Goal: Task Accomplishment & Management: Manage account settings

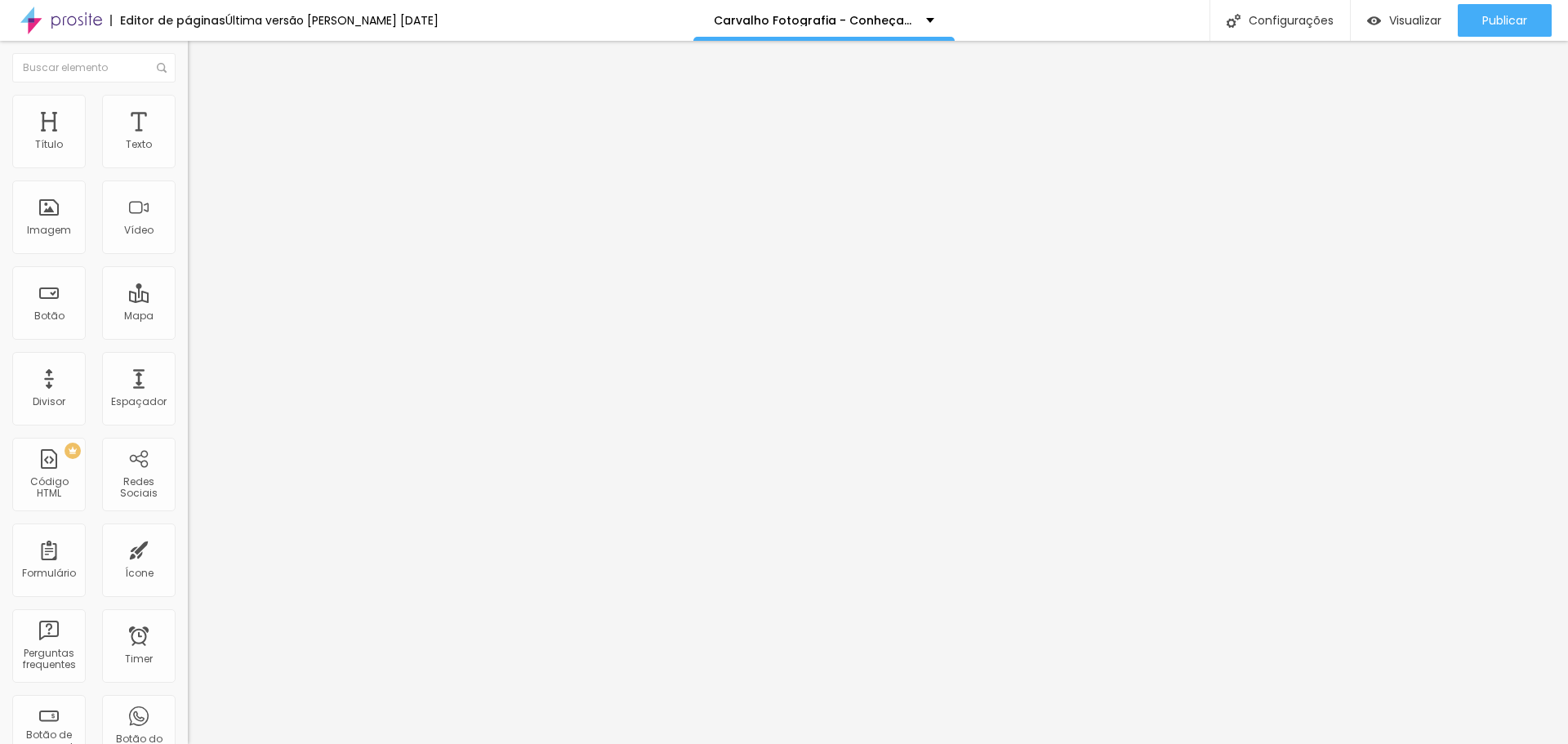
click at [203, 113] on span "Estilo" at bounding box center [215, 106] width 25 height 14
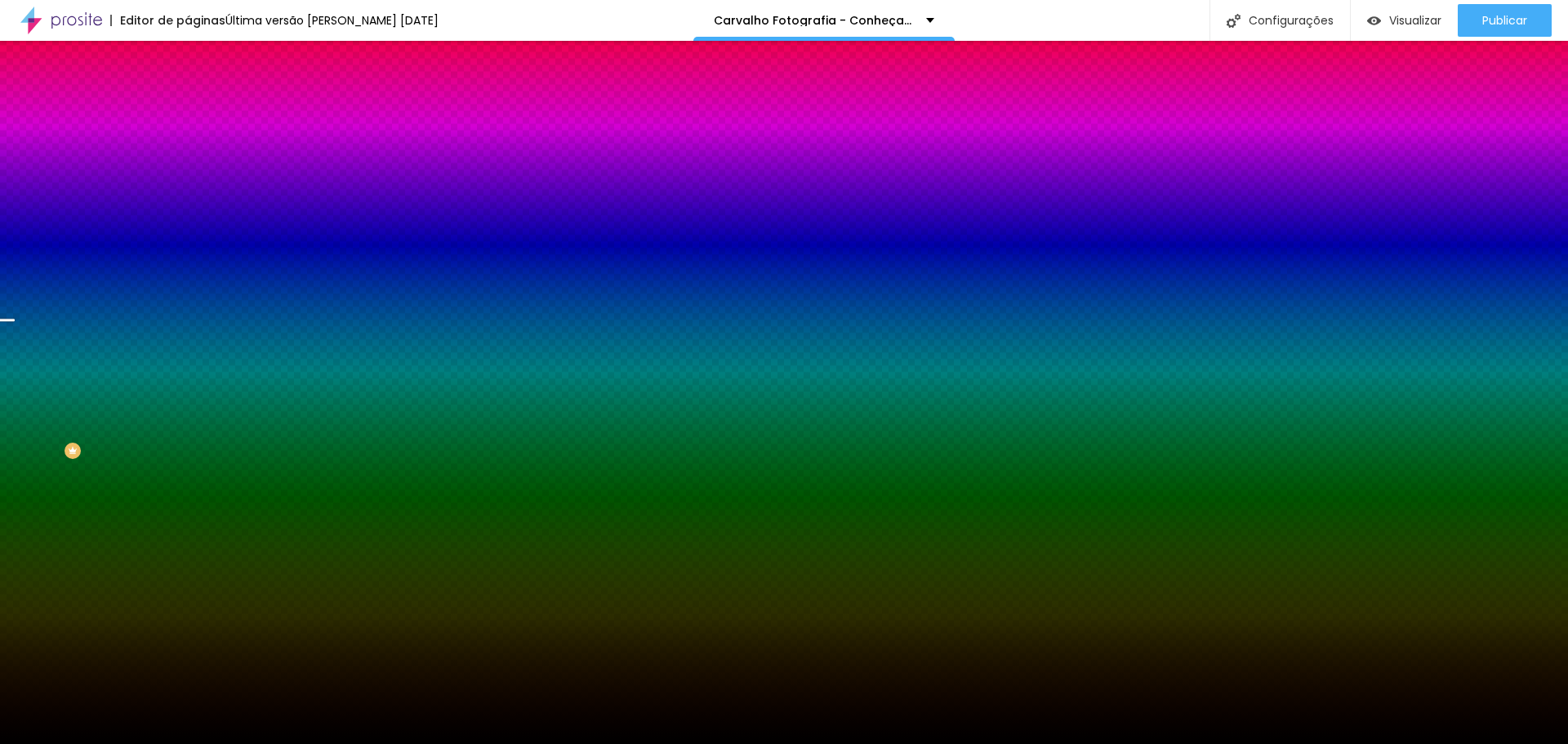
click at [188, 223] on div at bounding box center [282, 223] width 188 height 0
drag, startPoint x: 162, startPoint y: 366, endPoint x: 173, endPoint y: 361, distance: 12.1
click at [173, 361] on div at bounding box center [784, 372] width 1568 height 744
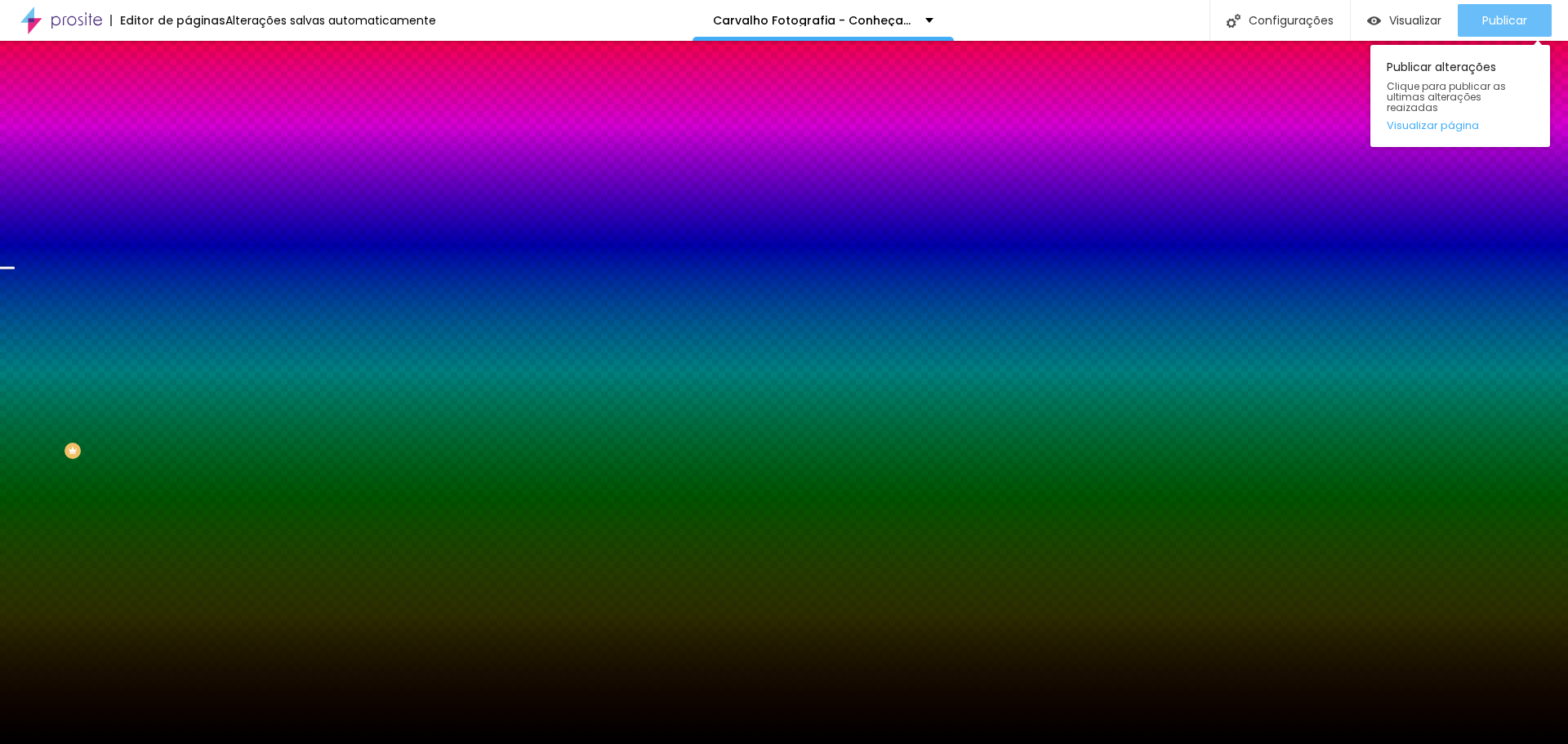
click at [1497, 27] on span "Publicar" at bounding box center [1505, 20] width 45 height 13
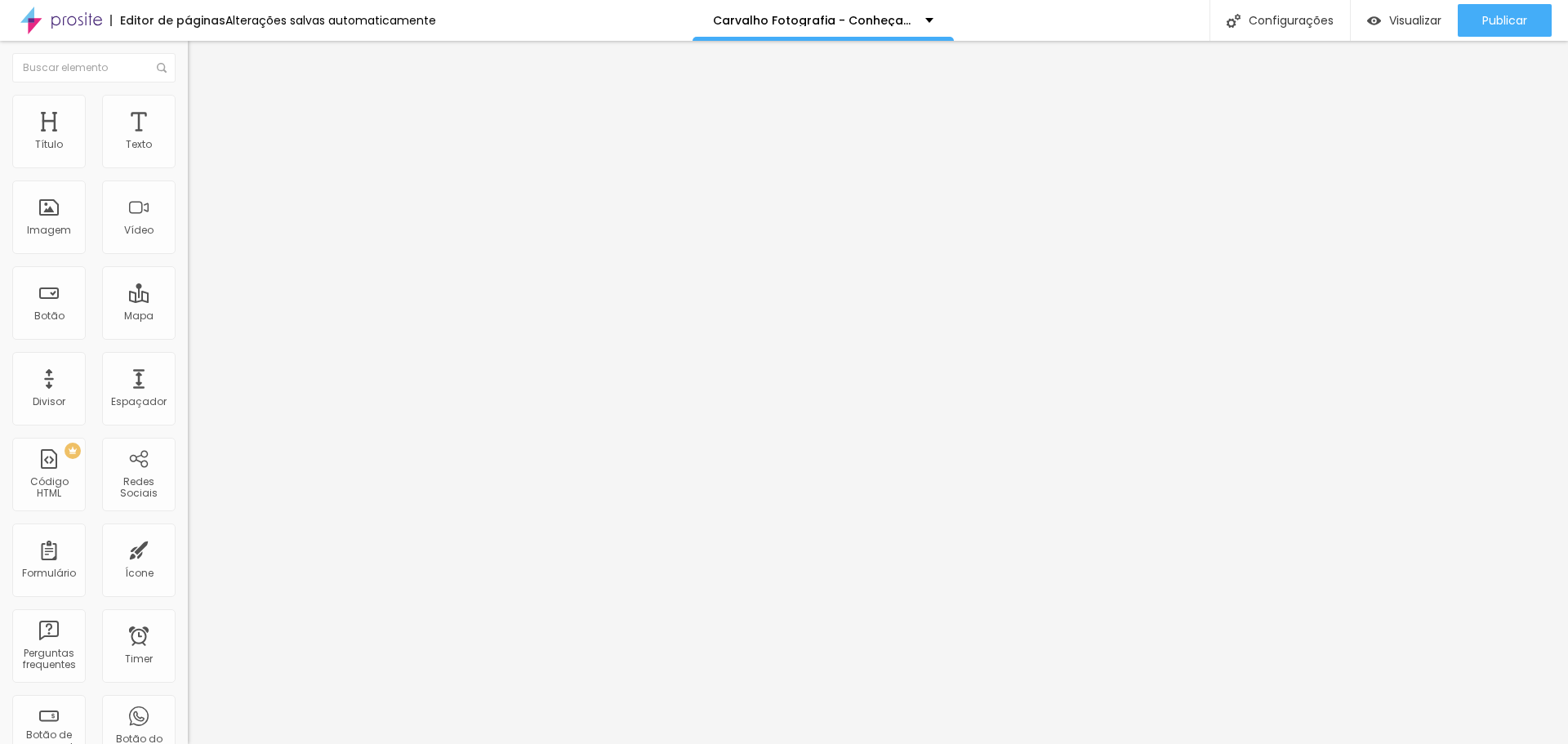
click at [195, 152] on icon "button" at bounding box center [200, 147] width 10 height 10
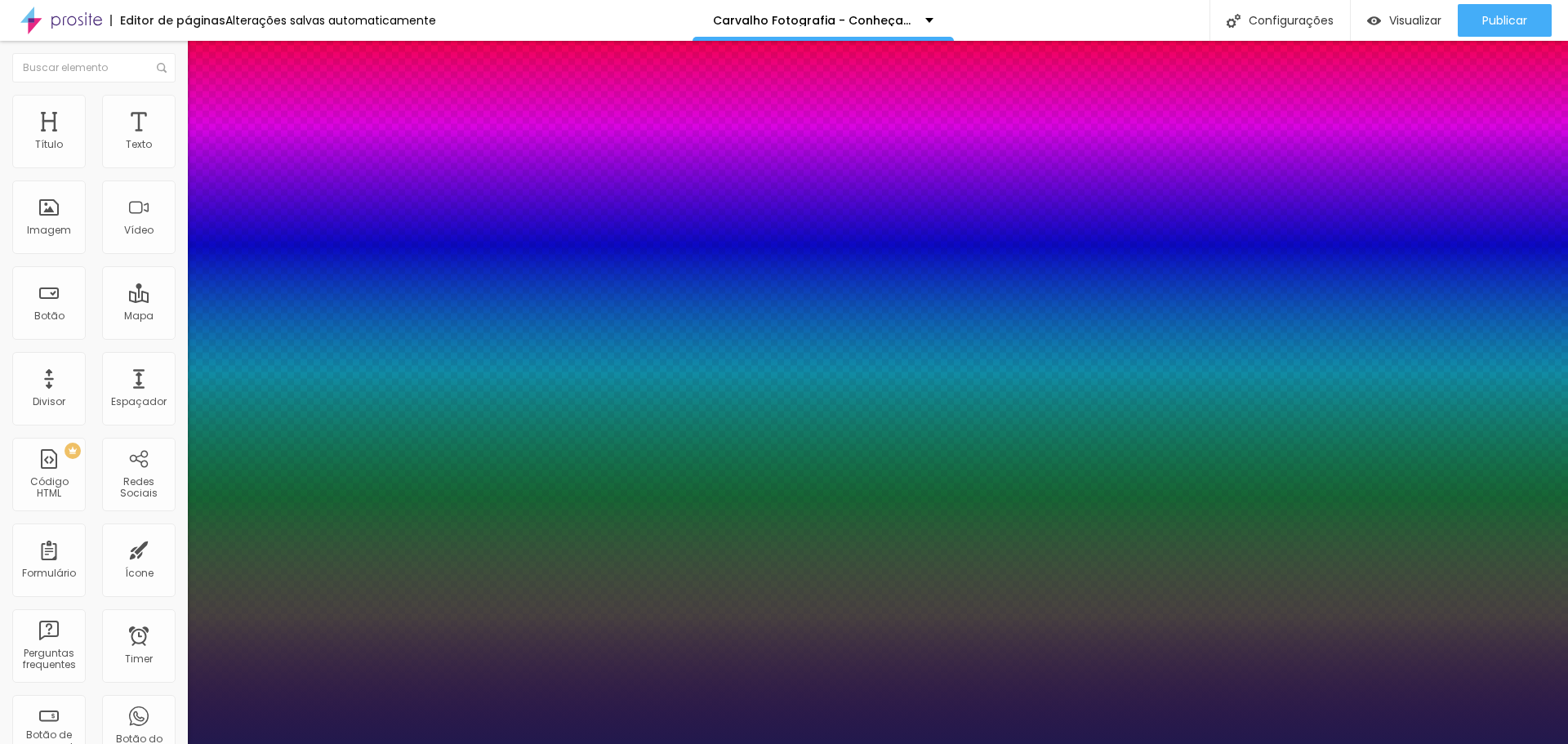
type input "1"
type input "29"
type input "1"
type input "28"
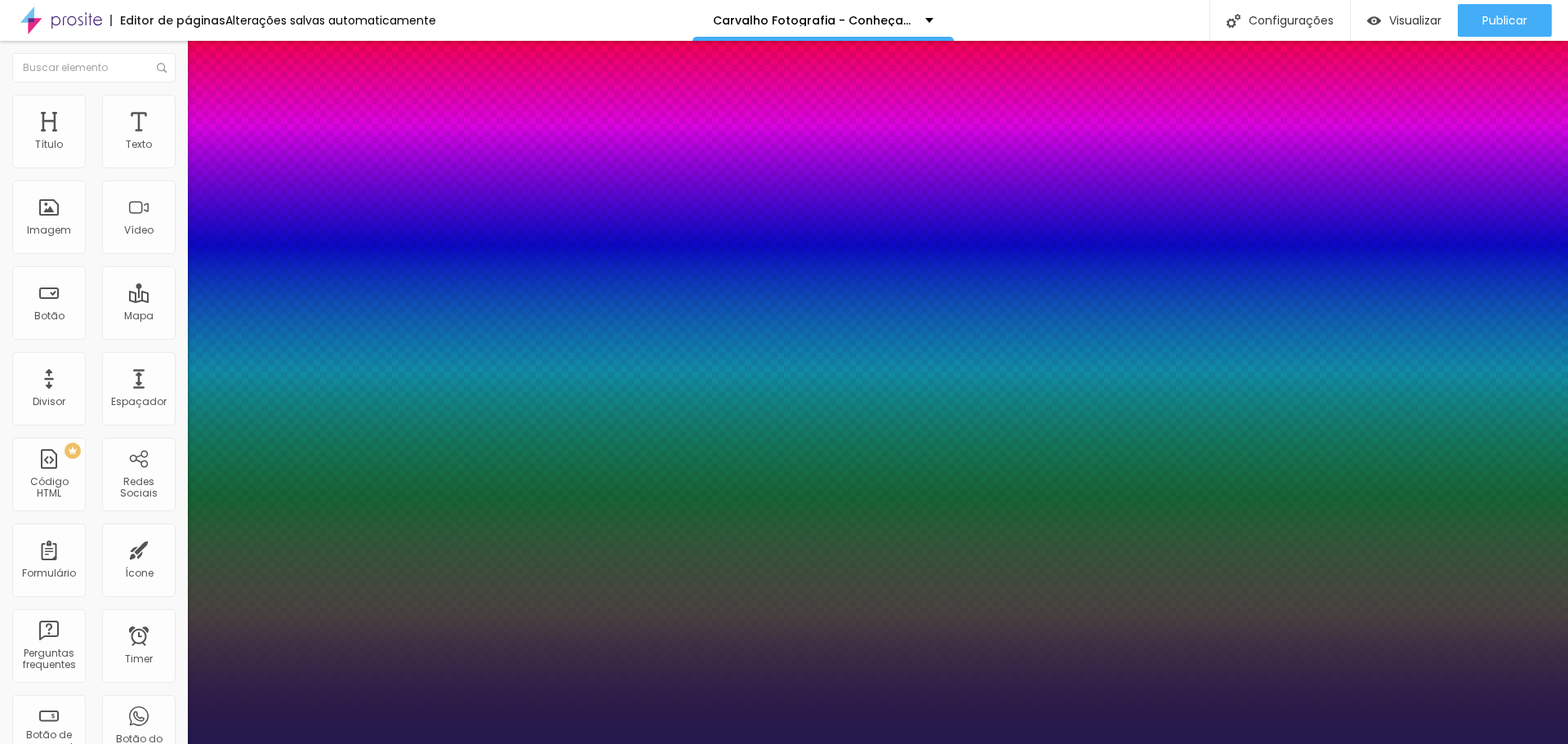
type input "28"
type input "1"
type input "26"
type input "1"
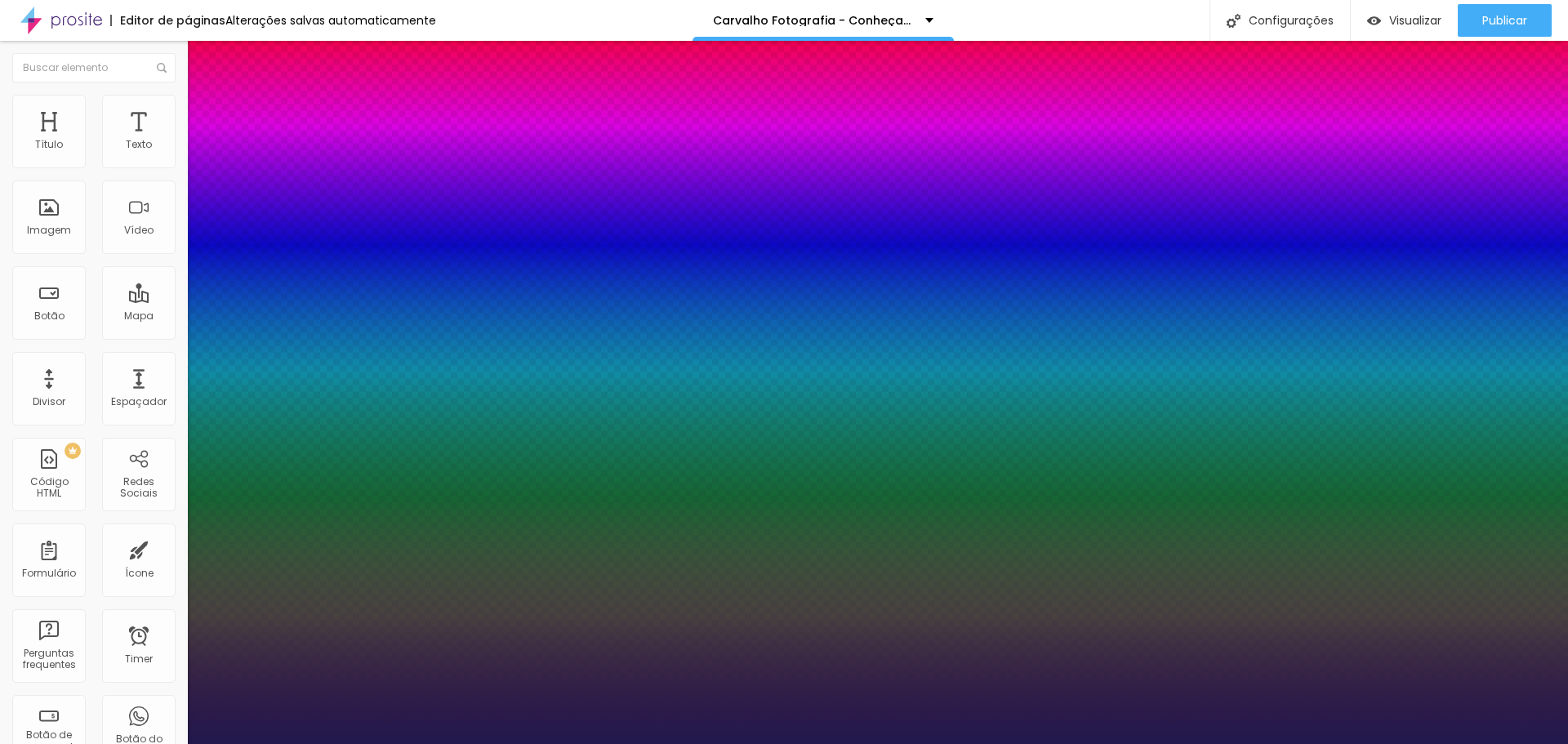
type input "24"
type input "1"
type input "23"
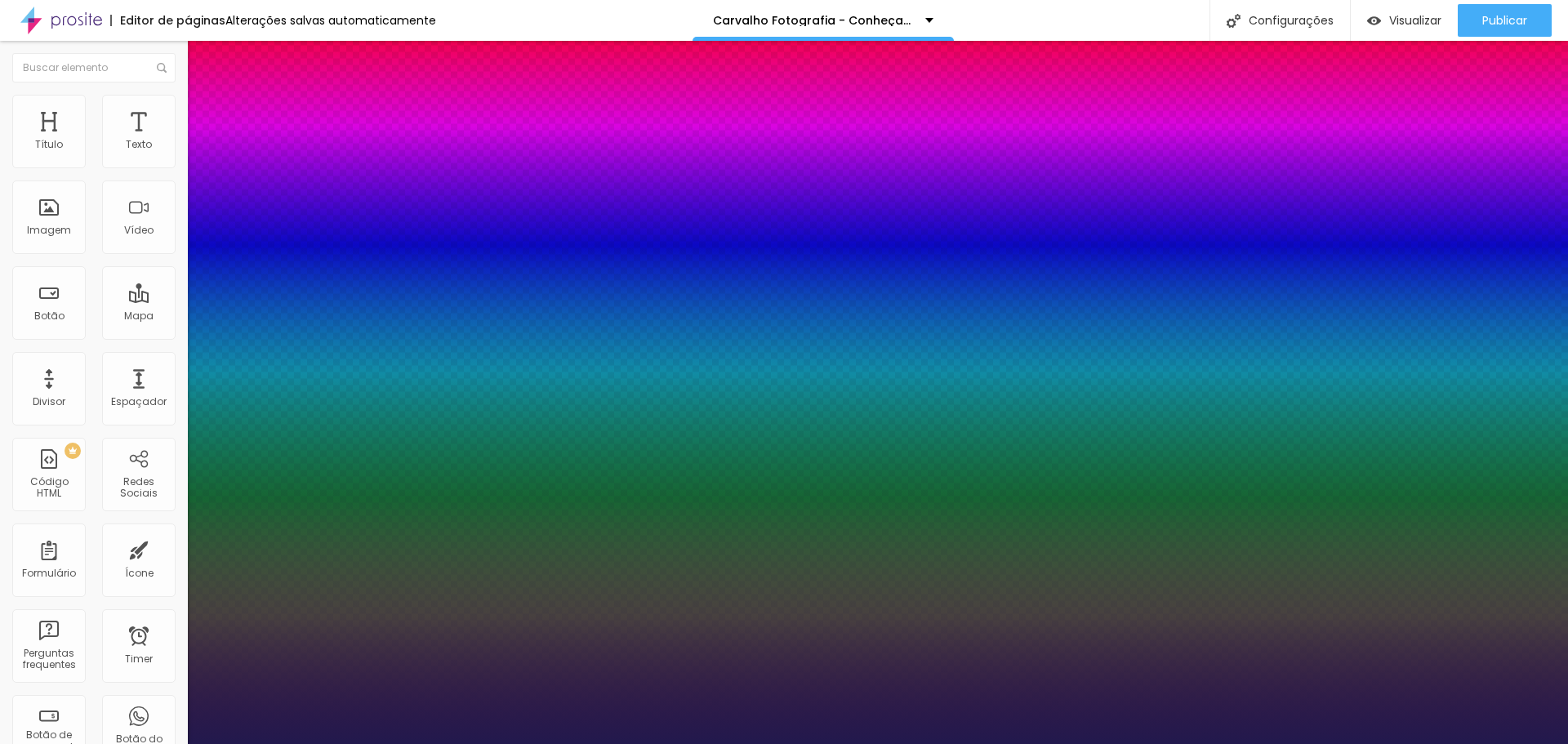
type input "1"
type input "22"
type input "1"
type input "20"
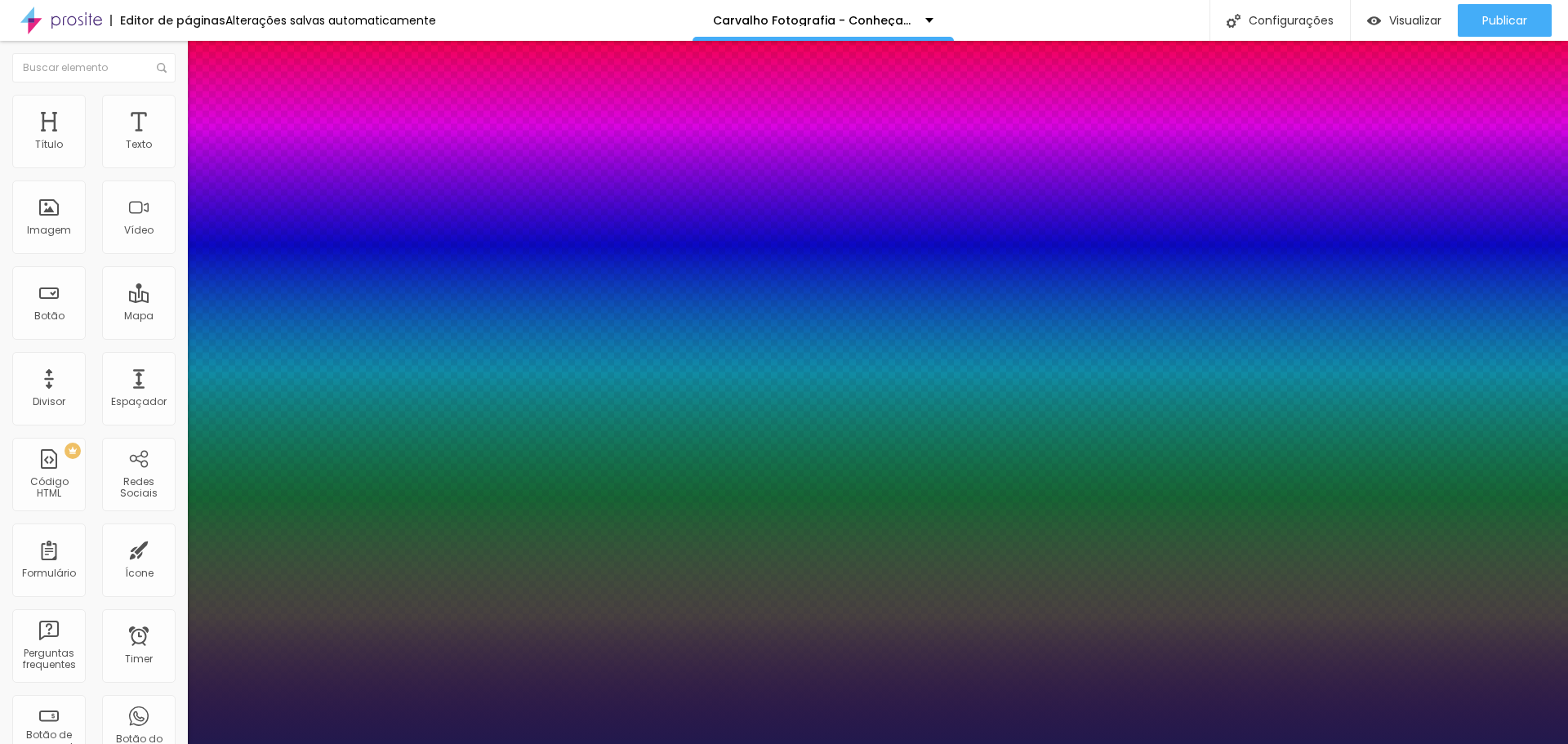
type input "20"
type input "1"
type input "21"
type input "1"
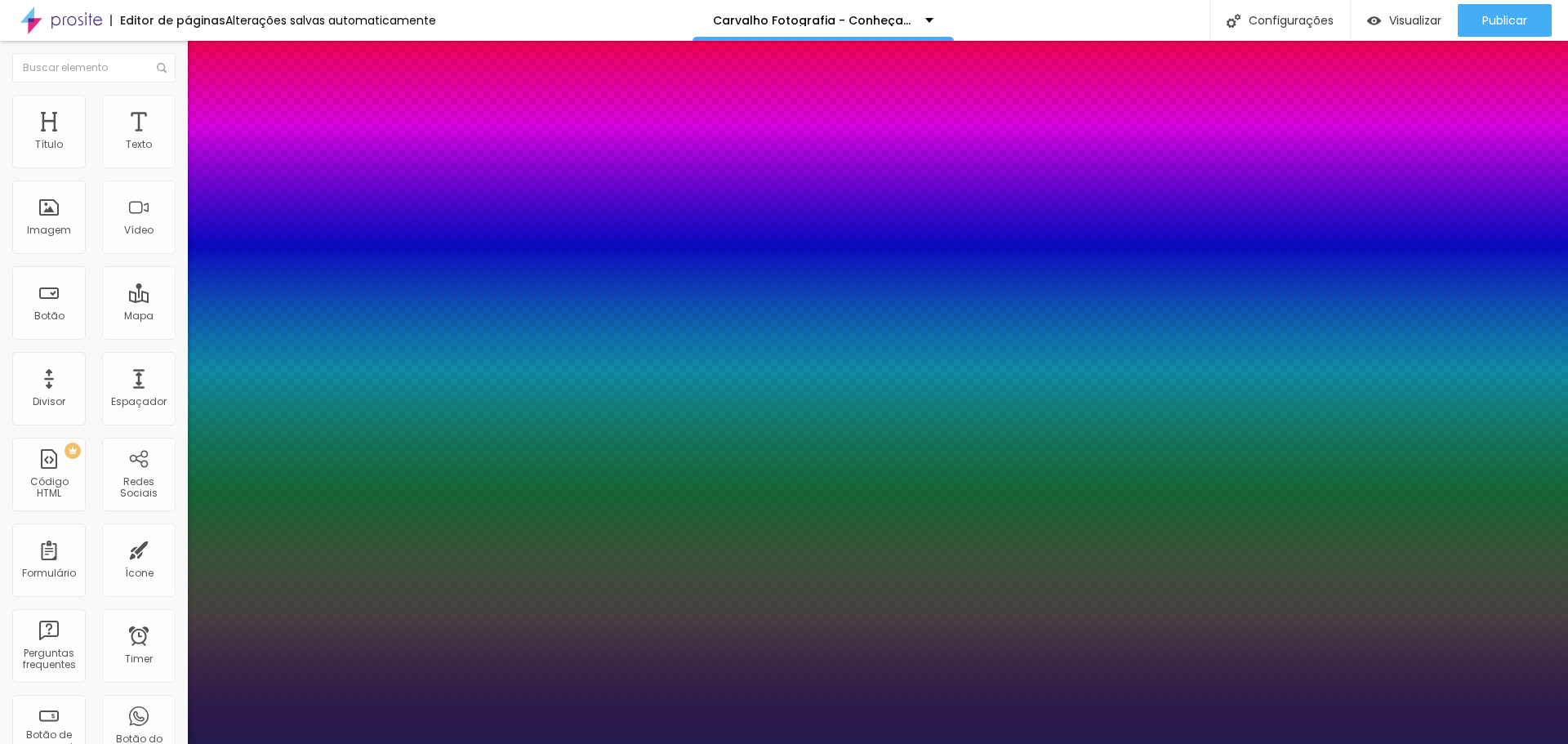
type input "24"
type input "1"
drag, startPoint x: 238, startPoint y: 277, endPoint x: 230, endPoint y: 274, distance: 8.5
type input "24"
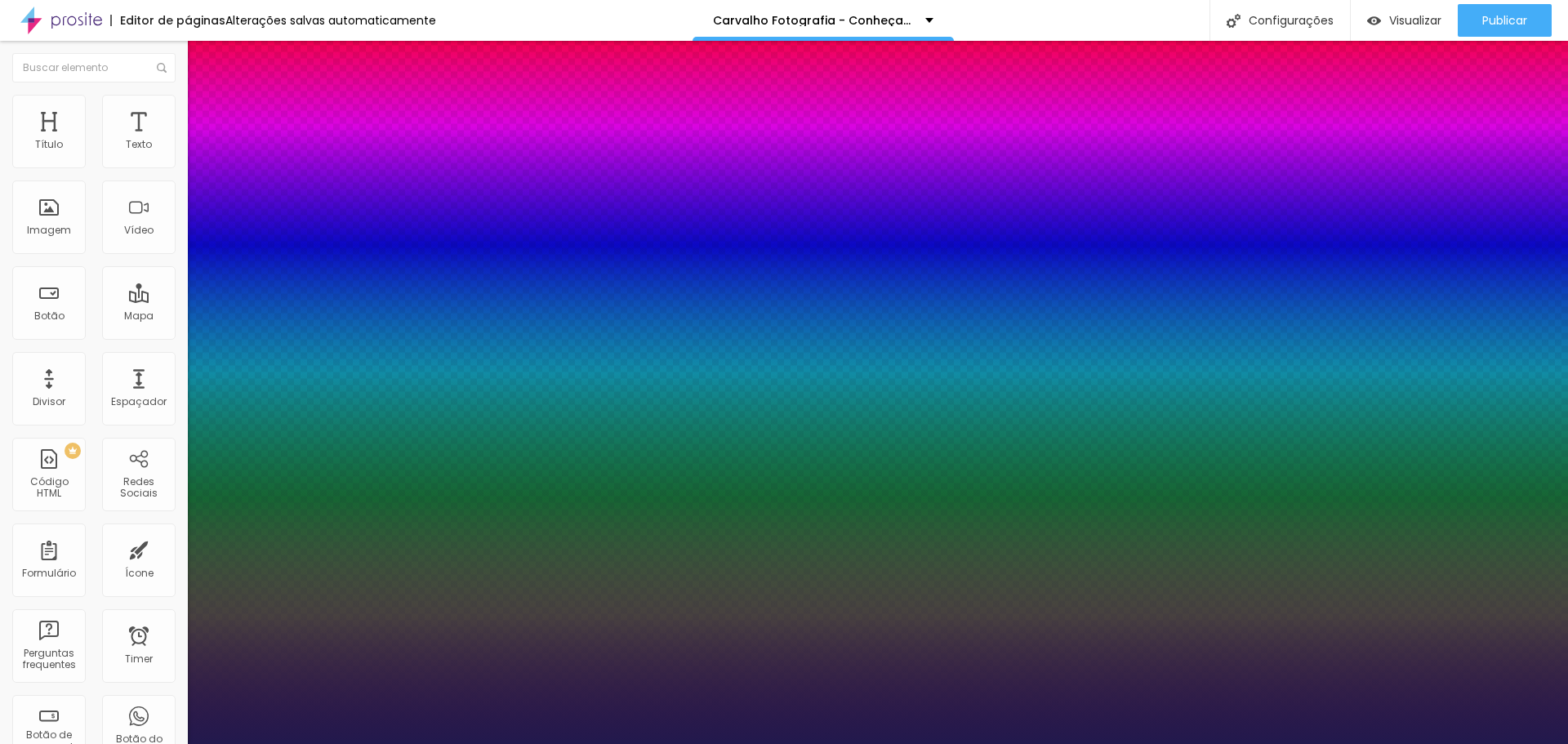
type input "1"
type input "8"
type input "2"
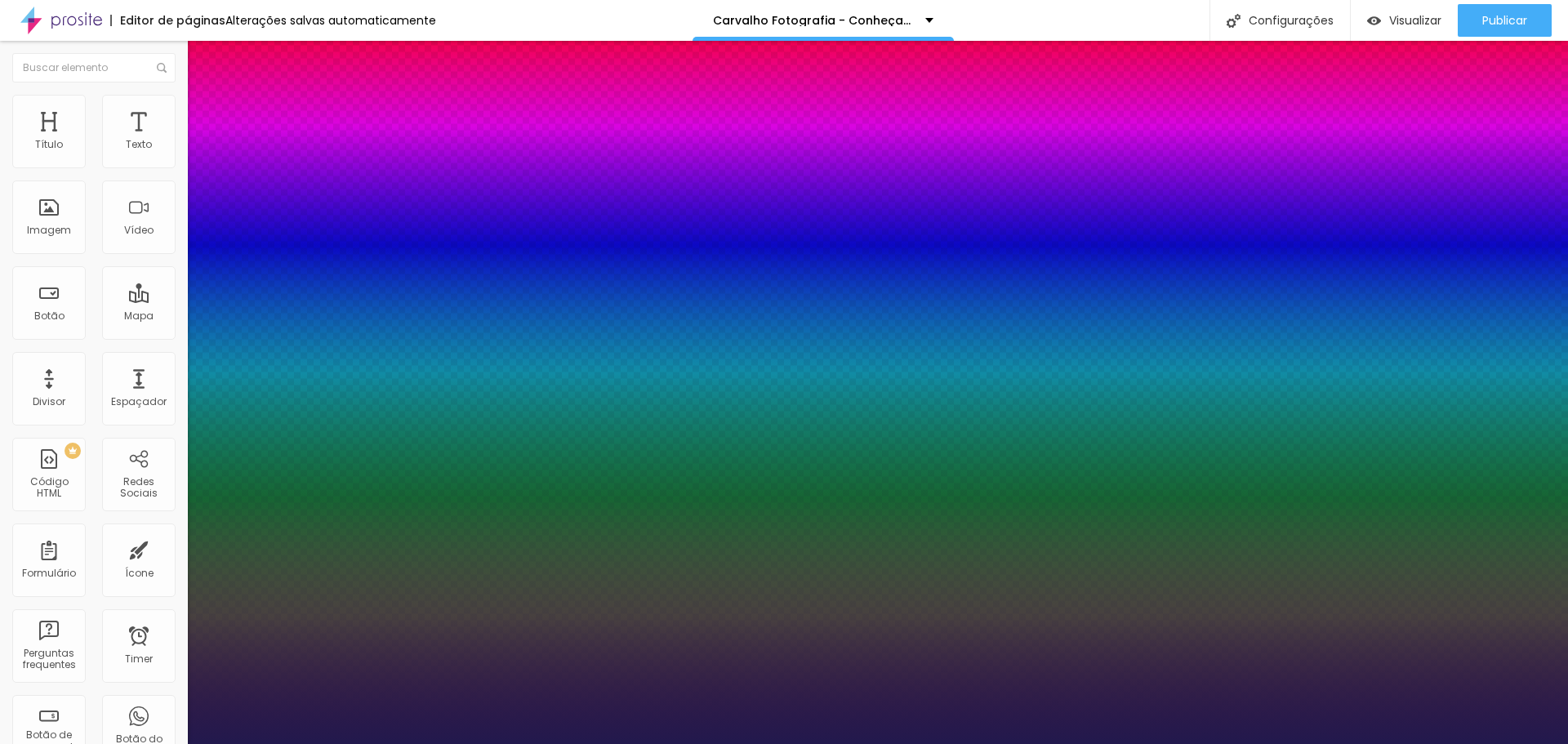
type input "1"
type input "25"
type input "1"
type input "25"
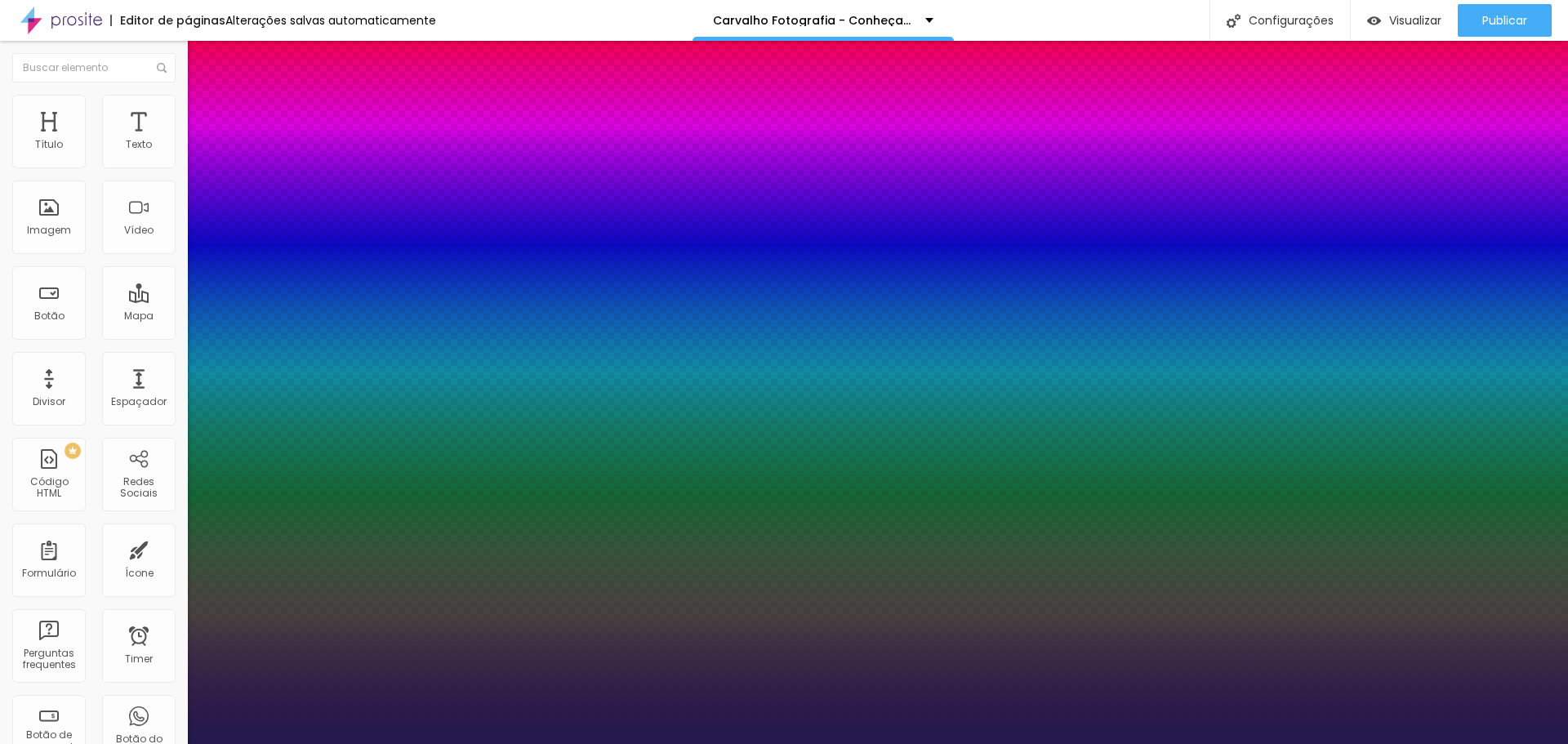
click at [1475, 743] on div at bounding box center [784, 744] width 1568 height 0
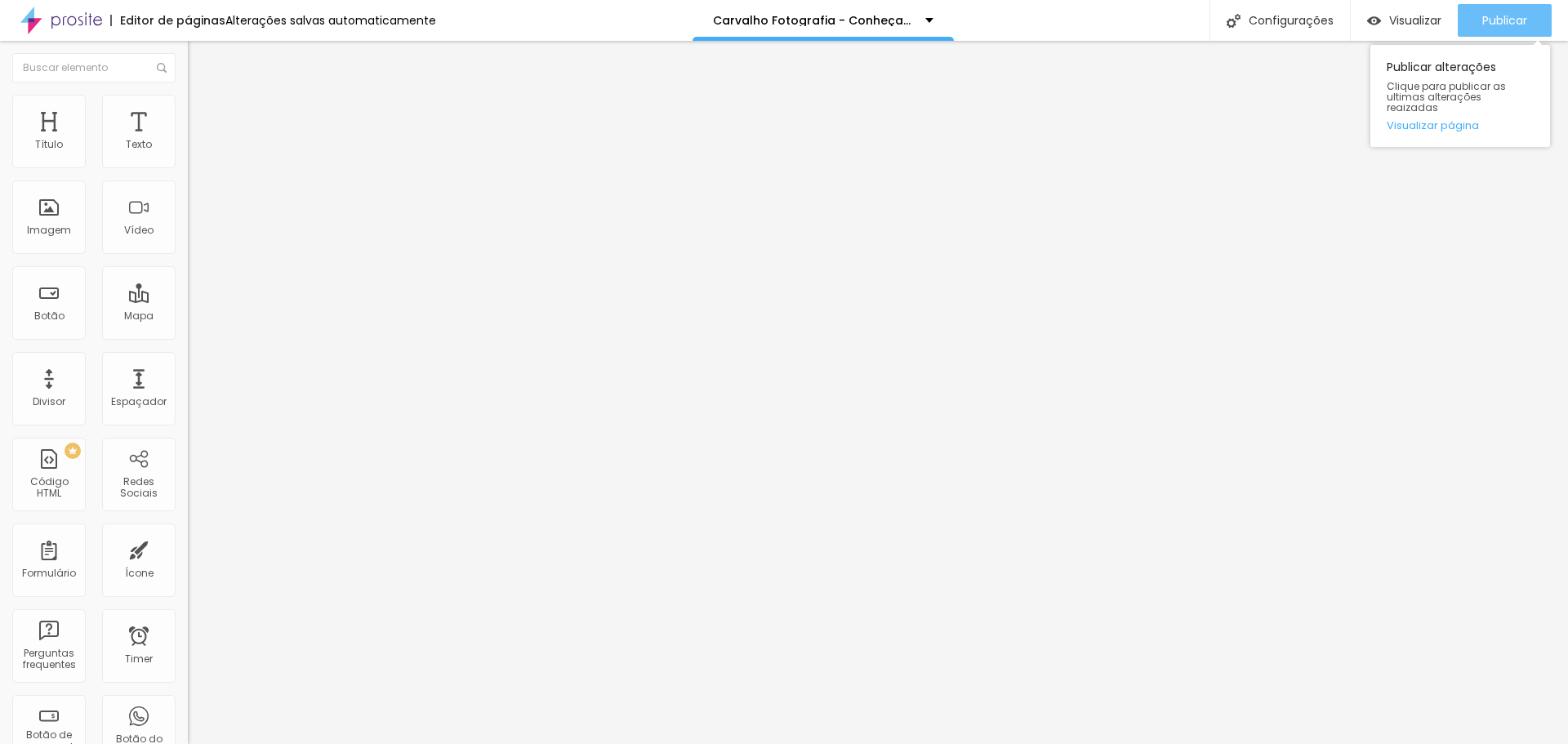
click at [1480, 31] on button "Publicar" at bounding box center [1505, 20] width 94 height 33
click at [1503, 16] on span "Publicar" at bounding box center [1505, 20] width 45 height 13
click at [1487, 20] on span "Publicar" at bounding box center [1505, 20] width 45 height 13
click at [195, 152] on icon "button" at bounding box center [200, 147] width 10 height 10
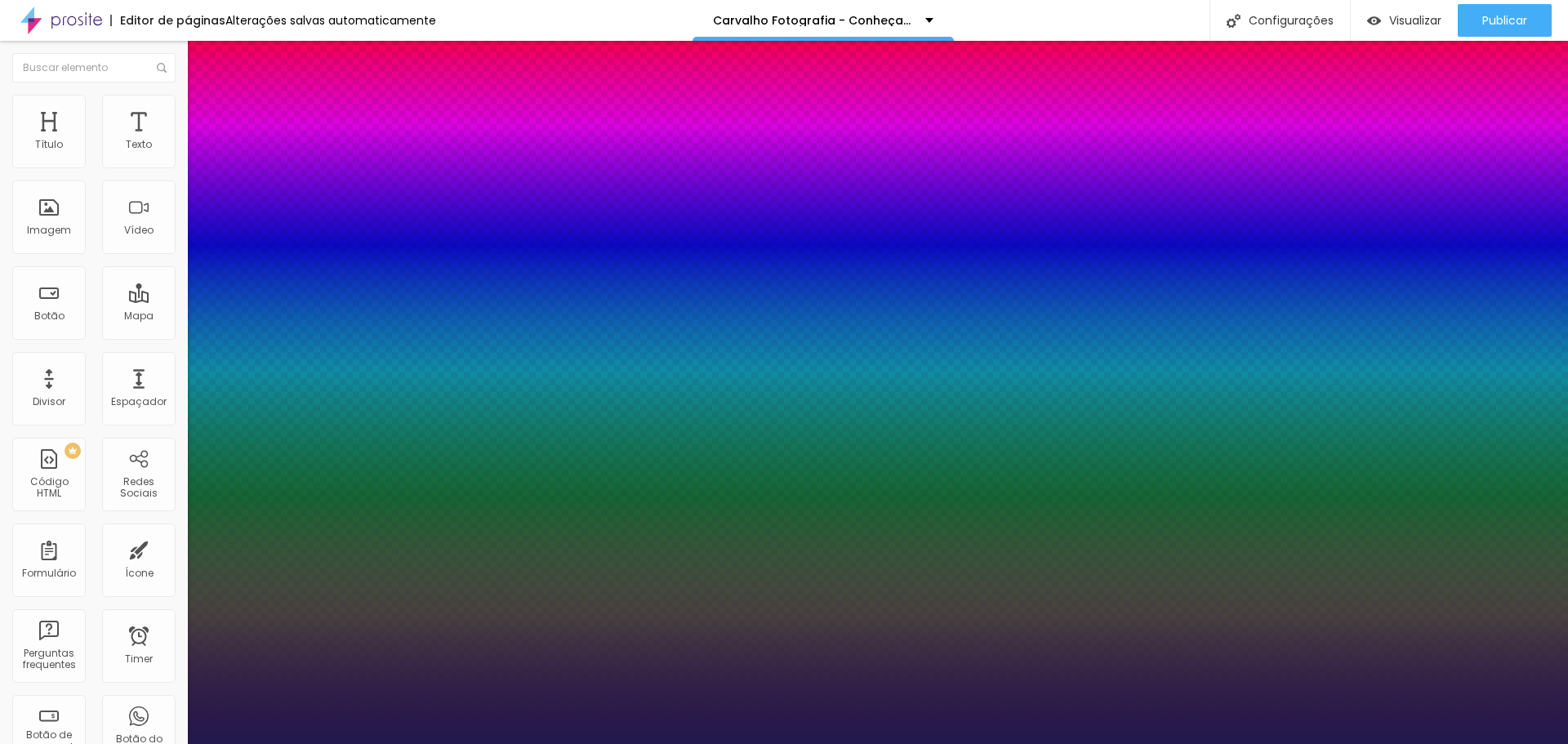
type input "1"
select select "Prompt-Bold"
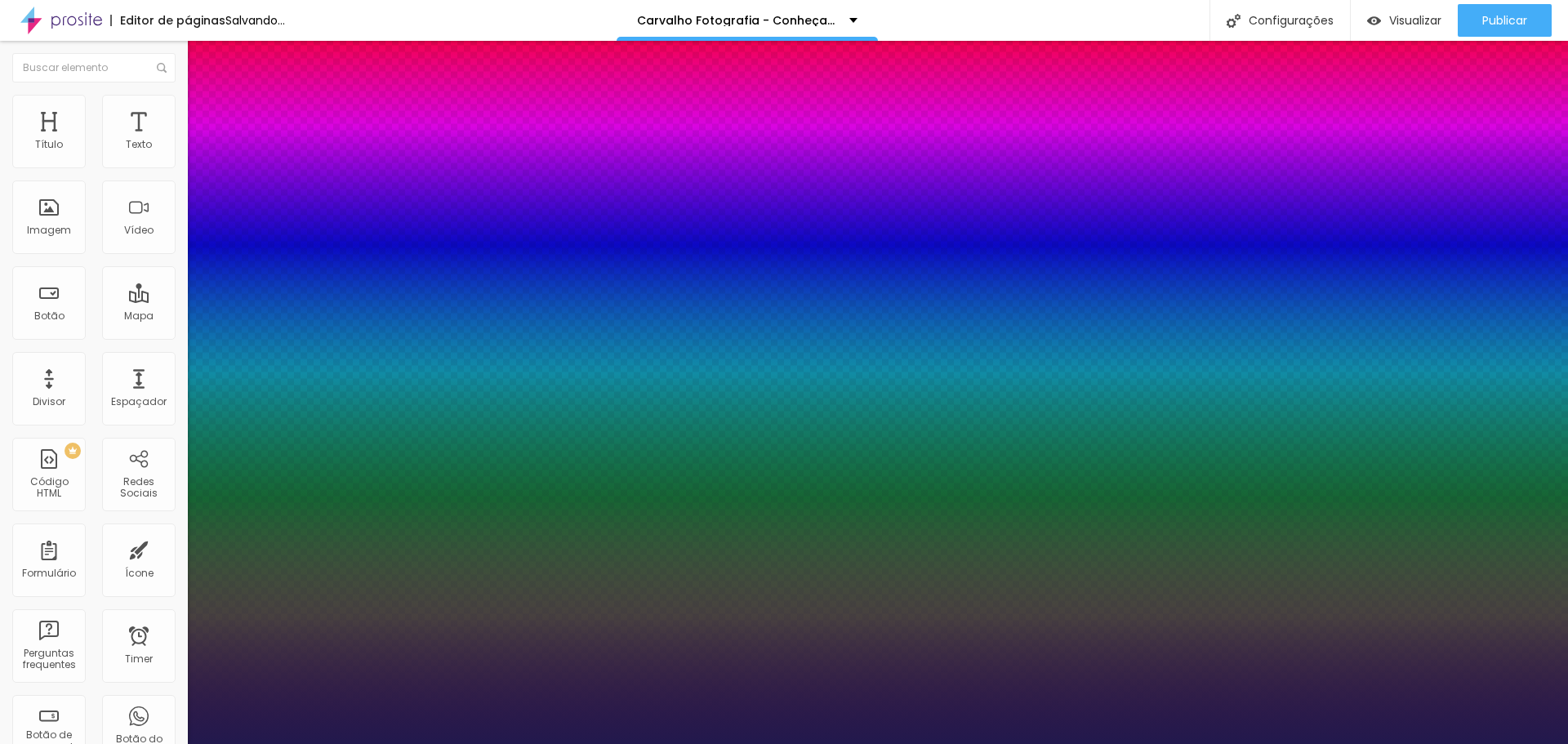
type input "1"
select select "PlayfairDisplay"
type input "1"
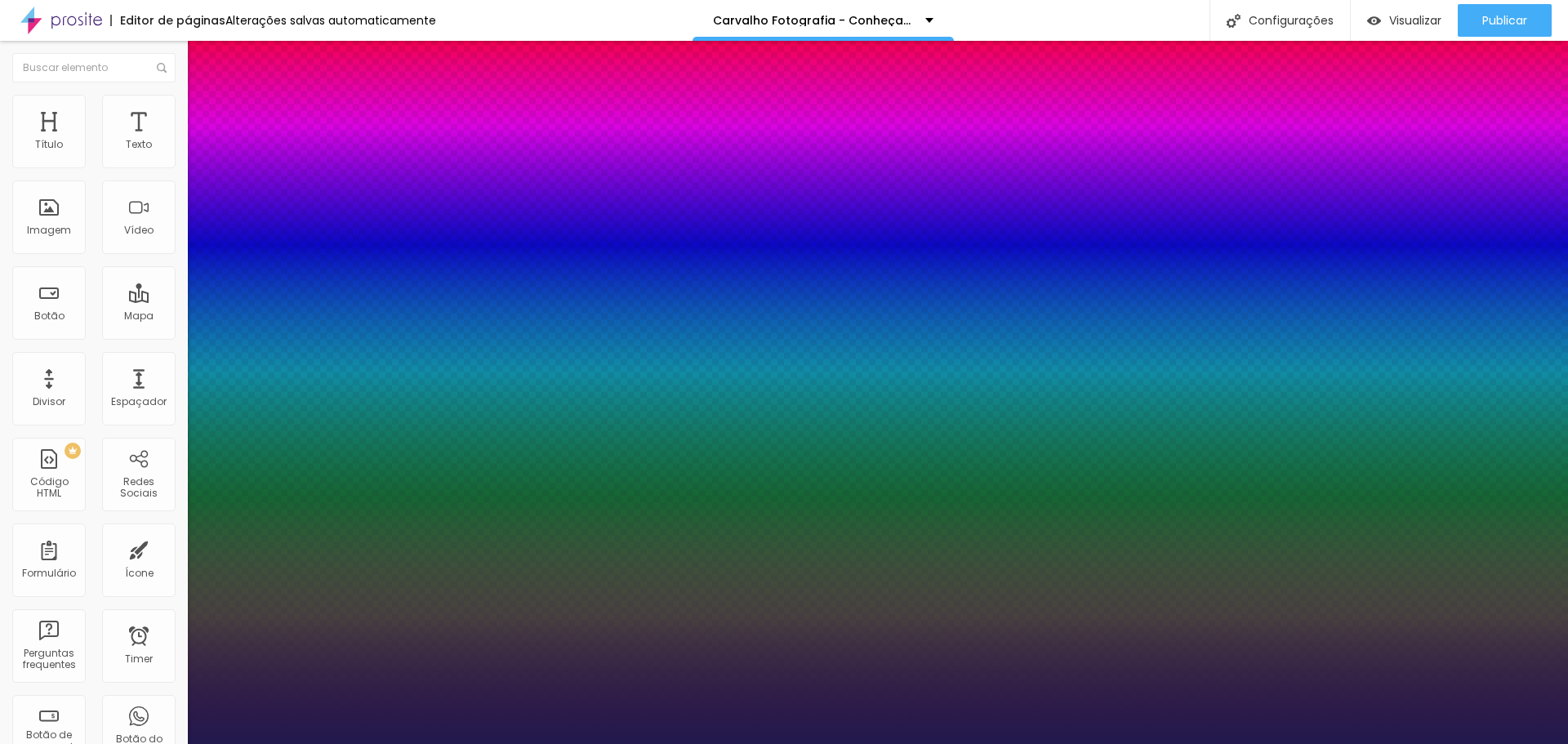
select select "OswaldMedium"
type input "1"
select select "[PERSON_NAME]"
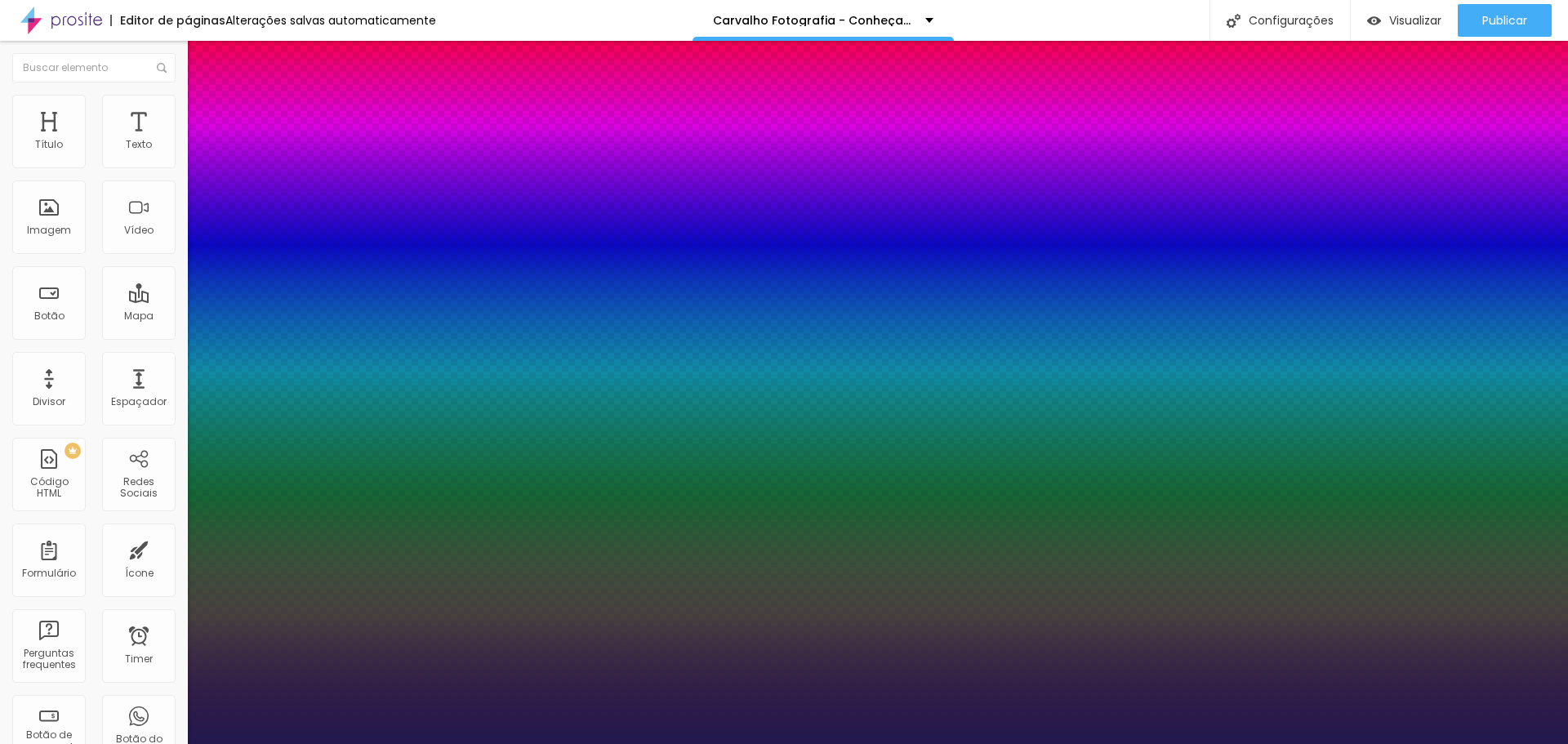
type input "1"
select select "Raleway"
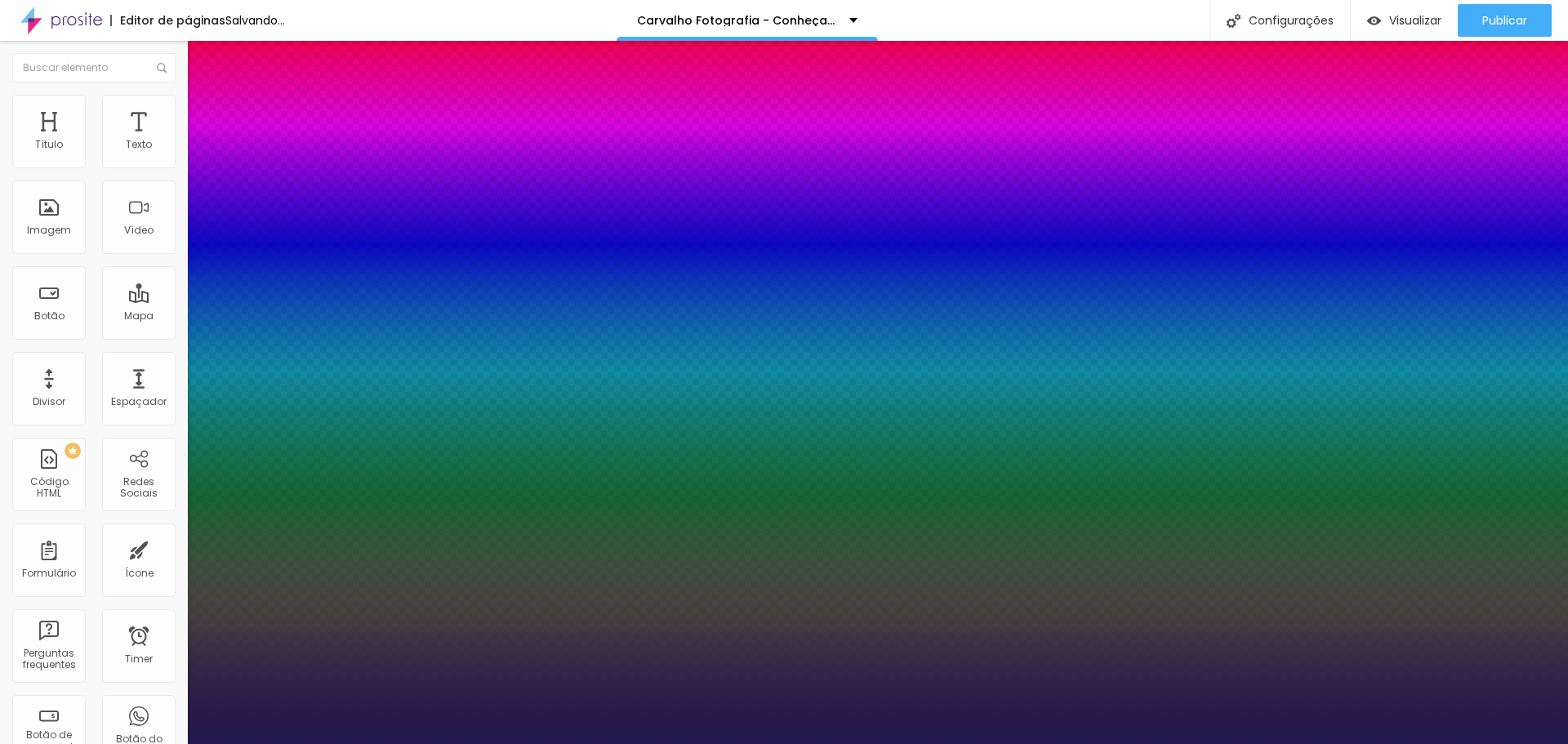
type input "1"
select select "PoiretOne"
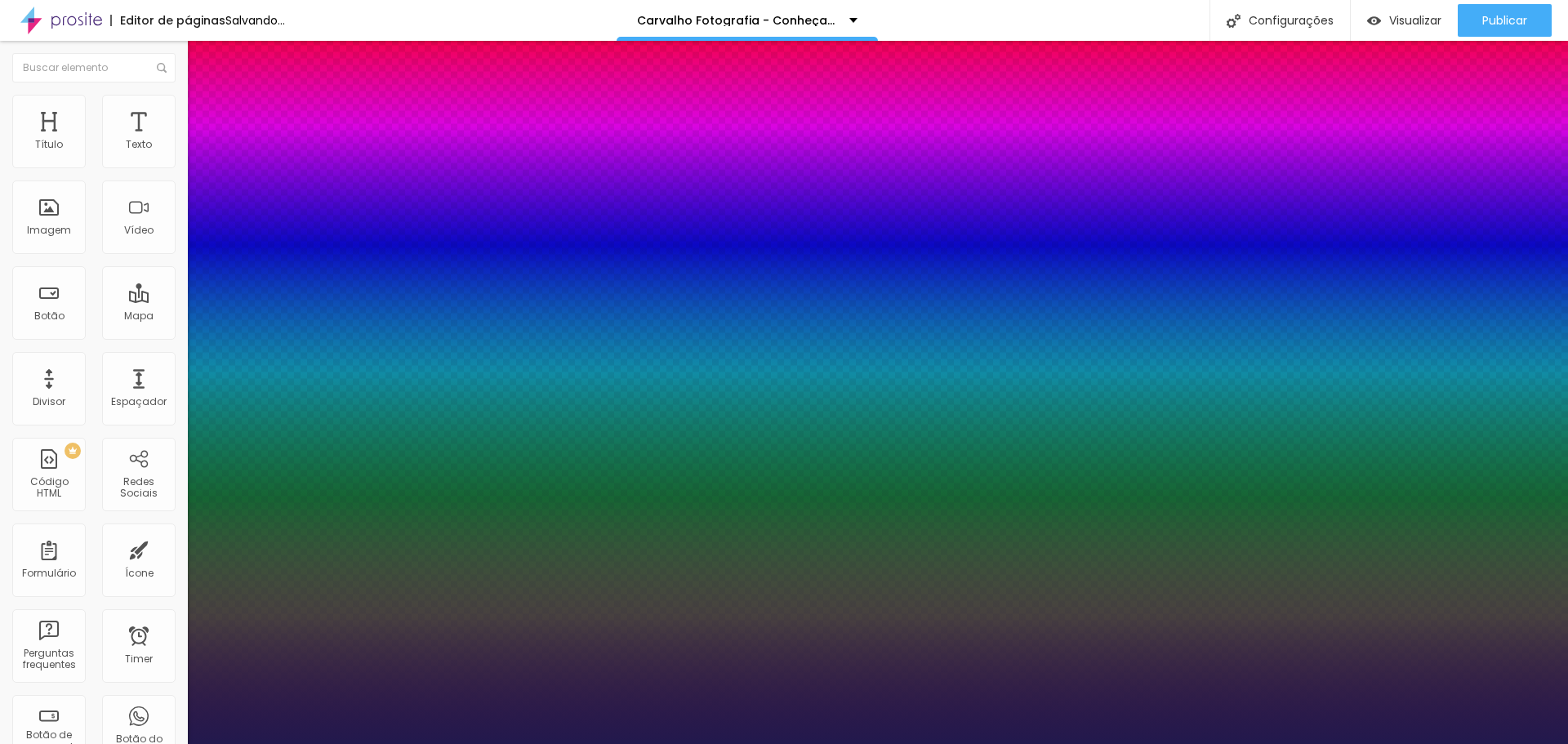
type input "1"
select select "Chivo"
type input "1"
drag, startPoint x: 368, startPoint y: 232, endPoint x: 357, endPoint y: 238, distance: 12.5
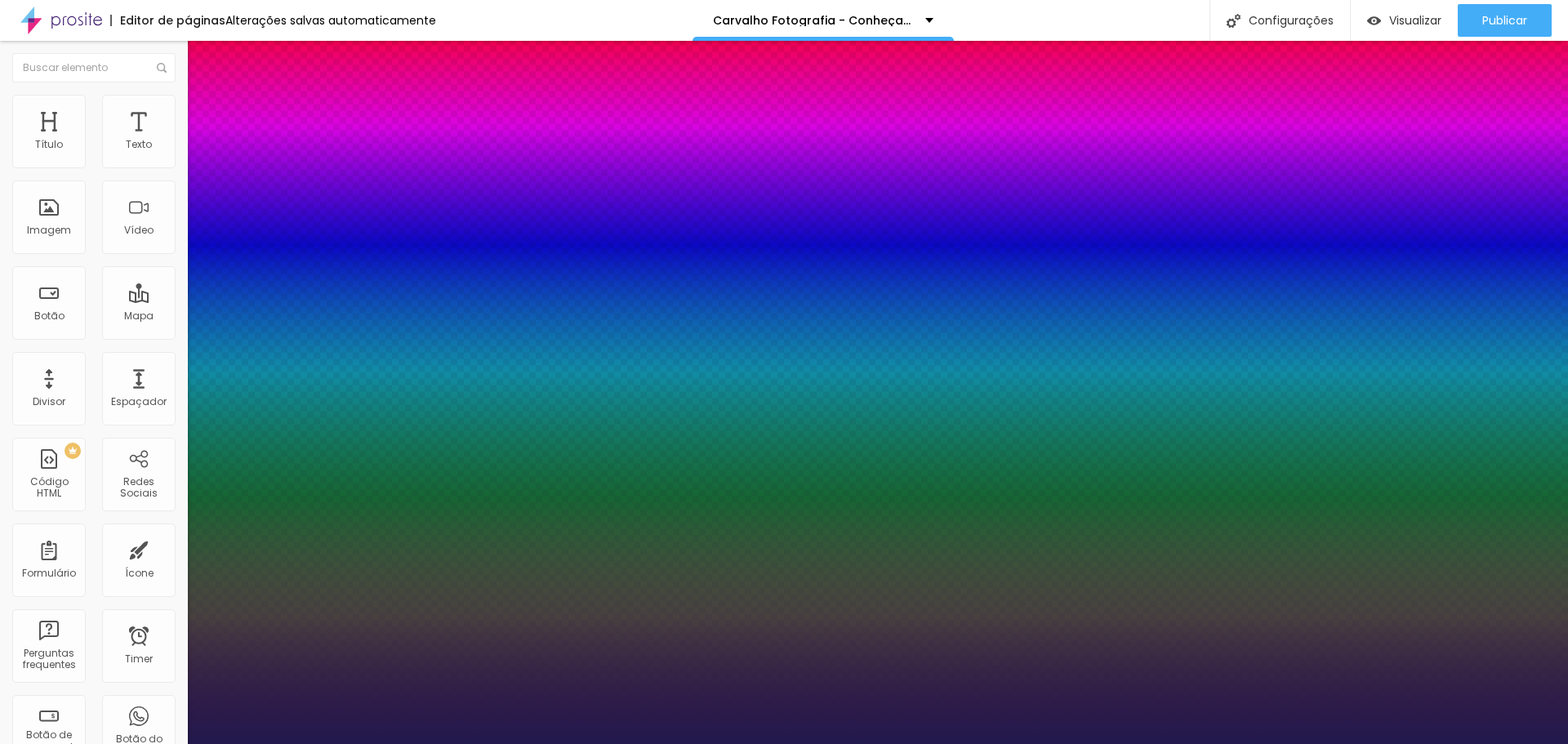
select select "CinzelDecorative-Black"
type input "1"
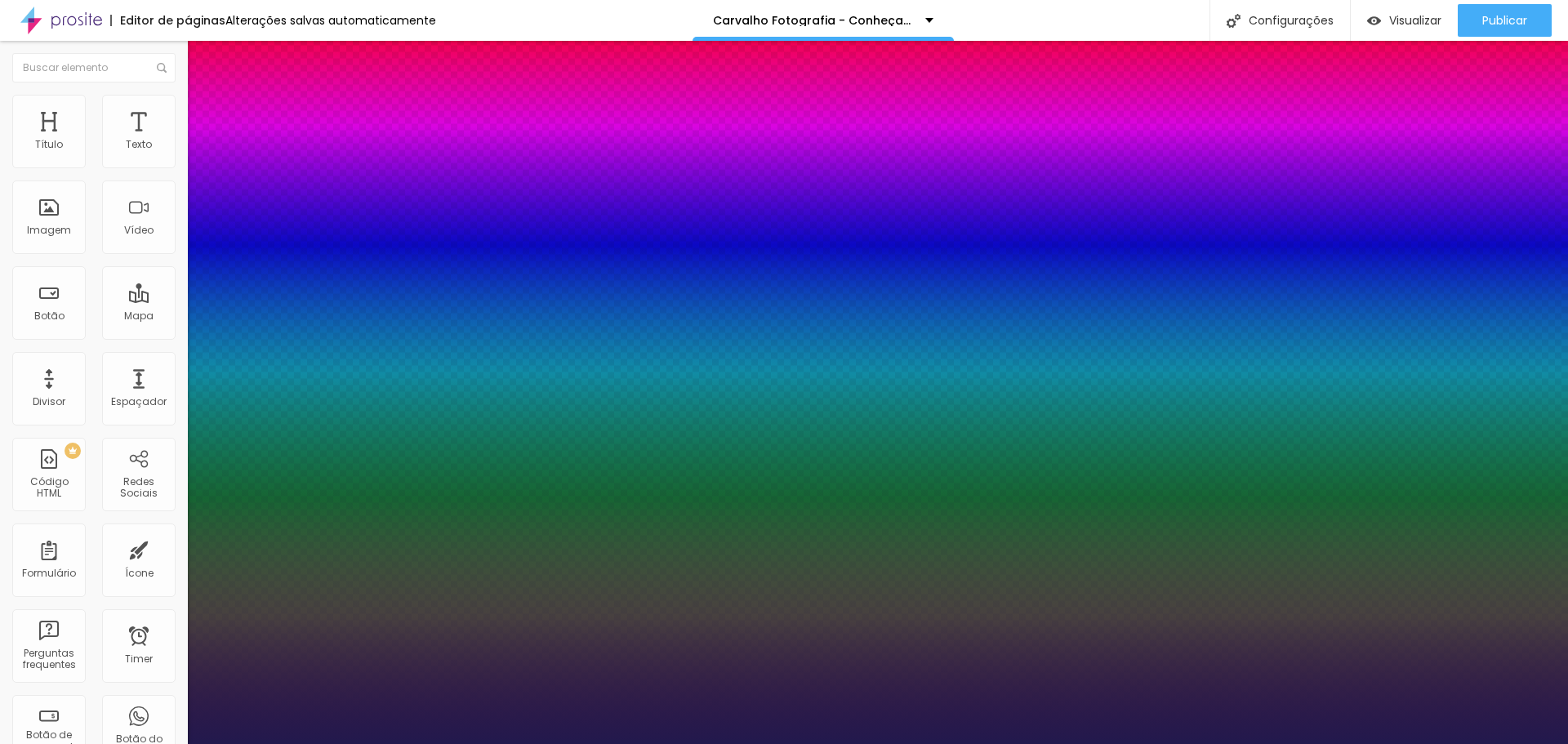
select select "Cookie-Regular"
type input "1"
type input "8"
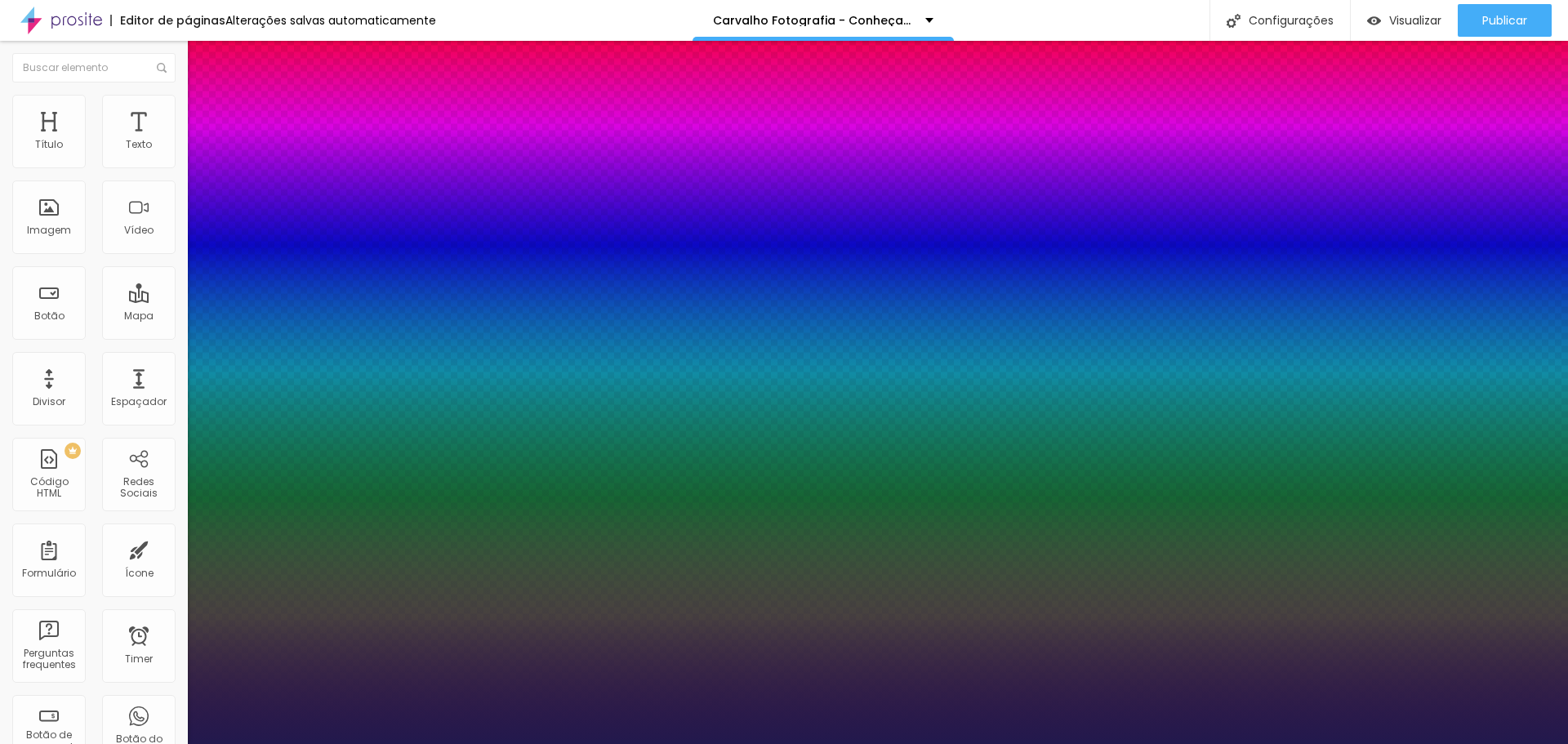
type input "2"
type input "1"
type input "8"
type input "1"
type input "23"
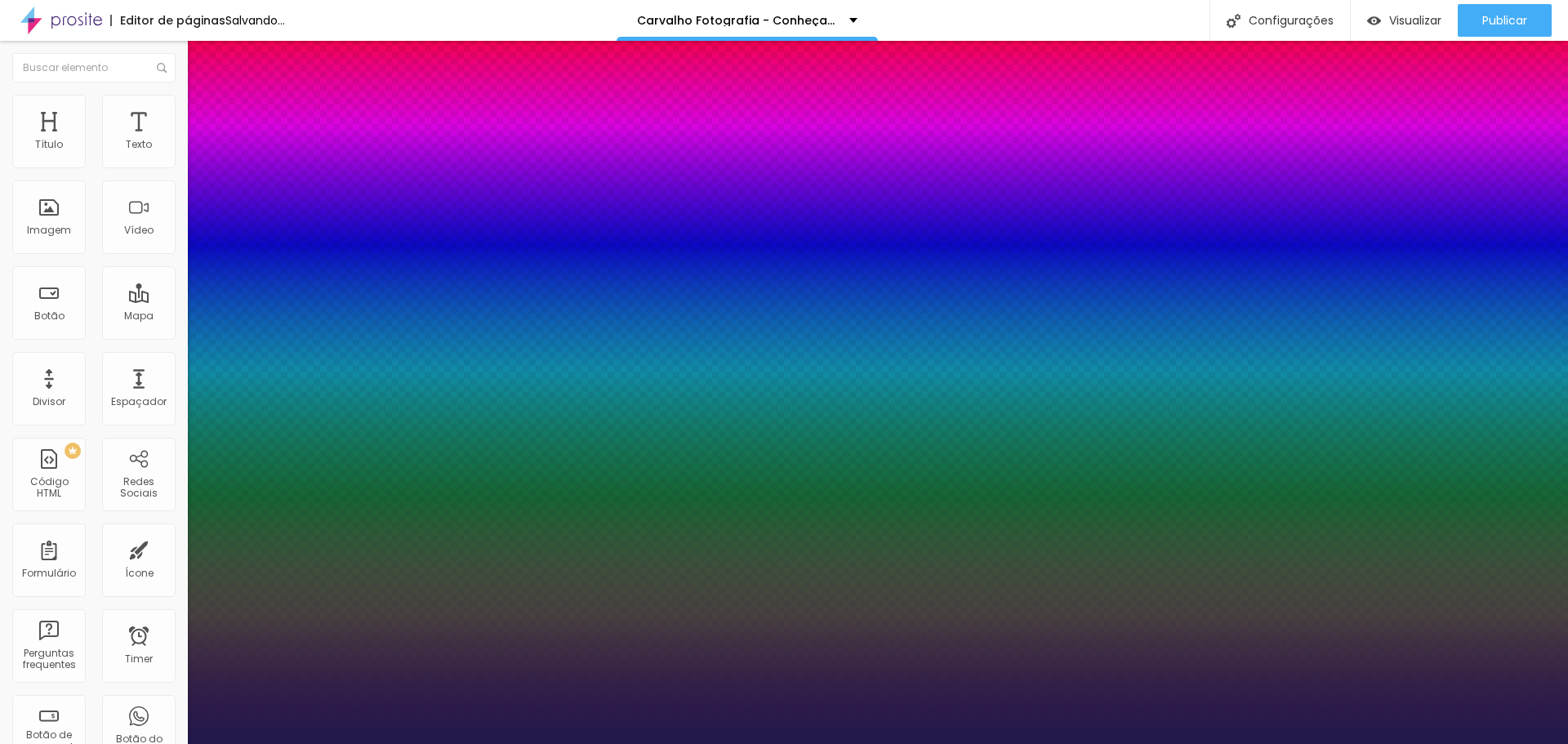
type input "23"
type input "1"
type input "8"
type input "2"
type input "1"
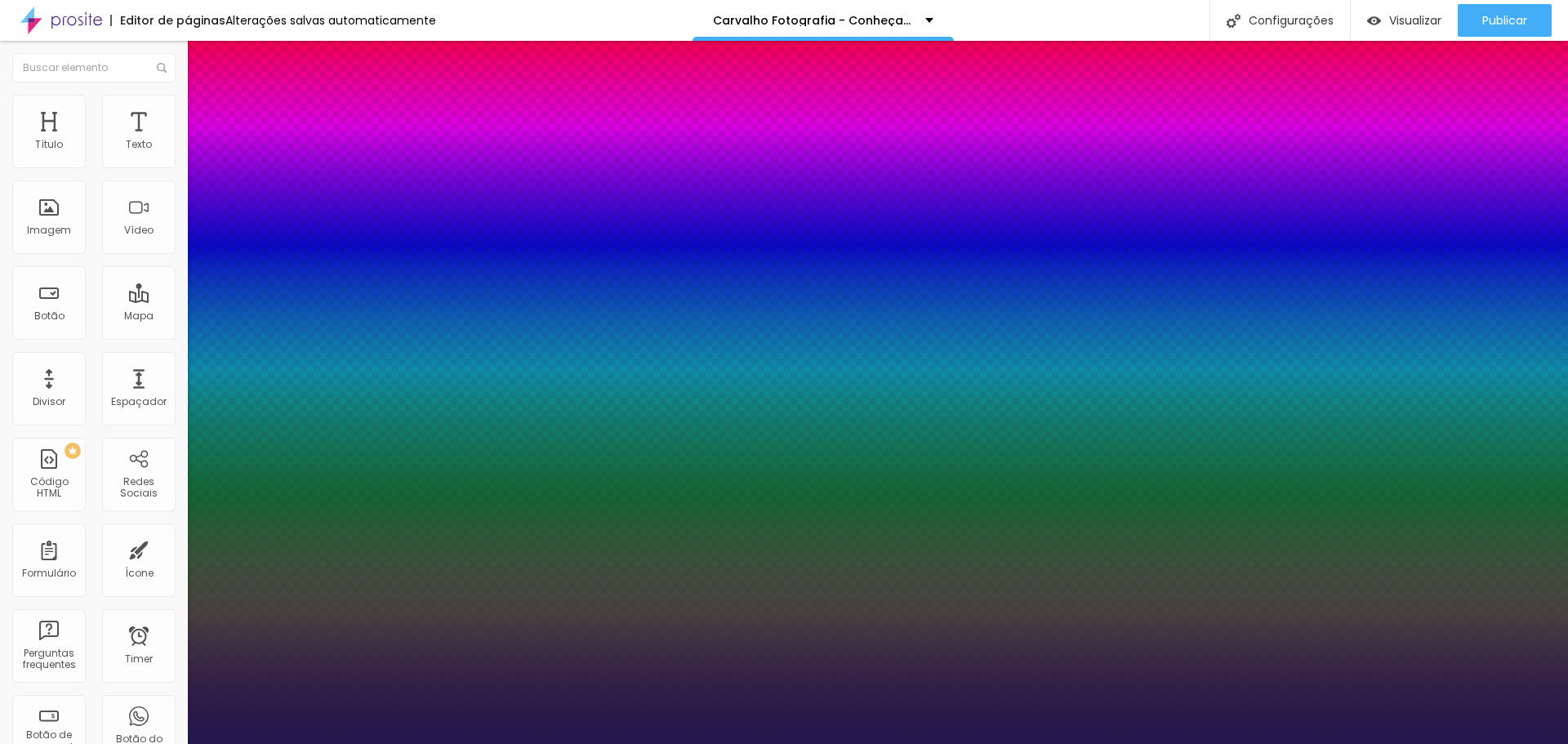
type input "8"
type input "0"
type input "1"
type input "8"
type input "03"
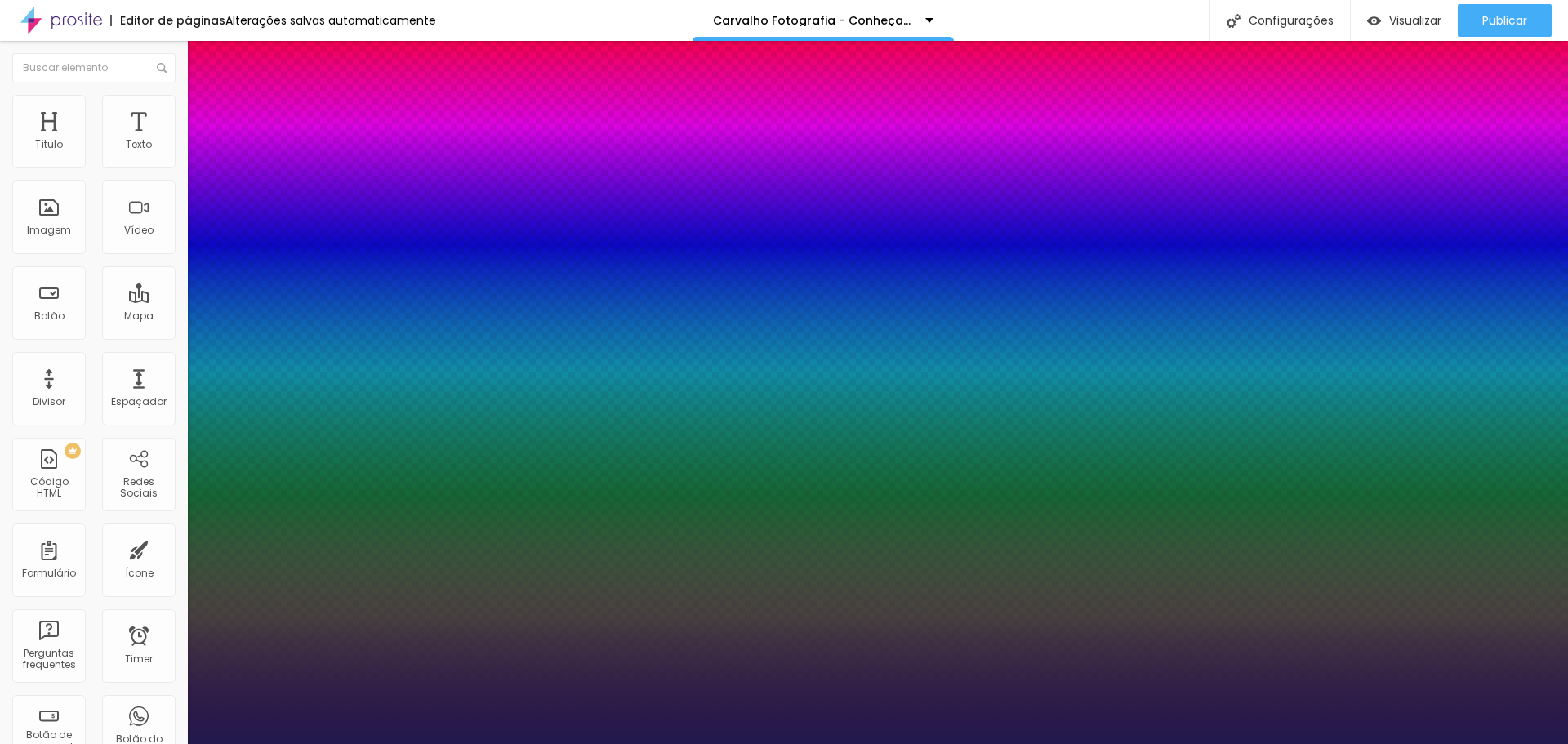
type input "1"
type input "30"
type input "030"
type input "1"
type input "030"
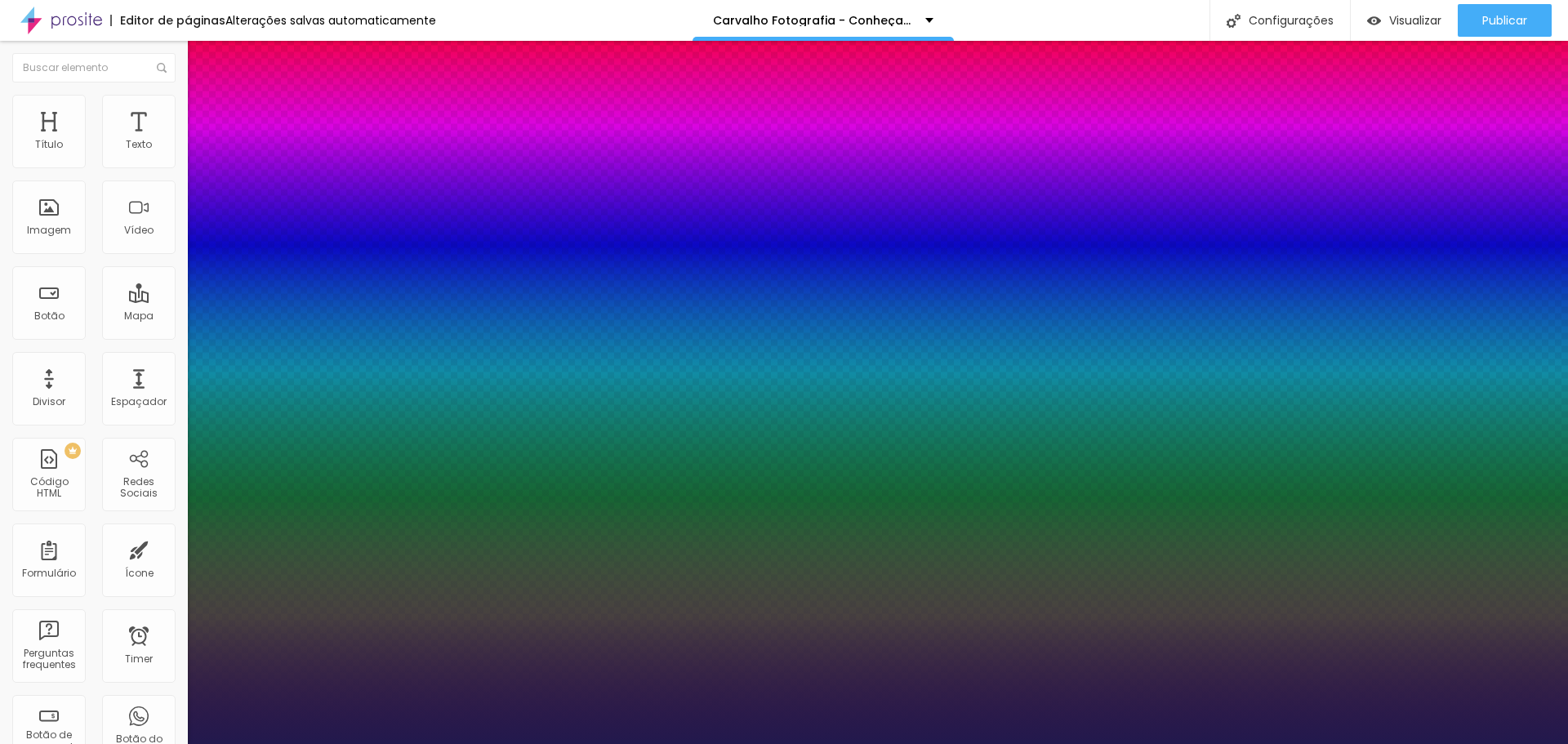
click at [1522, 743] on div at bounding box center [784, 744] width 1568 height 0
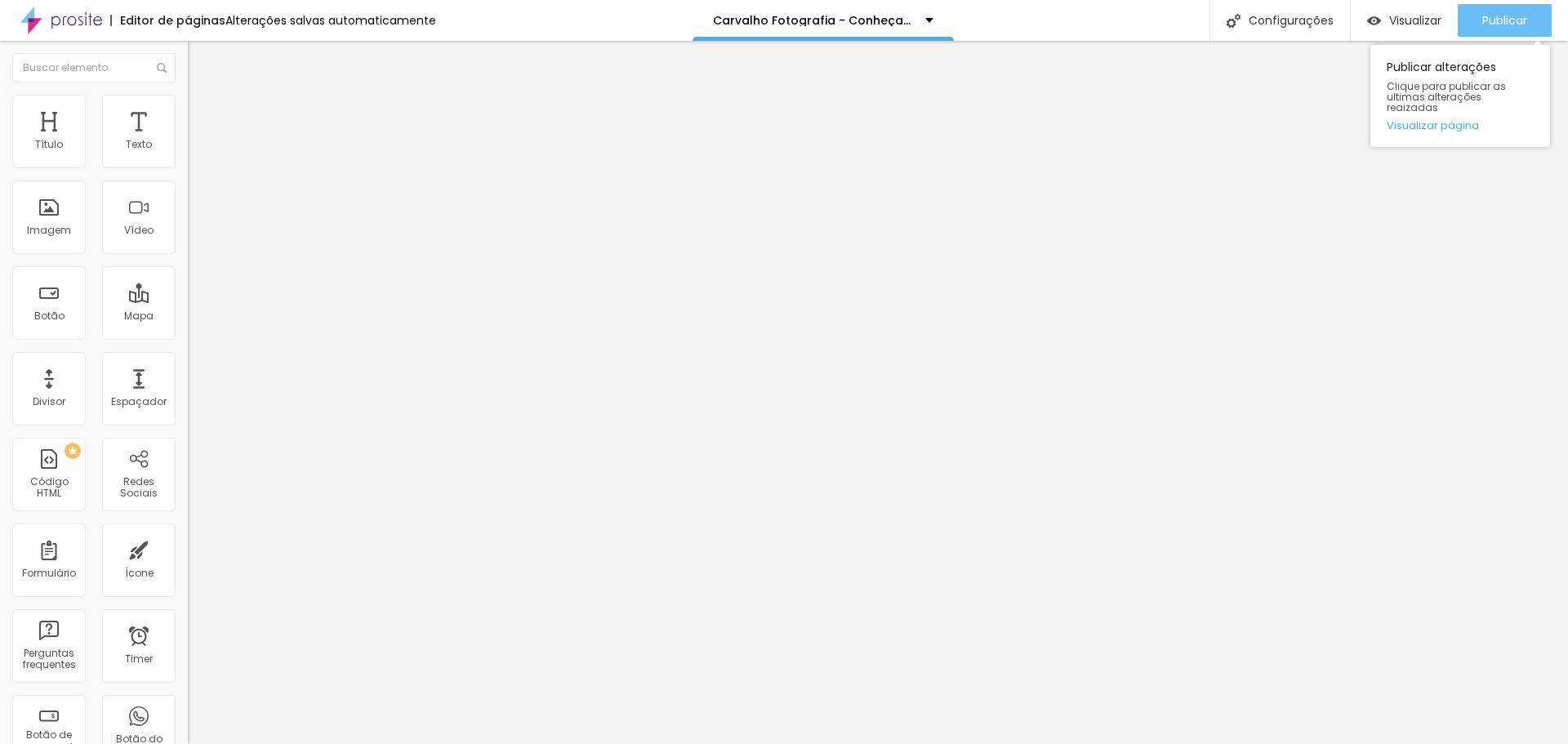
click at [1522, 16] on span "Publicar" at bounding box center [1505, 20] width 45 height 13
click at [188, 157] on button "button" at bounding box center [200, 148] width 23 height 17
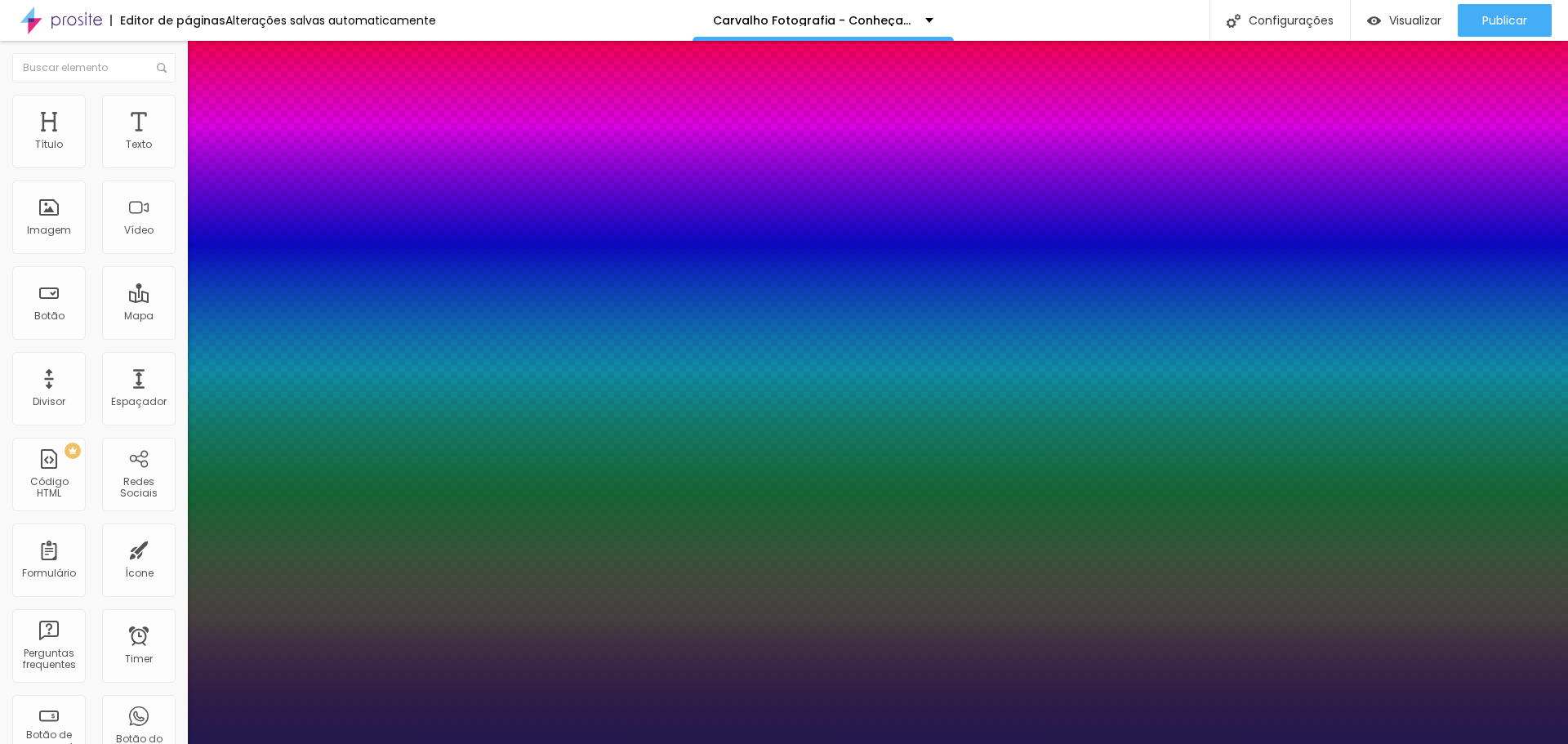
type input "1"
select select "Chewy-Regular"
type input "1"
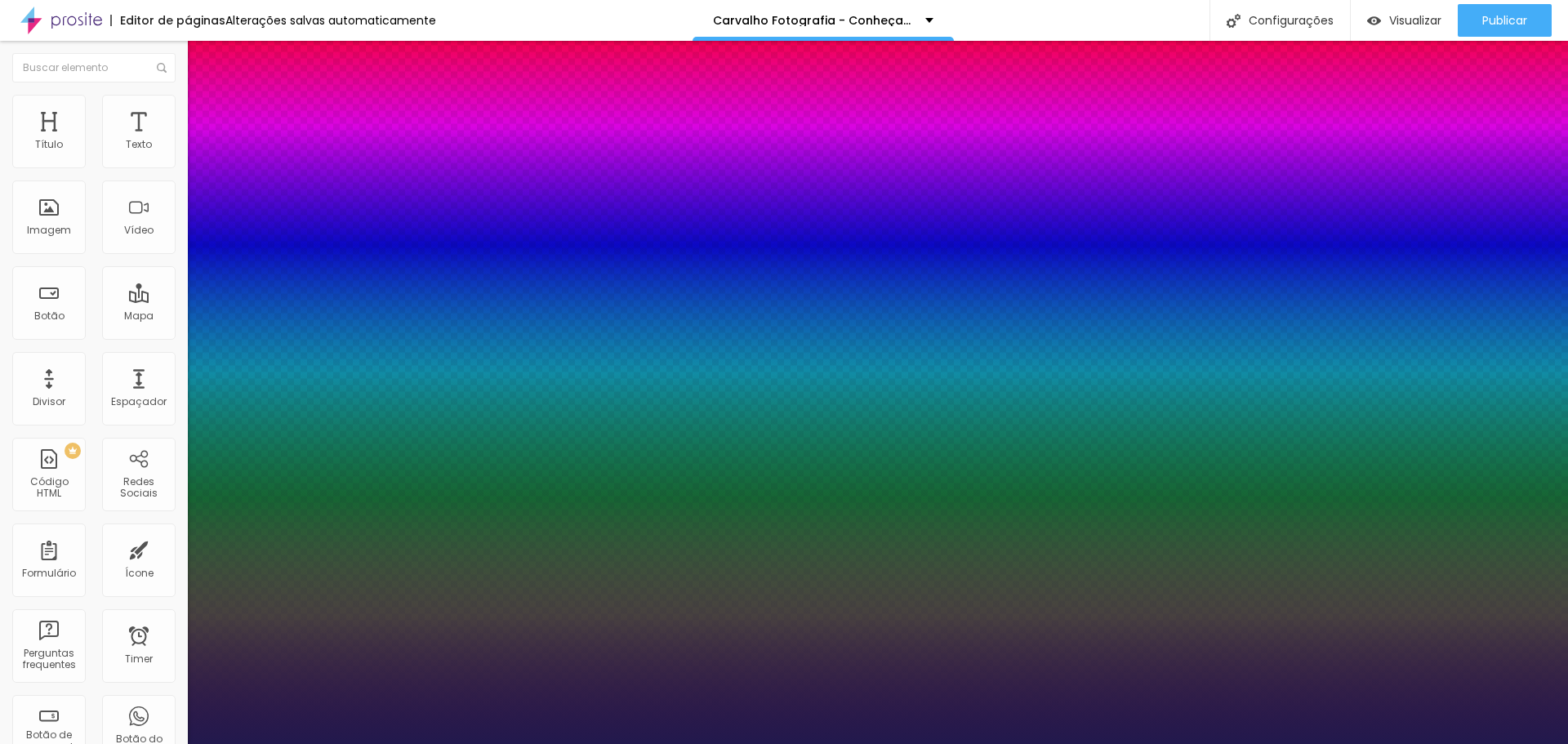
select select "Bangers-Regular"
type input "1"
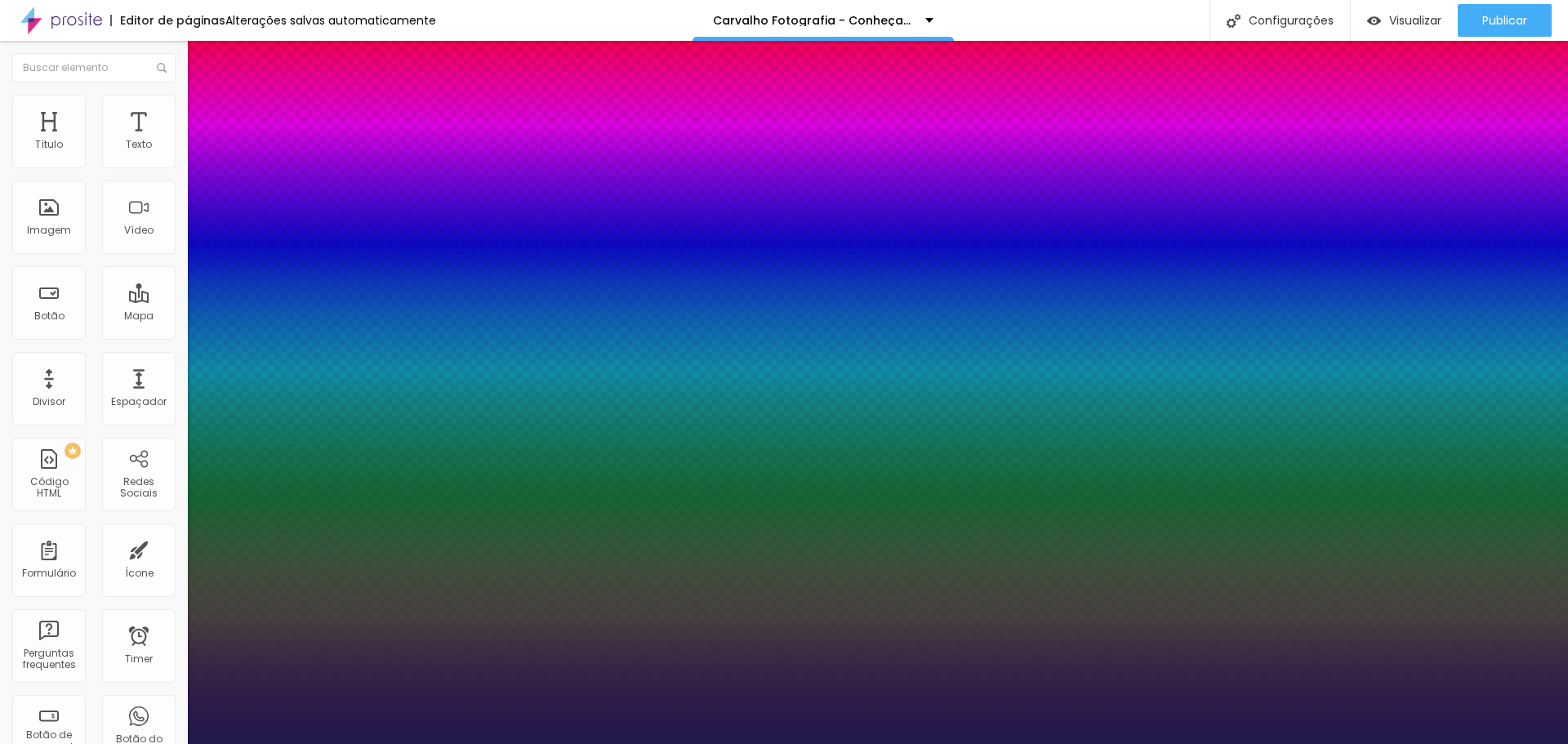
select select "Assistant"
type input "1"
select select "Arsenal-Regular"
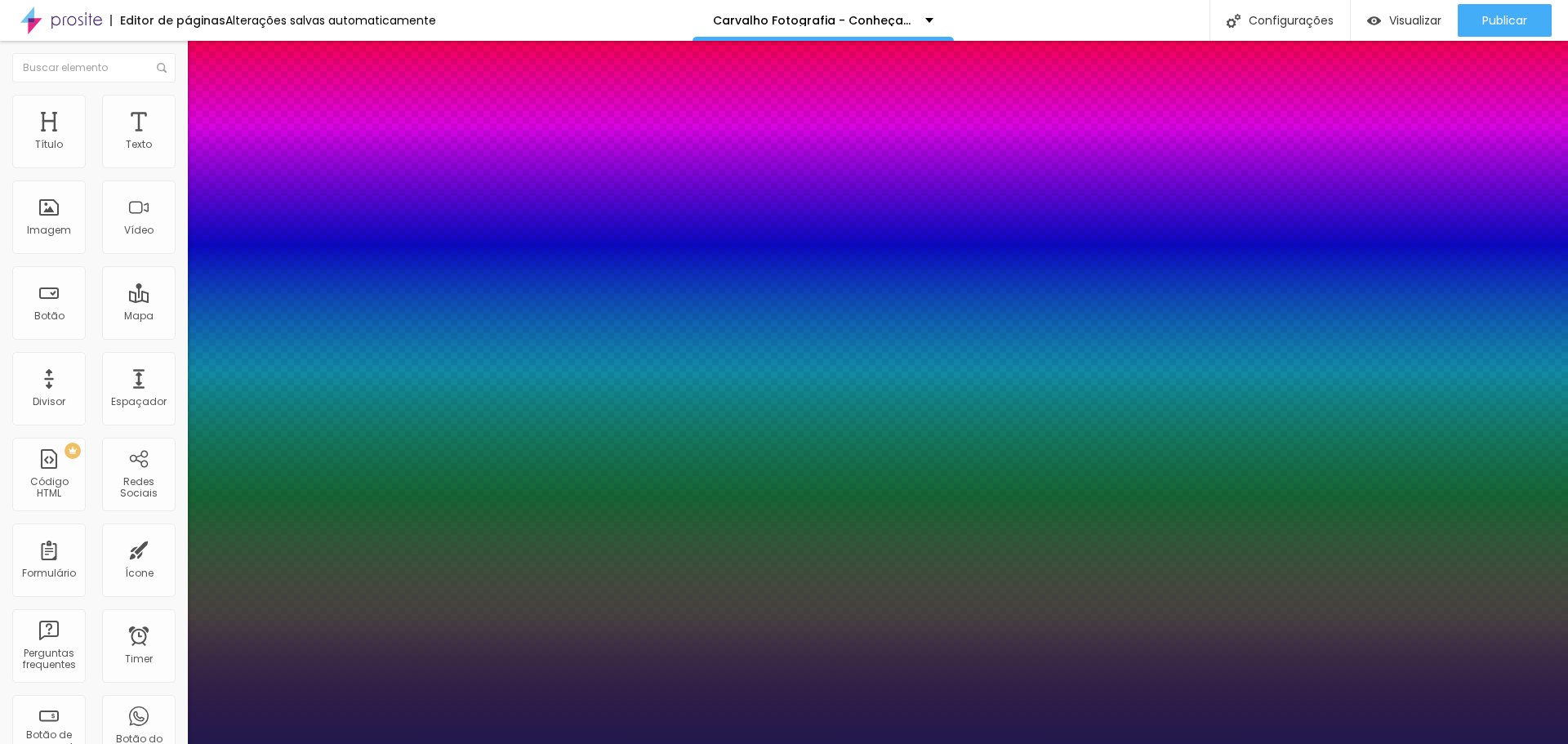
type input "1"
select select "YesevaOne-Regular"
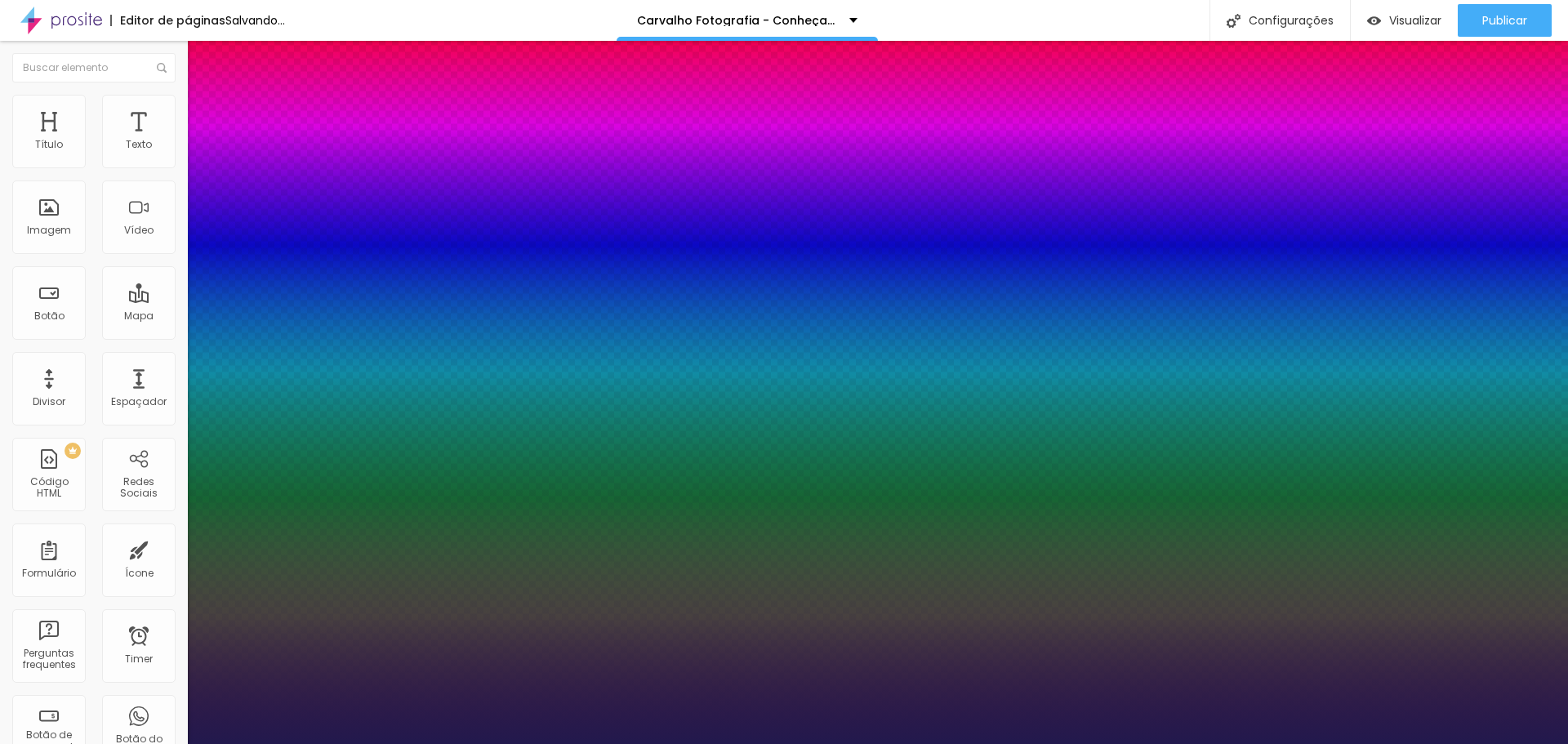
type input "1"
select select "YantramanavLight"
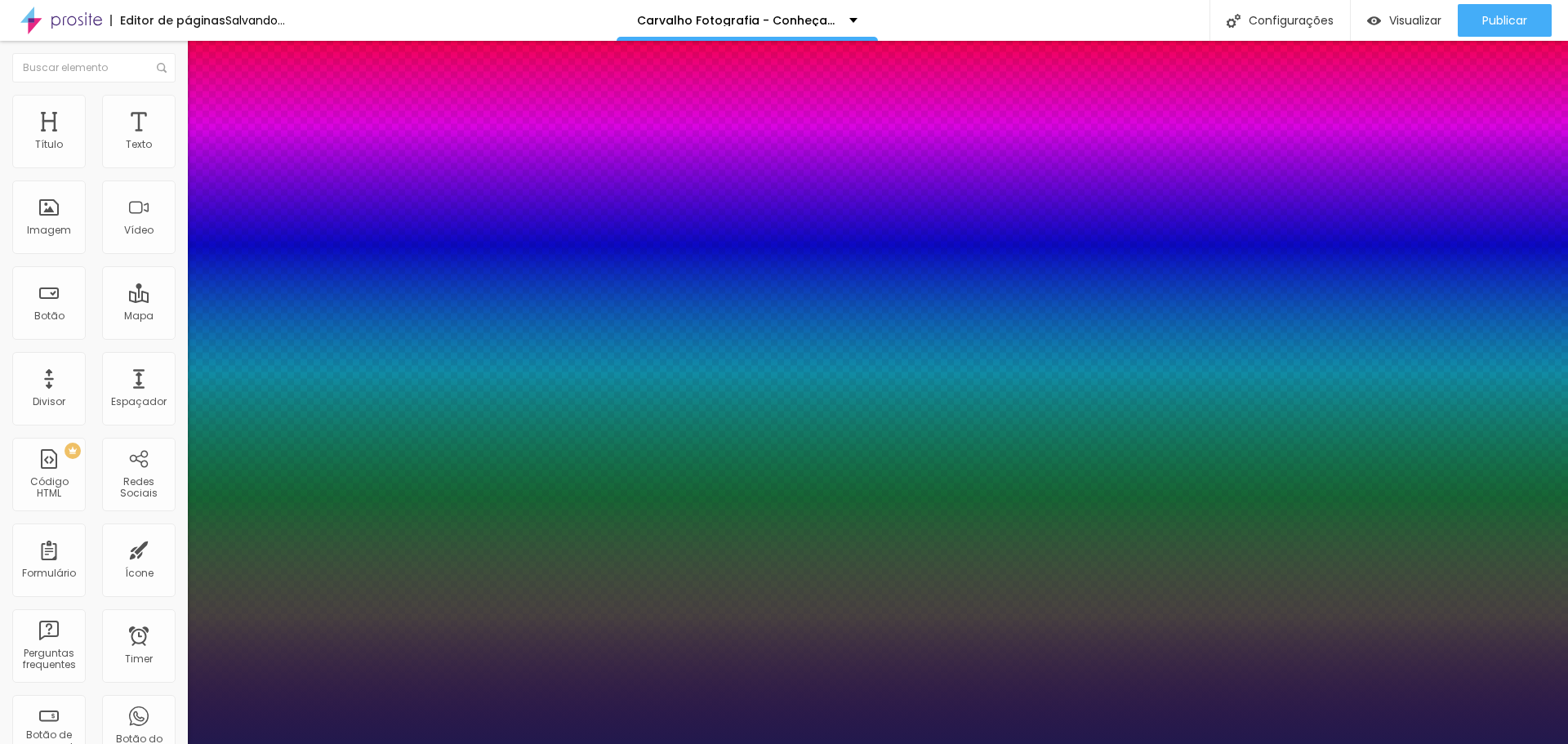
type input "1"
select select "Yantramanav"
type input "1"
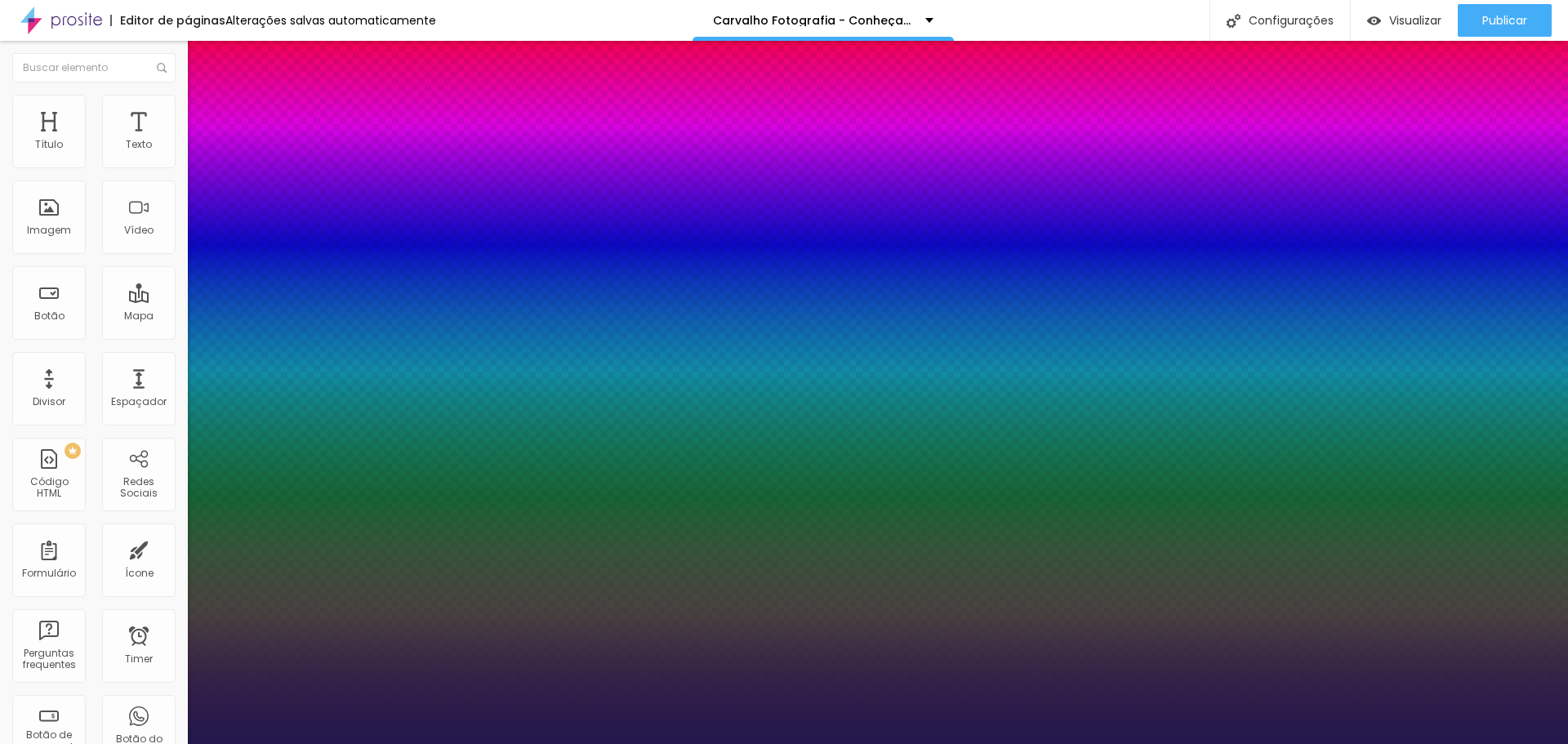
select select "Volkhov-Bold"
type input "1"
select select "Tillana"
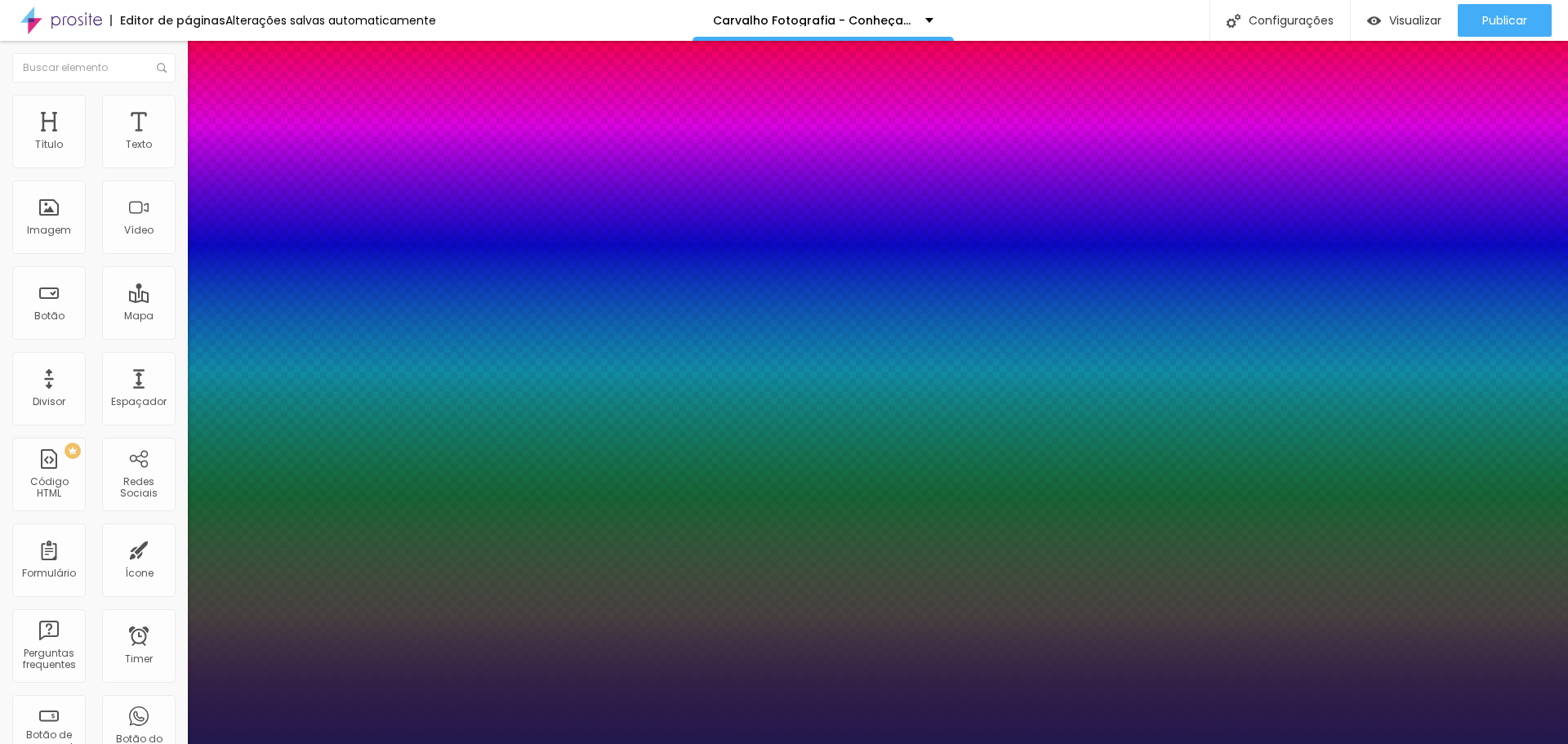
type input "1"
select select "Snippet"
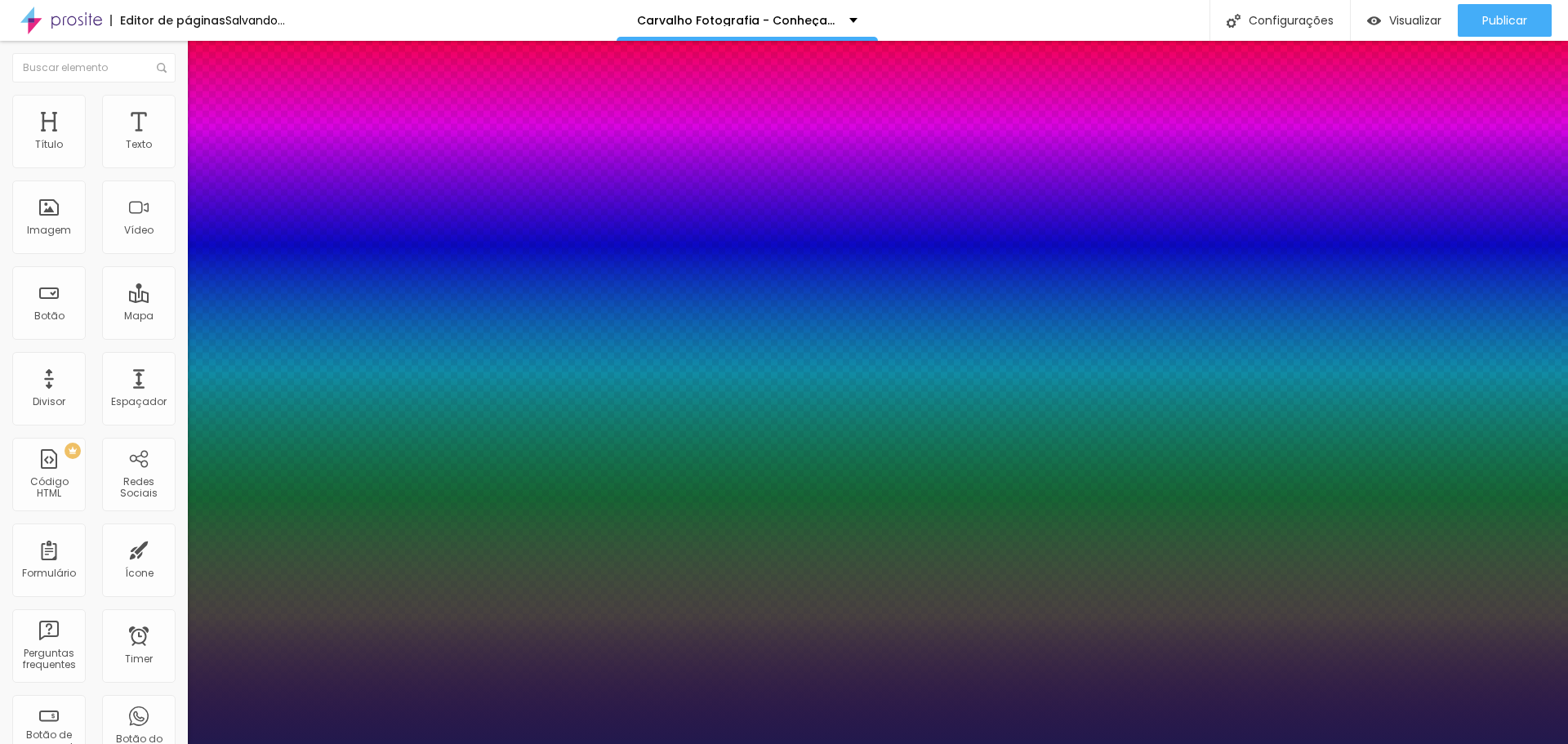
type input "1"
select select "Ruluko"
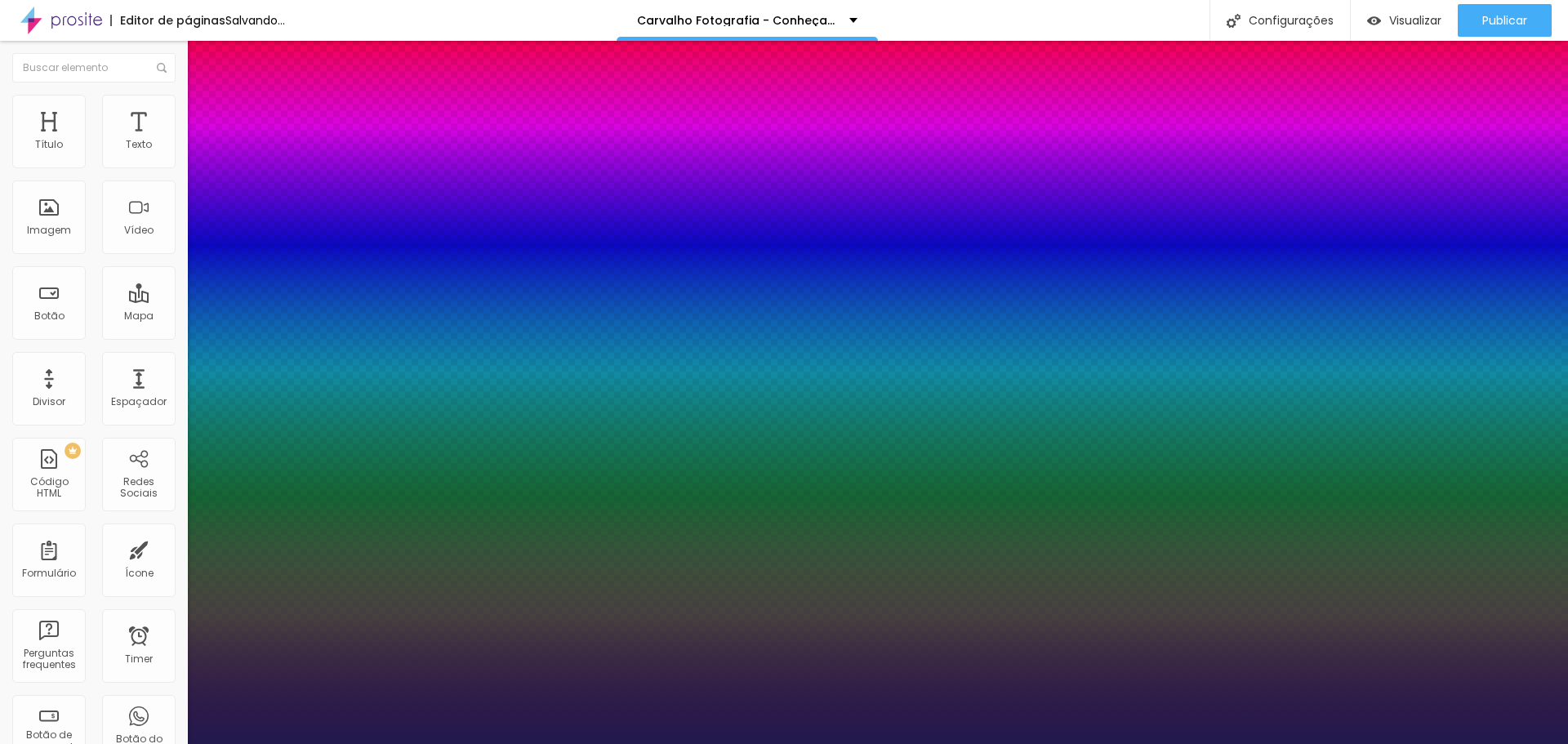
type input "1"
select select "RubikMonoOne-Regular"
type input "1"
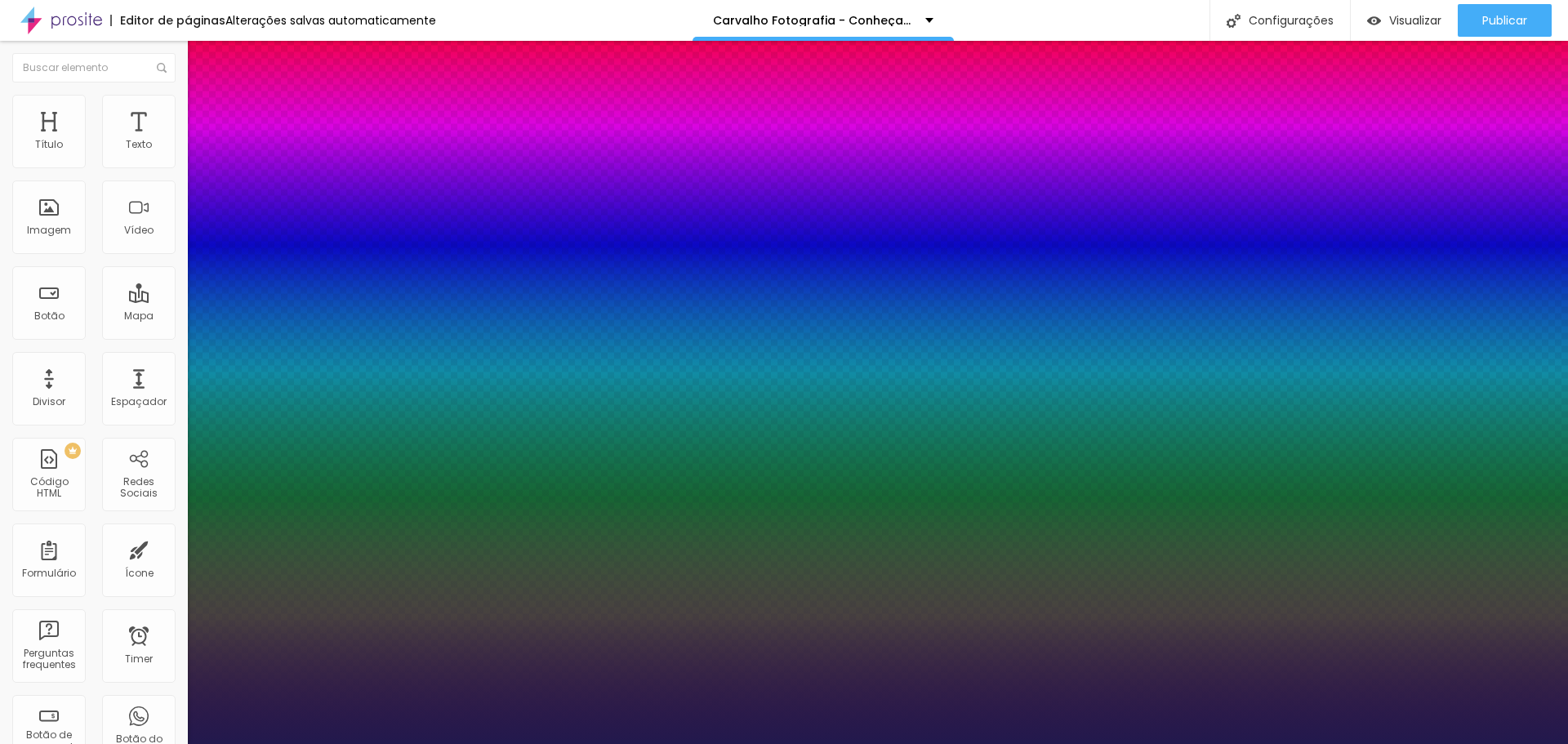
select select "PlayfairDisplay"
type input "1"
select select "Orbitron-Black"
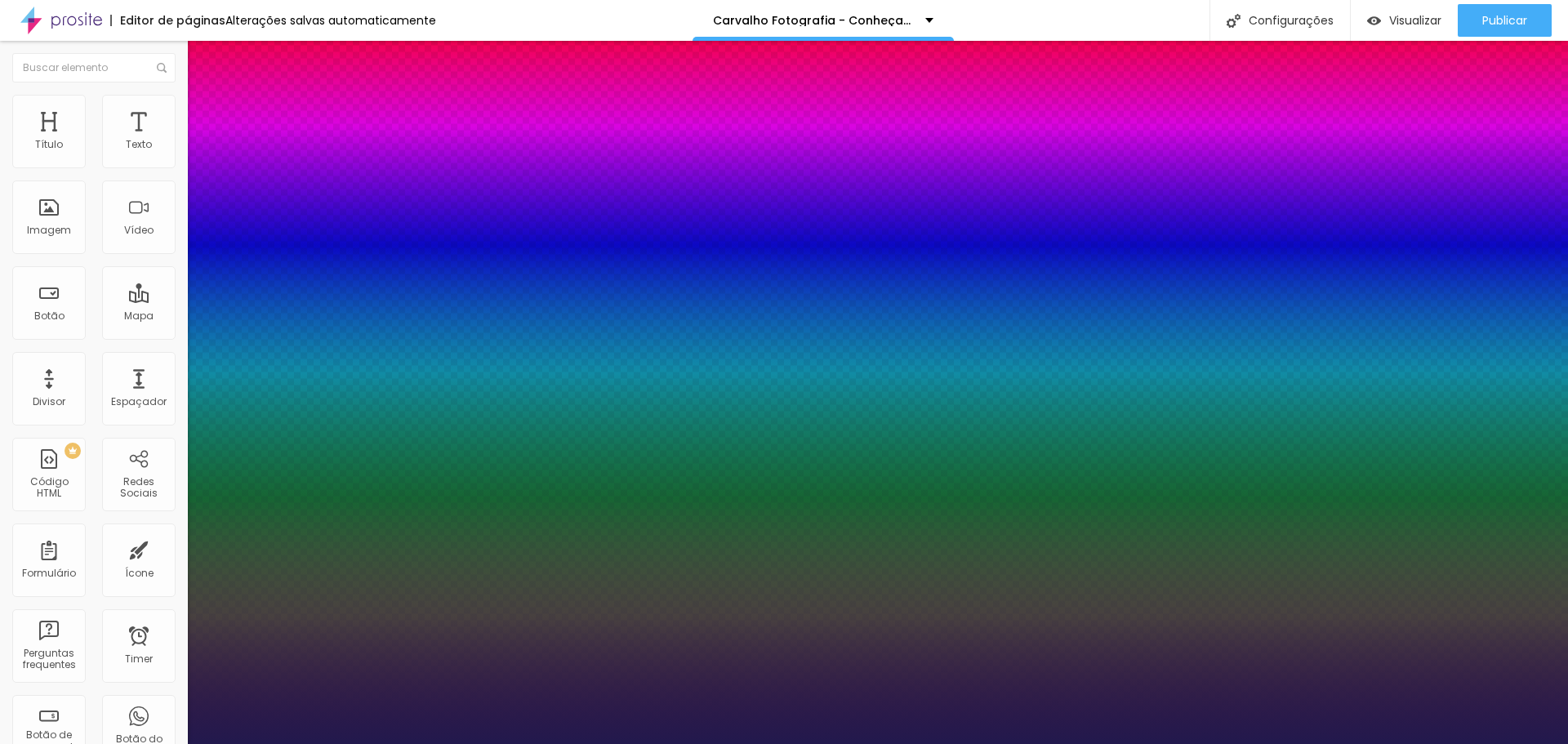
type input "1"
select select "NunitoLight"
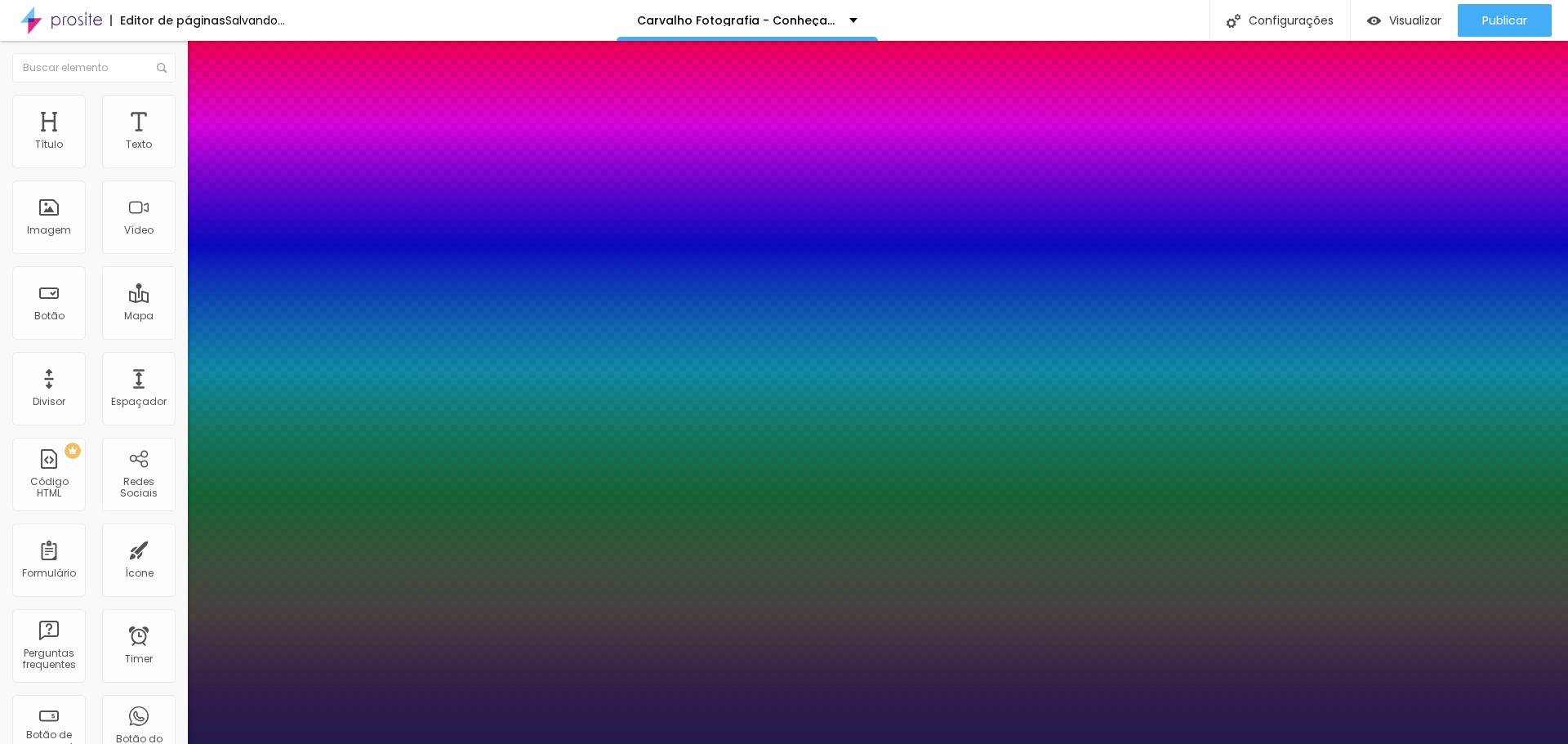
type input "1"
select select "Neucha"
type input "1"
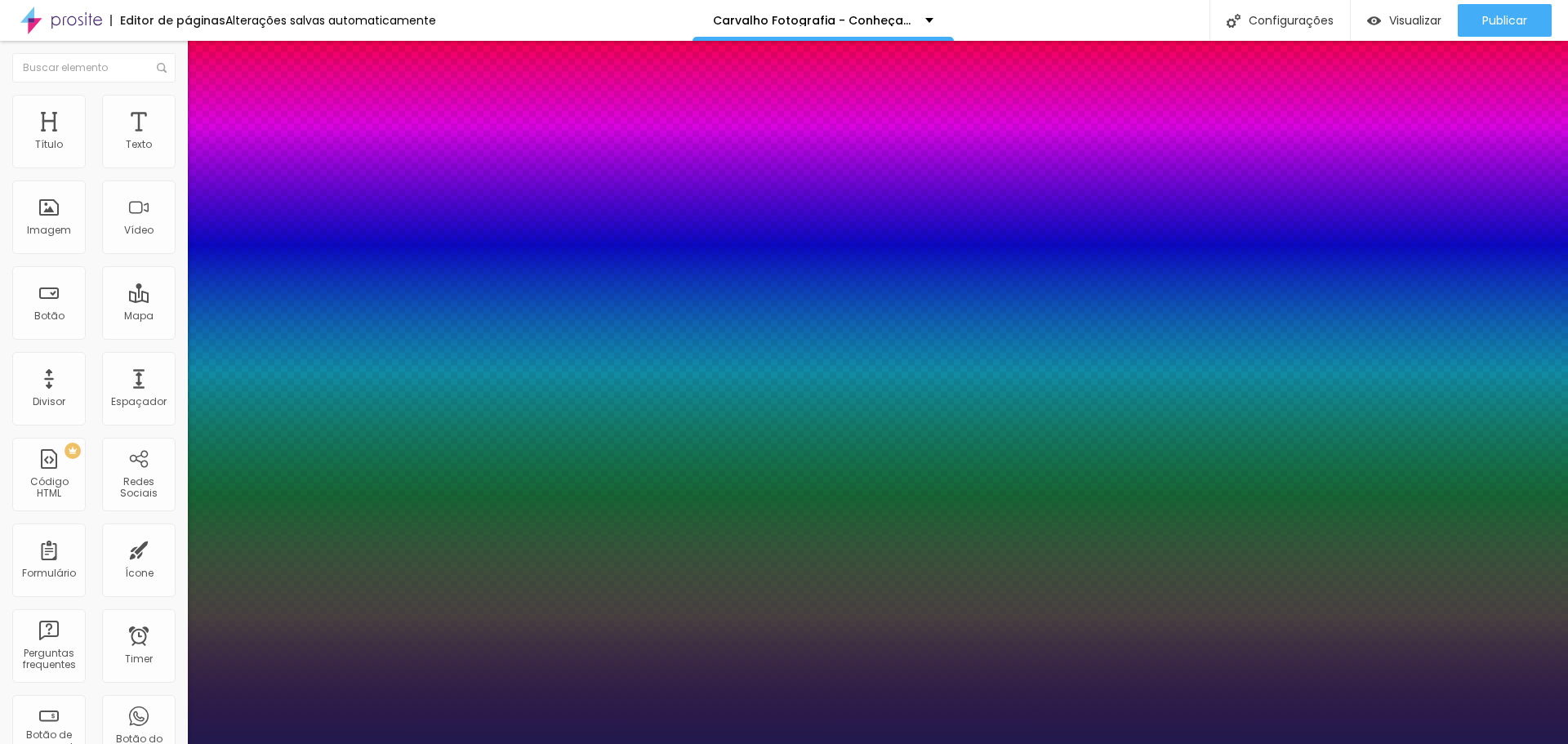
select select "Merriweather-Regular"
type input "1"
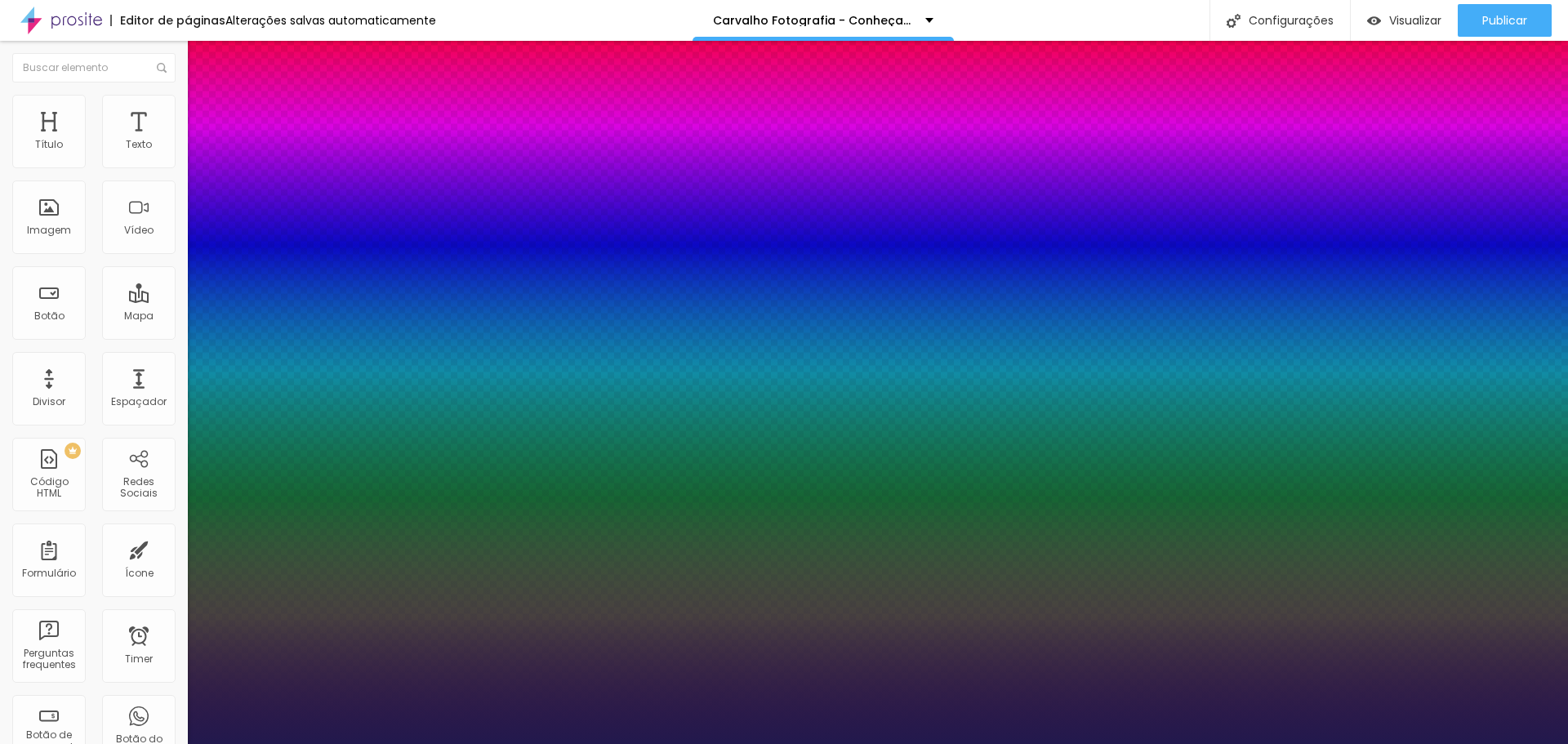
select select "Magra-Bold"
type input "1"
select select "Lato"
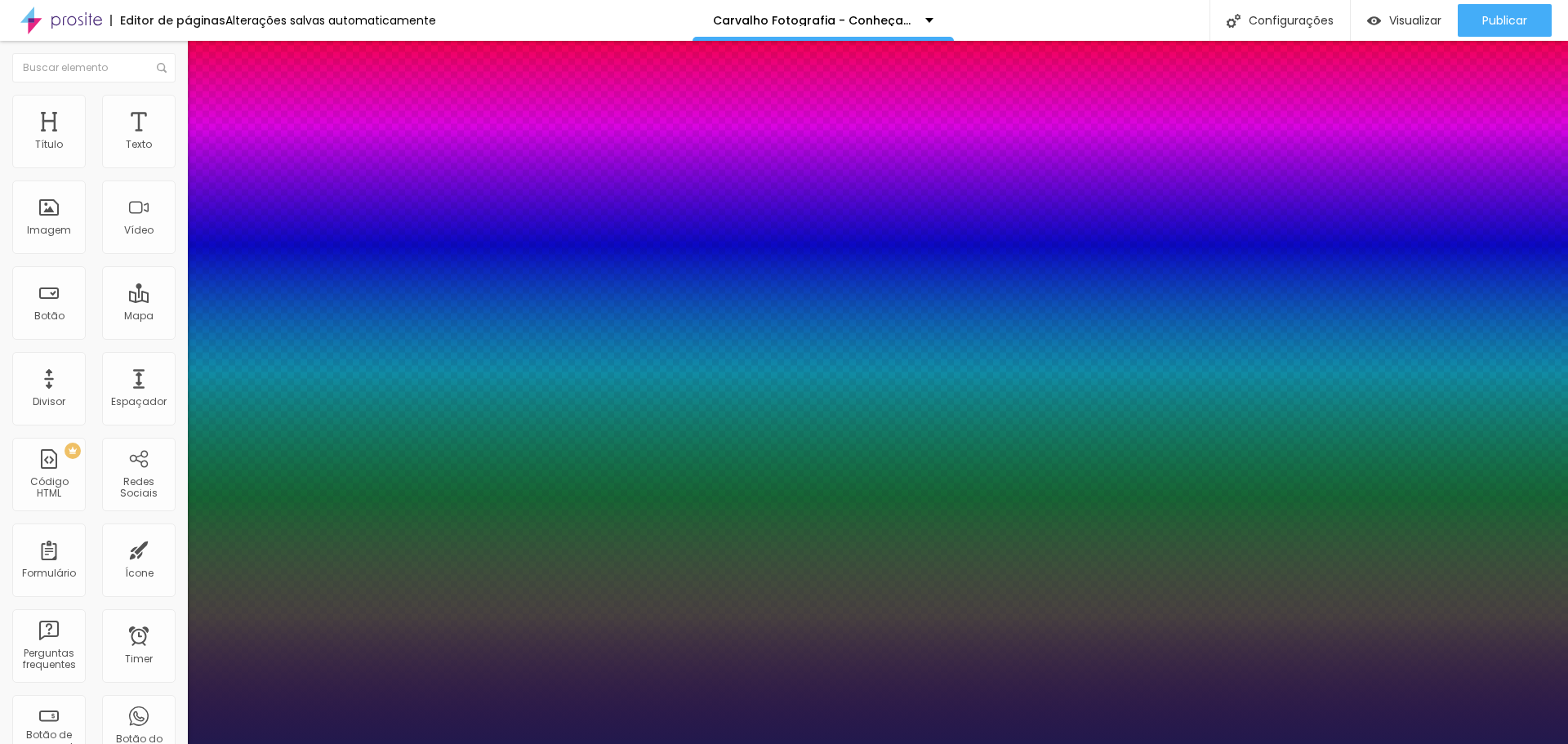
type input "1"
select select "Kreon"
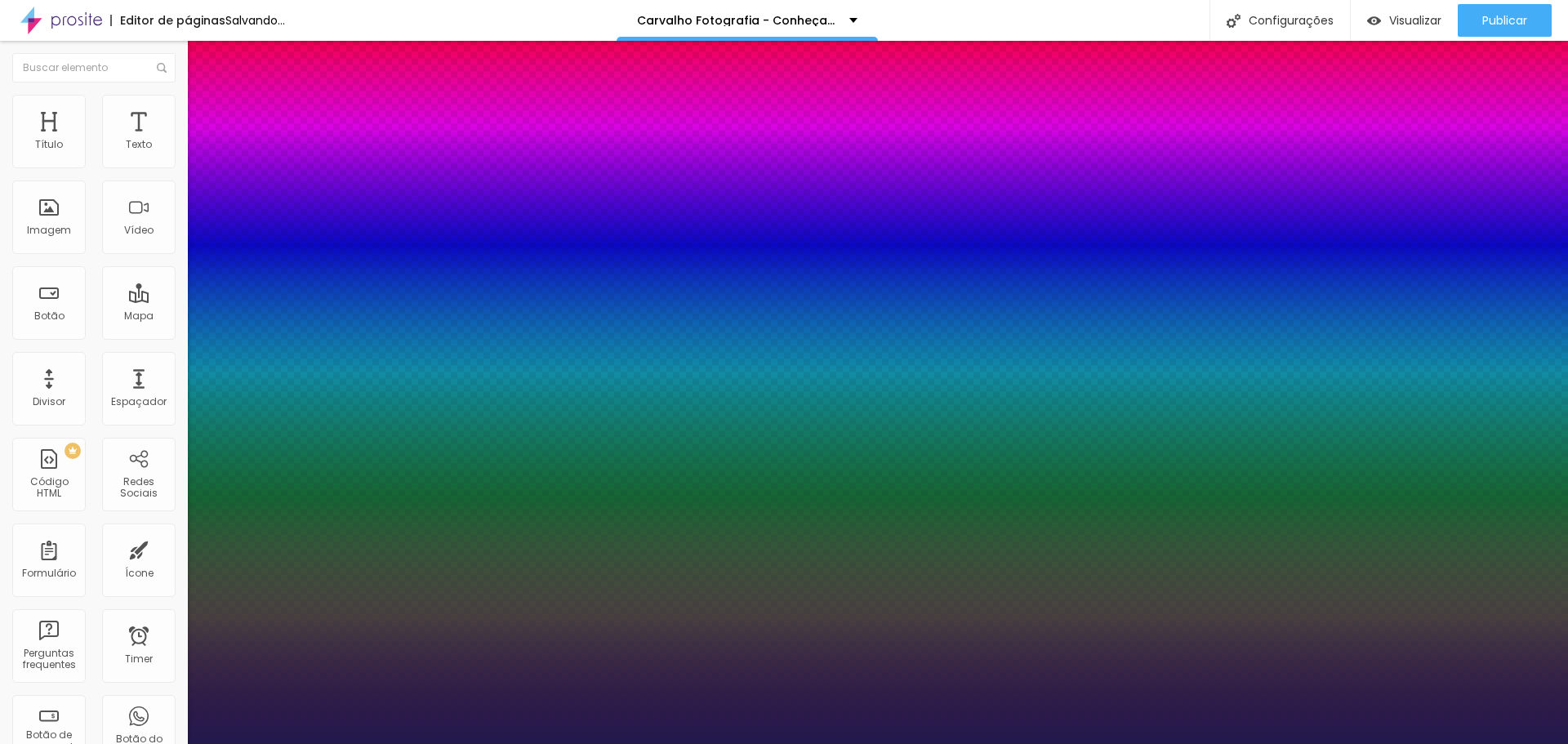
type input "1"
select select "FjallaOne"
type input "1"
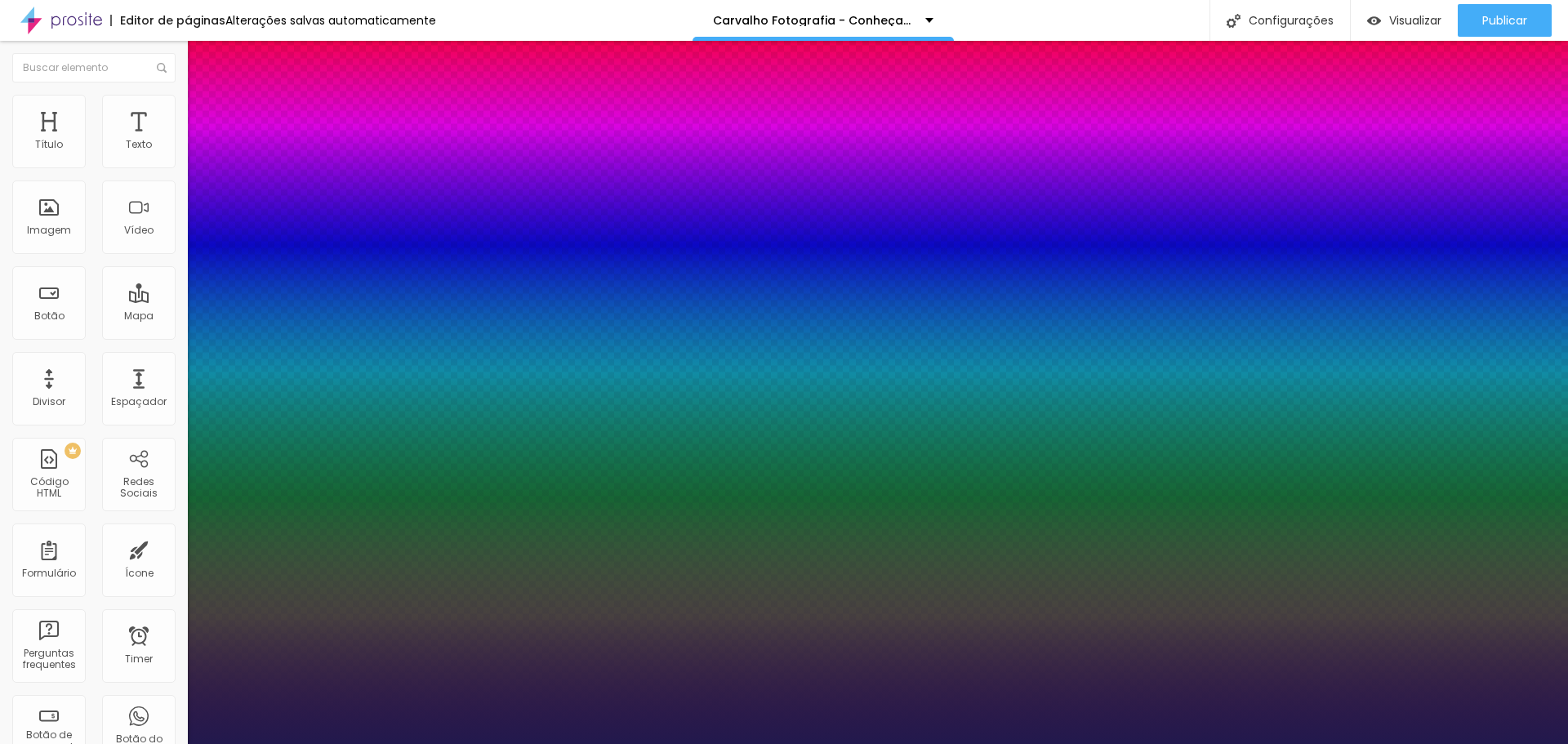
select select "CutiveMono"
type input "1"
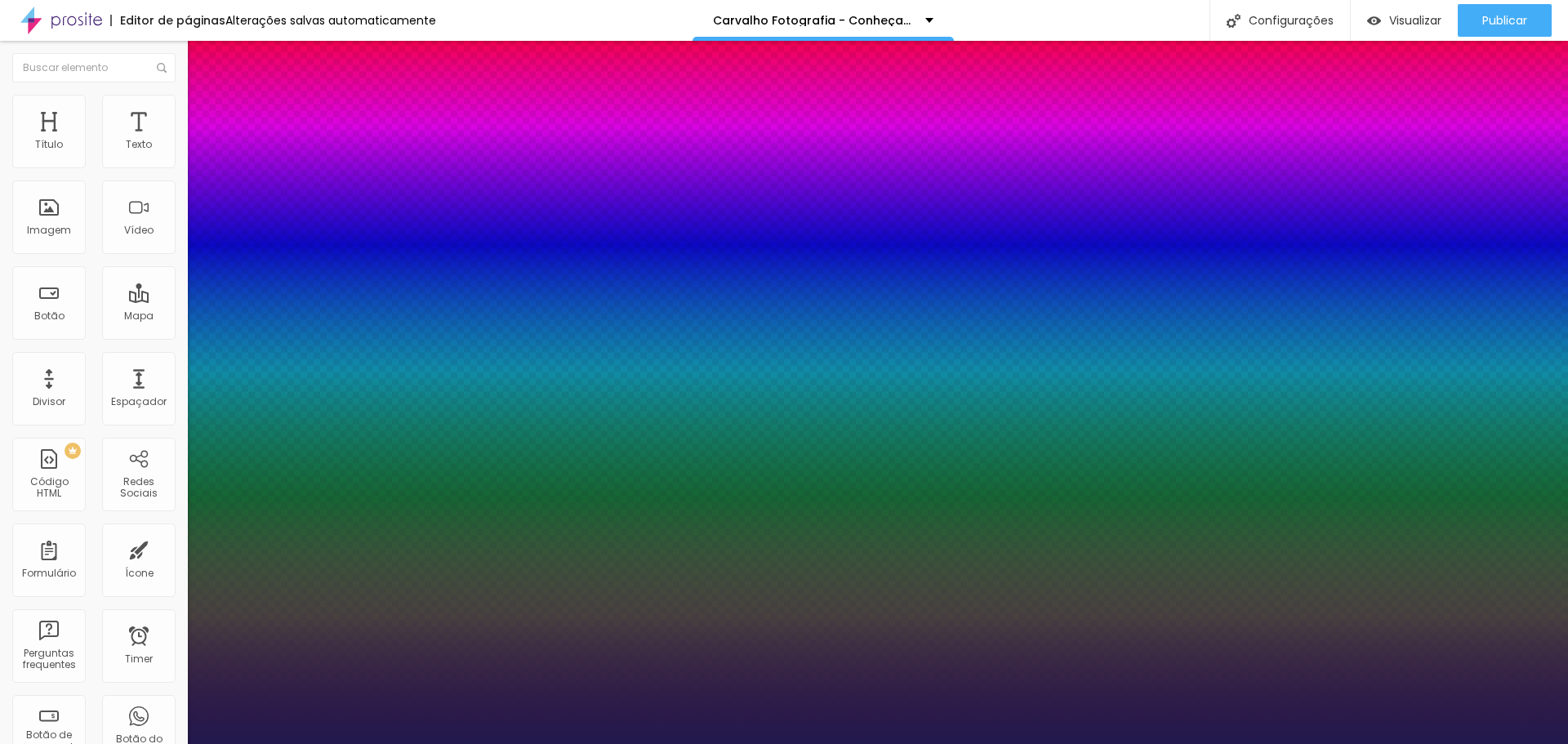
select select "CormorantLight"
type input "1"
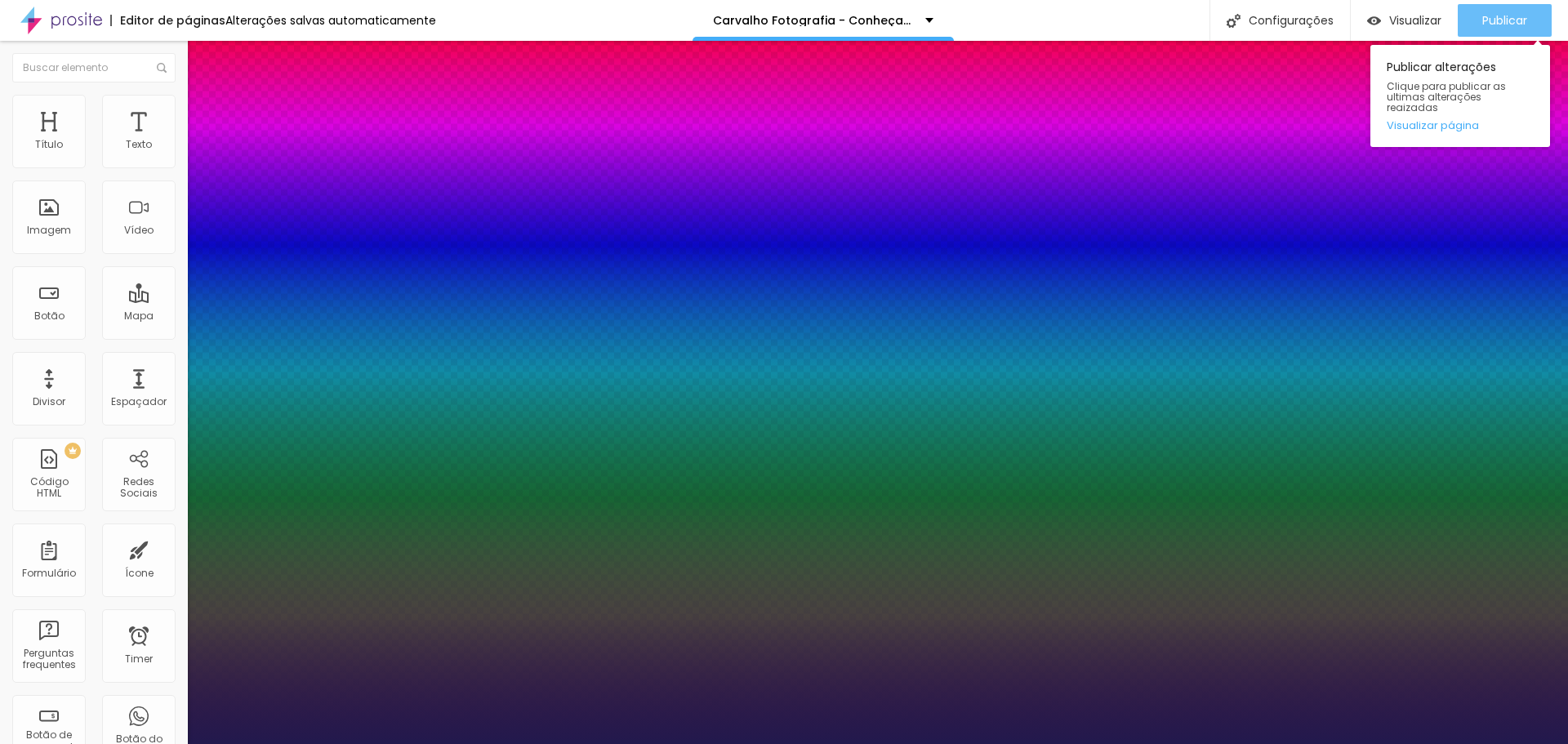
click at [1526, 743] on div at bounding box center [784, 744] width 1568 height 0
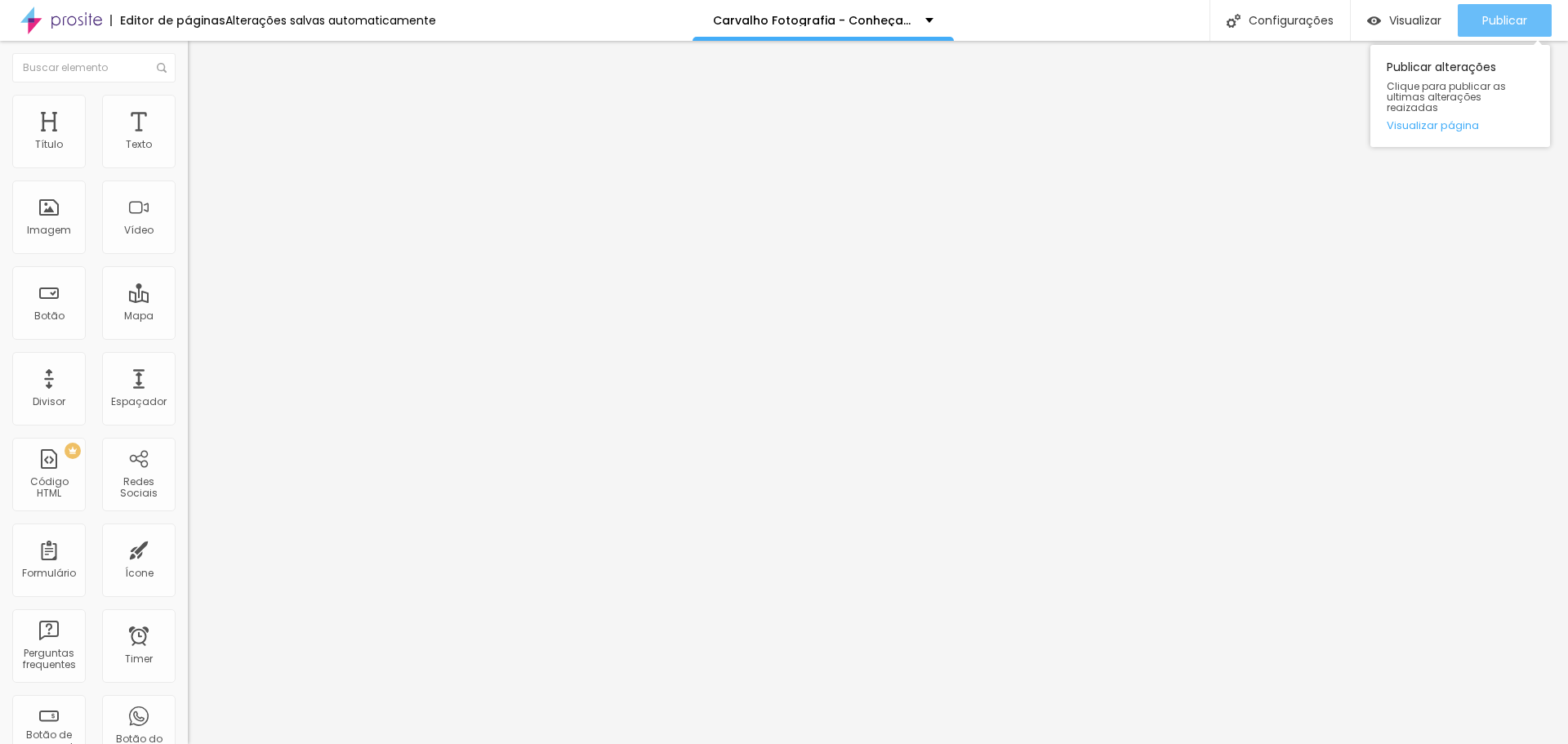
click at [1523, 24] on span "Publicar" at bounding box center [1505, 20] width 45 height 13
click at [188, 157] on button "button" at bounding box center [200, 148] width 23 height 17
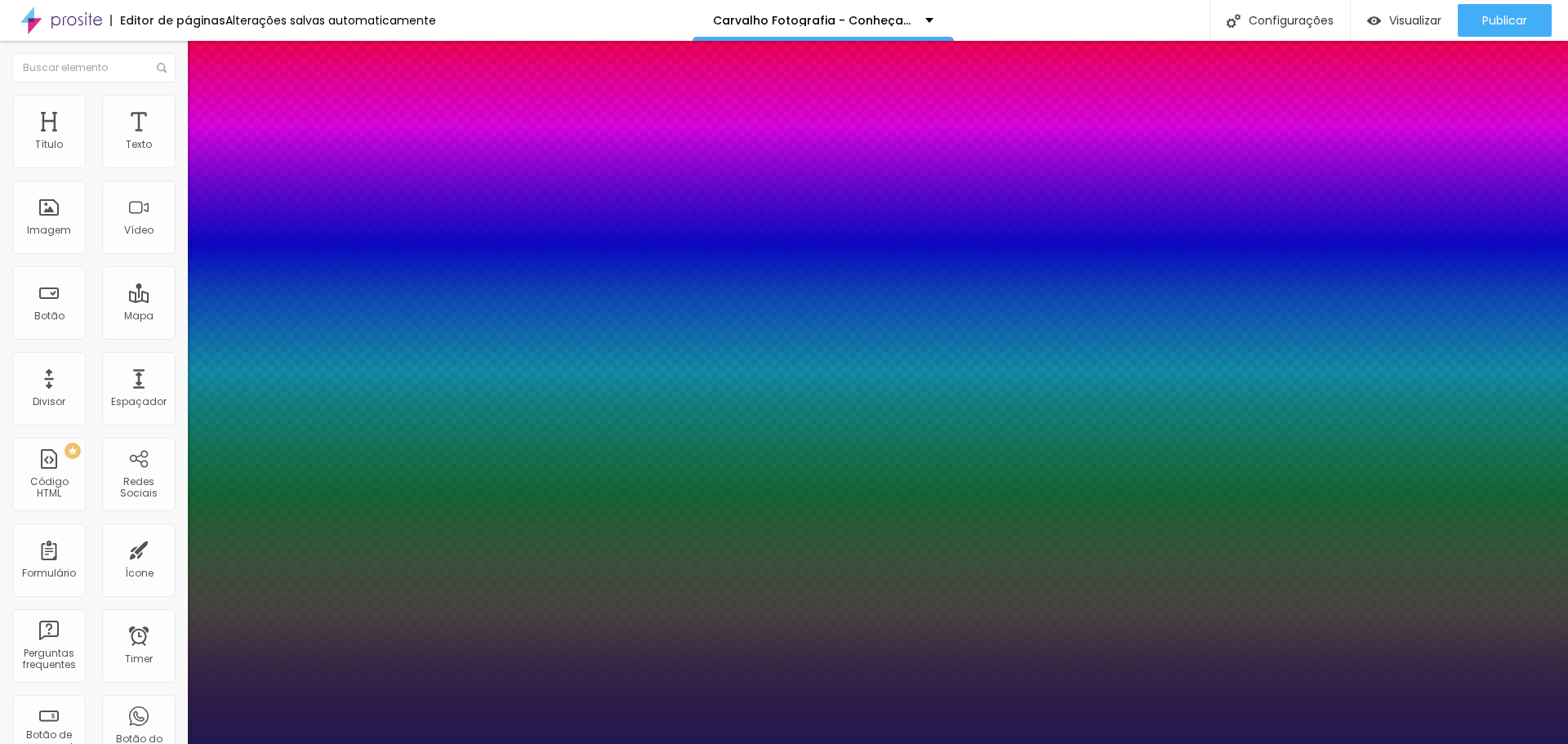
type input "1"
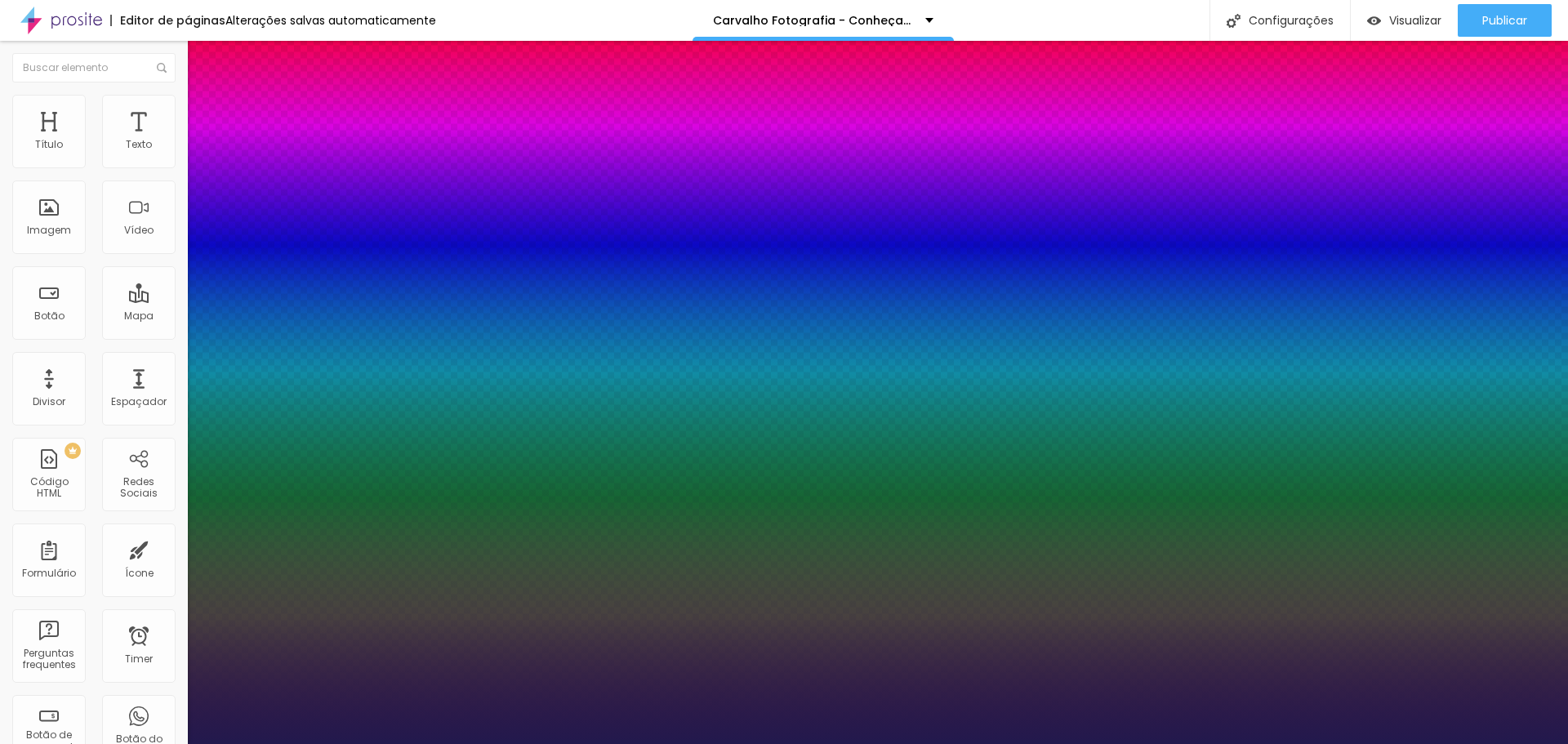
type input "8"
type input "3"
type input "1"
type input "35"
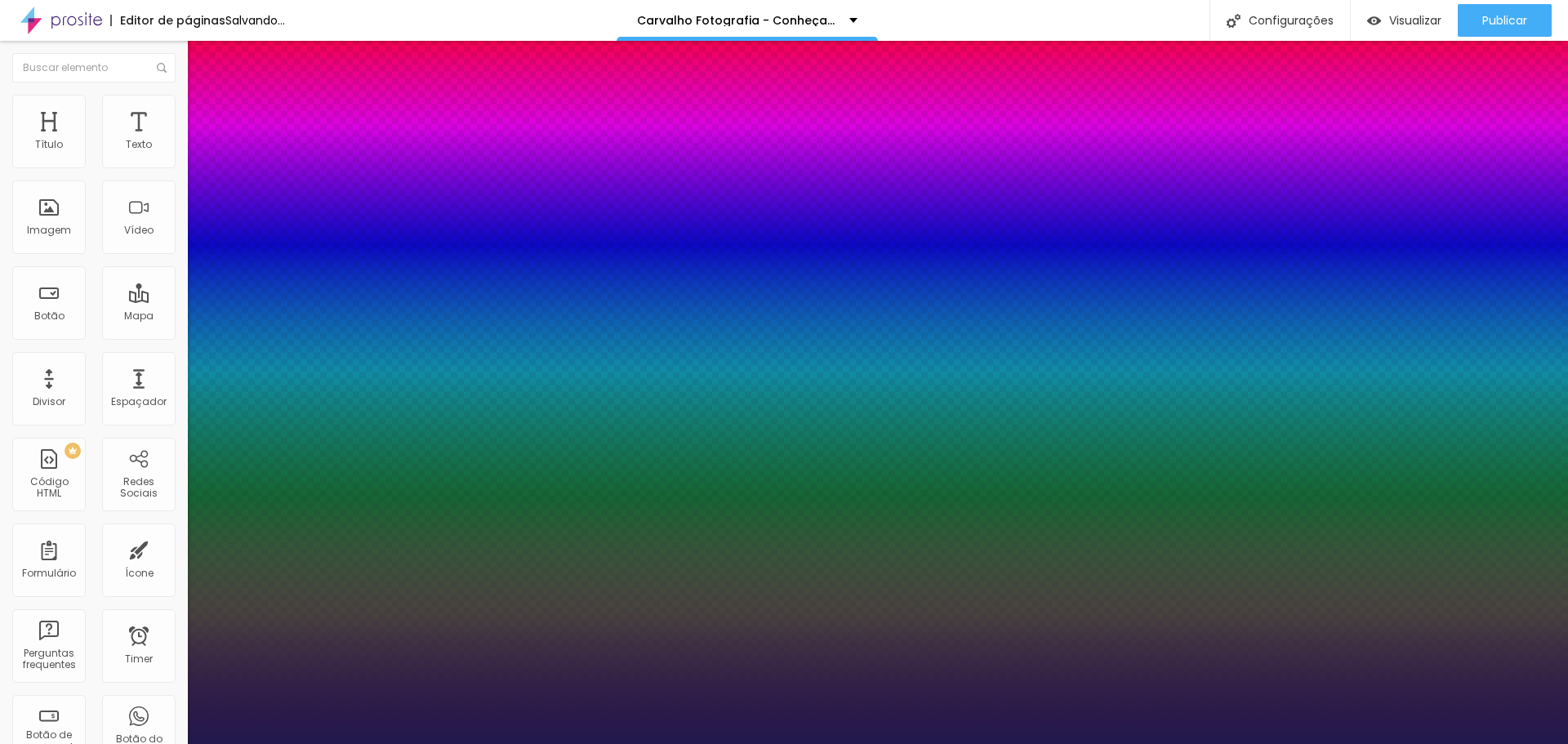
type input "1"
type input "35"
click at [764, 743] on div at bounding box center [784, 744] width 1568 height 0
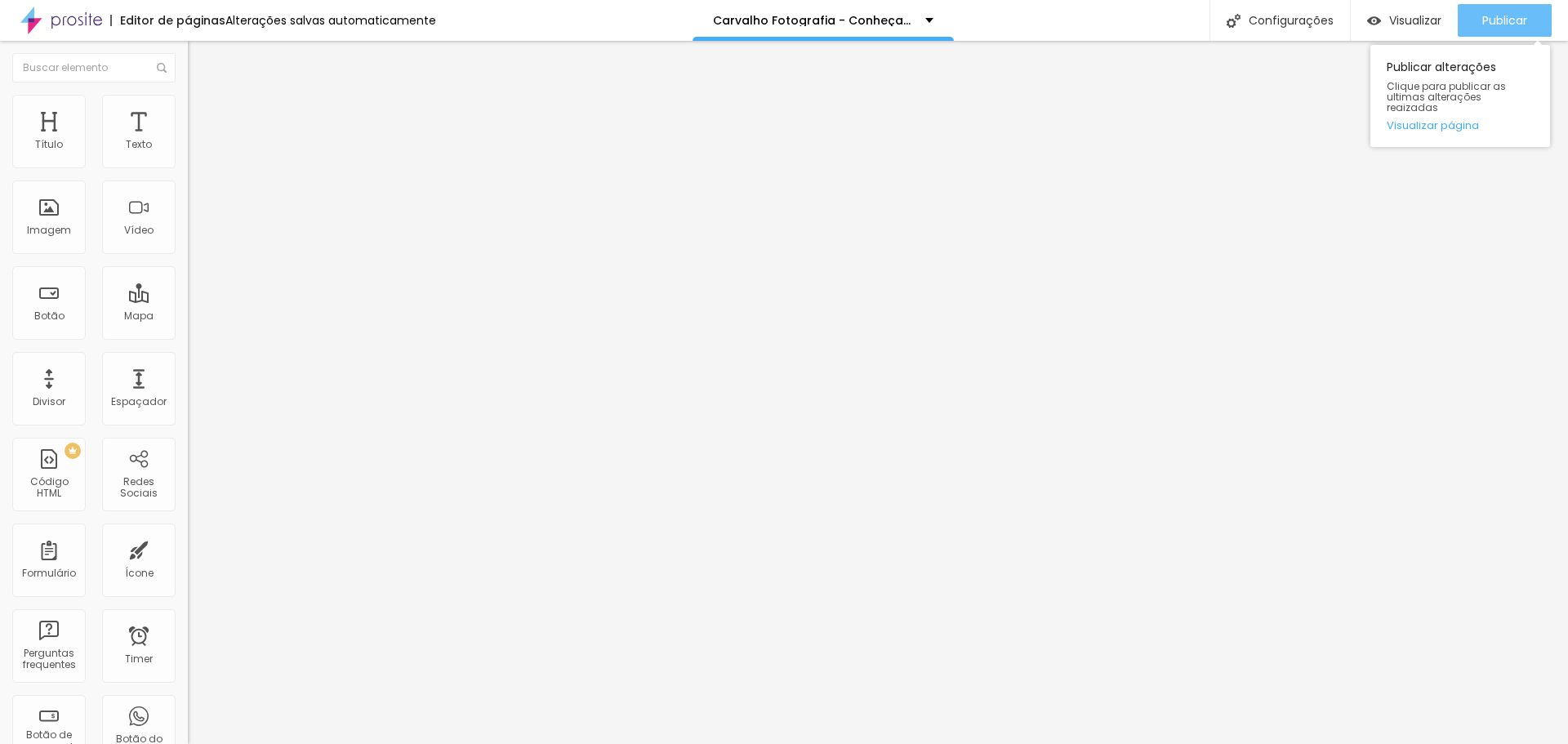
click at [1468, 21] on button "Publicar" at bounding box center [1505, 20] width 94 height 33
click at [1545, 23] on button "Publicar" at bounding box center [1505, 20] width 94 height 33
click at [188, 101] on li "Estilo" at bounding box center [282, 103] width 188 height 16
type input "50"
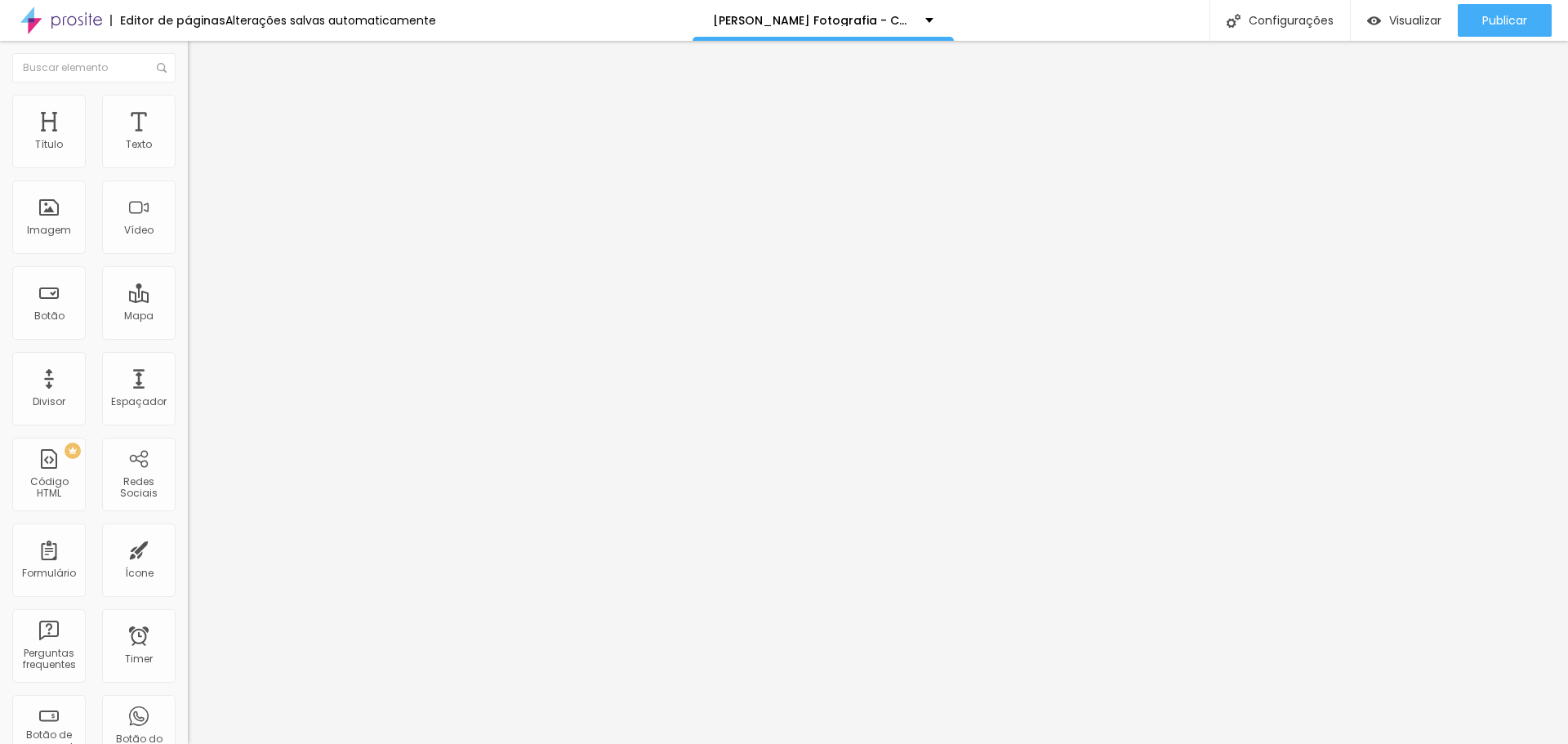
click at [188, 168] on input "range" at bounding box center [241, 161] width 106 height 13
click at [1511, 17] on span "Publicar" at bounding box center [1505, 20] width 45 height 13
click at [201, 65] on img "button" at bounding box center [207, 60] width 13 height 13
click at [1467, 17] on button "Publicar" at bounding box center [1505, 20] width 94 height 33
click at [188, 157] on button "button" at bounding box center [200, 148] width 23 height 17
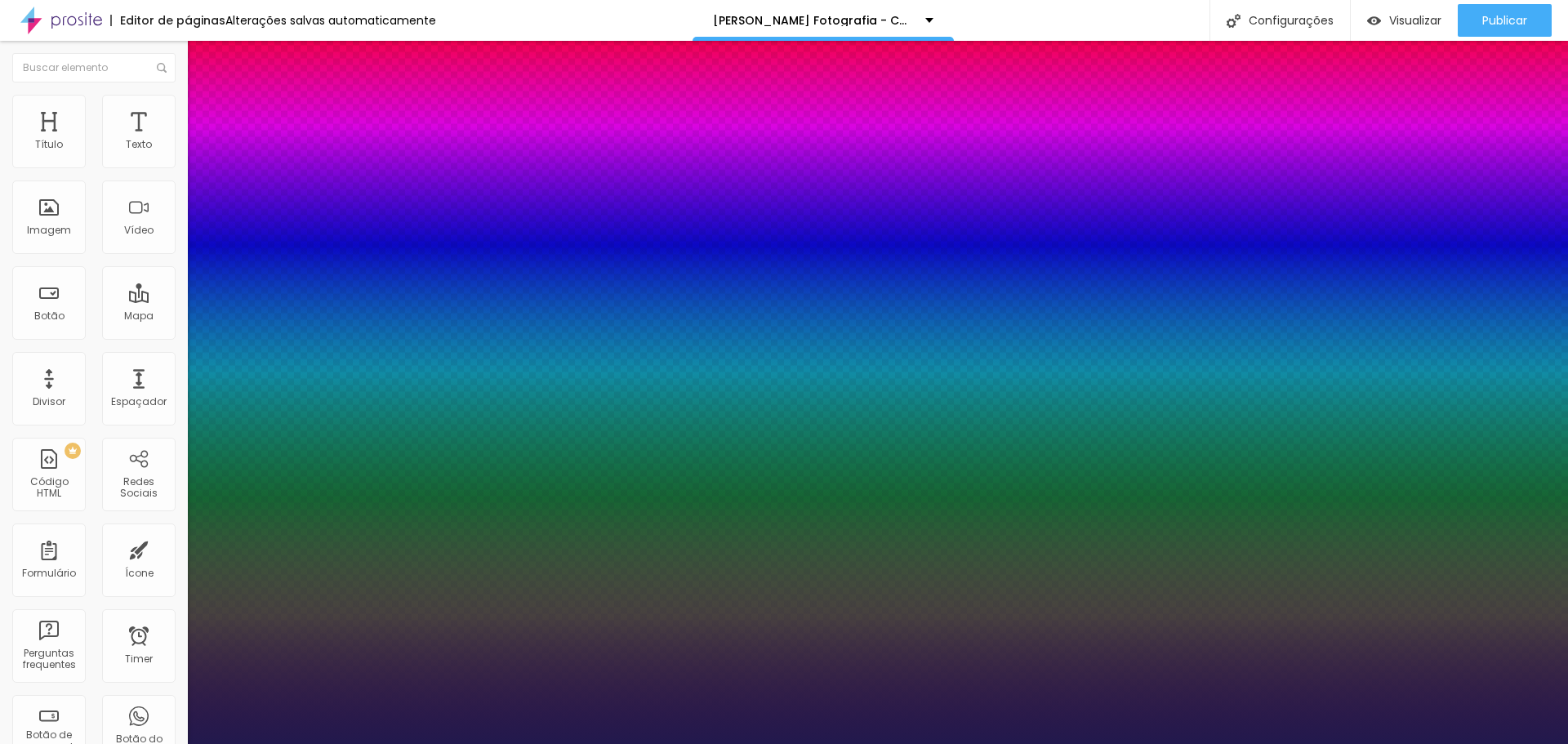
type input "1"
click at [818, 743] on div at bounding box center [784, 744] width 1568 height 0
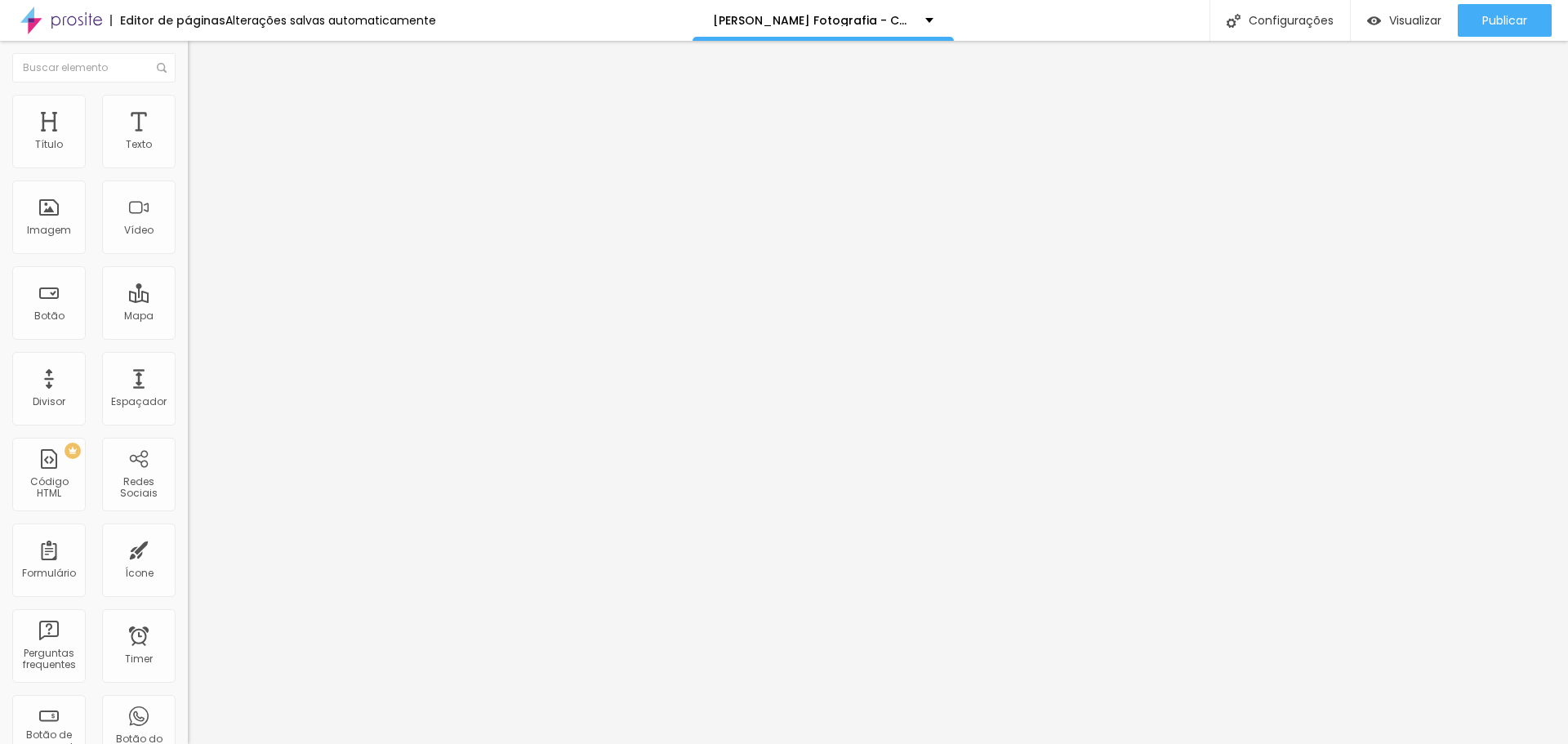
click at [195, 152] on icon "button" at bounding box center [200, 147] width 10 height 10
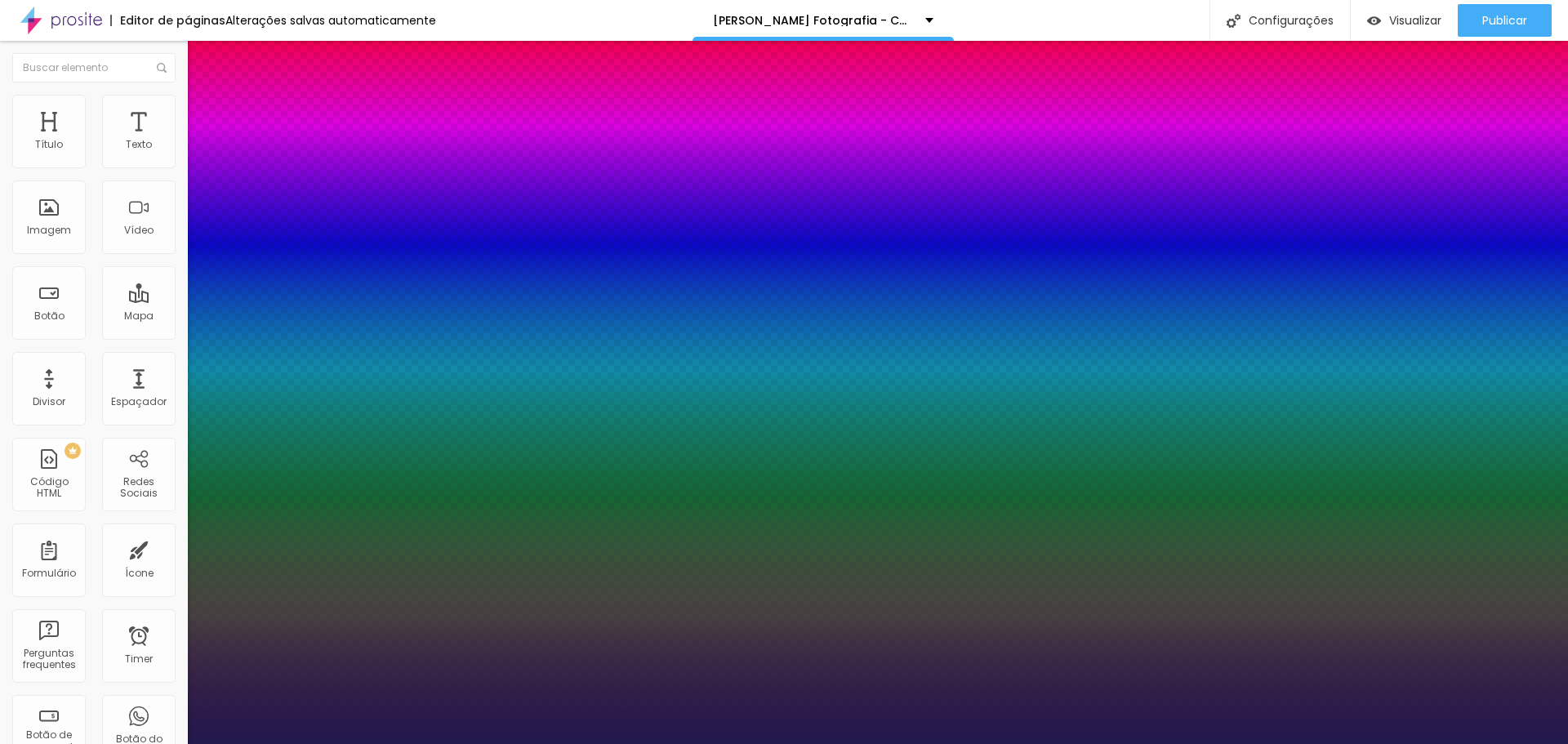
type input "1"
type input "8"
type input "2"
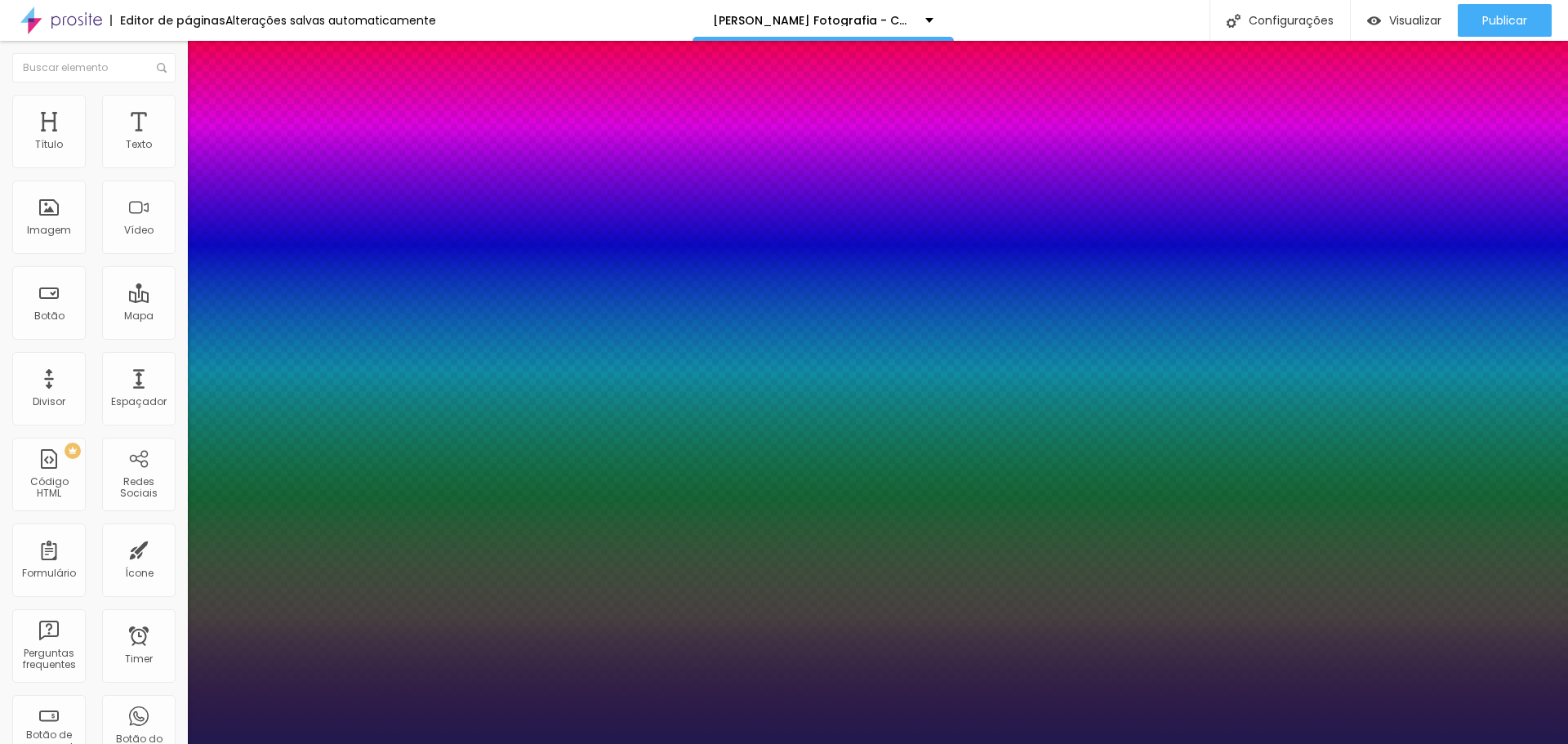
type input "1"
type input "25"
type input "1"
type input "25"
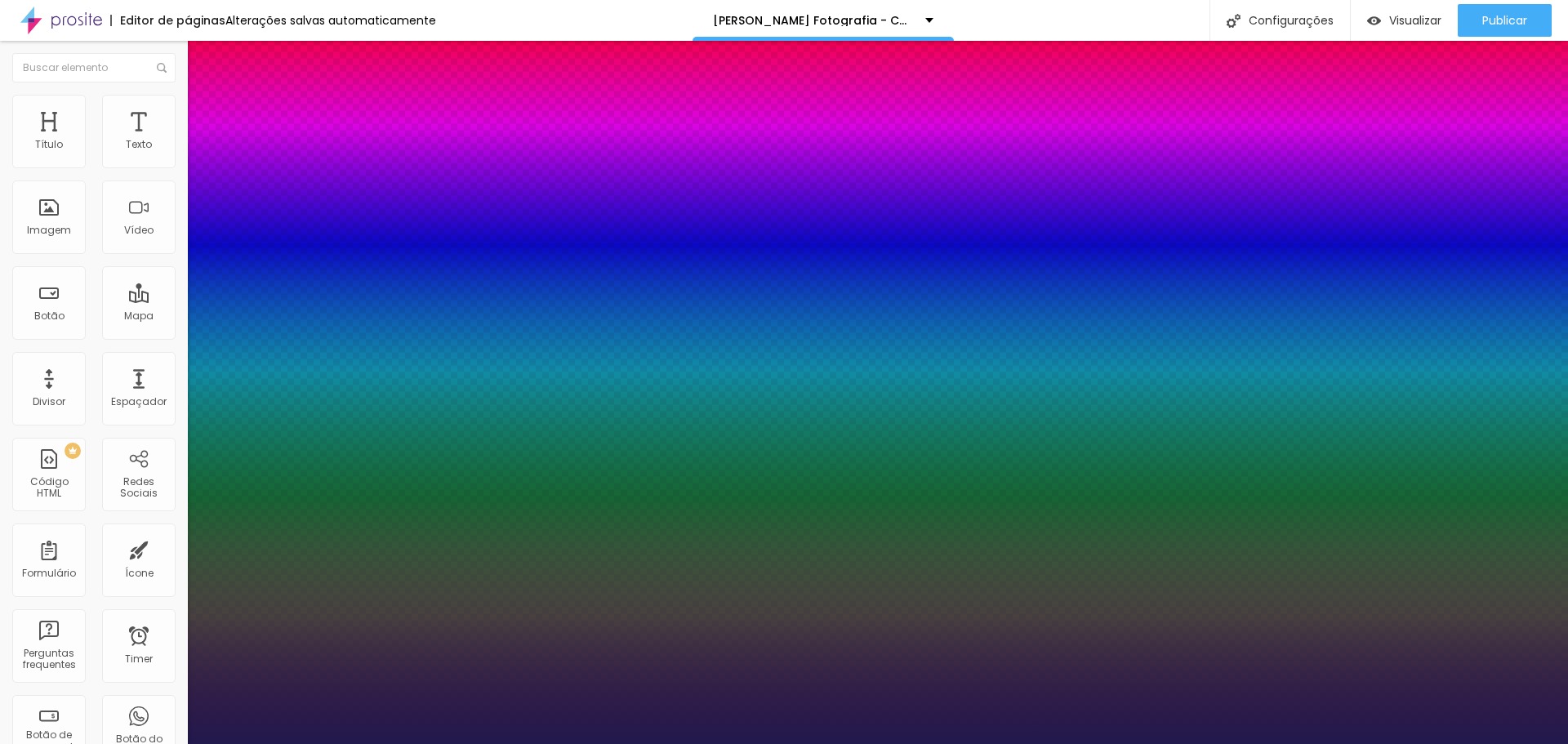
type input "1"
click at [854, 743] on div at bounding box center [784, 744] width 1568 height 0
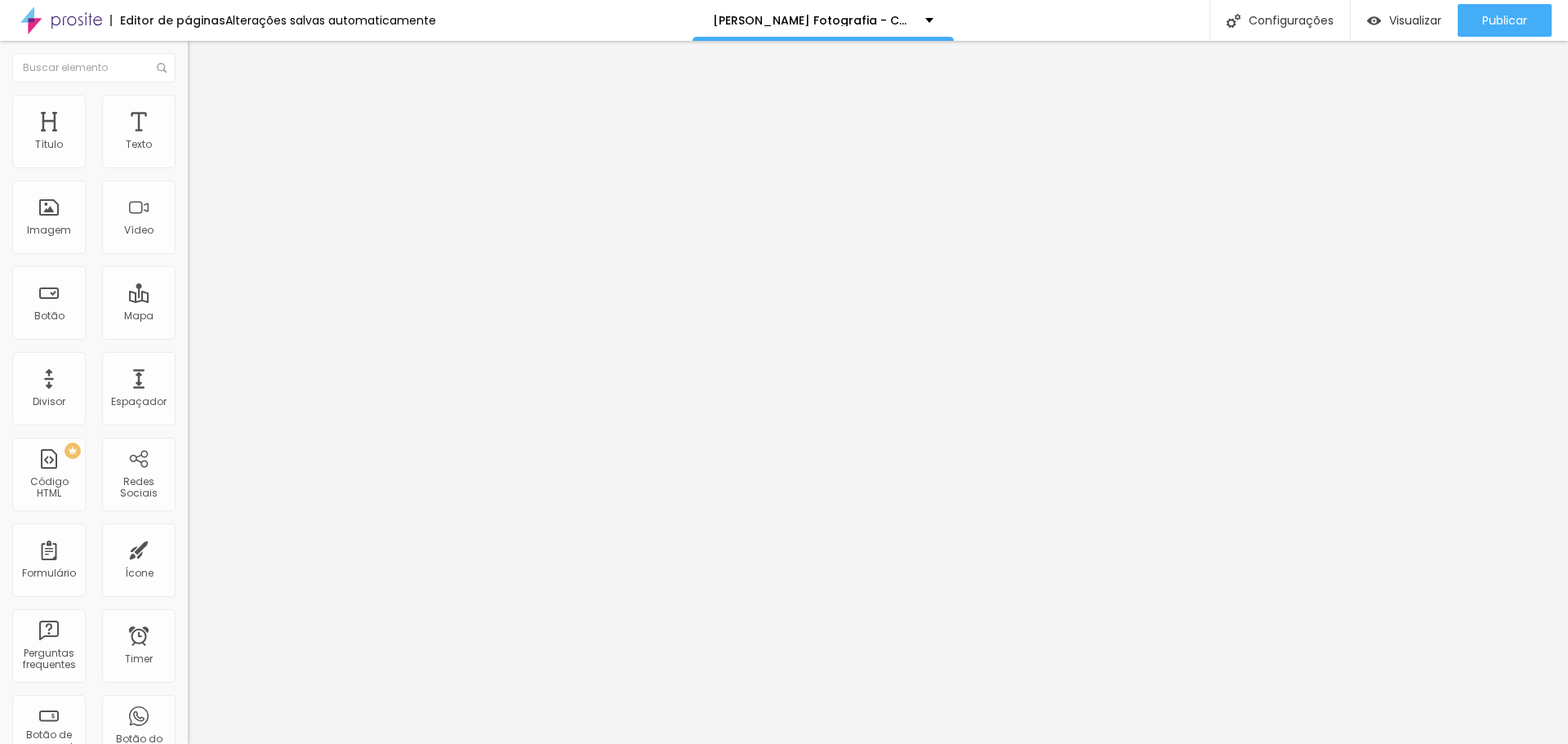
click at [195, 152] on icon "button" at bounding box center [200, 147] width 10 height 10
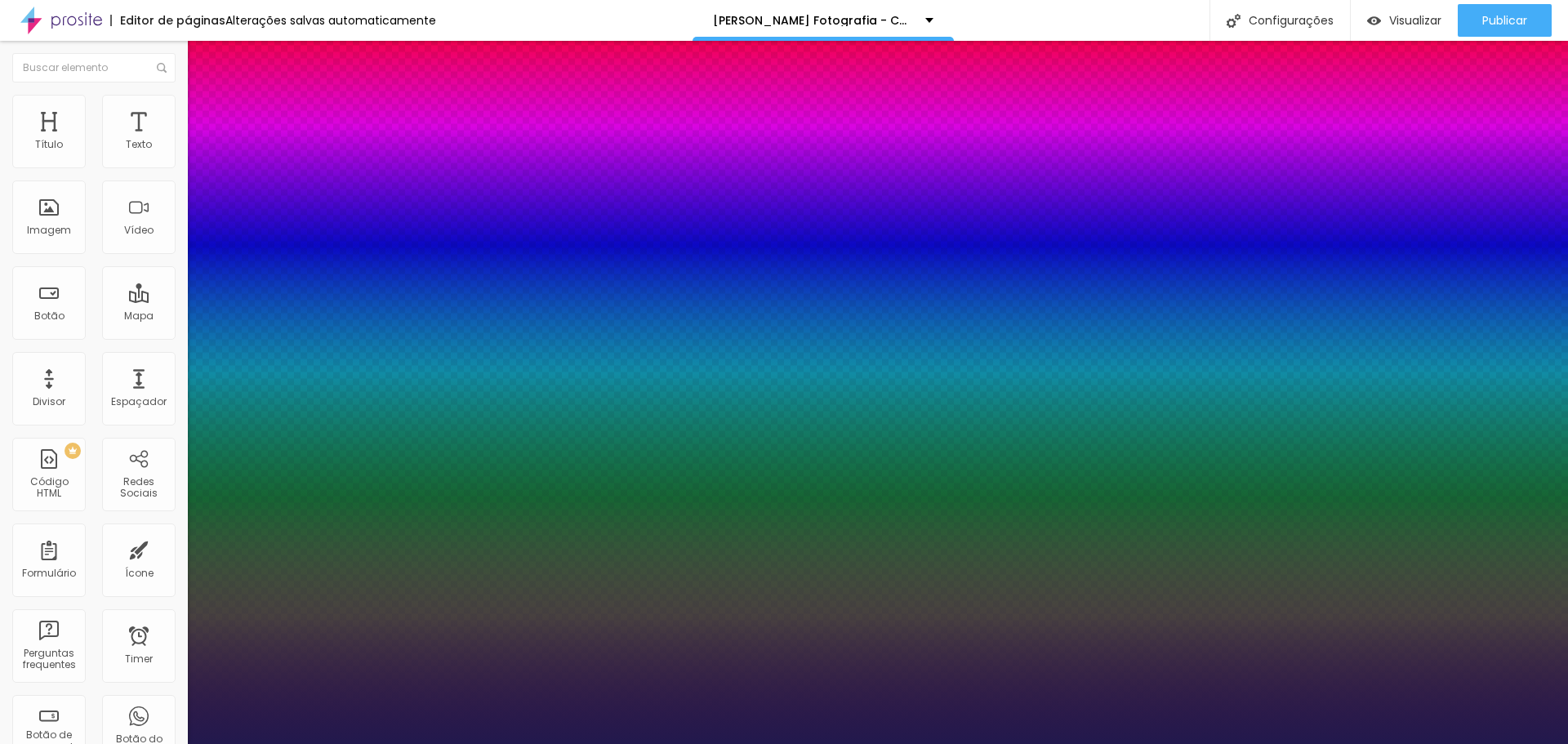
type input "1"
select select "Cookie-Regular"
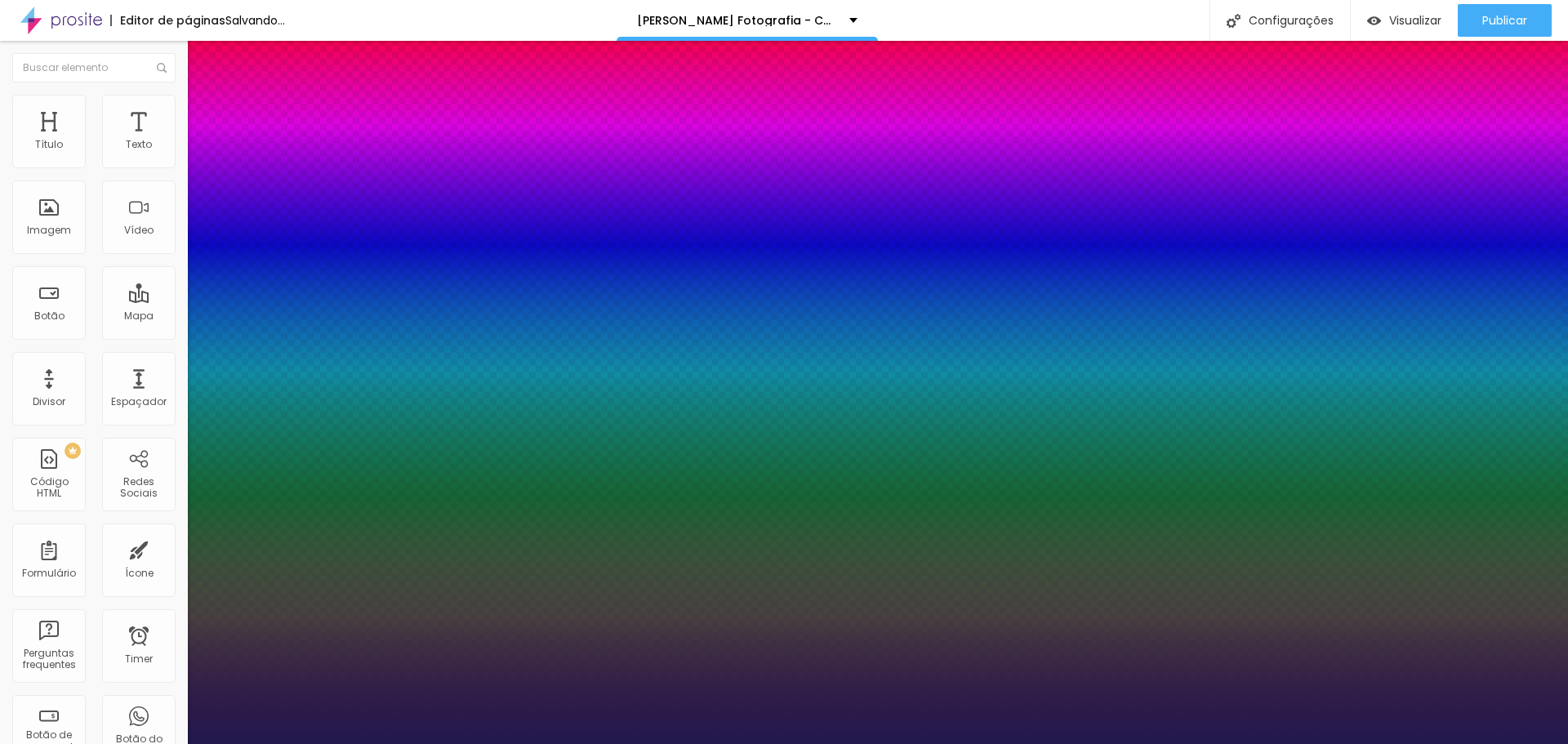
type input "1"
select select "CinzelDecorative-Black"
type input "1"
click at [1094, 743] on div at bounding box center [784, 744] width 1568 height 0
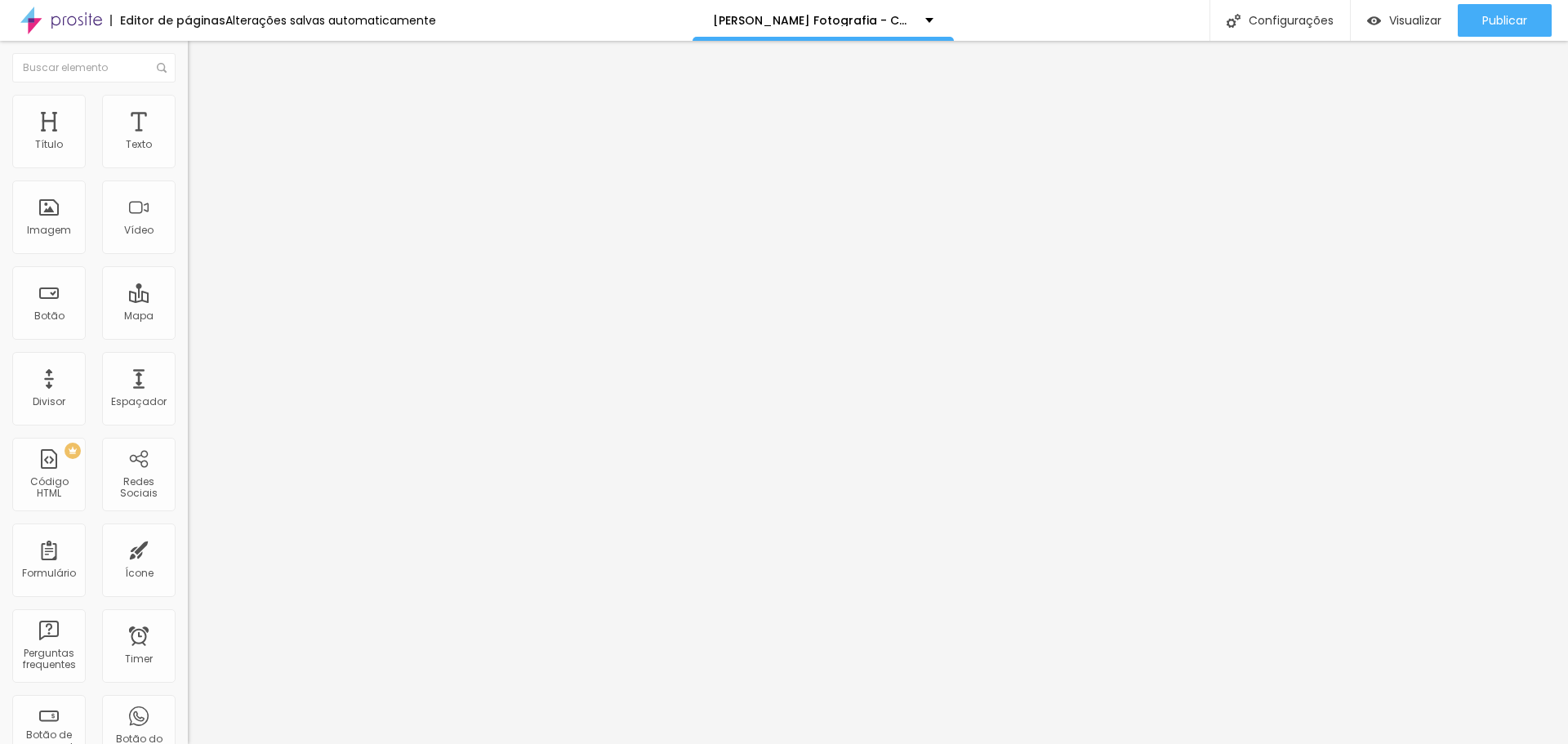
click at [188, 157] on button "button" at bounding box center [200, 148] width 23 height 17
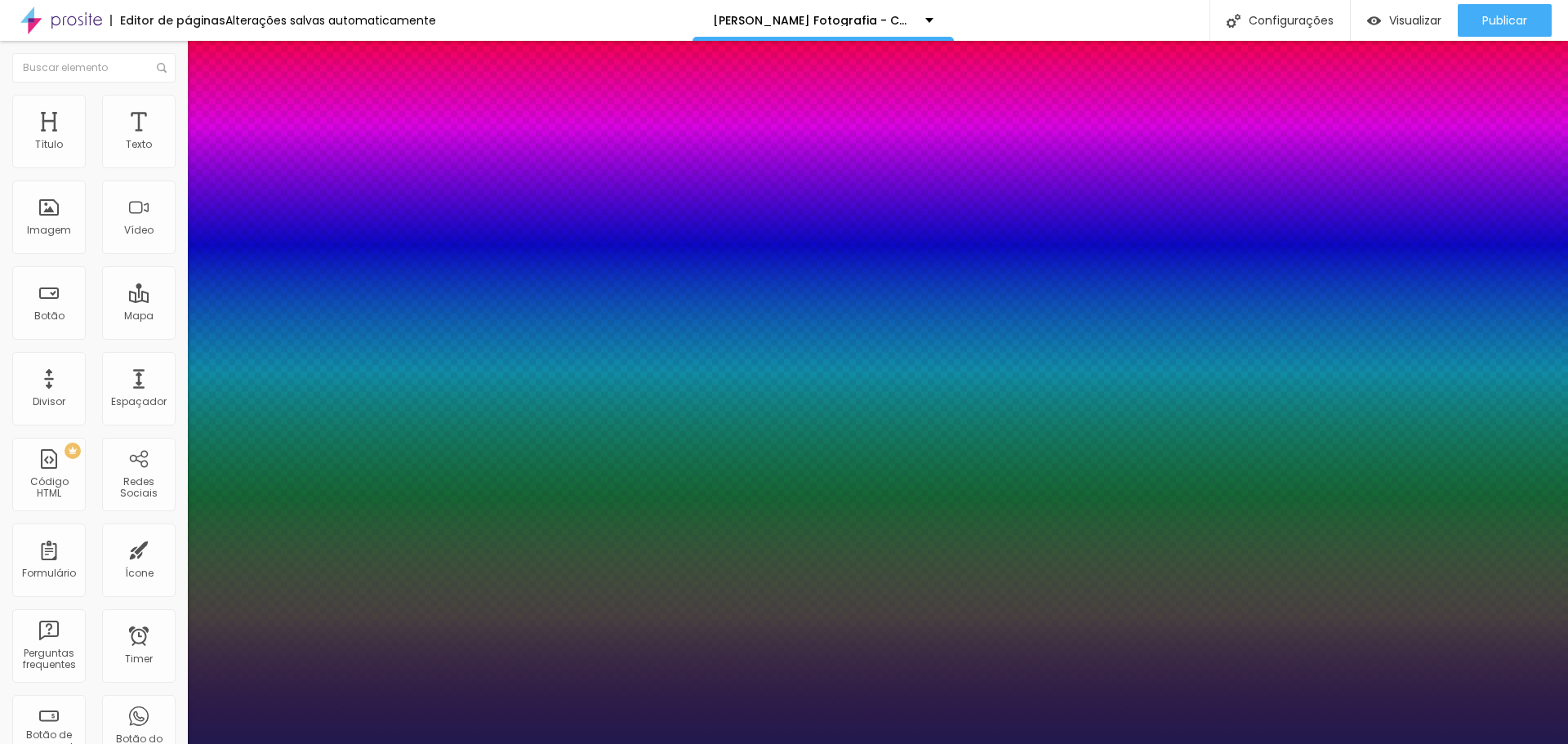
type input "1"
select select "ChangaOne-Regular"
type input "1"
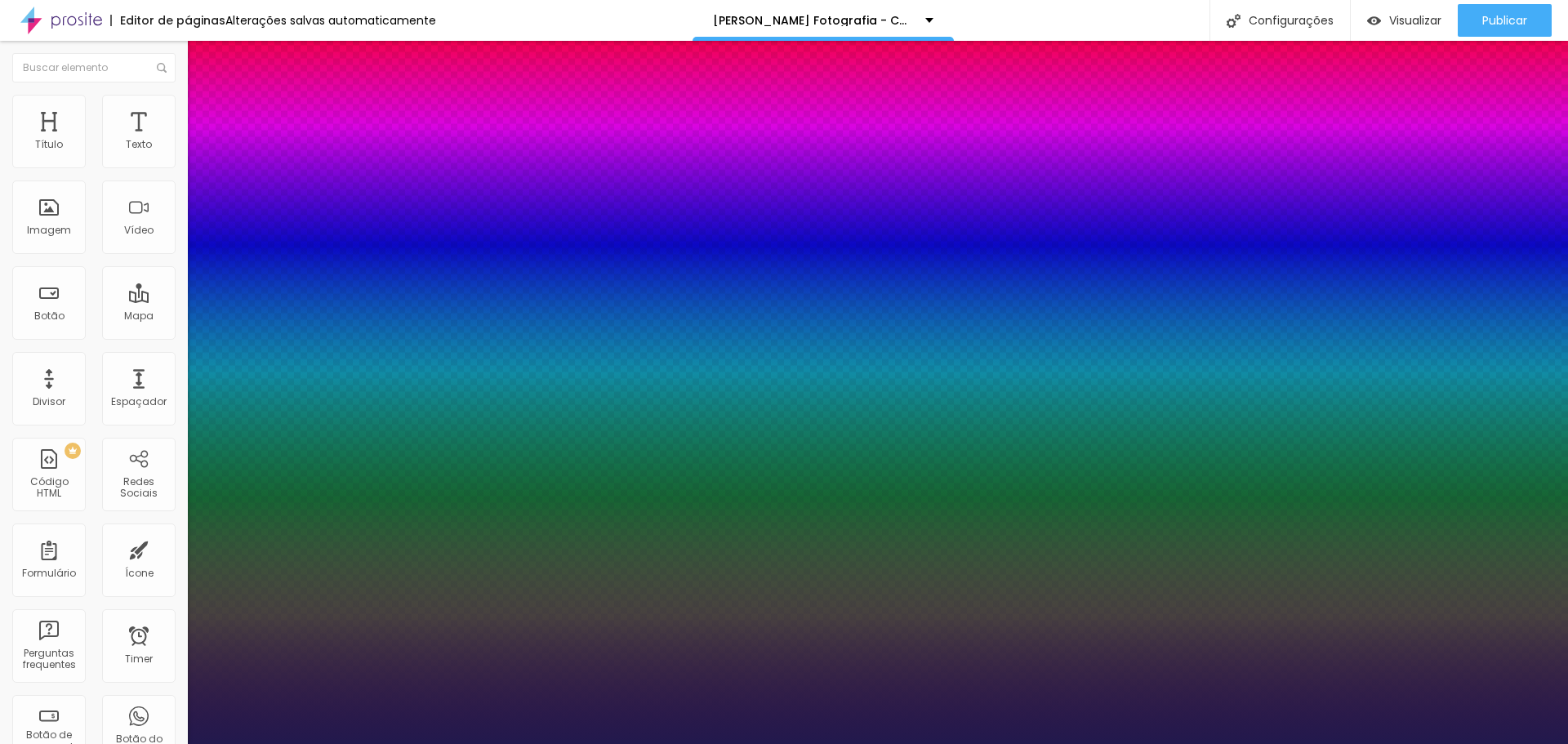
select select "ButterflyKids-Regular"
type input "1"
click at [1502, 743] on div at bounding box center [784, 744] width 1568 height 0
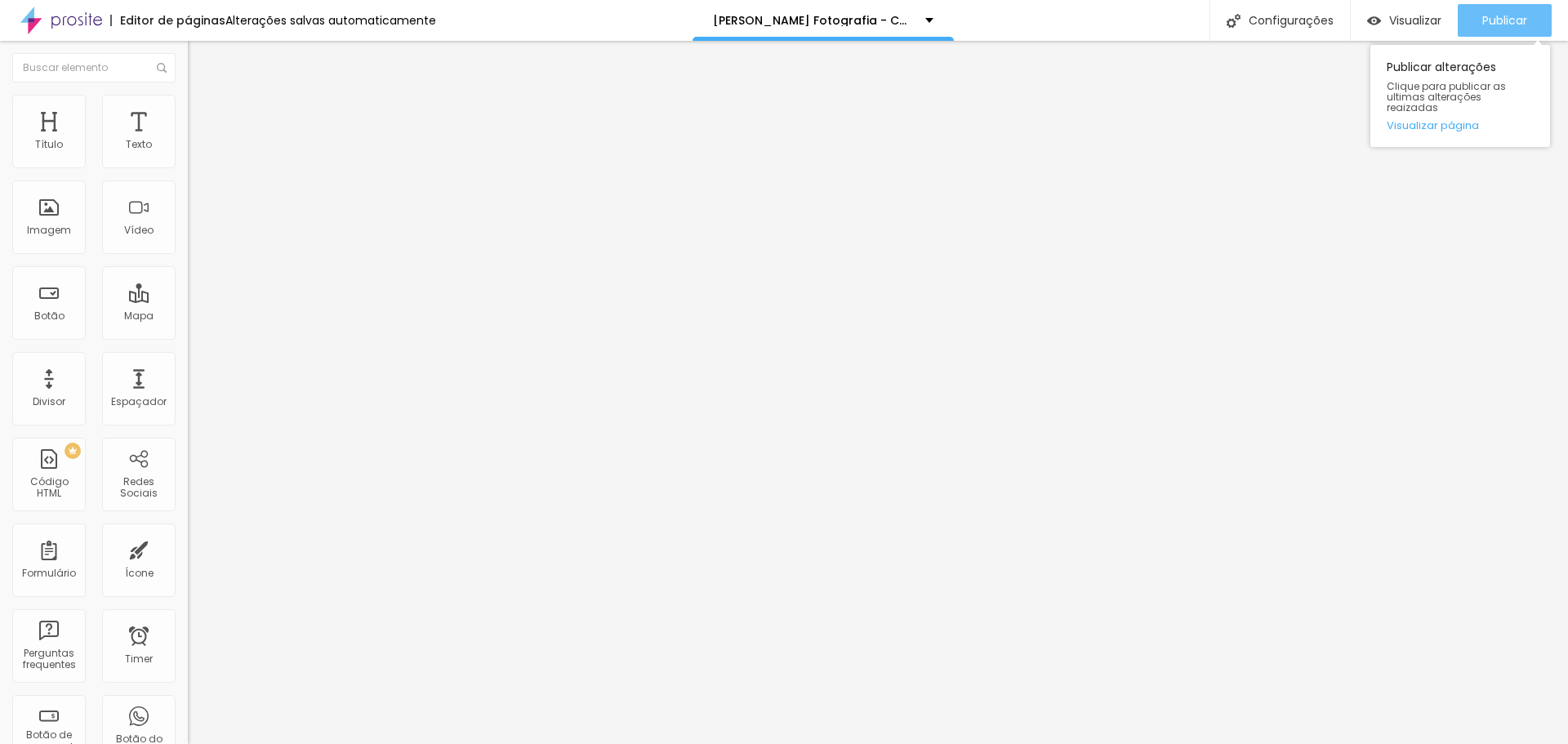
click at [1478, 16] on button "Publicar" at bounding box center [1505, 20] width 94 height 33
click at [188, 157] on button "button" at bounding box center [200, 148] width 23 height 17
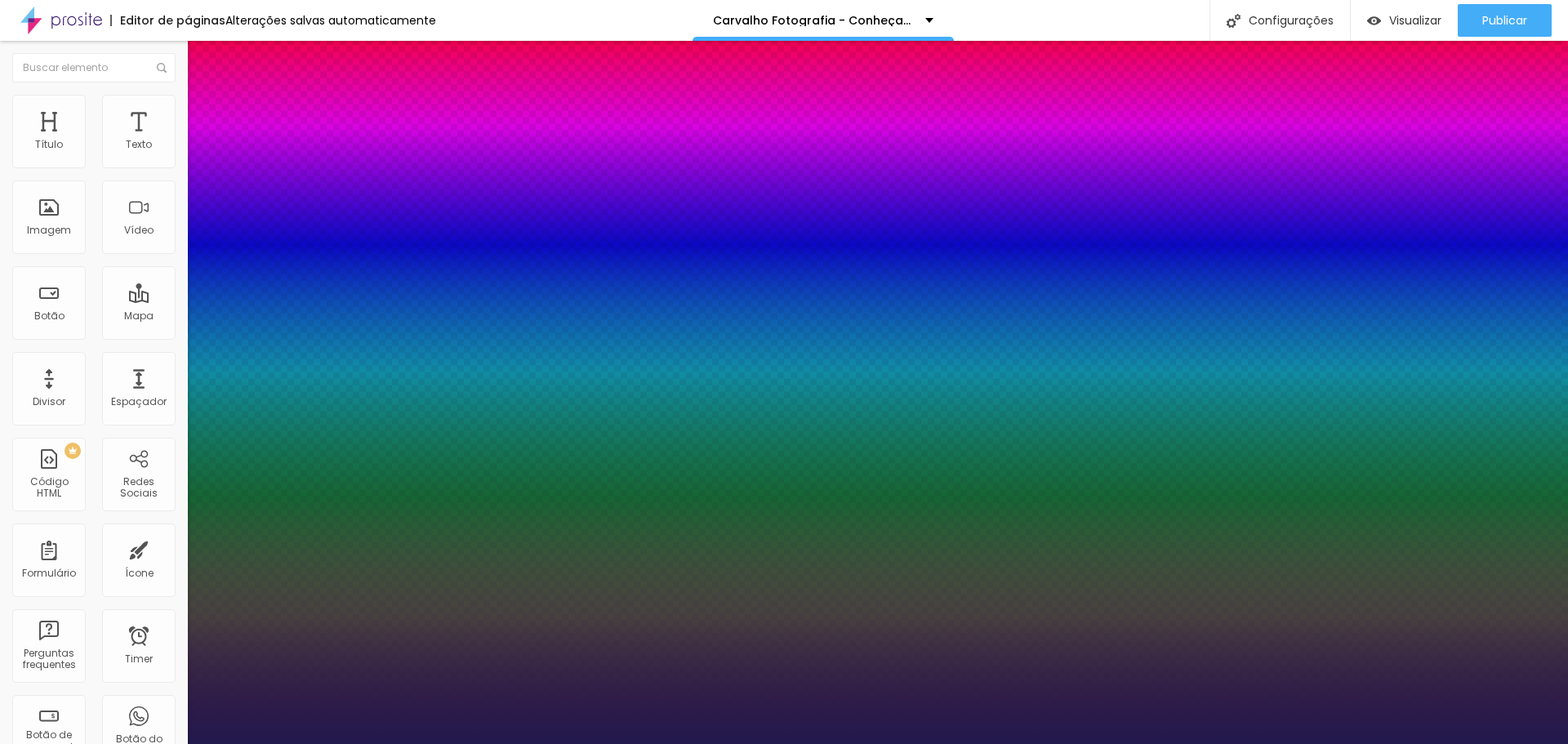
type input "1"
type input "24"
type input "1"
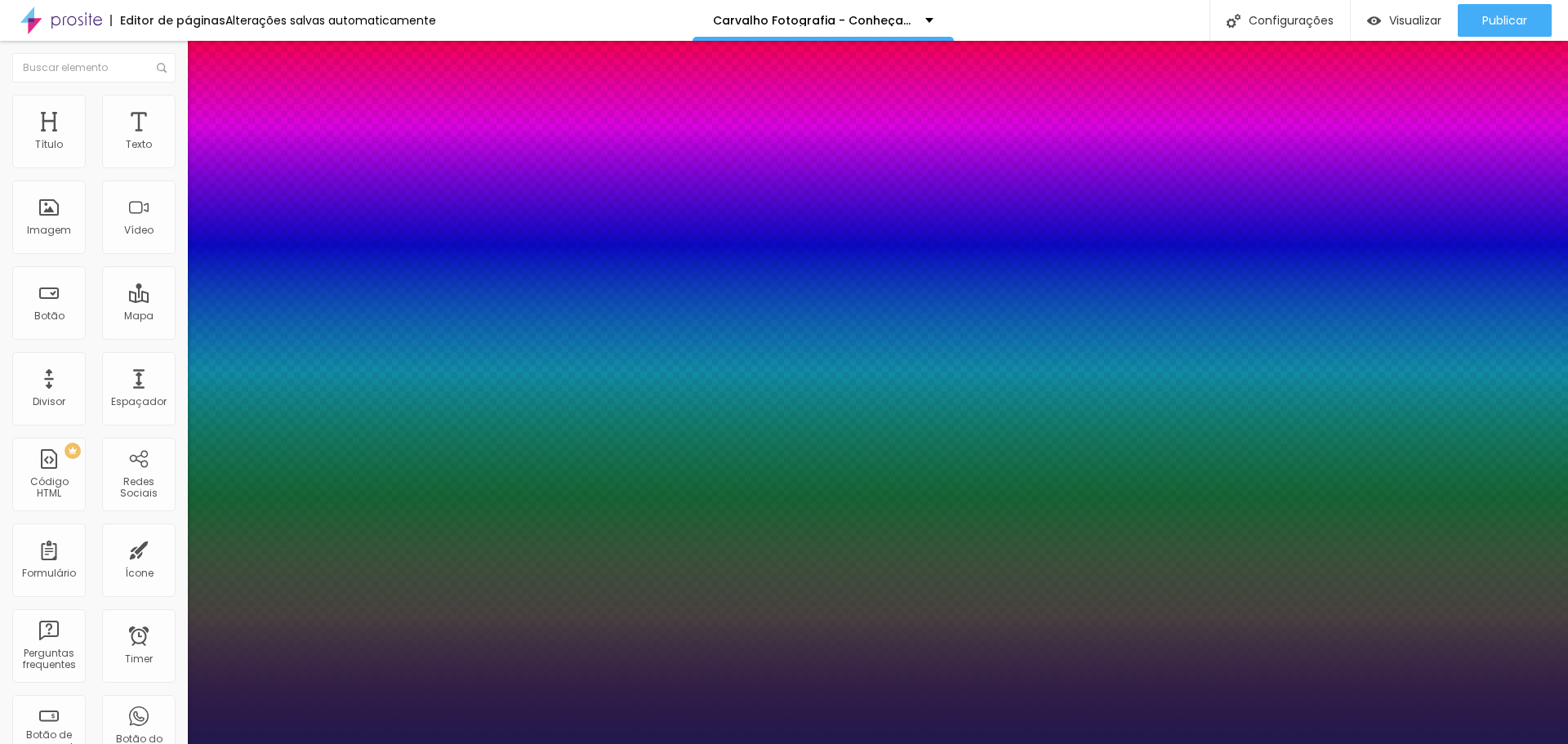
type input "8"
type input "2"
type input "1"
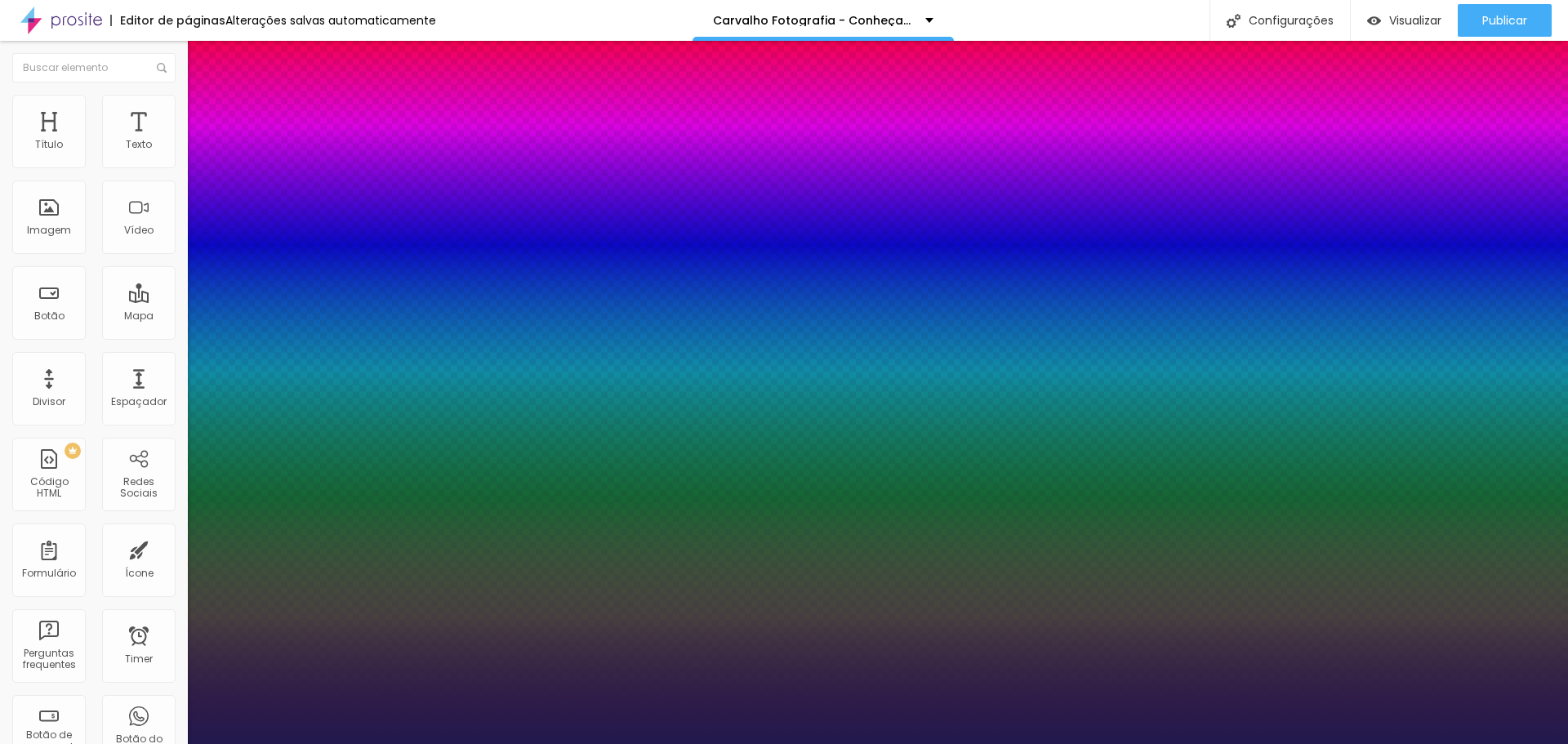
type input "20"
type input "1"
type input "20"
click at [1334, 743] on div at bounding box center [784, 744] width 1568 height 0
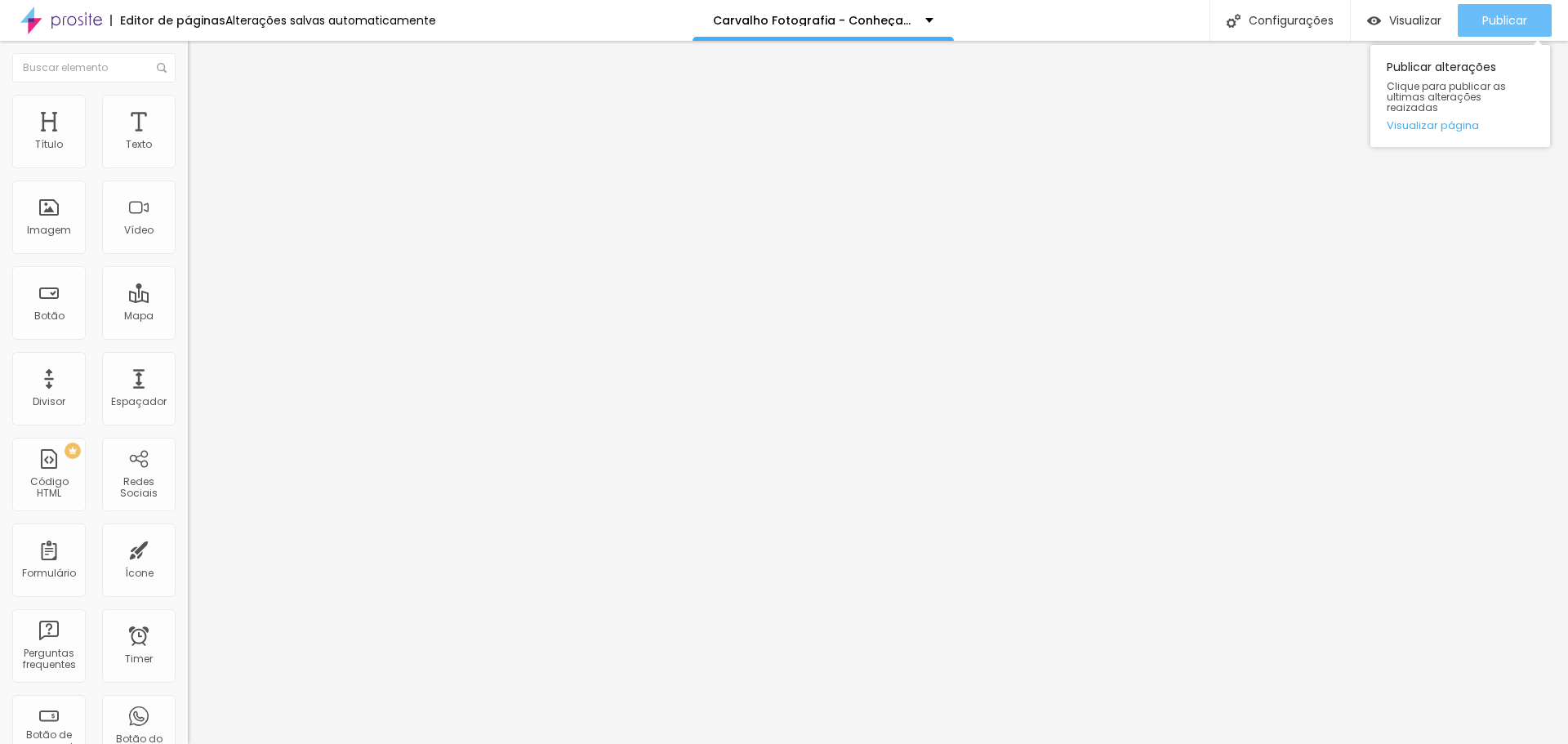
click at [1511, 25] on span "Publicar" at bounding box center [1505, 20] width 45 height 13
click at [1497, 1] on div "Publicar Publicar alterações Clique para publicar as ultimas alterações reaizad…" at bounding box center [1505, 20] width 94 height 41
click at [1497, 10] on div "Publicar" at bounding box center [1505, 20] width 45 height 33
click at [188, 157] on button "button" at bounding box center [200, 148] width 23 height 17
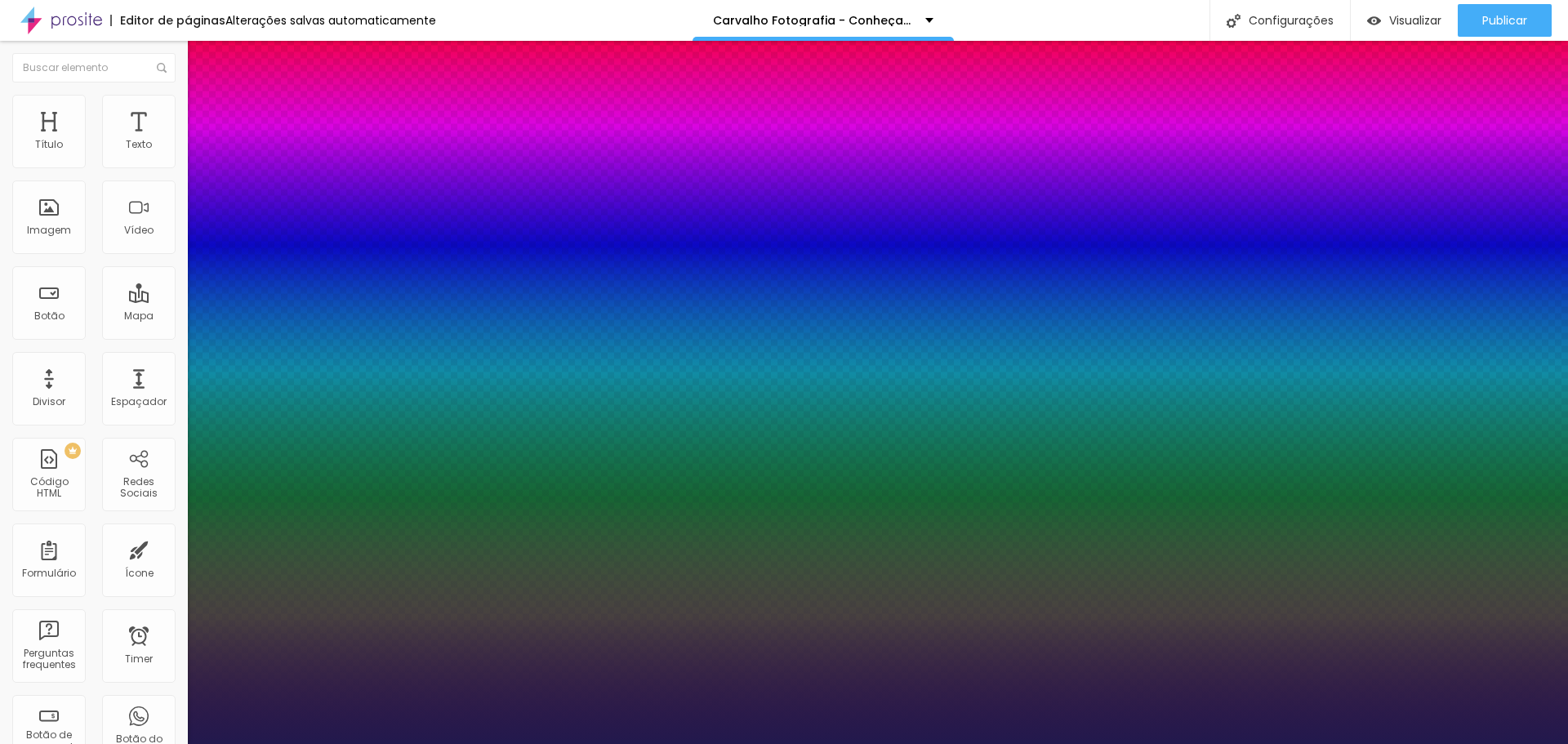
type input "1"
select select "CormorantGeramond-Italic"
type input "1"
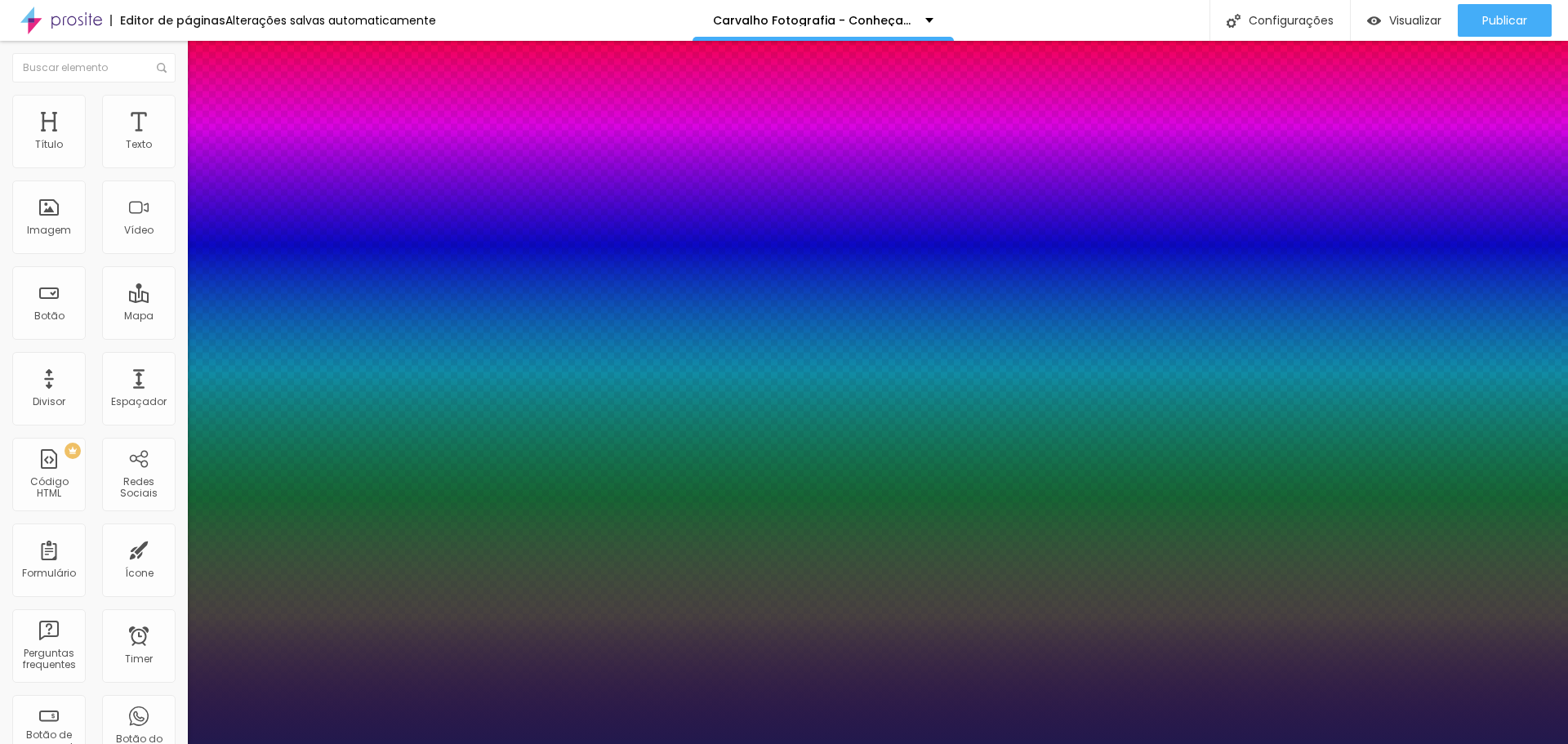
click at [498, 743] on div at bounding box center [784, 744] width 1568 height 0
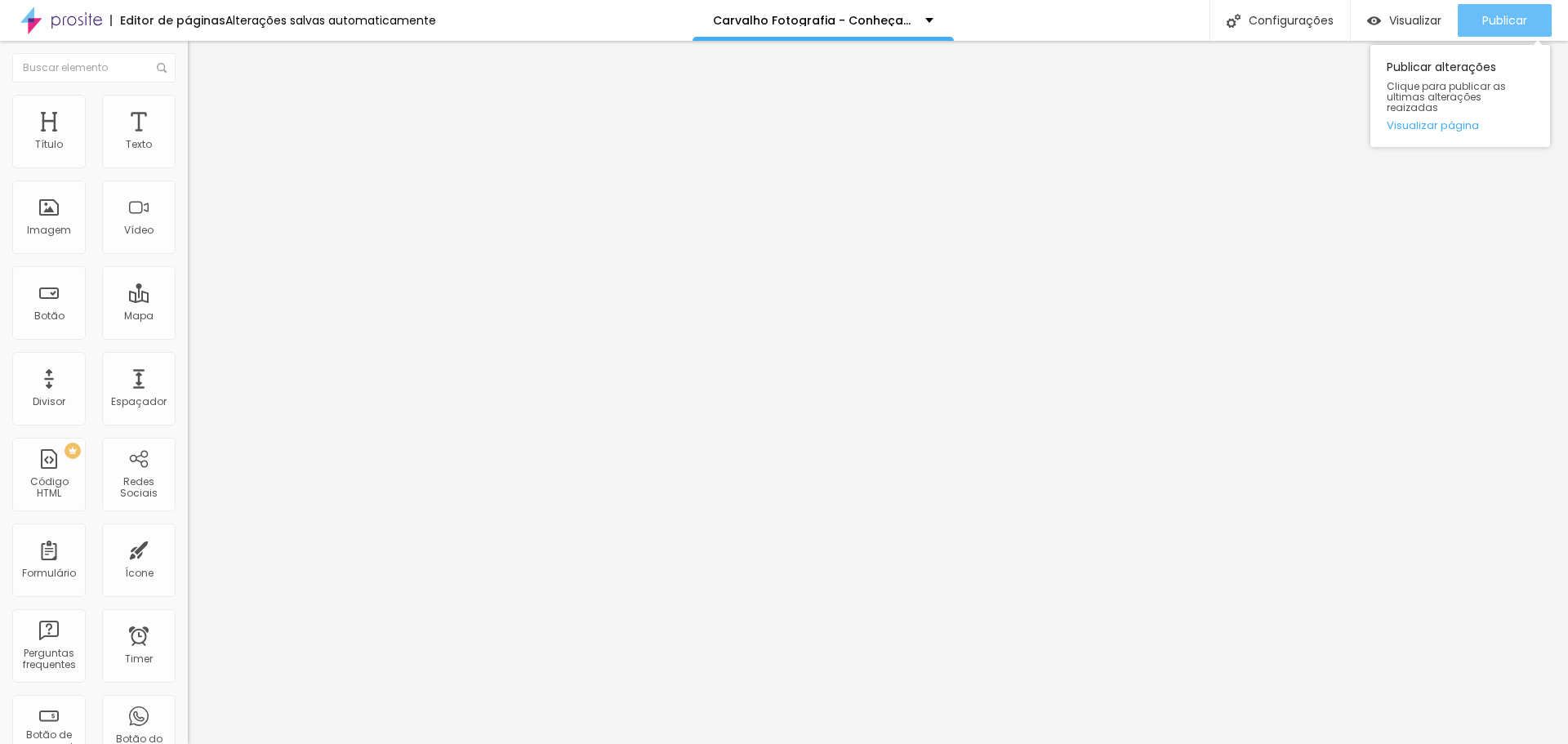
click at [1523, 7] on div "Publicar" at bounding box center [1505, 20] width 45 height 33
click at [188, 157] on button "button" at bounding box center [200, 148] width 23 height 17
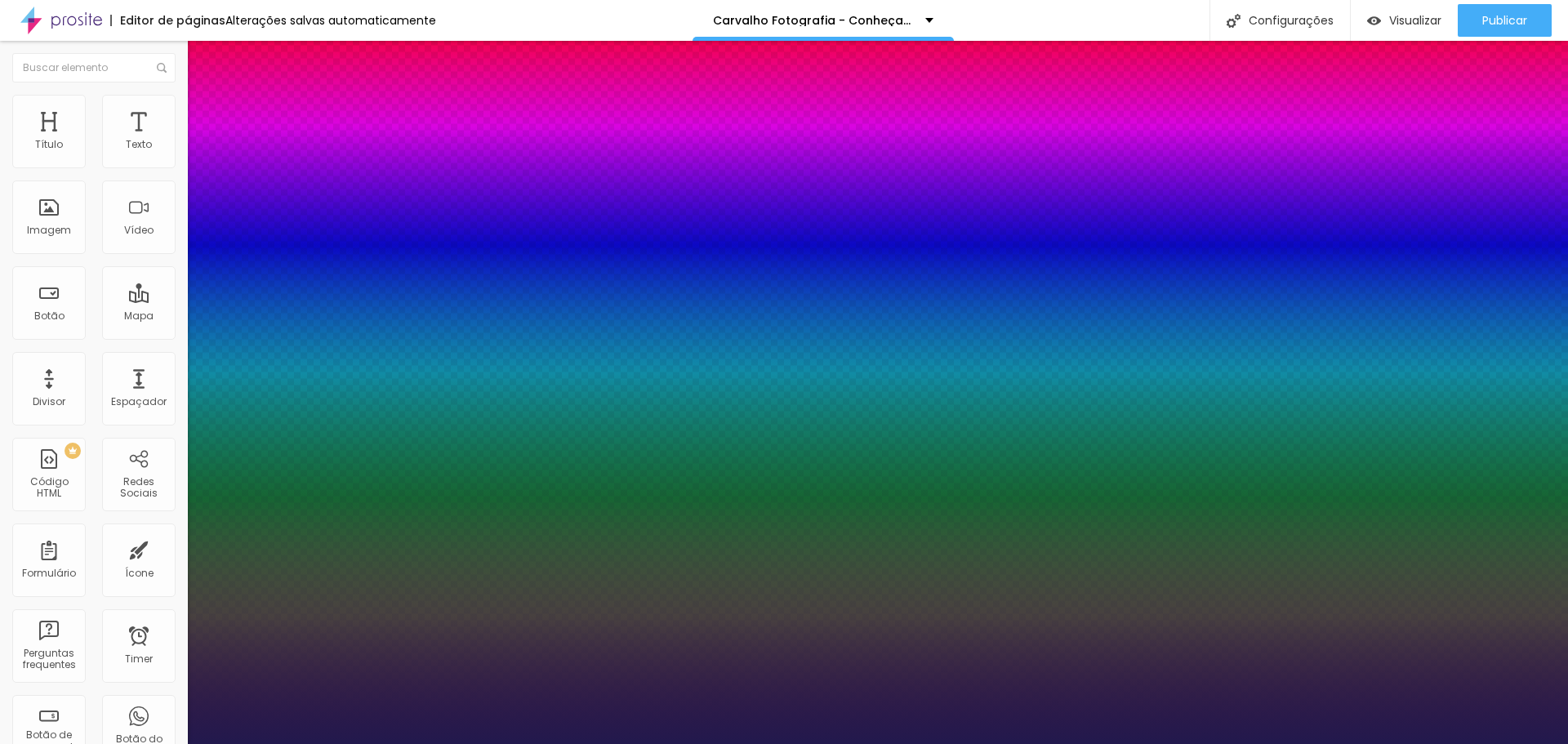
type input "1"
click at [1304, 743] on div at bounding box center [784, 744] width 1568 height 0
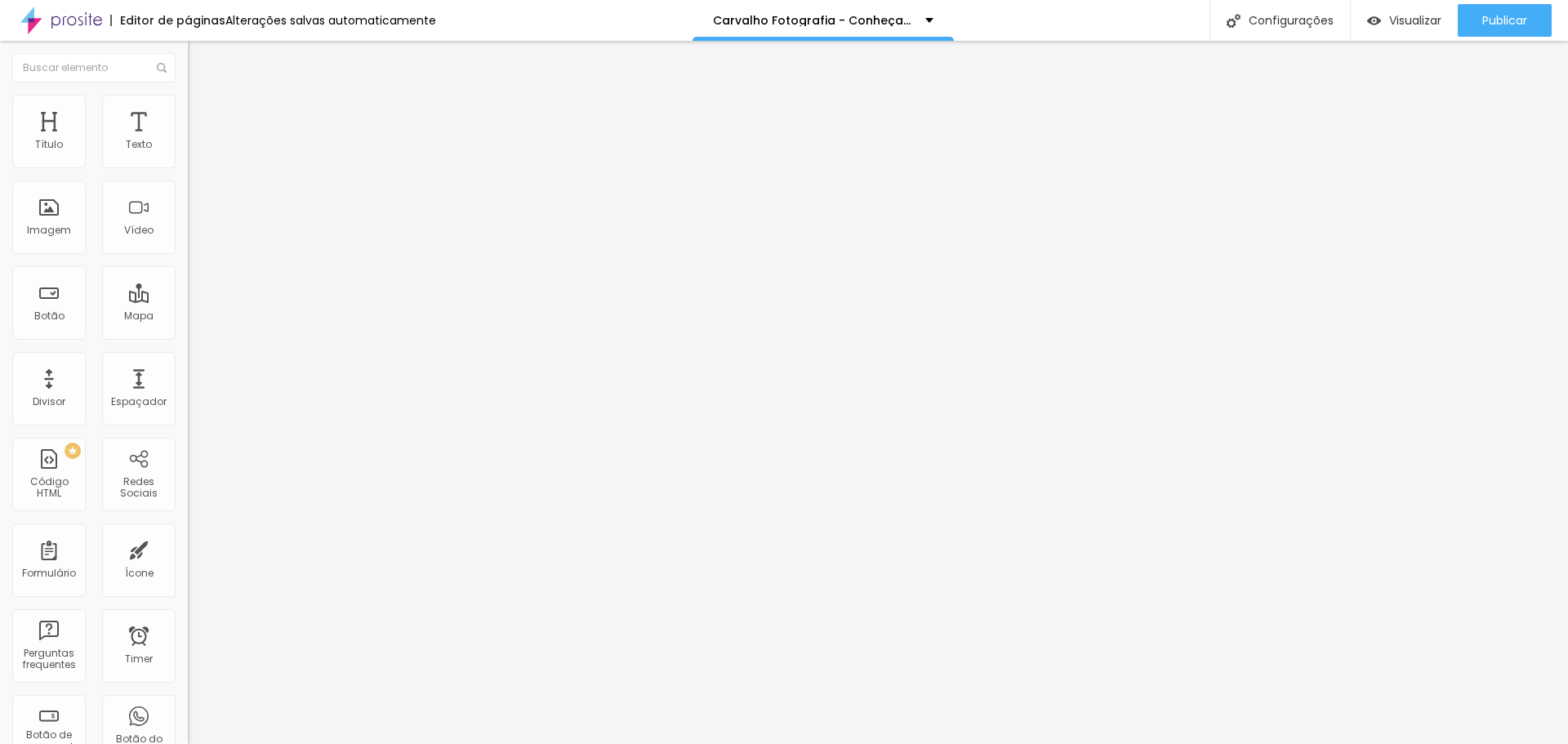
click at [188, 156] on button "button" at bounding box center [200, 148] width 23 height 17
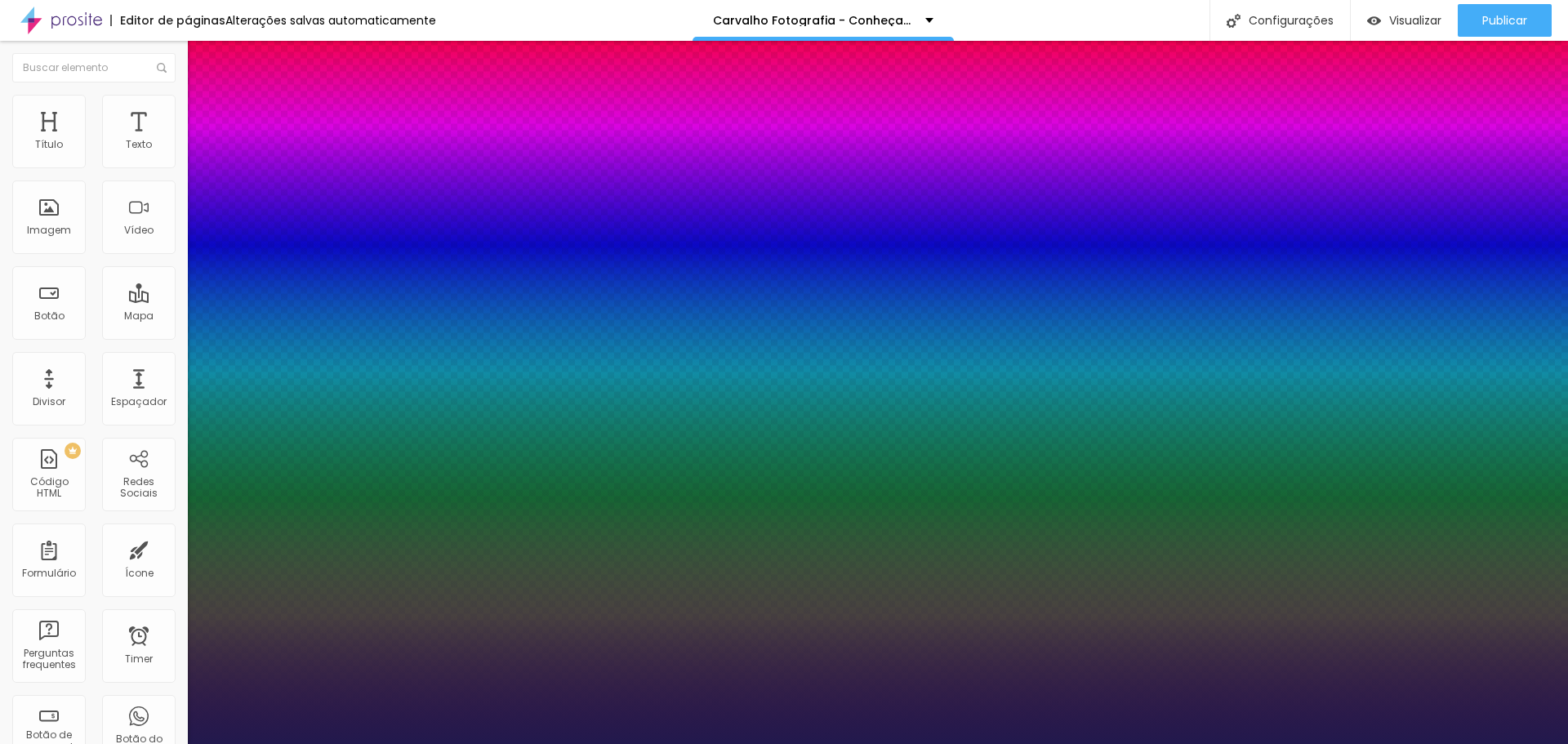
type input "1"
select select "CormorantGeramond-Italic"
type input "1"
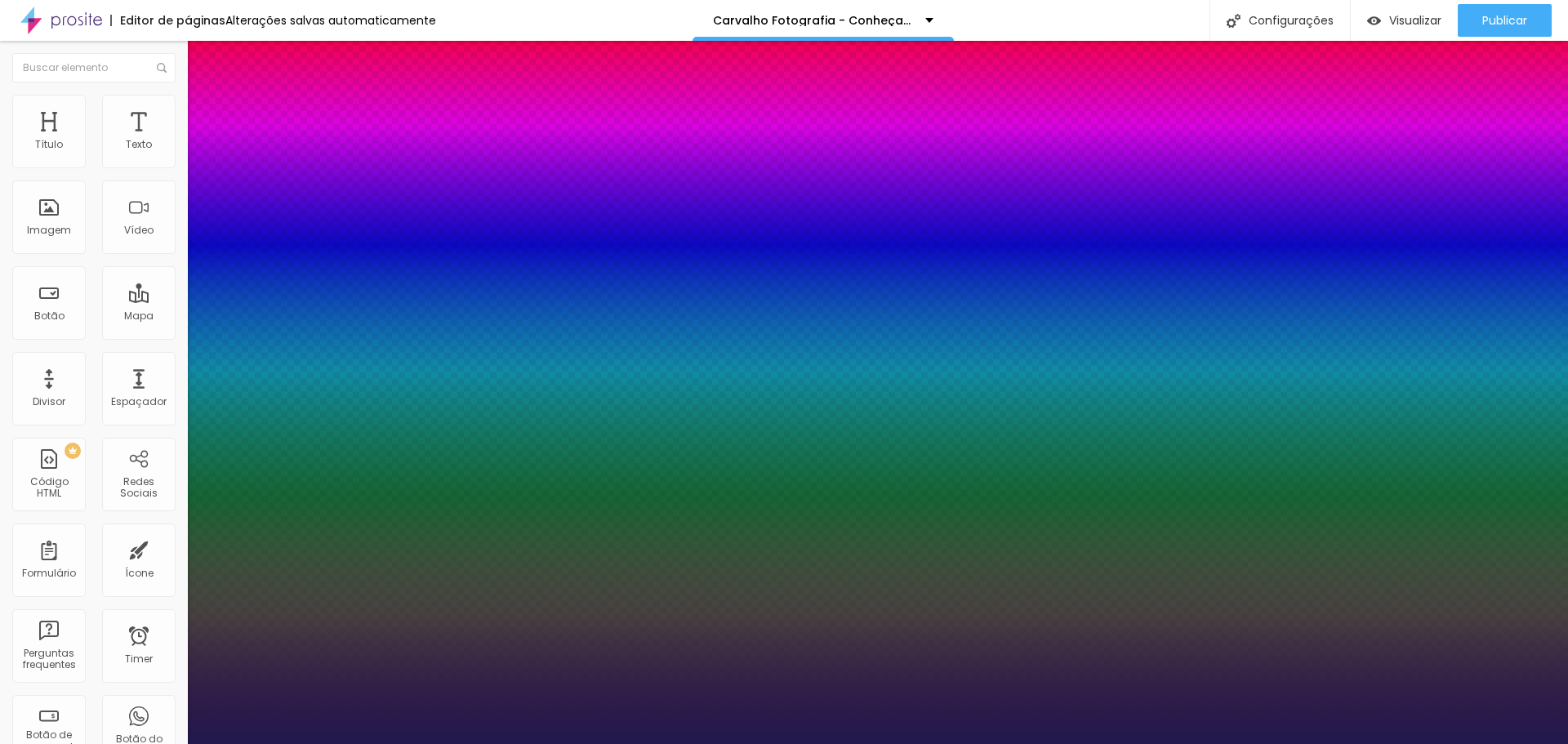
select select "CinzelDecorative-Regular"
type input "1"
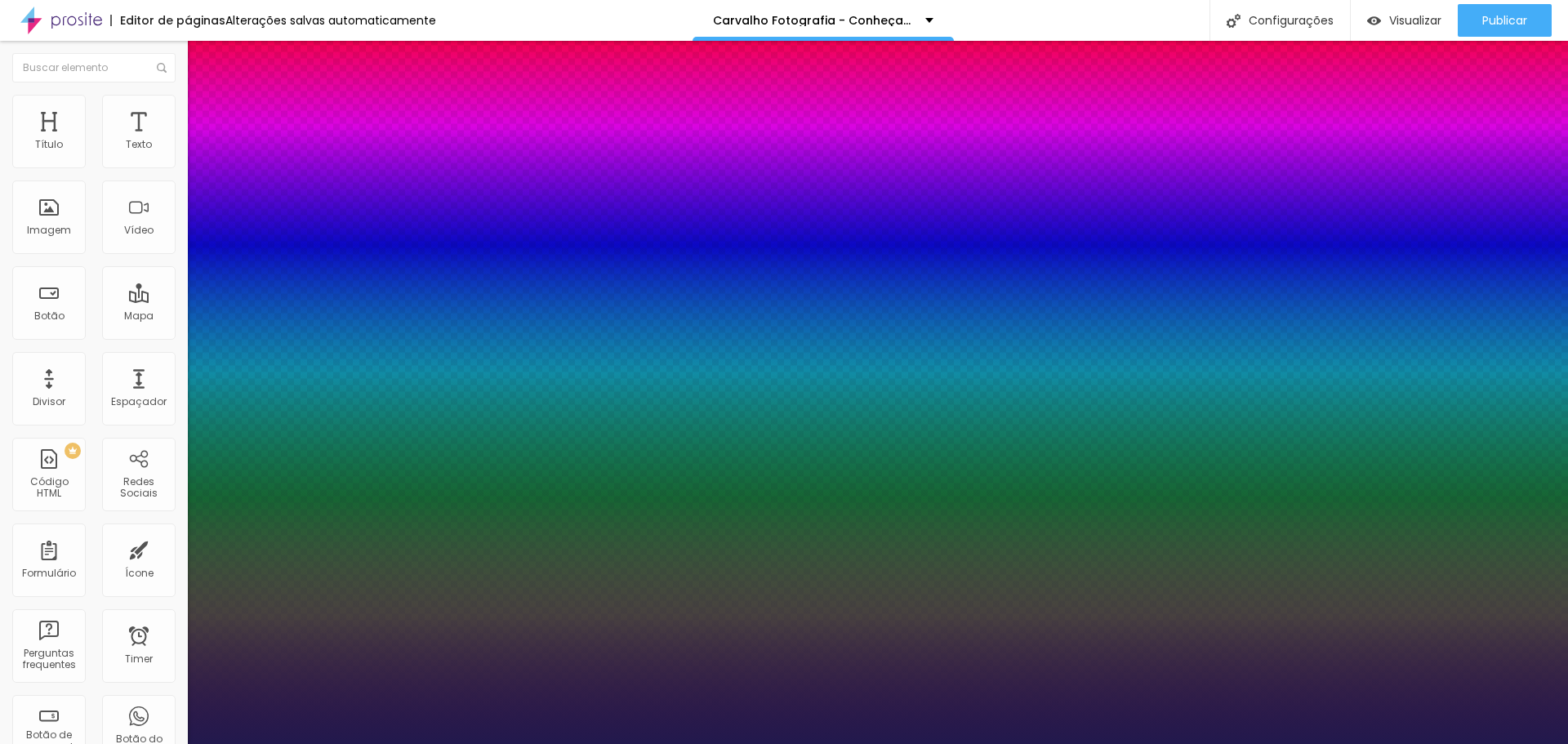
click at [1246, 743] on div at bounding box center [784, 744] width 1568 height 0
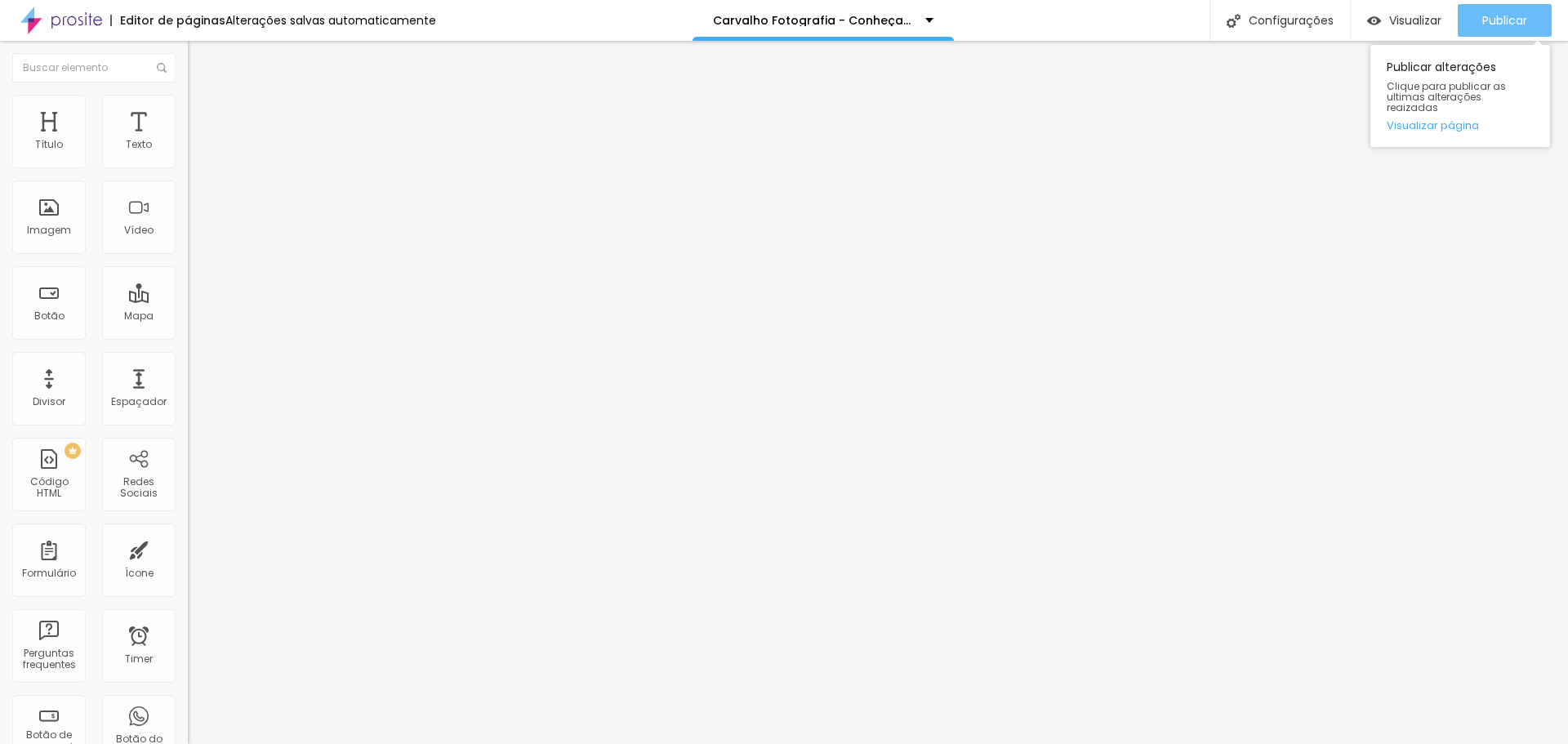
click at [1479, 22] on button "Publicar" at bounding box center [1505, 20] width 94 height 33
click at [1493, 8] on div "Publicar" at bounding box center [1505, 20] width 45 height 33
click at [1487, 22] on span "Publicar" at bounding box center [1505, 20] width 45 height 13
click at [203, 113] on span "Estilo" at bounding box center [215, 106] width 25 height 14
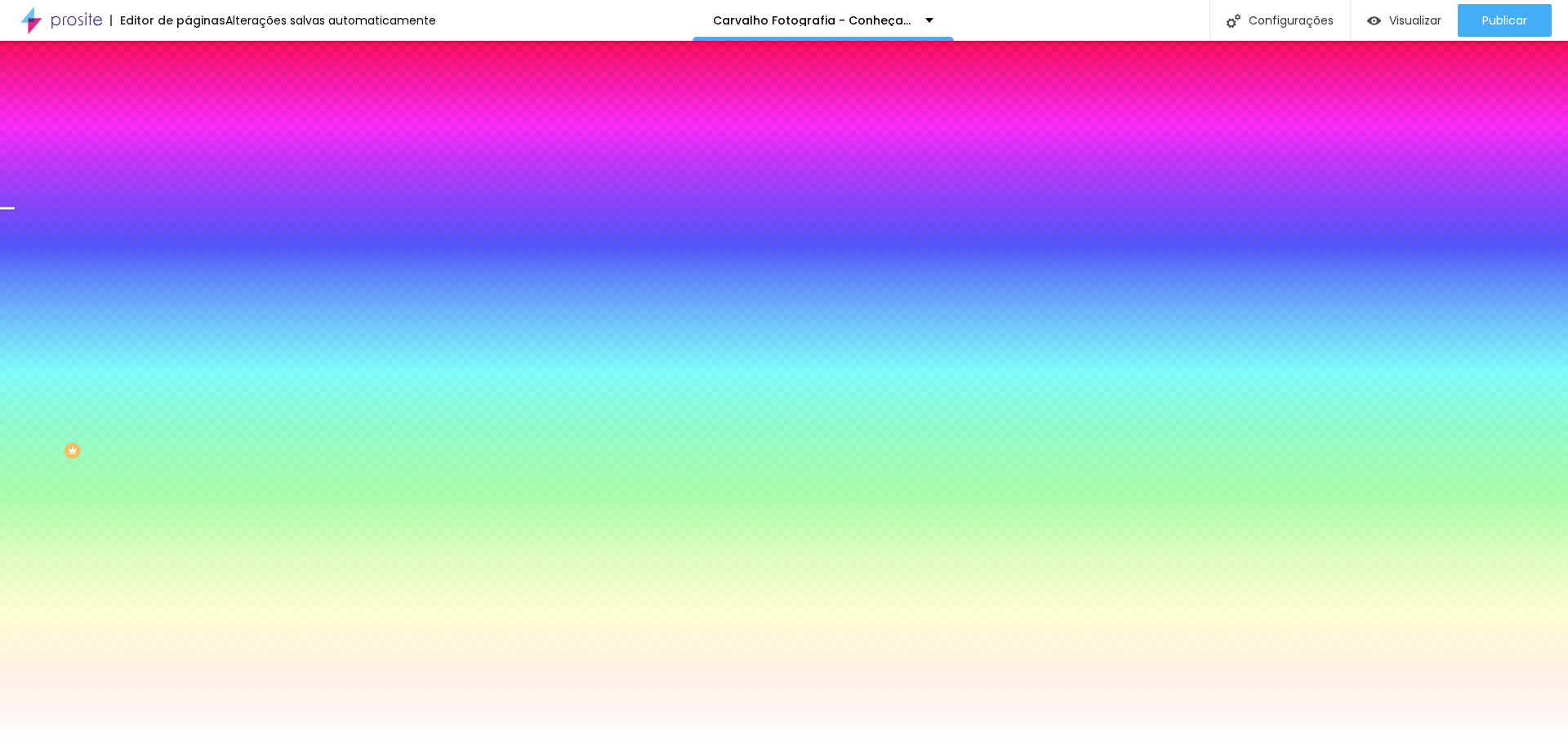
type input "55"
type input "54"
type input "53"
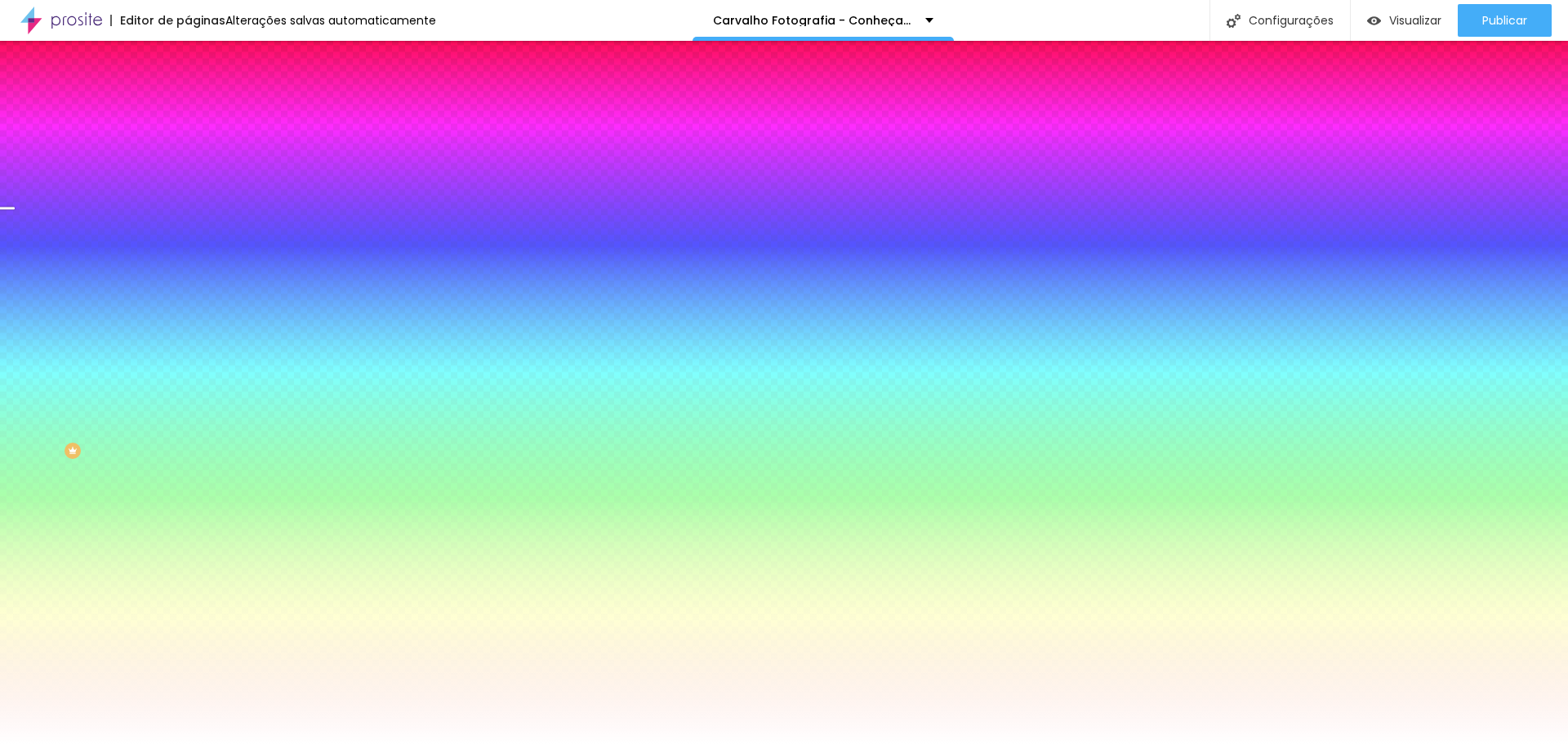
type input "53"
type input "51"
type input "49"
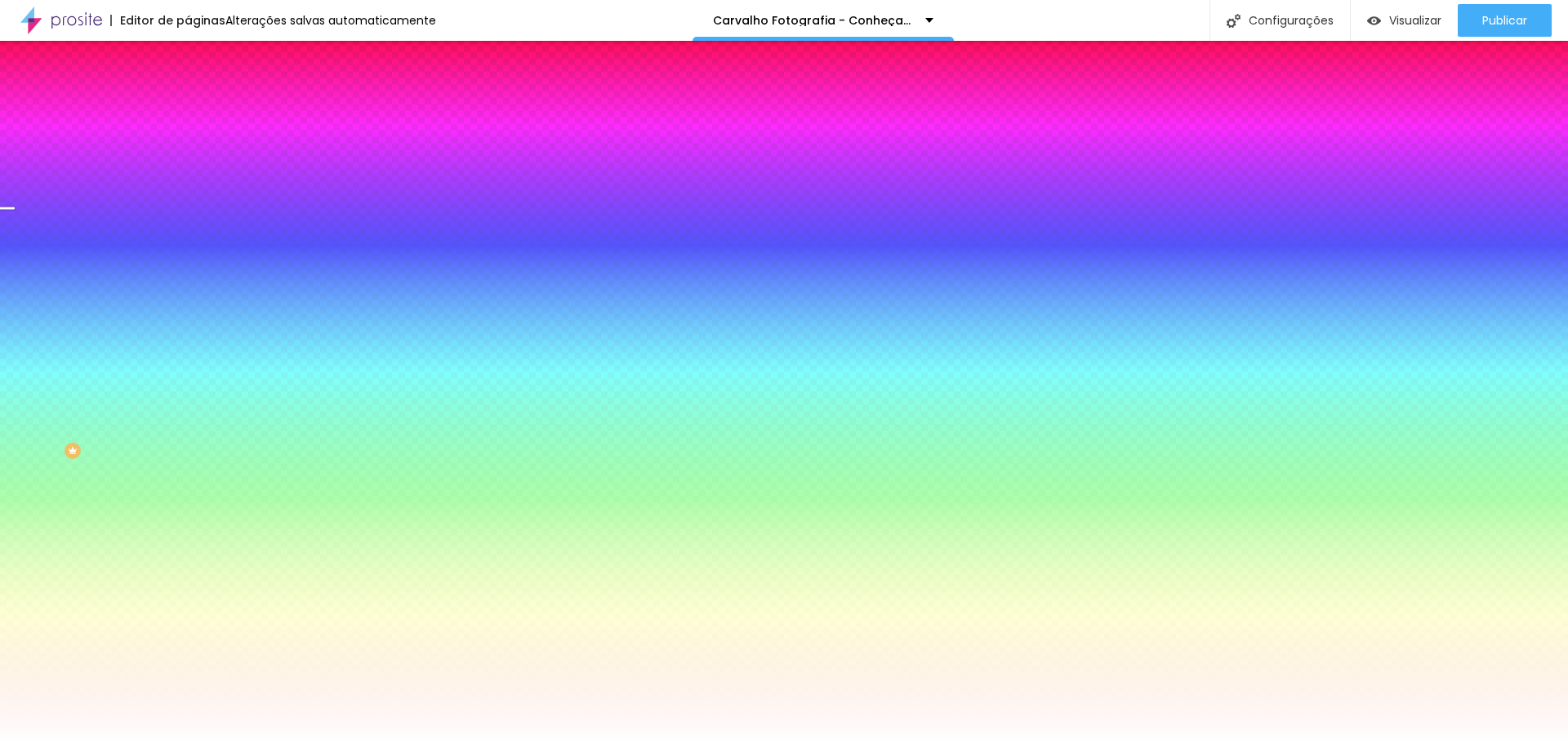
type input "48"
type input "47"
type input "46"
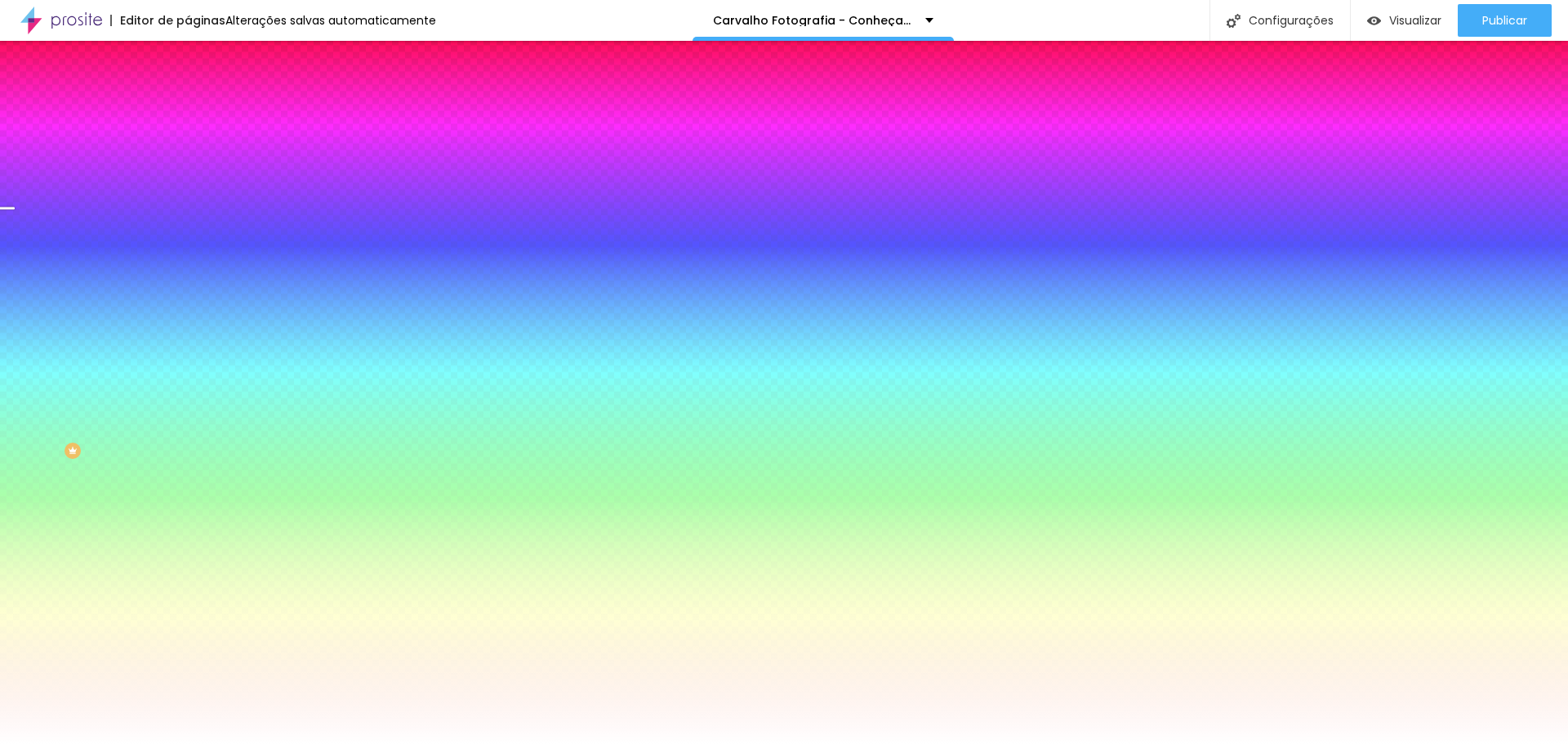
type input "46"
type input "45"
type input "44"
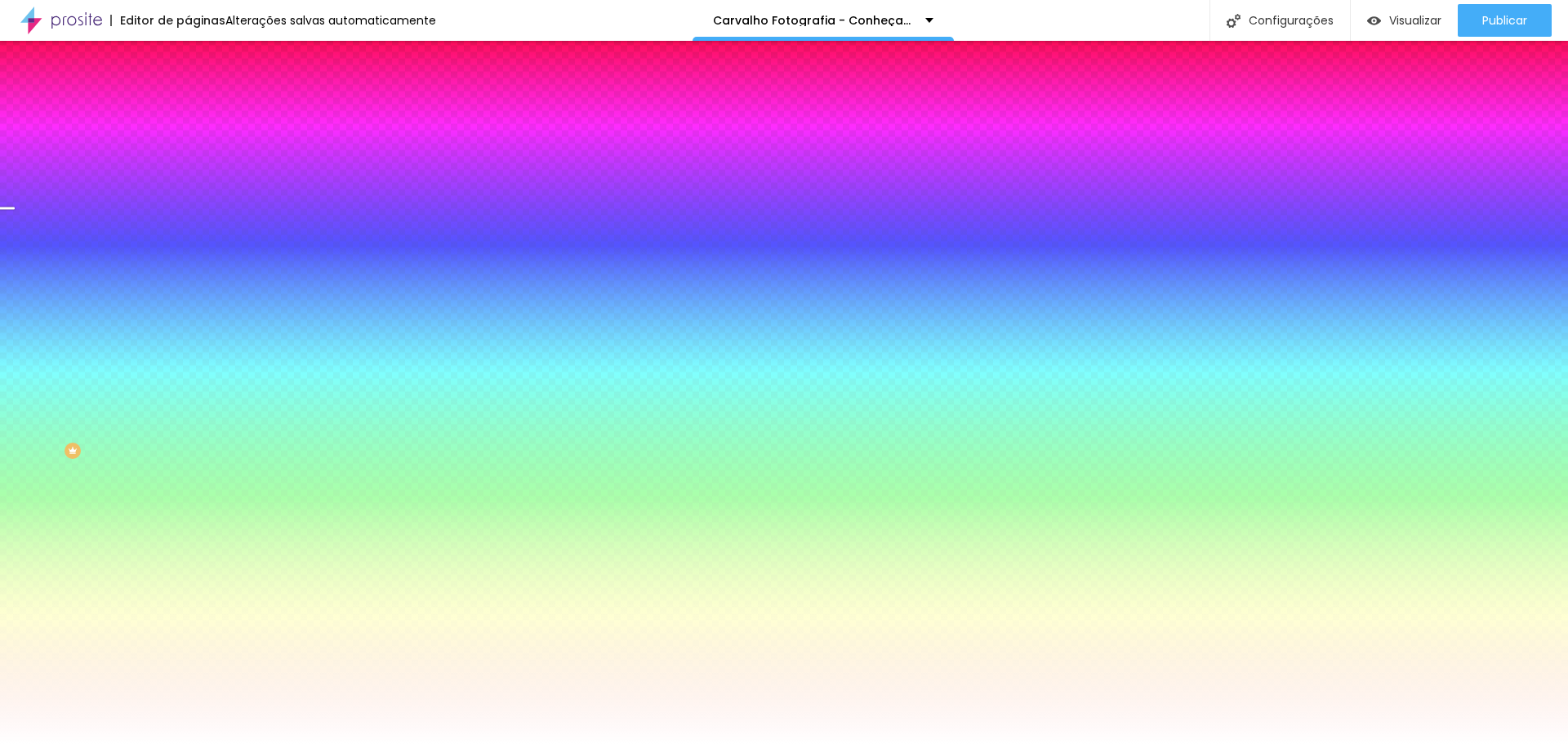
type input "43"
type input "42"
type input "40"
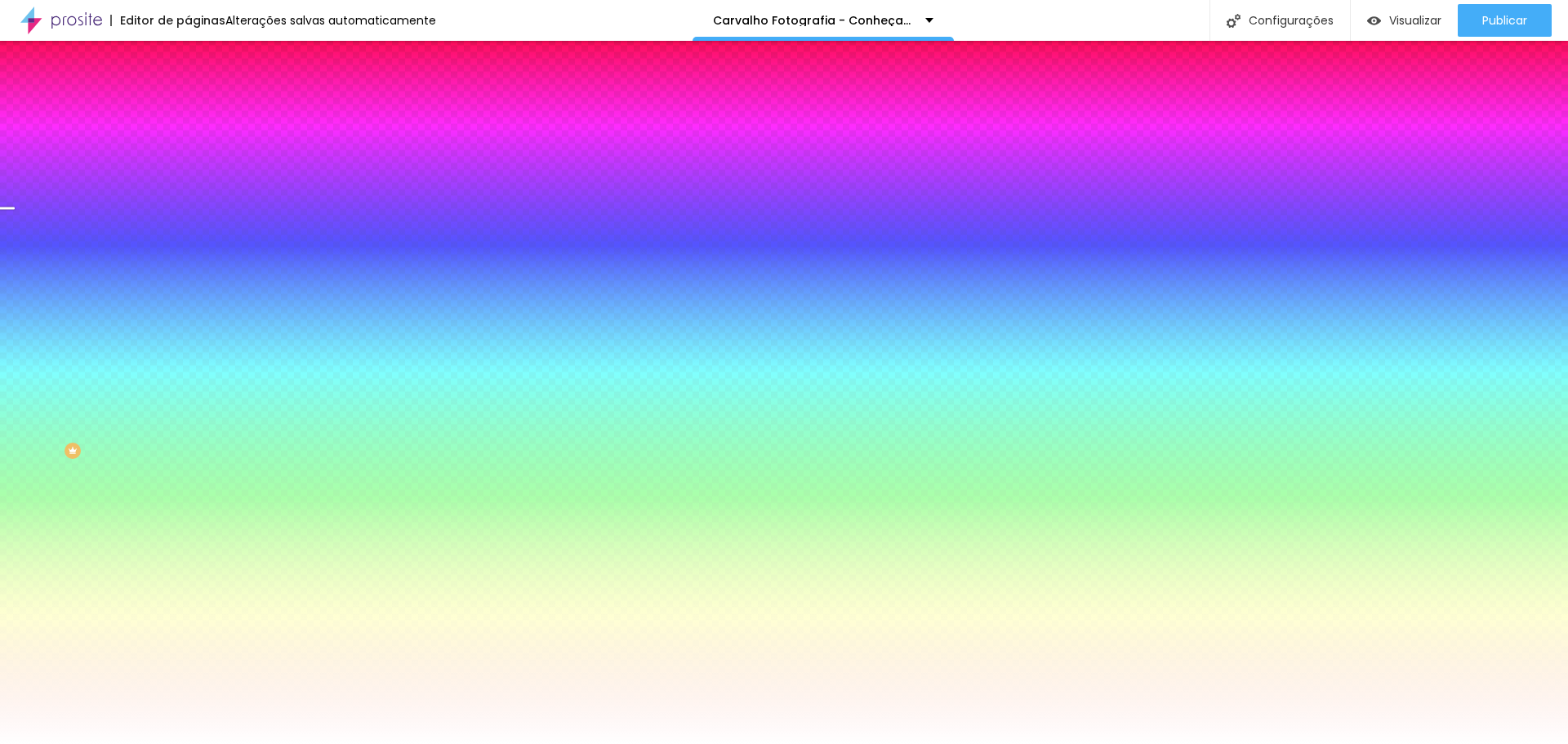
type input "40"
type input "39"
type input "38"
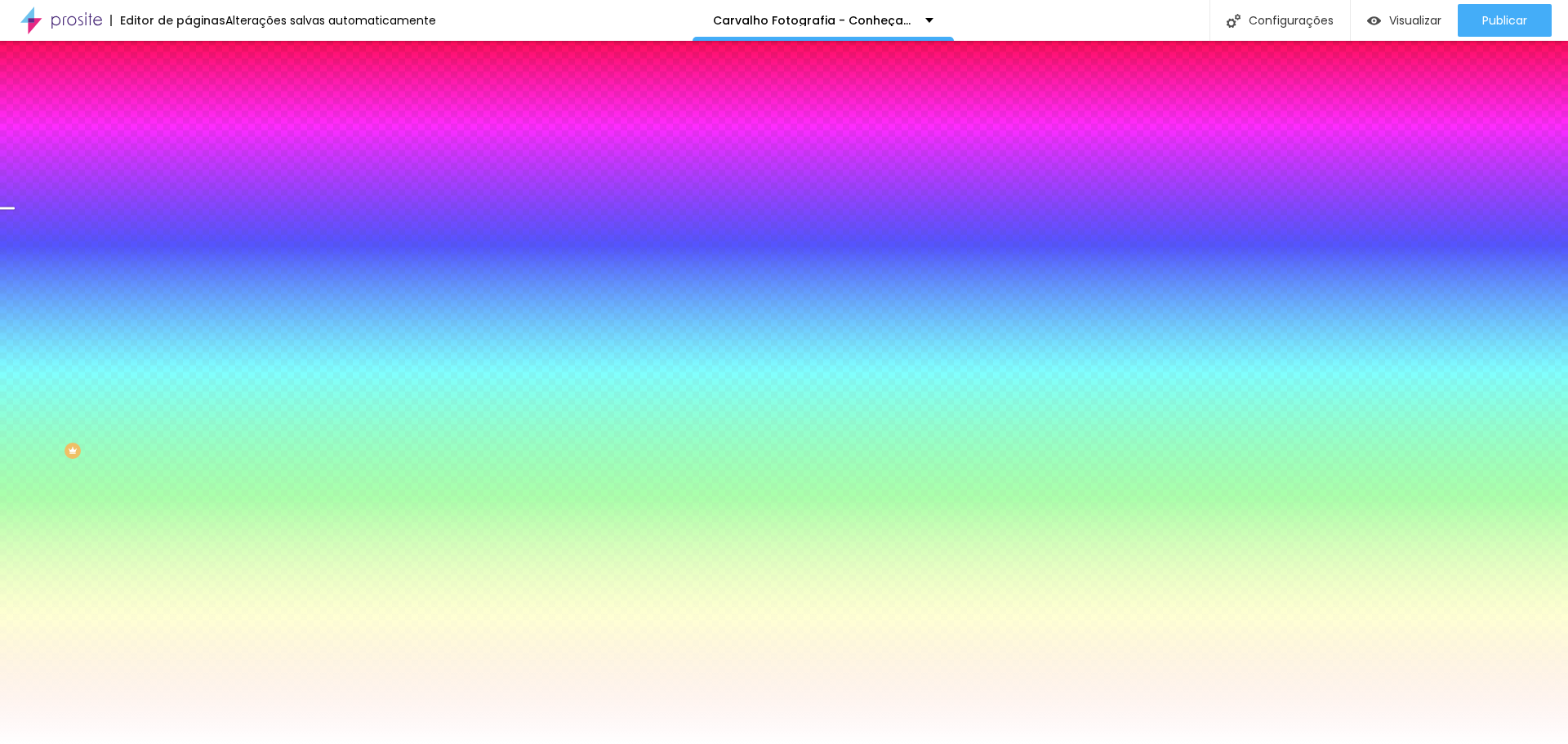
type input "37"
type input "35"
type input "34"
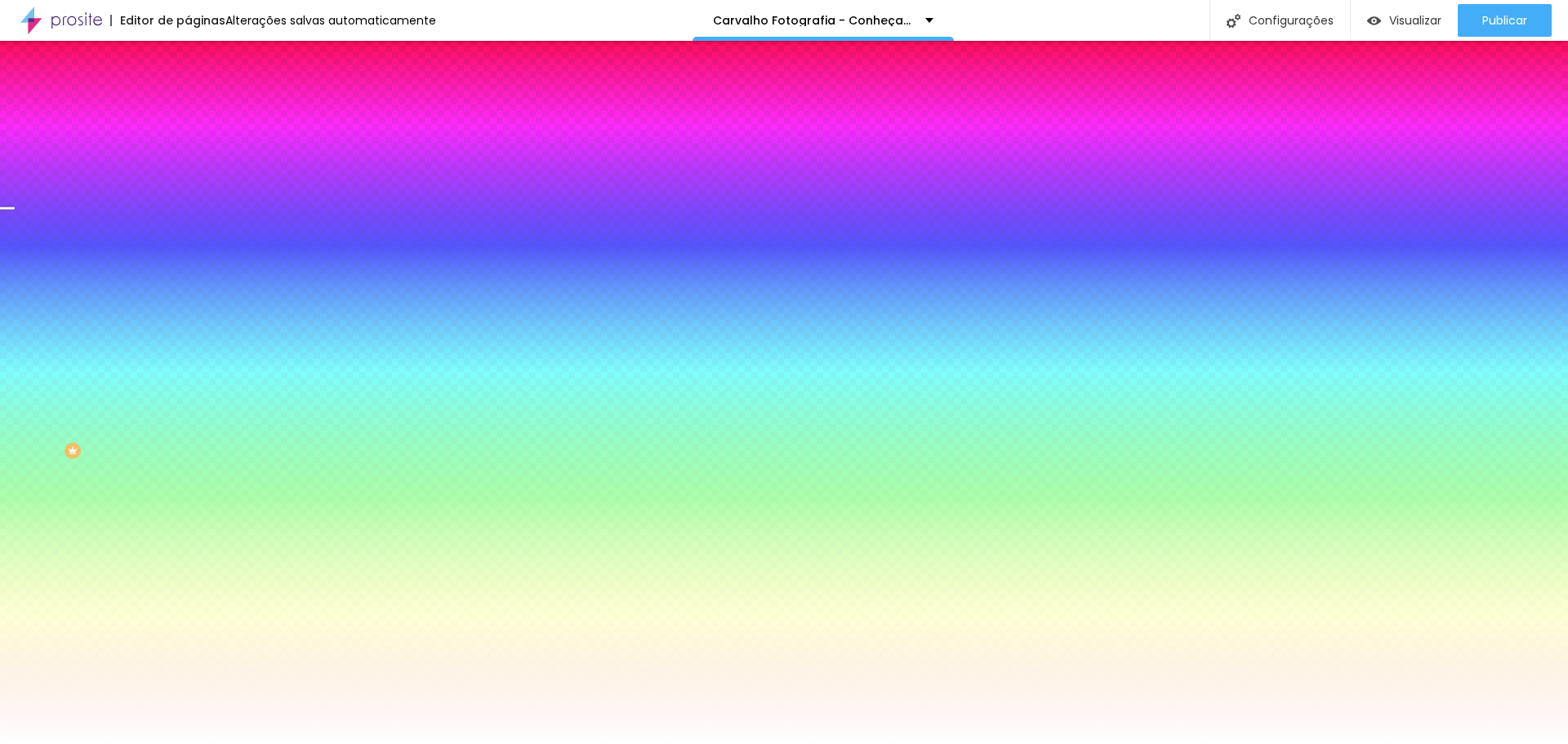
type input "34"
type input "33"
type input "32"
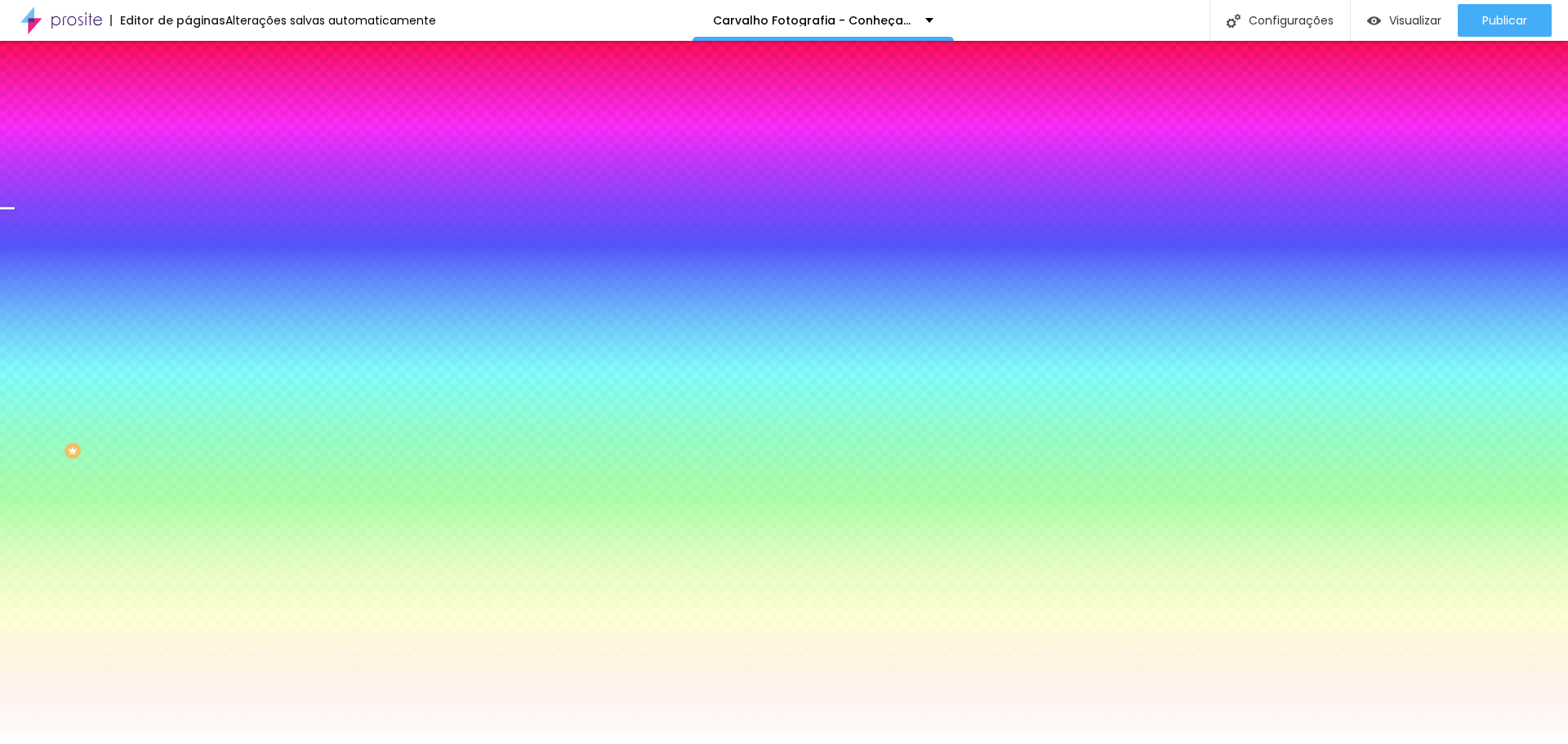
type input "31"
type input "30"
drag, startPoint x: 95, startPoint y: 211, endPoint x: 52, endPoint y: 219, distance: 43.7
type input "30"
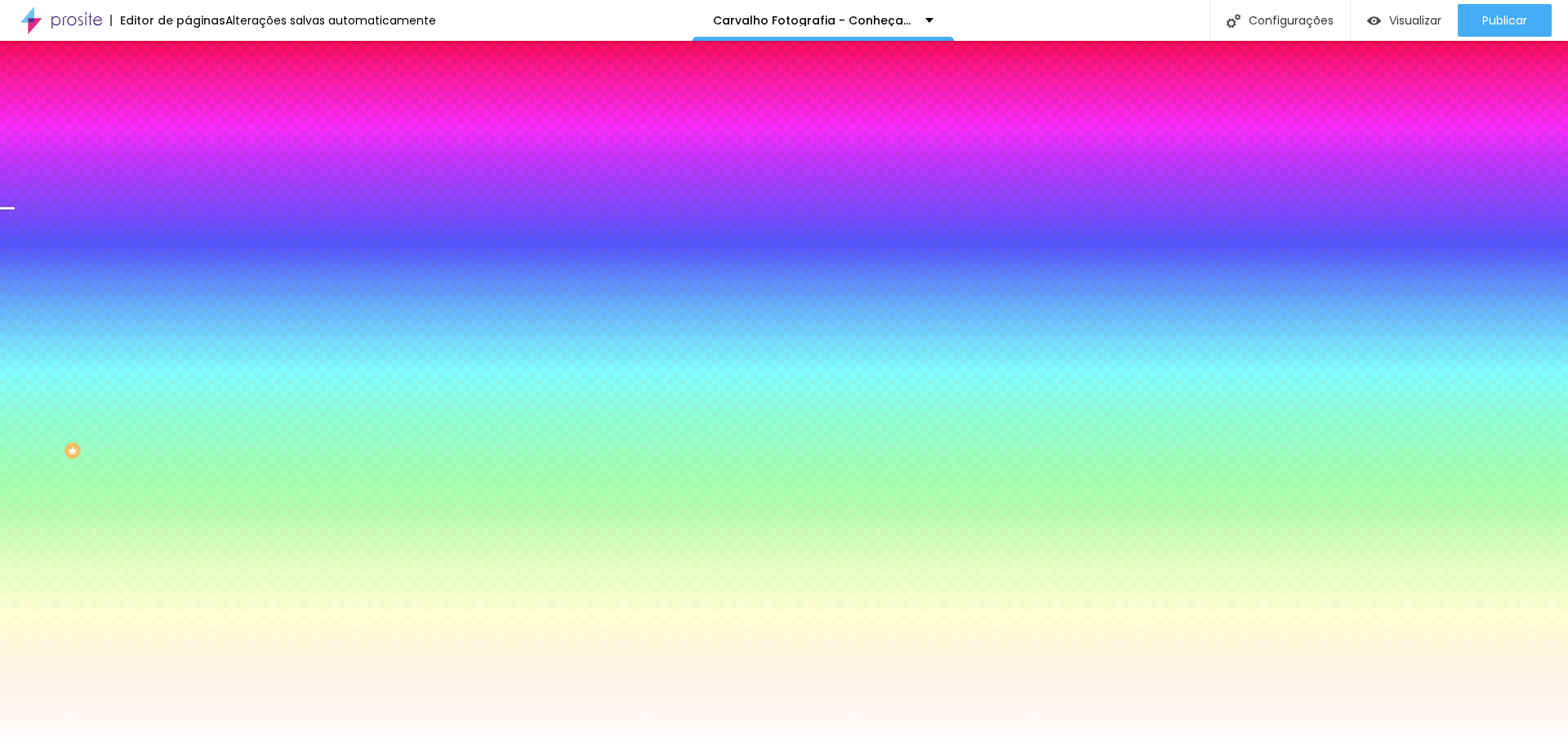
click at [188, 213] on input "range" at bounding box center [241, 206] width 106 height 13
type input "29"
type input "30"
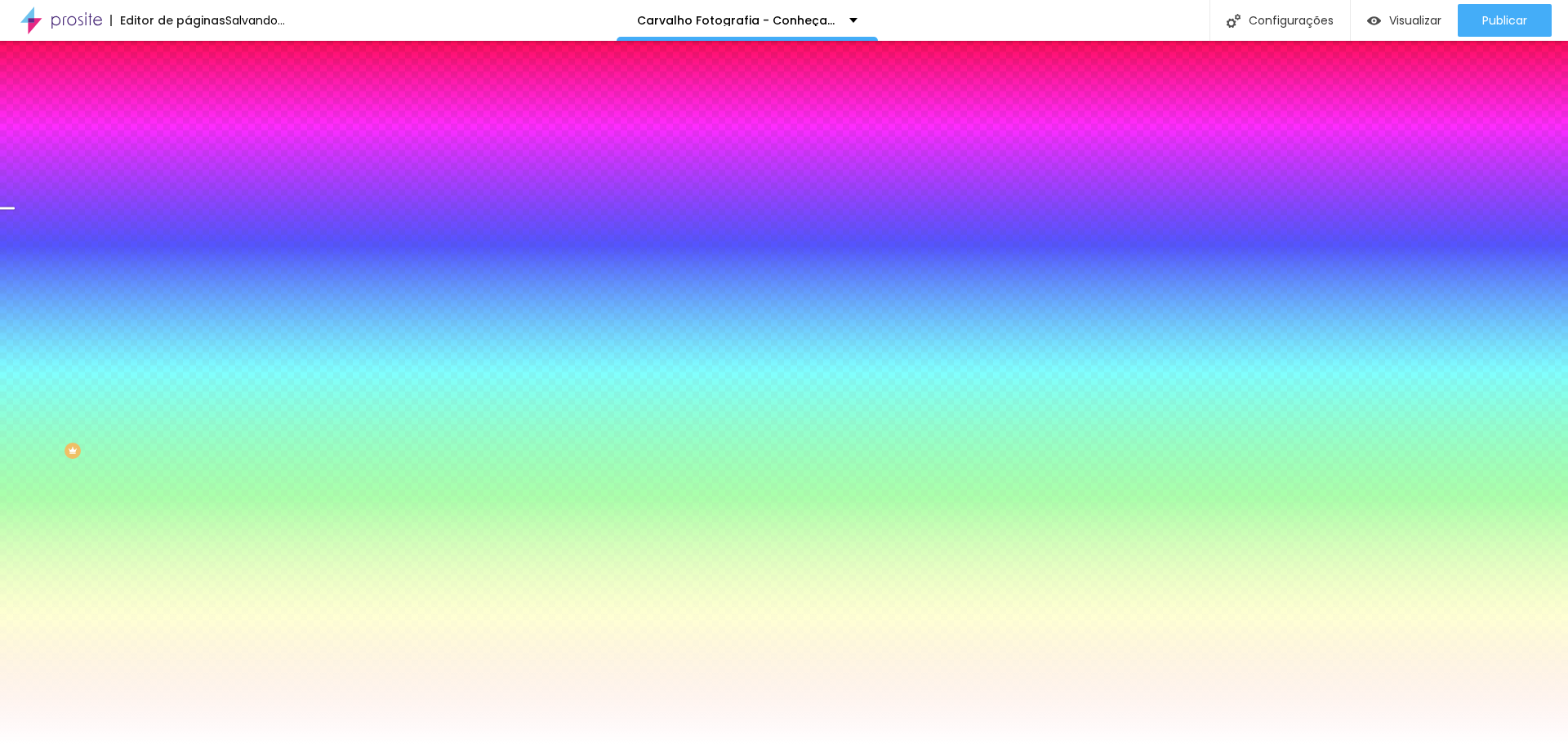
type input "31"
type input "32"
type input "34"
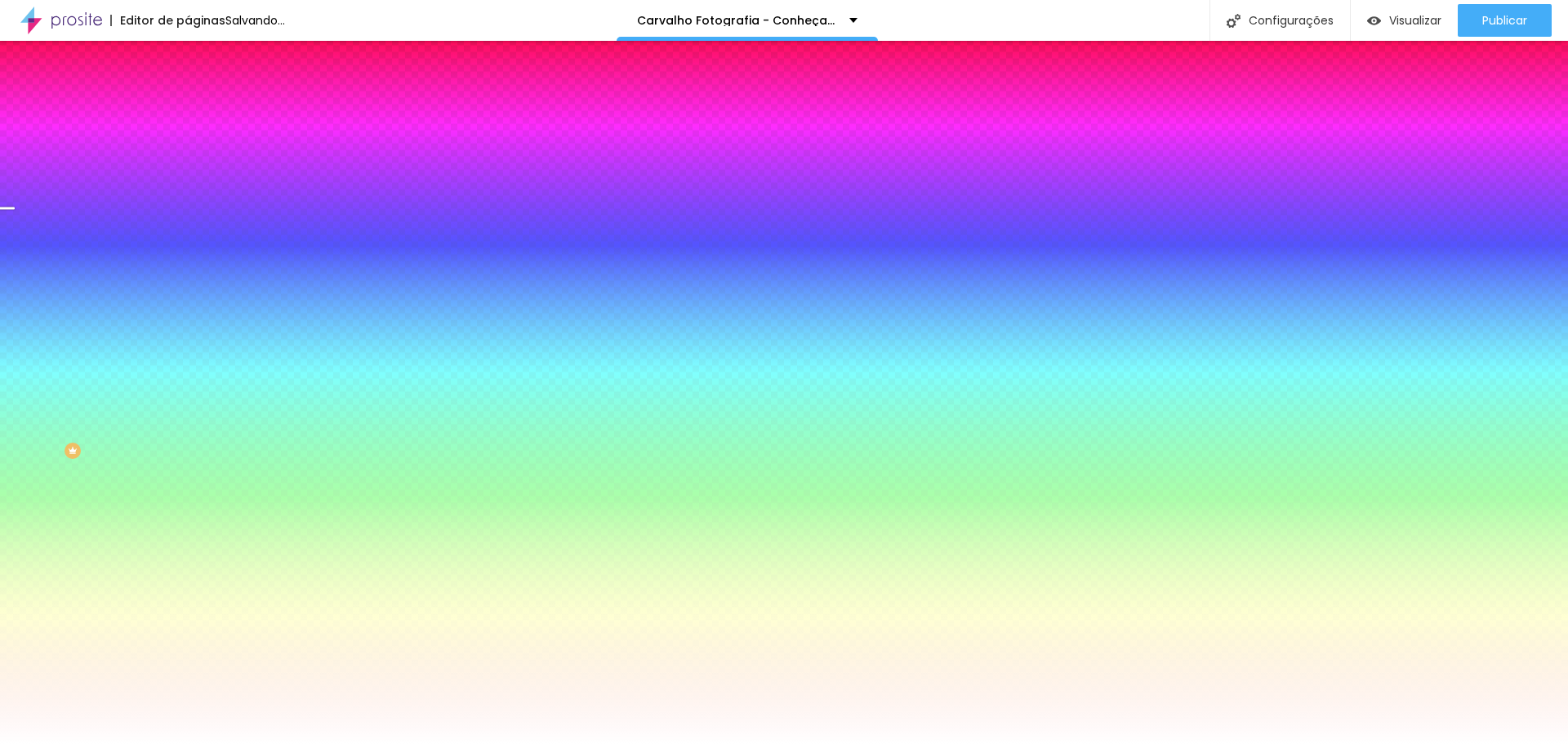
type input "34"
type input "35"
type input "37"
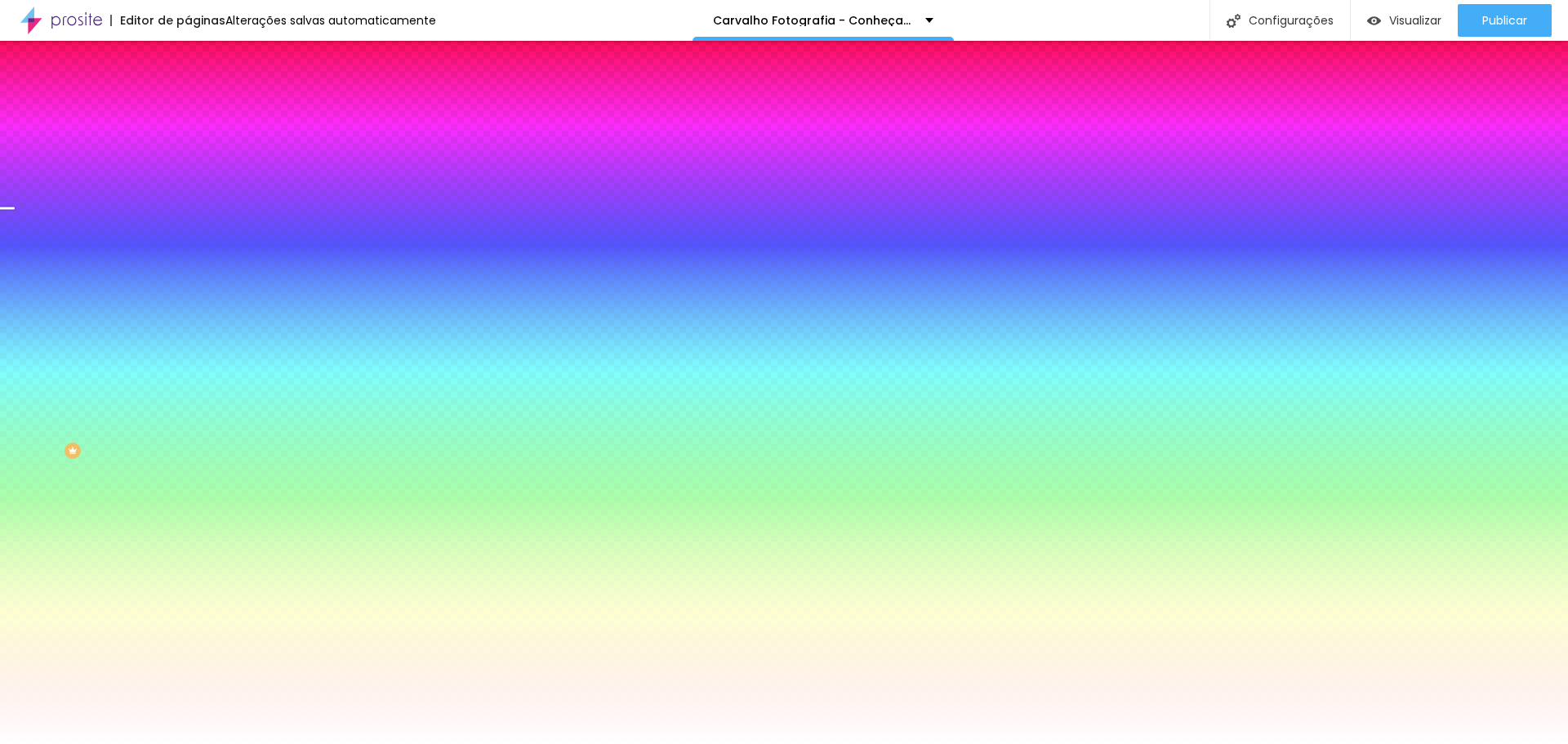
type input "38"
type input "40"
type input "41"
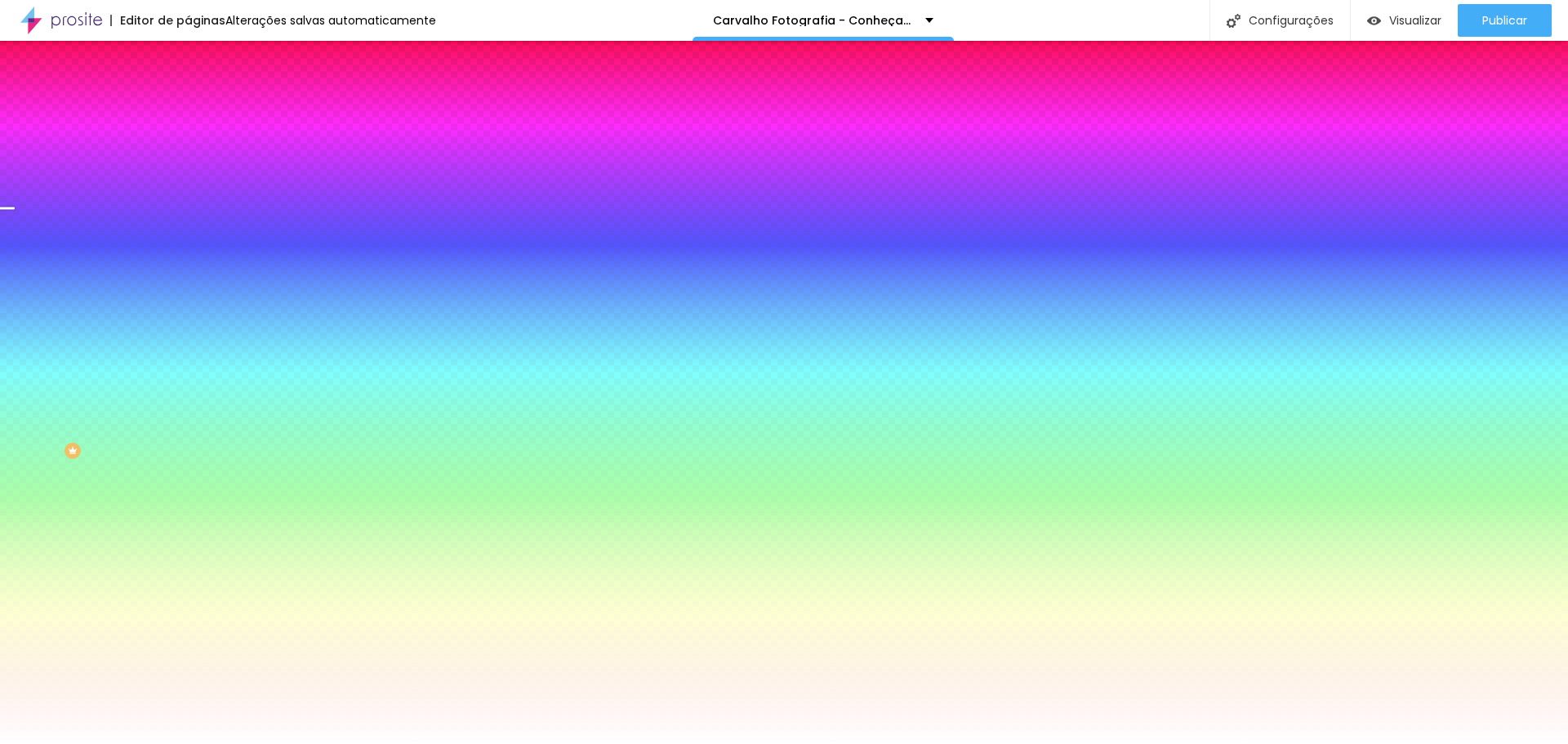
type input "41"
type input "40"
type input "39"
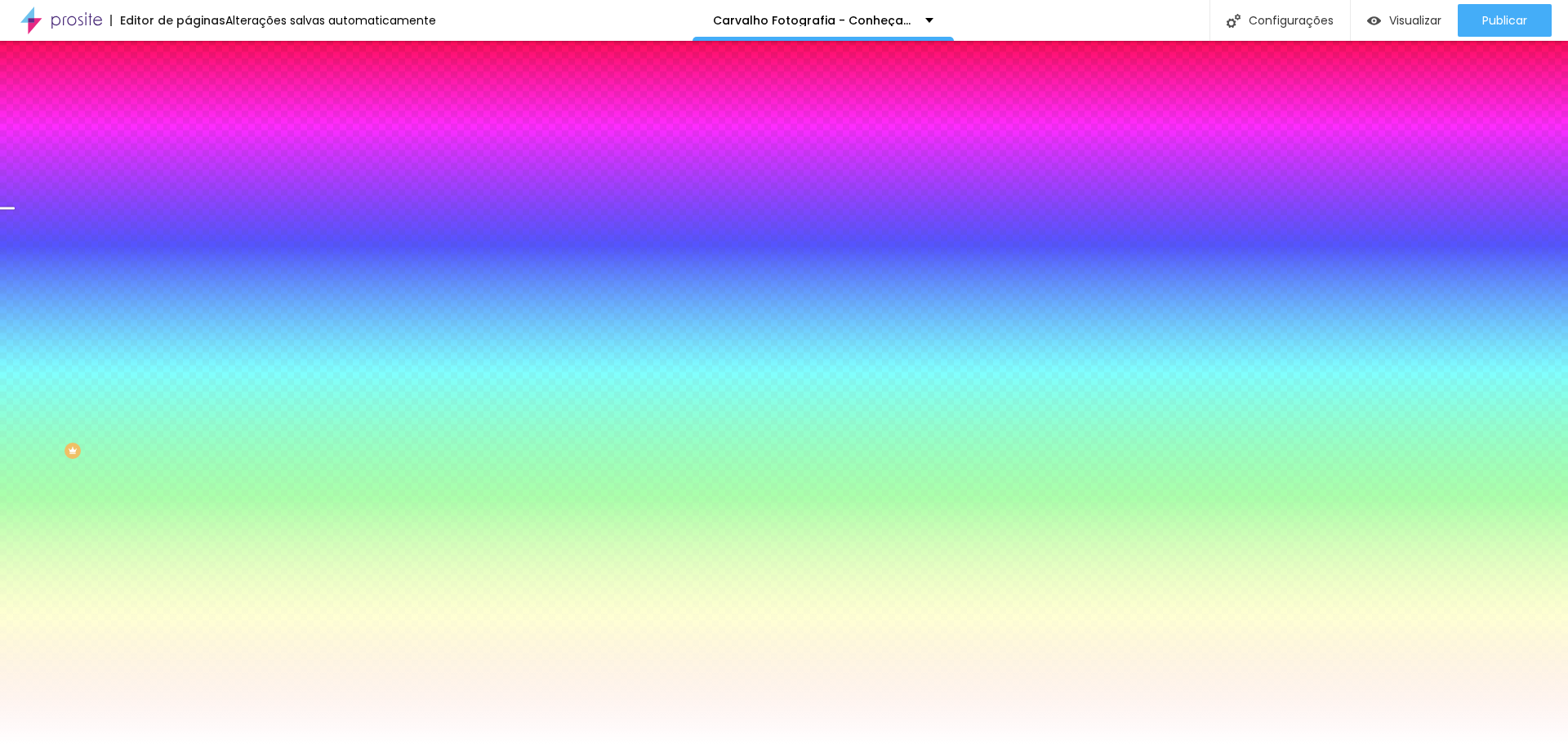
type input "40"
drag, startPoint x: 50, startPoint y: 212, endPoint x: 69, endPoint y: 212, distance: 19.0
type input "40"
click at [188, 212] on input "range" at bounding box center [241, 206] width 106 height 13
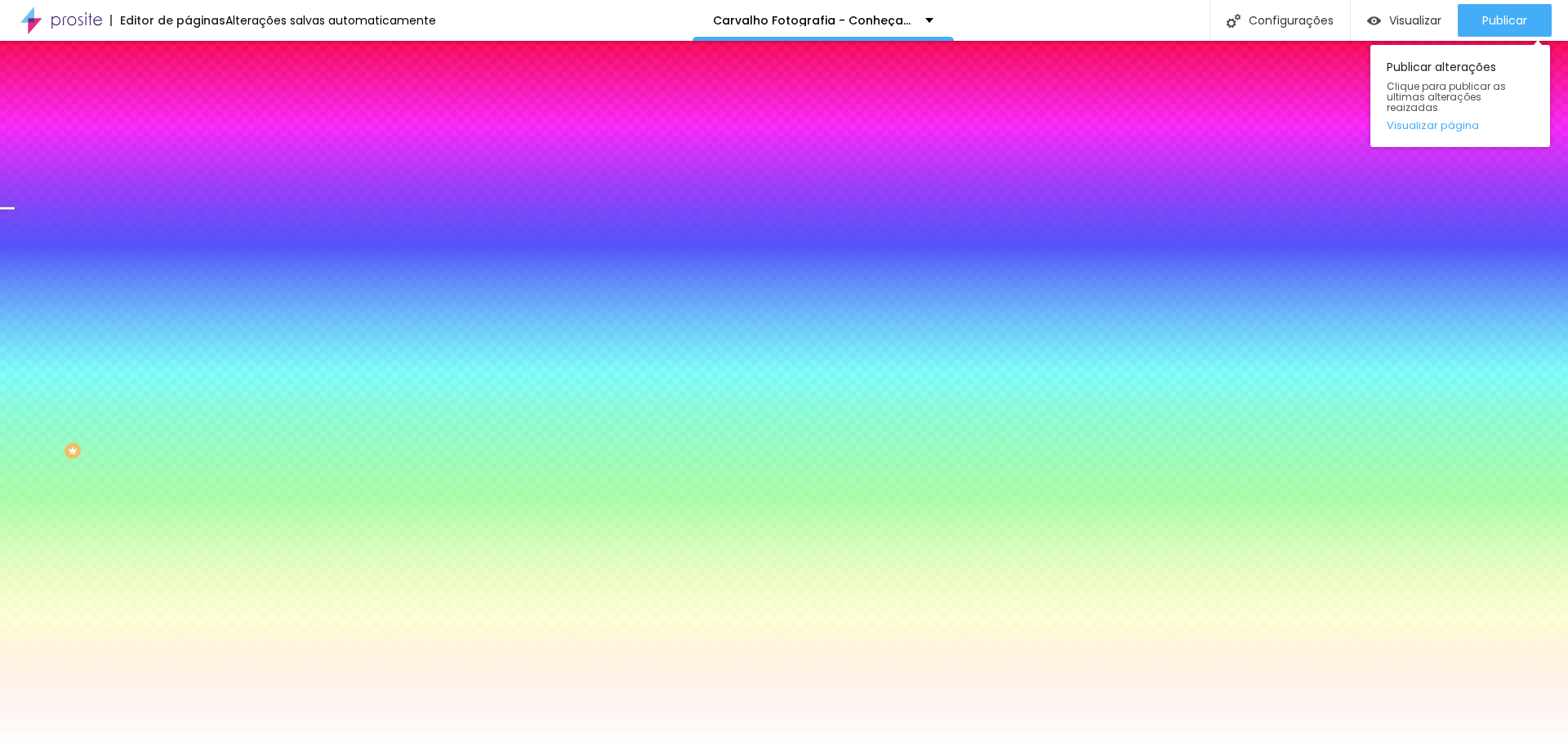
click at [1515, 3] on div "Publicar Publicar alterações Clique para publicar as ultimas alterações reaizad…" at bounding box center [1505, 20] width 94 height 41
click at [1517, 20] on span "Publicar" at bounding box center [1505, 20] width 45 height 13
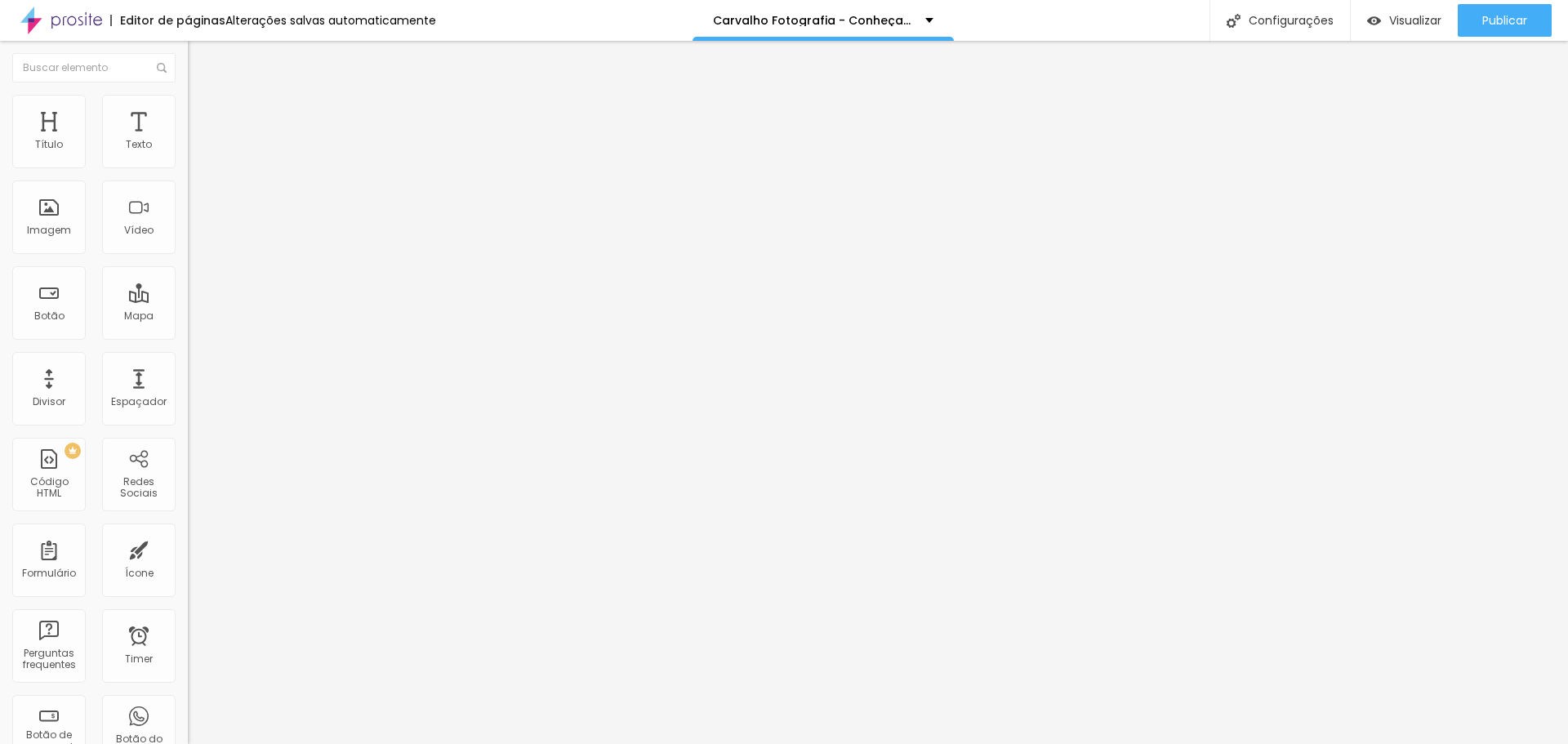
click at [203, 113] on span "Avançado" at bounding box center [230, 106] width 54 height 14
type input "6"
type input "3"
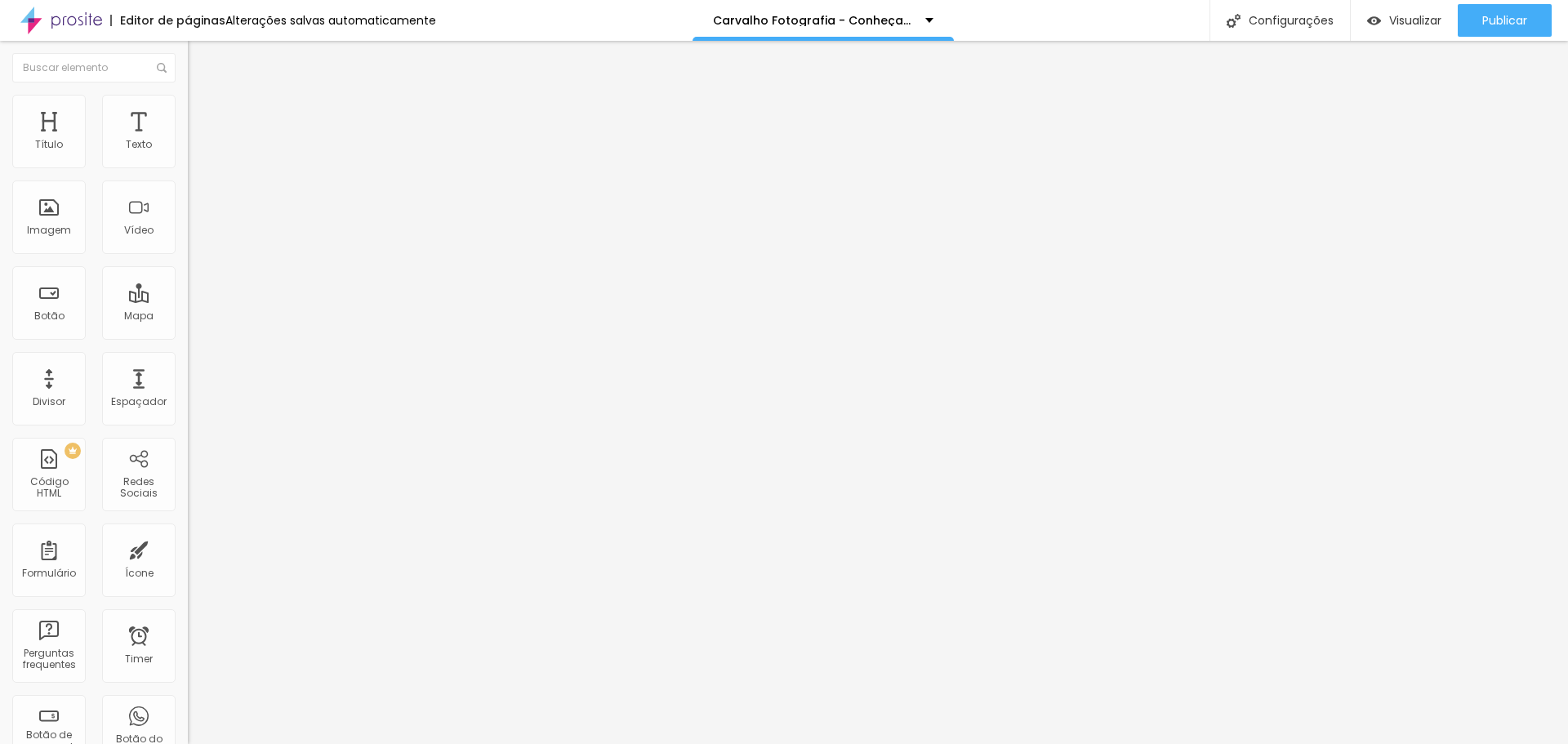
type input "2"
type input "0"
type input "2"
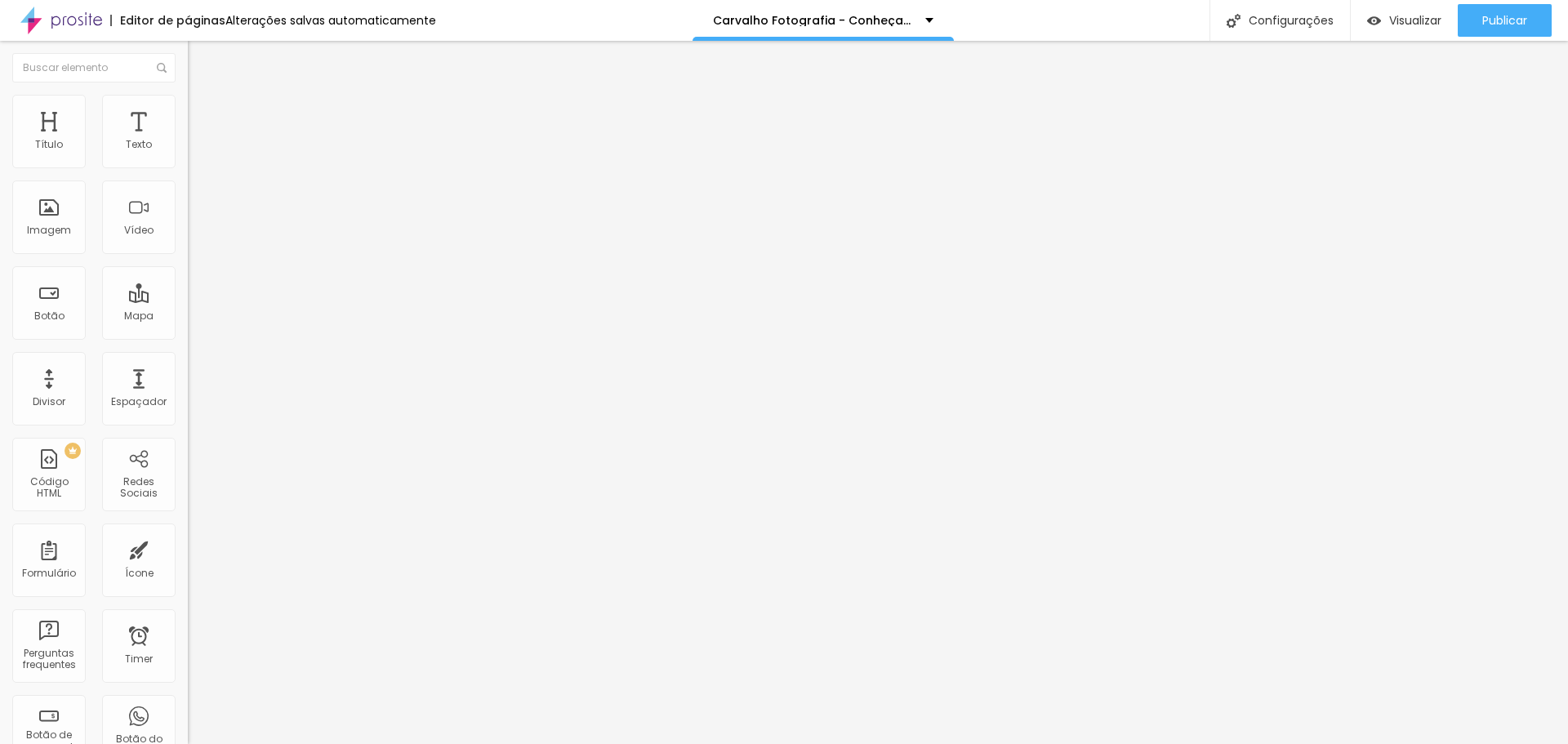
type input "2"
type input "5"
type input "7"
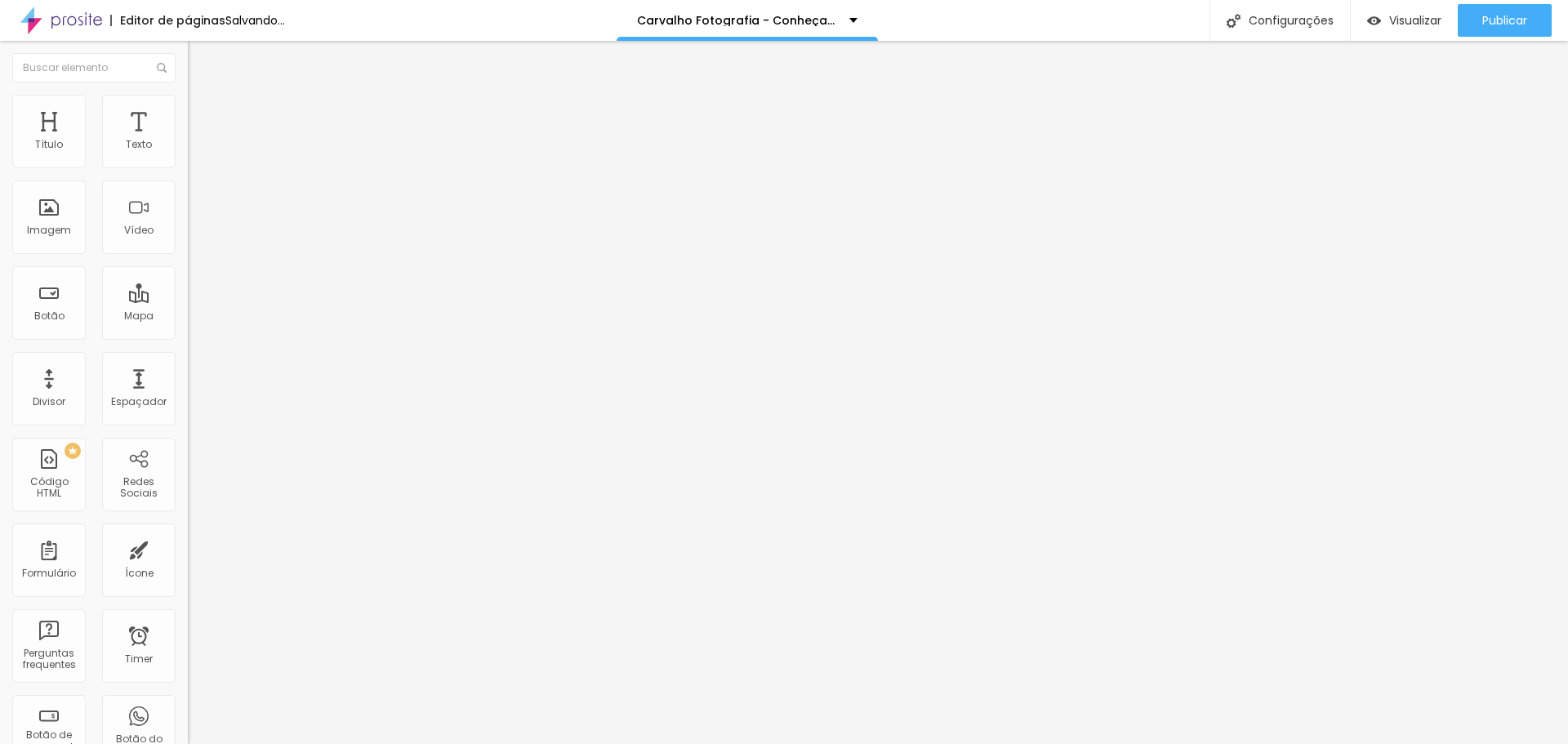
type input "8"
type input "10"
type input "11"
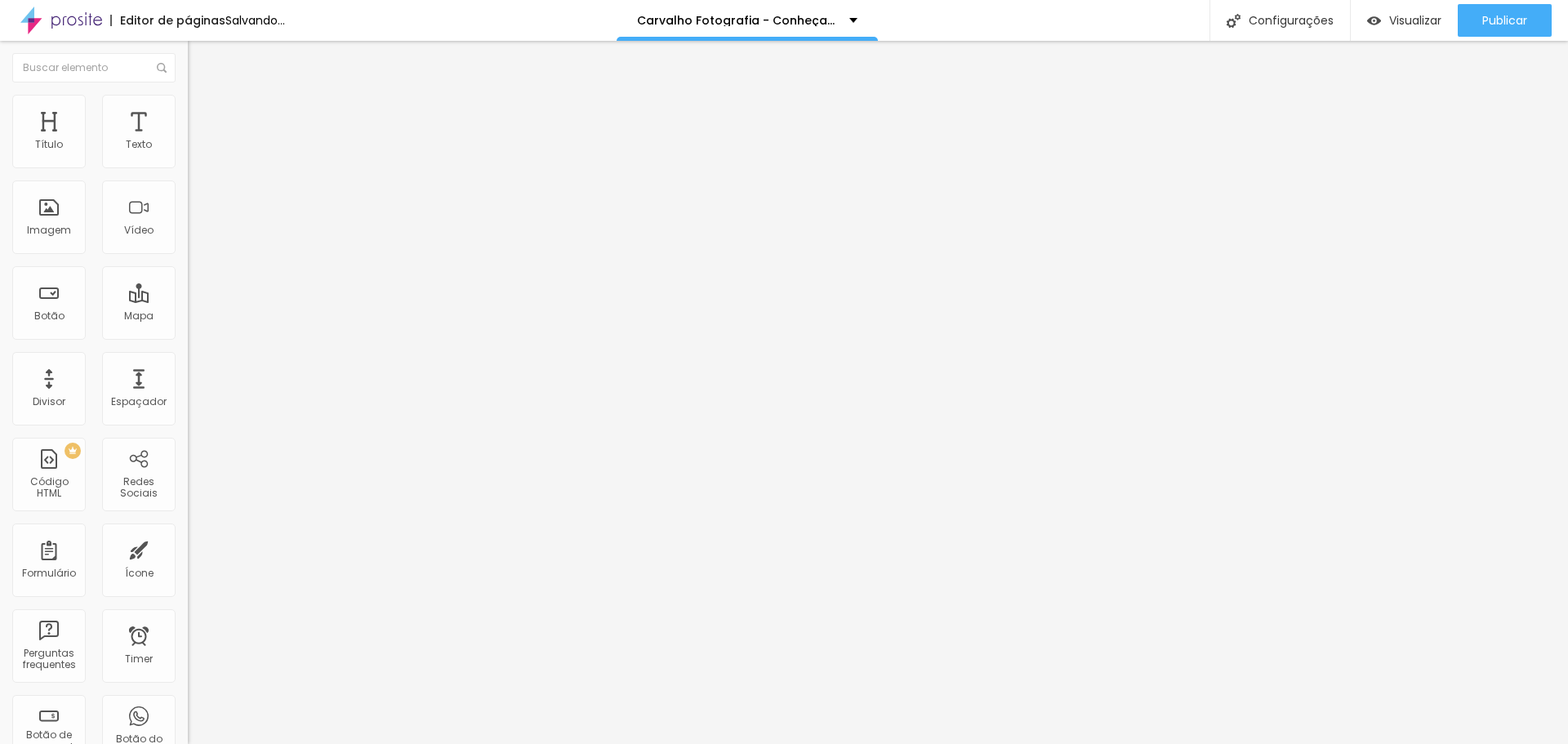
type input "11"
type input "12"
type input "13"
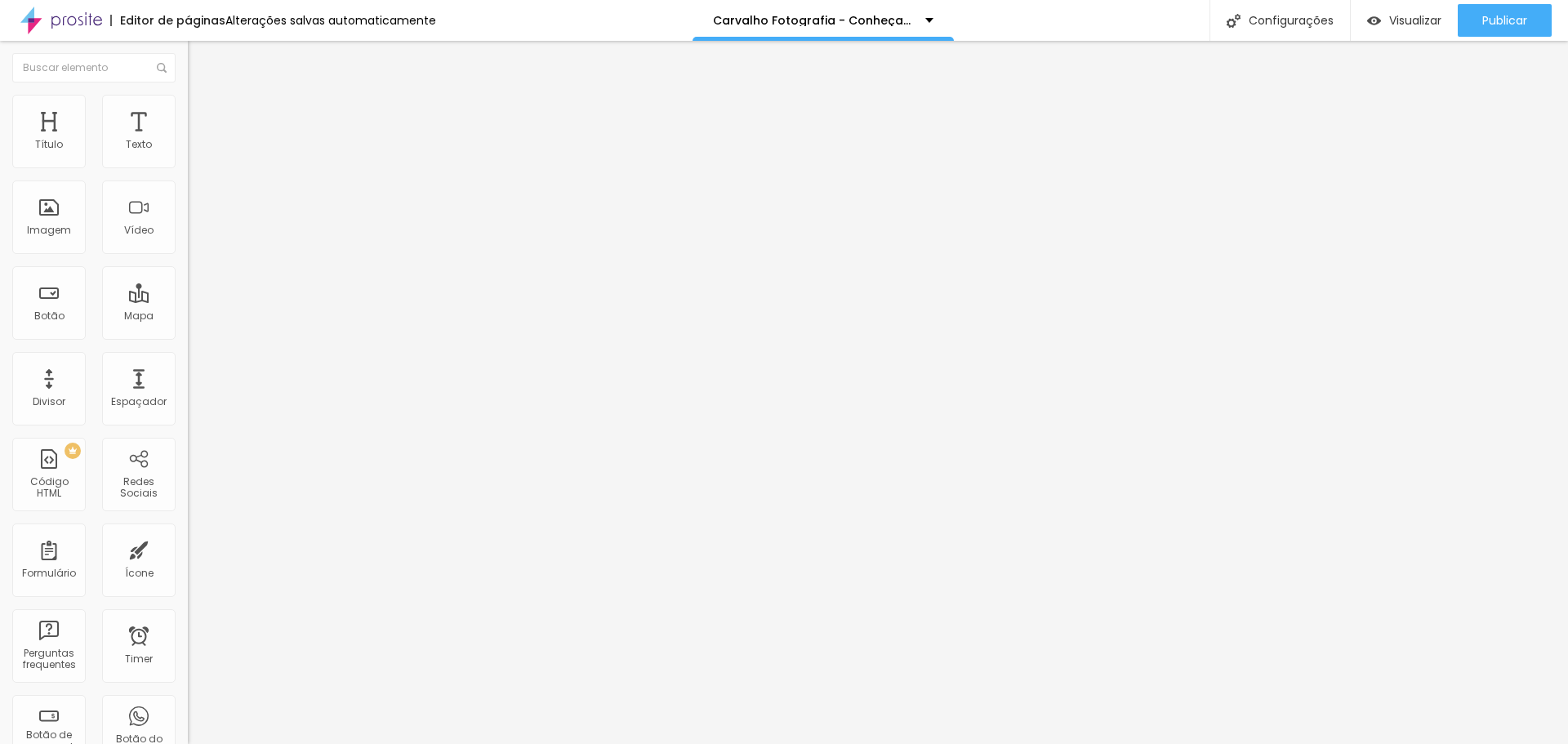
type input "11"
type input "9"
type input "8"
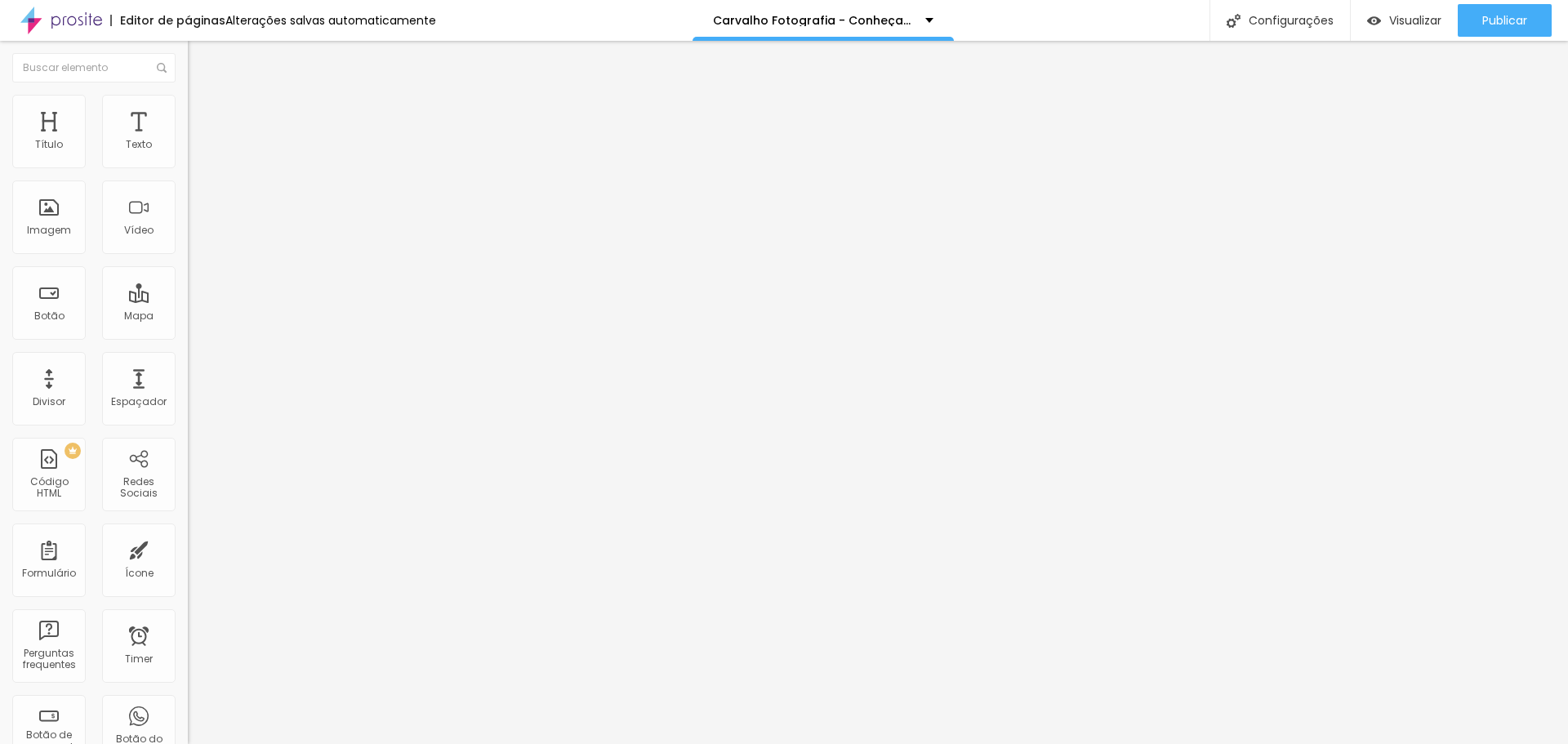
type input "8"
click at [188, 300] on input "range" at bounding box center [241, 307] width 106 height 13
click at [188, 163] on div "8 Espaço de cima" at bounding box center [282, 227] width 188 height 231
click at [188, 315] on input "8" at bounding box center [223, 323] width 70 height 17
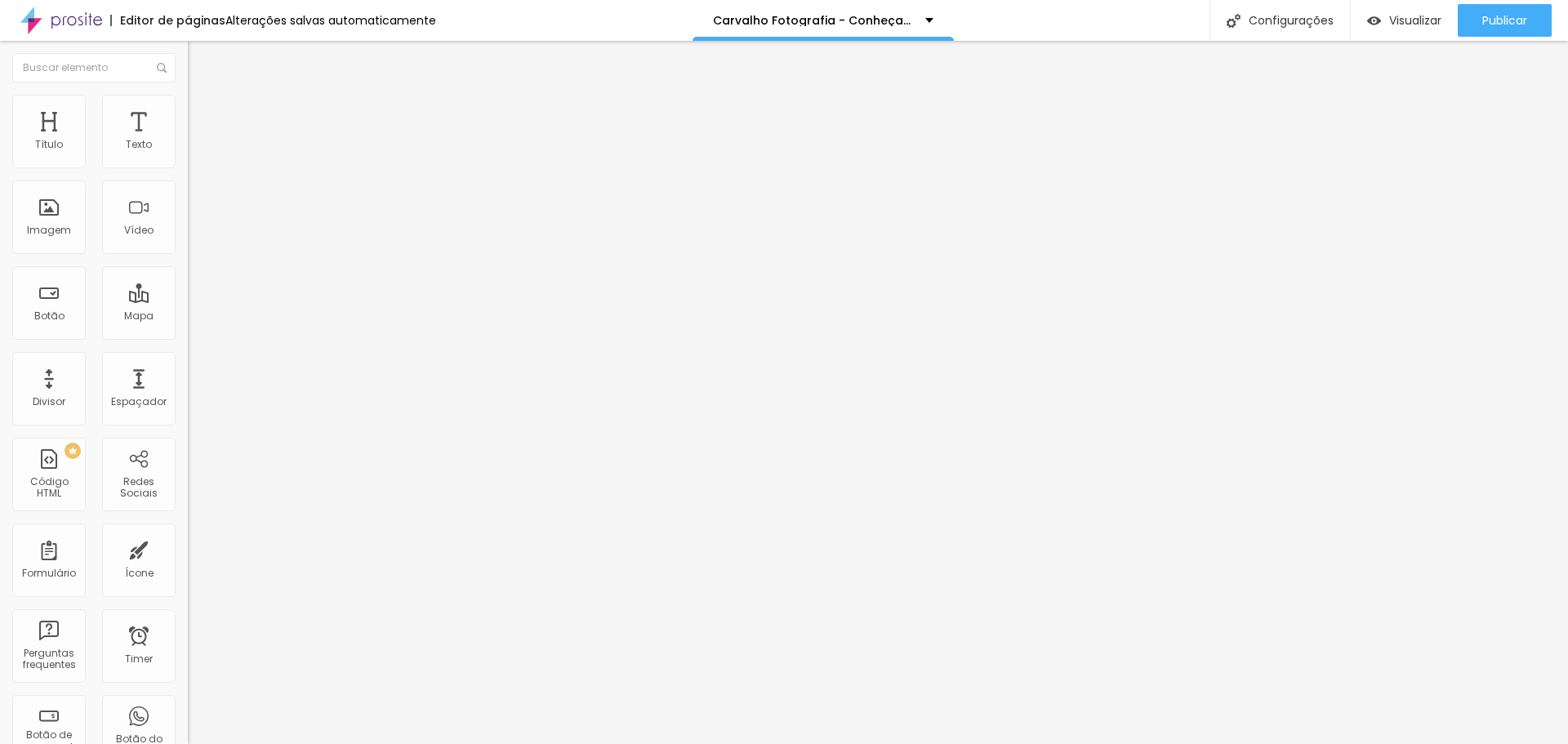
click at [188, 315] on input "8" at bounding box center [223, 323] width 70 height 17
type input "50"
type input "1"
type input "10"
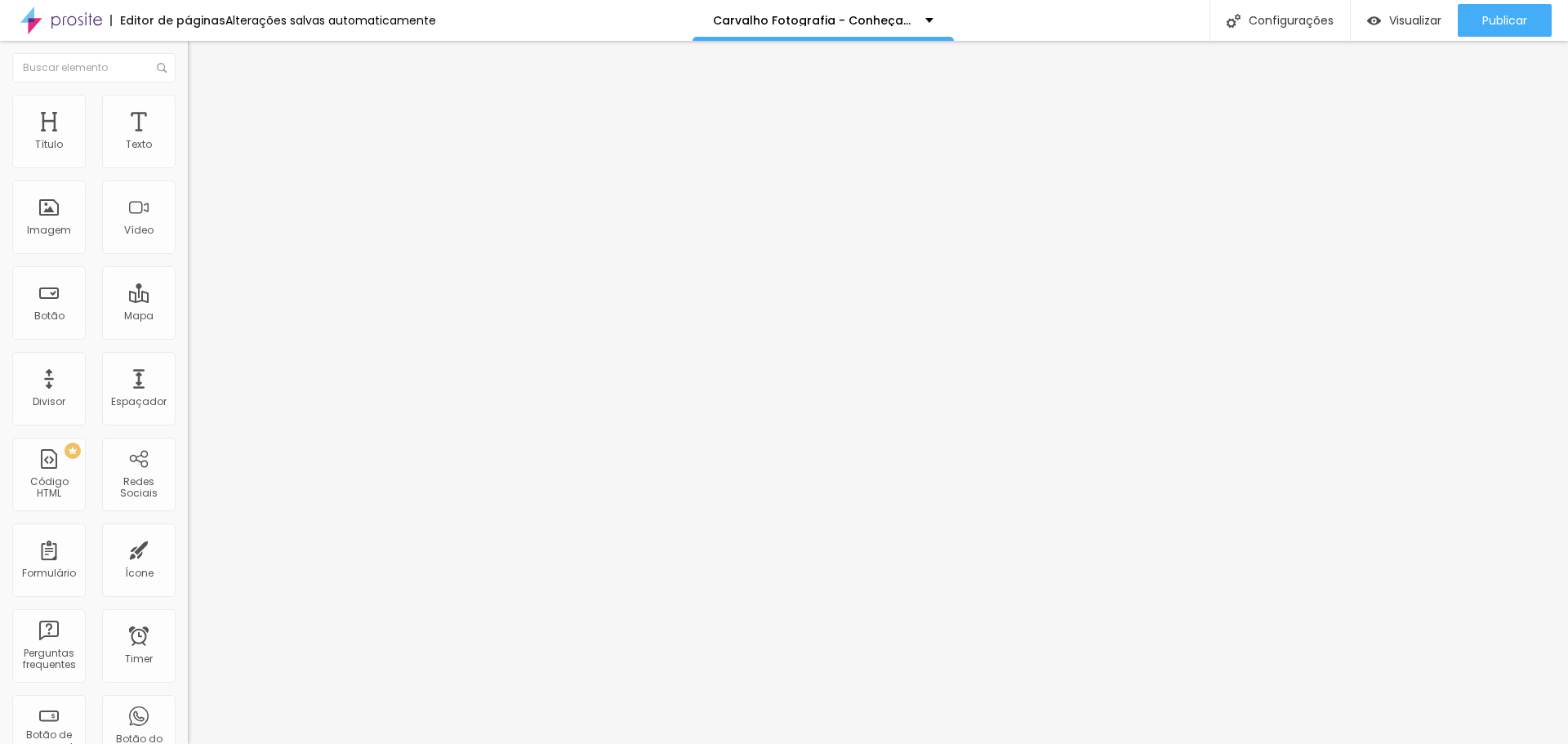
type input "10"
click at [188, 342] on div "10 Espaço de baixo" at bounding box center [282, 458] width 188 height 231
type input "5"
type input "3"
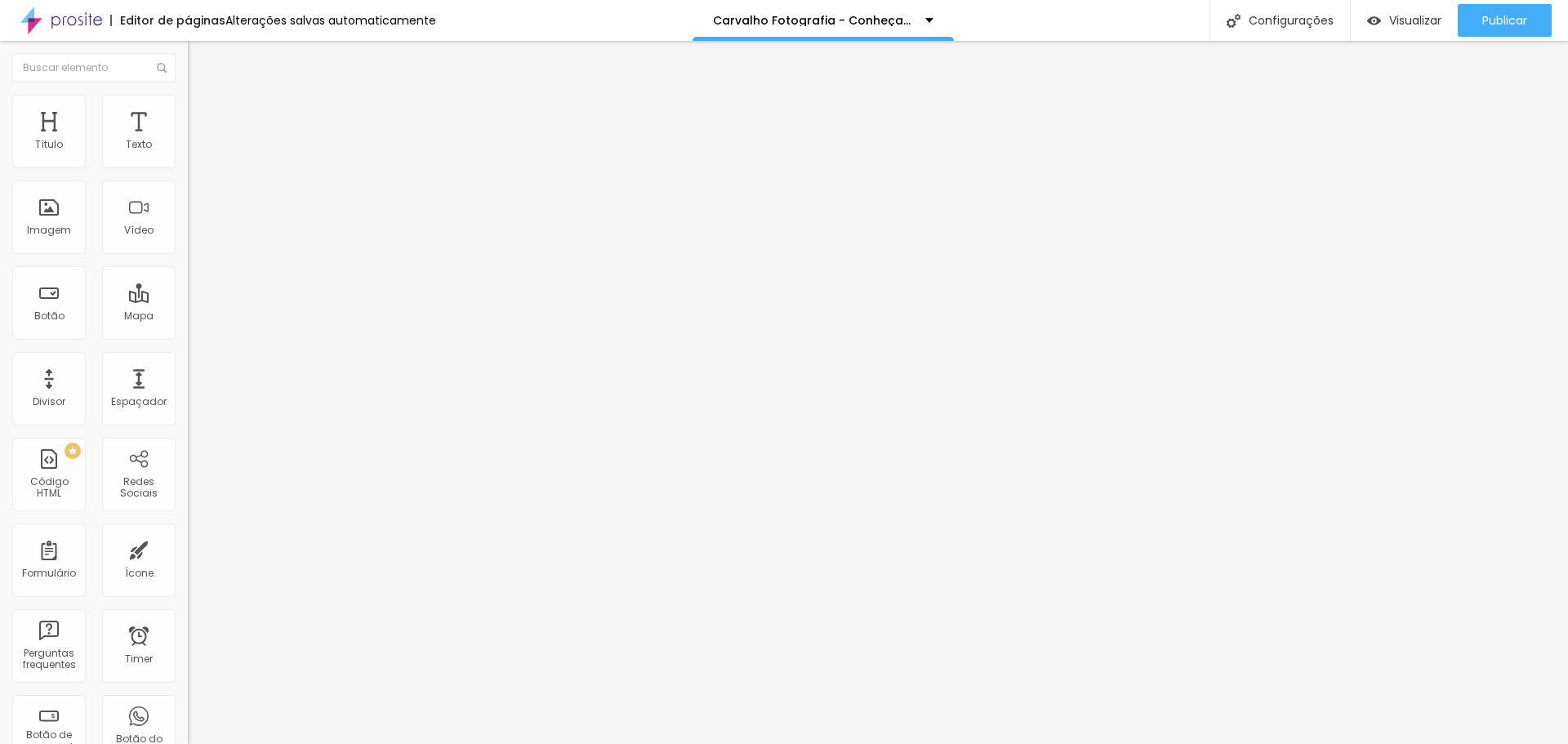
type input "3"
type input "0"
drag, startPoint x: 43, startPoint y: 196, endPoint x: 26, endPoint y: 201, distance: 17.7
click at [188, 532] on input "range" at bounding box center [241, 539] width 106 height 13
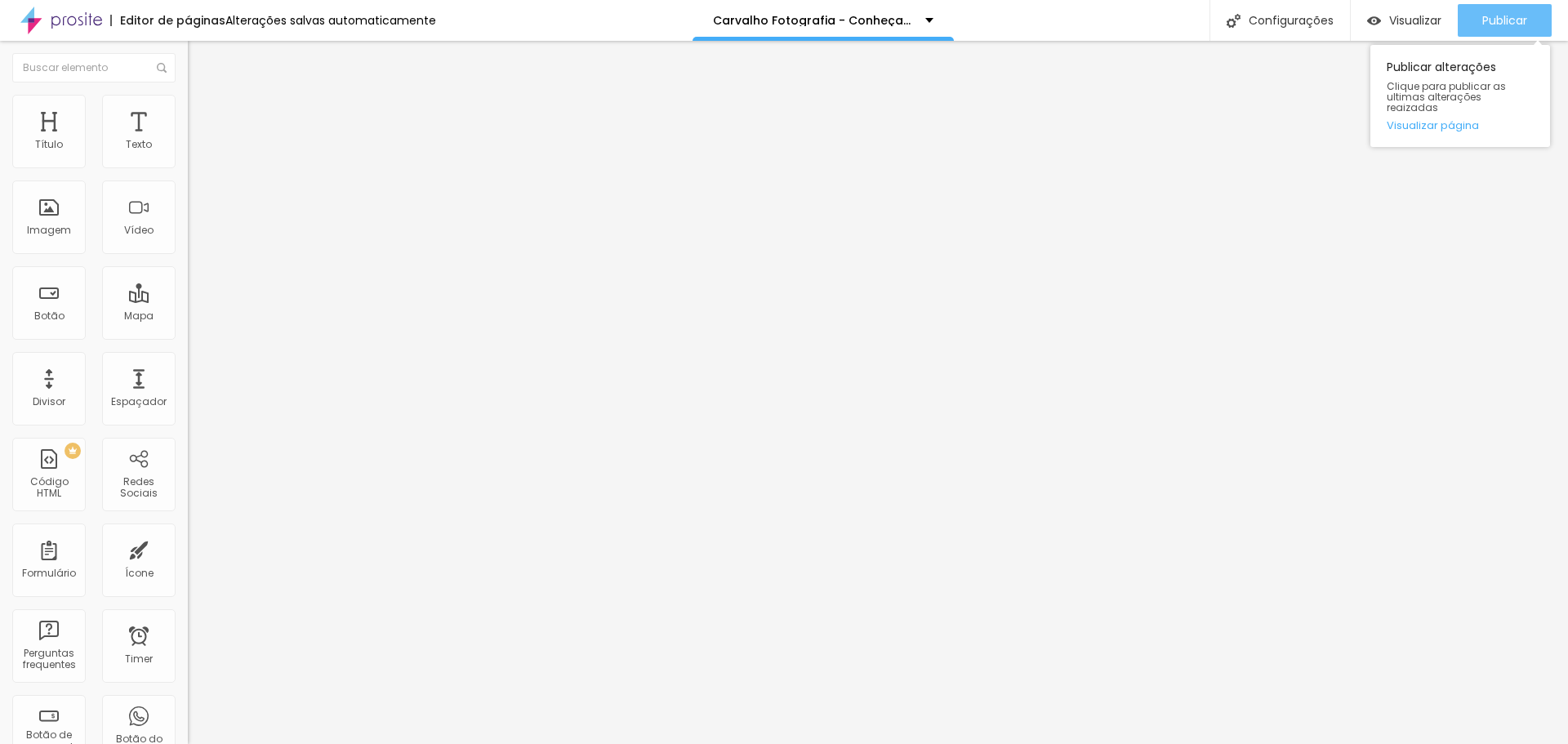
click at [1474, 29] on button "Publicar" at bounding box center [1505, 20] width 94 height 33
click at [188, 547] on input "0" at bounding box center [223, 555] width 70 height 17
type input "5"
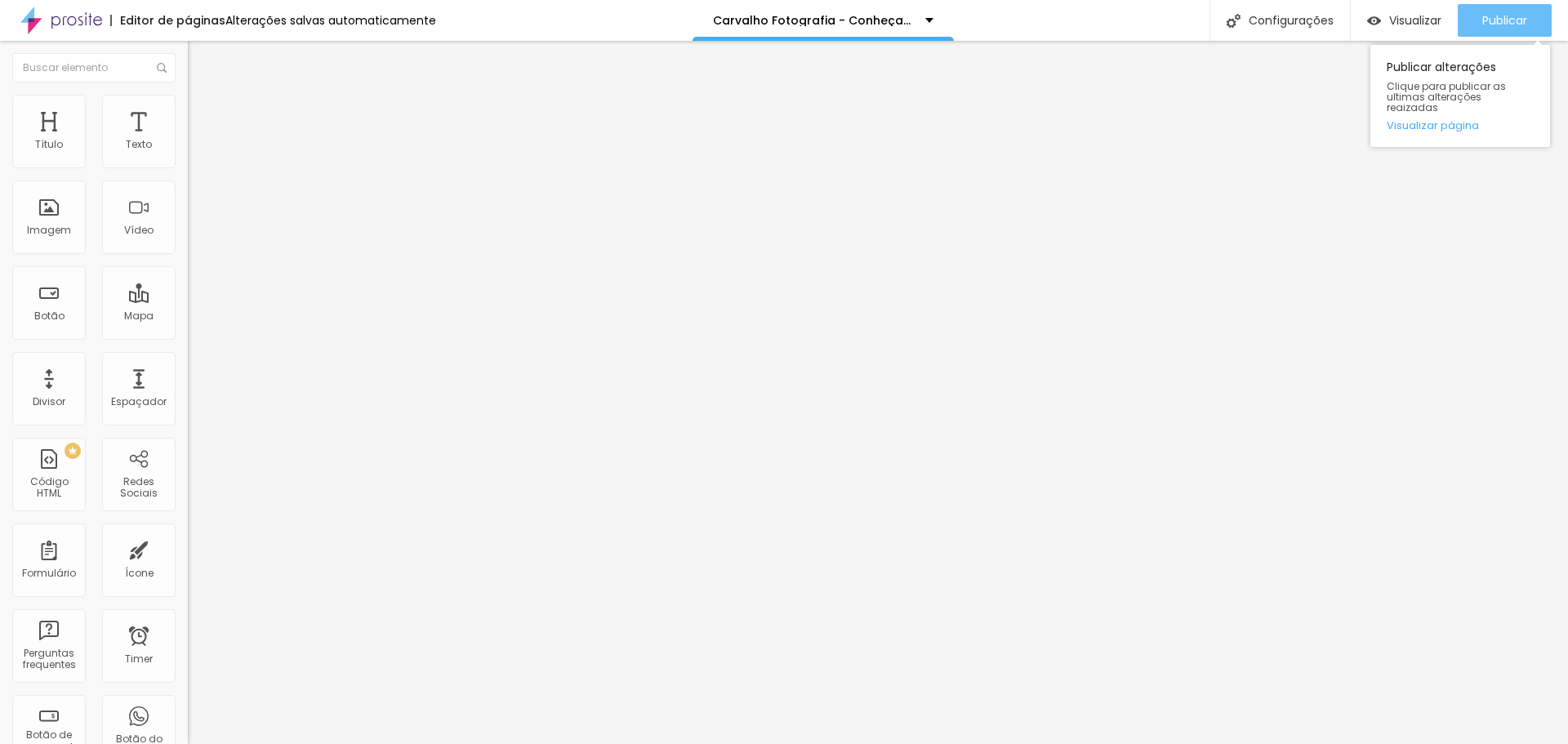
click at [1511, 29] on div "Publicar" at bounding box center [1505, 20] width 45 height 33
click at [188, 95] on li "Estilo" at bounding box center [282, 87] width 188 height 16
click at [188, 111] on li "Avançado" at bounding box center [282, 103] width 188 height 16
drag, startPoint x: 26, startPoint y: 110, endPoint x: 38, endPoint y: 119, distance: 15.0
click at [188, 108] on ul "Estilo Avançado" at bounding box center [282, 95] width 188 height 33
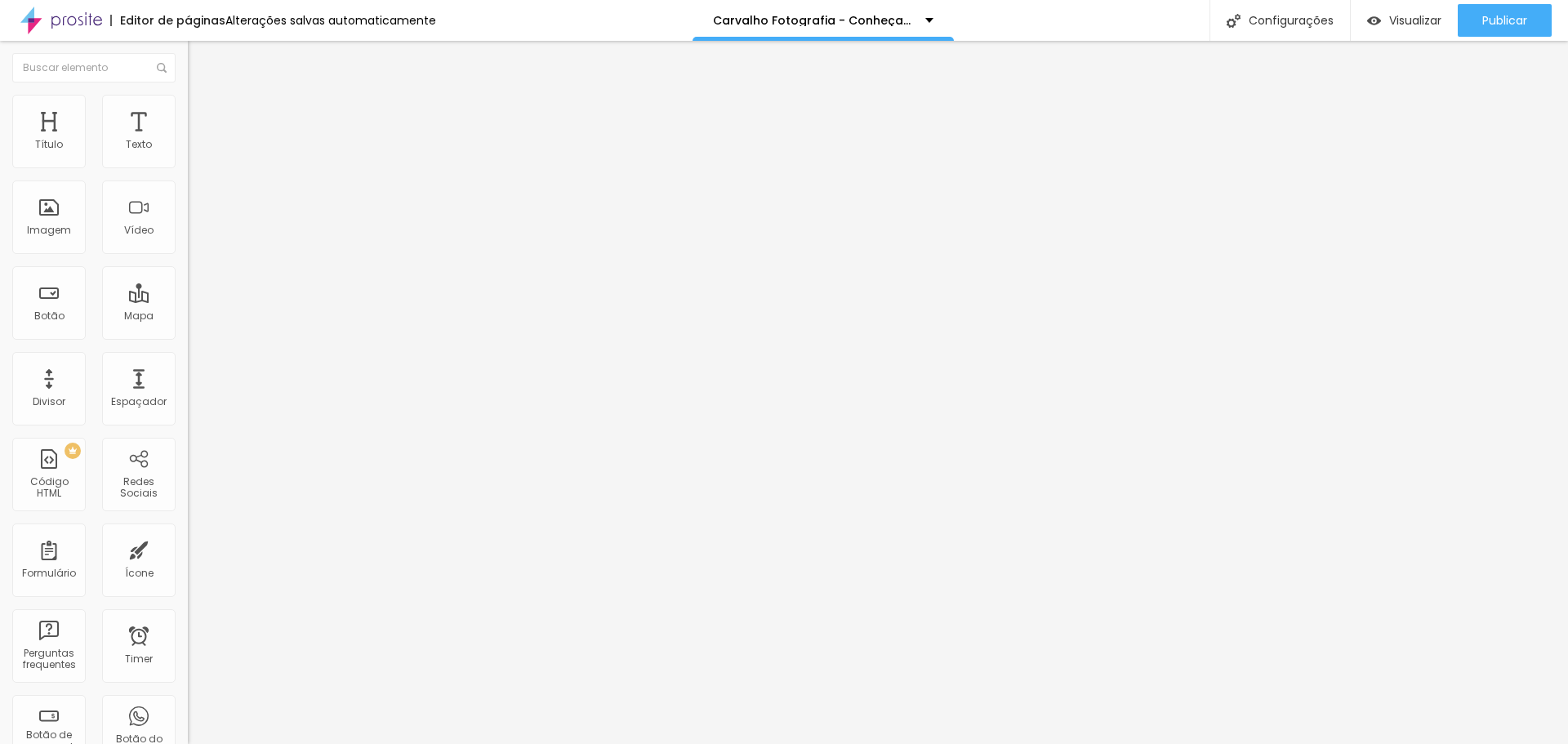
click at [188, 93] on img at bounding box center [196, 86] width 15 height 15
click at [188, 157] on button "button" at bounding box center [200, 148] width 23 height 17
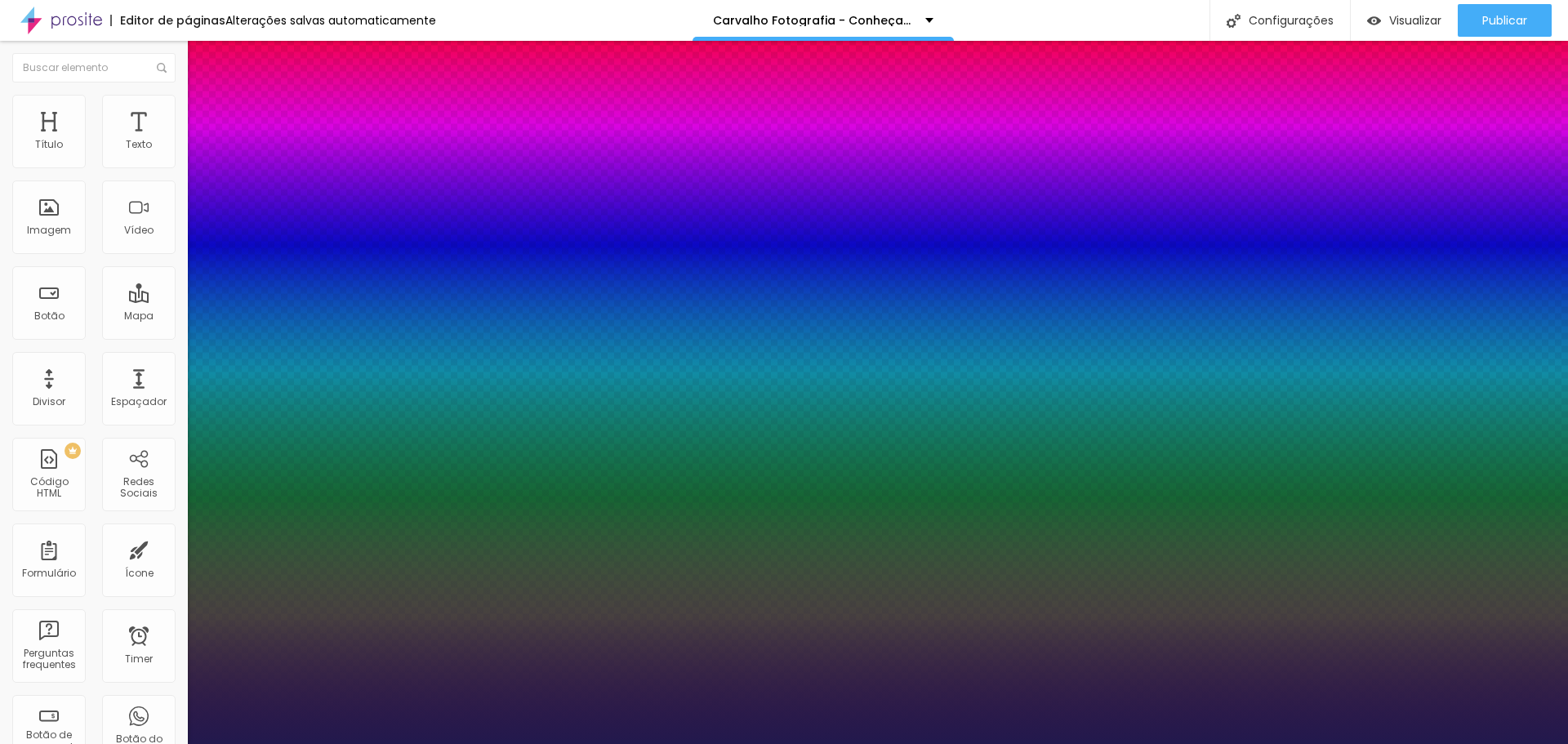
type input "1"
select select "AveriaSansLibre-Bold"
type input "1"
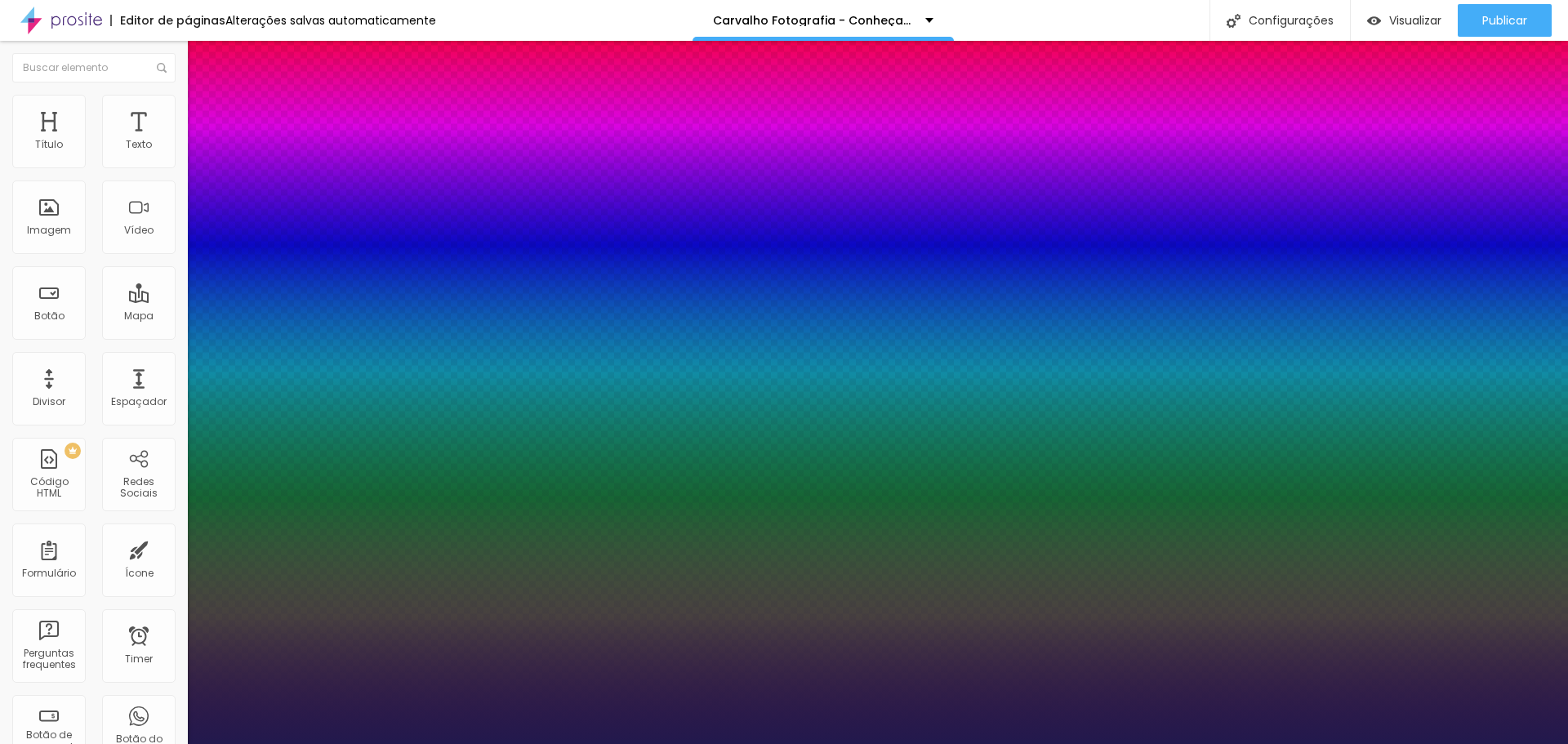
click at [1467, 743] on div at bounding box center [784, 744] width 1568 height 0
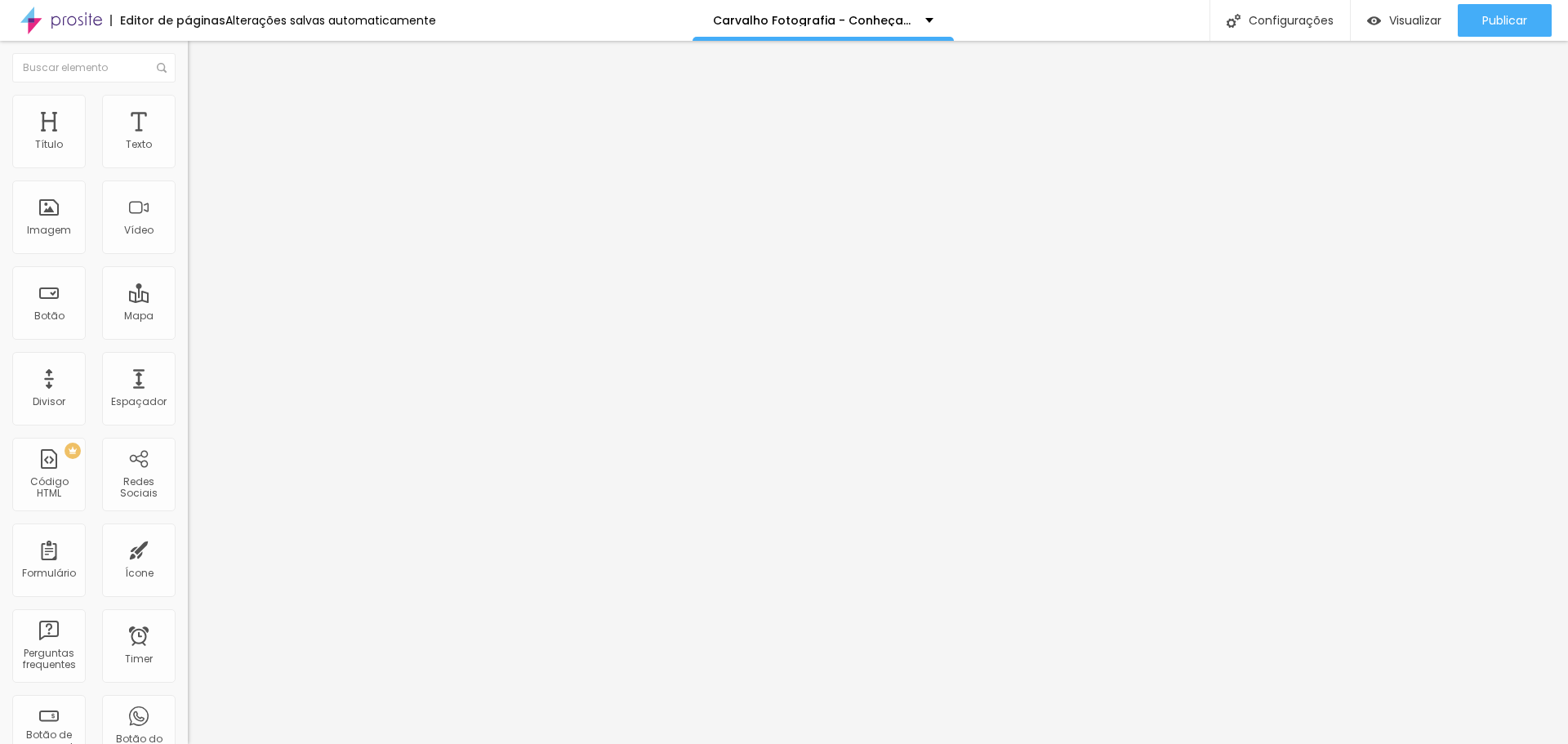
click at [201, 61] on img "button" at bounding box center [207, 60] width 13 height 13
click at [188, 157] on button "button" at bounding box center [200, 148] width 23 height 17
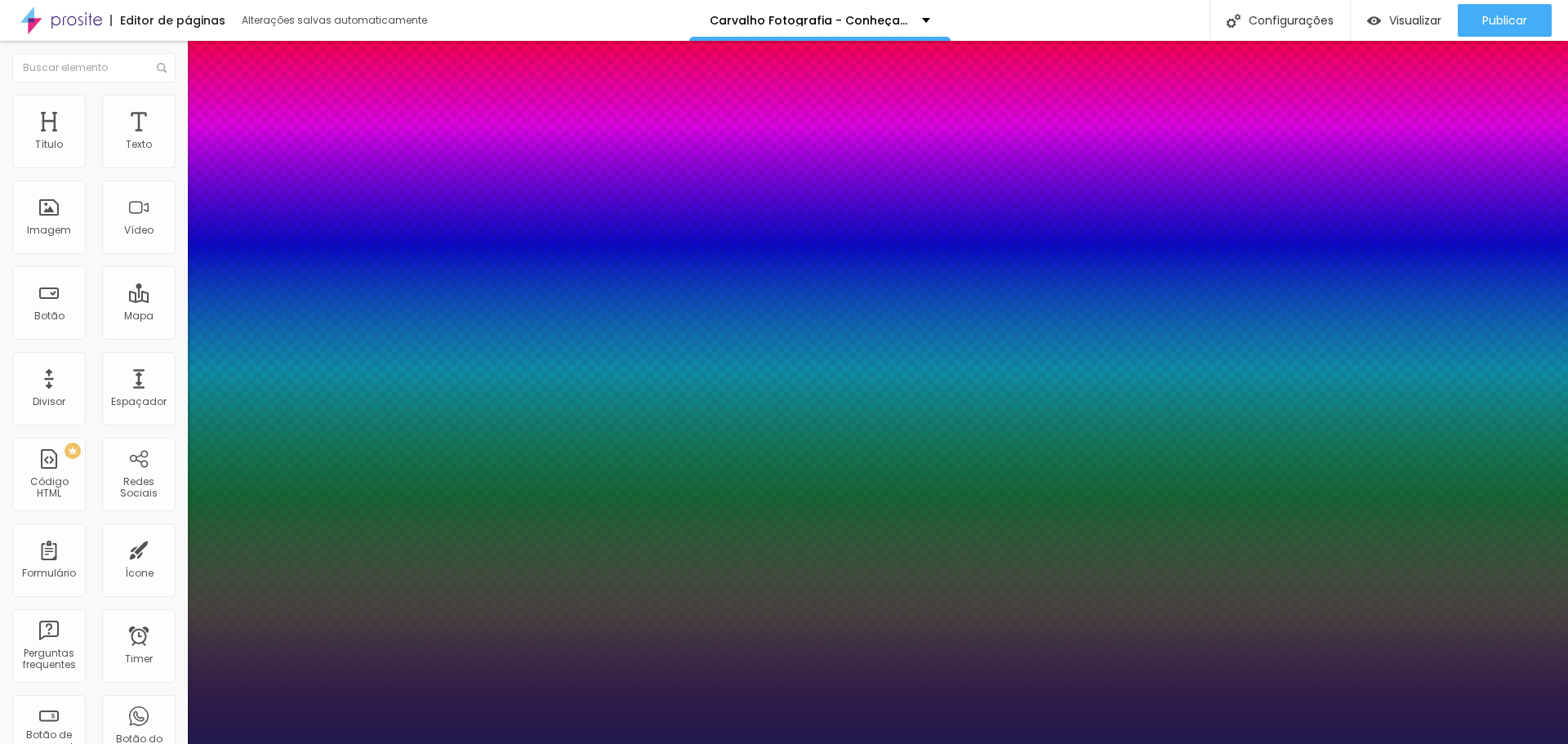
type input "1"
select select "CinzelDecorative-Regular"
type input "1"
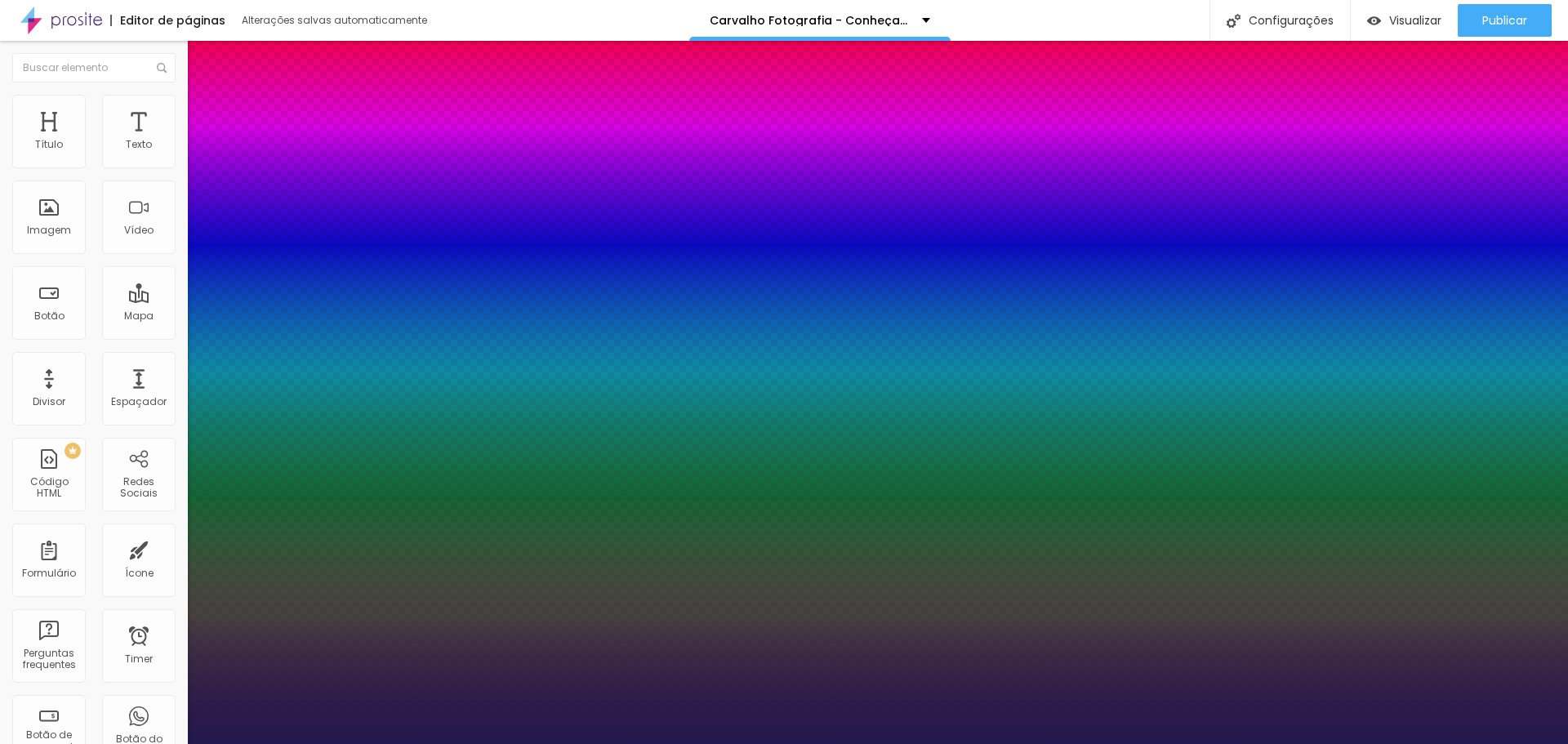
click at [1415, 743] on div at bounding box center [784, 744] width 1568 height 0
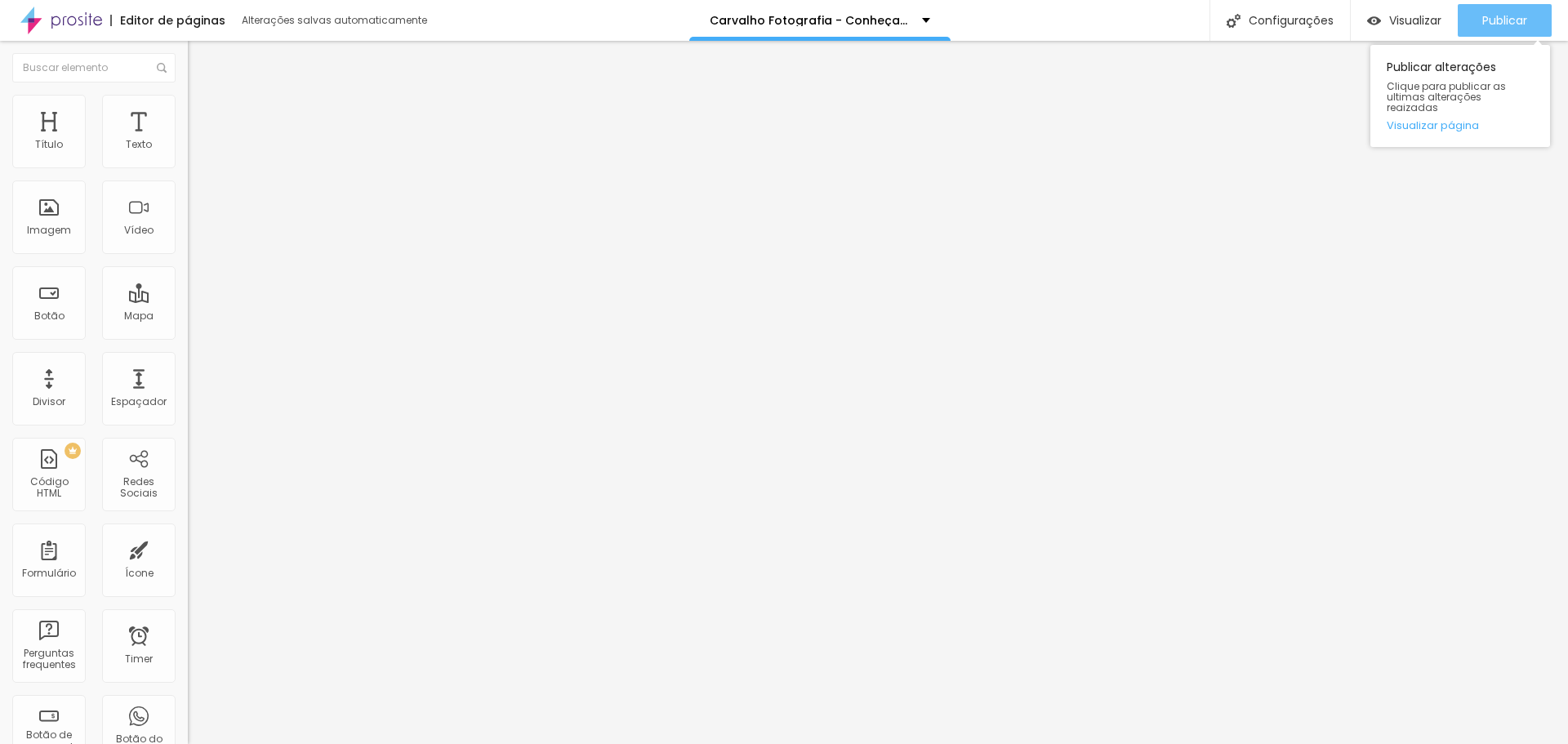
click at [1501, 19] on span "Publicar" at bounding box center [1505, 20] width 45 height 13
click at [188, 108] on ul "Conteúdo Estilo Avançado" at bounding box center [282, 103] width 188 height 49
click at [188, 106] on li "Estilo" at bounding box center [282, 103] width 188 height 16
click at [188, 155] on input "50" at bounding box center [223, 146] width 70 height 17
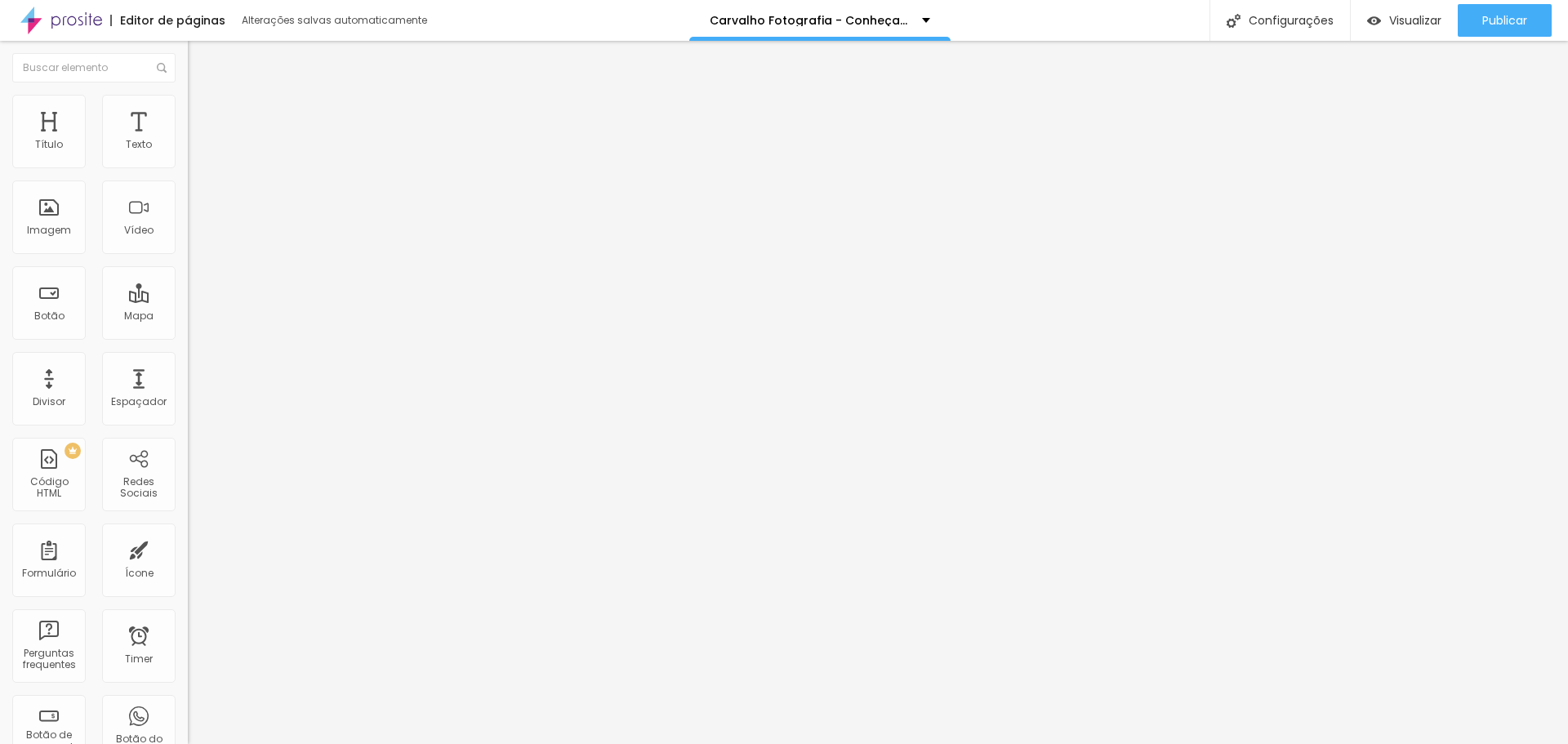
type input "5"
type input "10"
type input "55"
click at [188, 155] on input "55" at bounding box center [223, 146] width 70 height 17
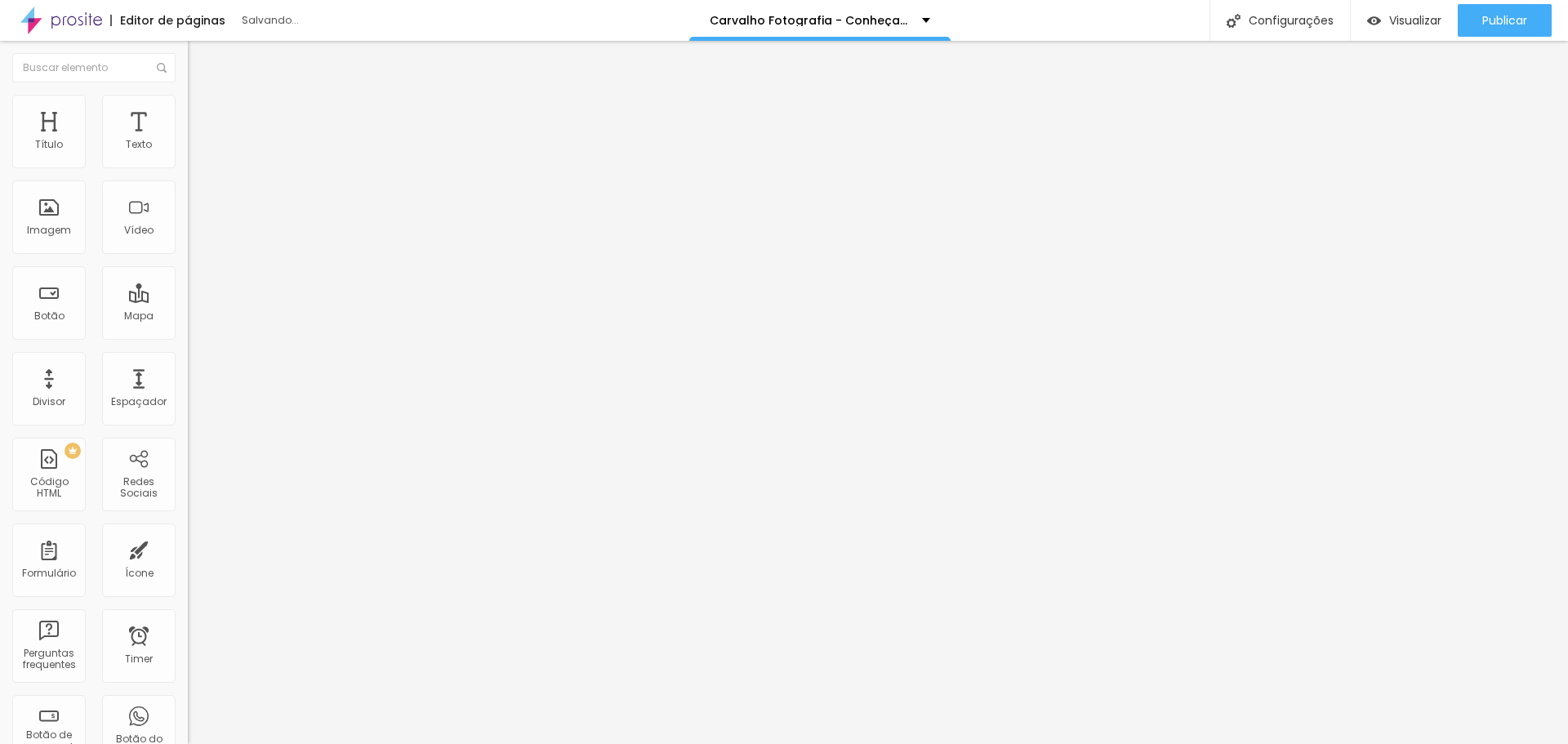
click at [188, 155] on input "55" at bounding box center [223, 146] width 70 height 17
type input "5"
type input "10"
type input "52"
type input "50"
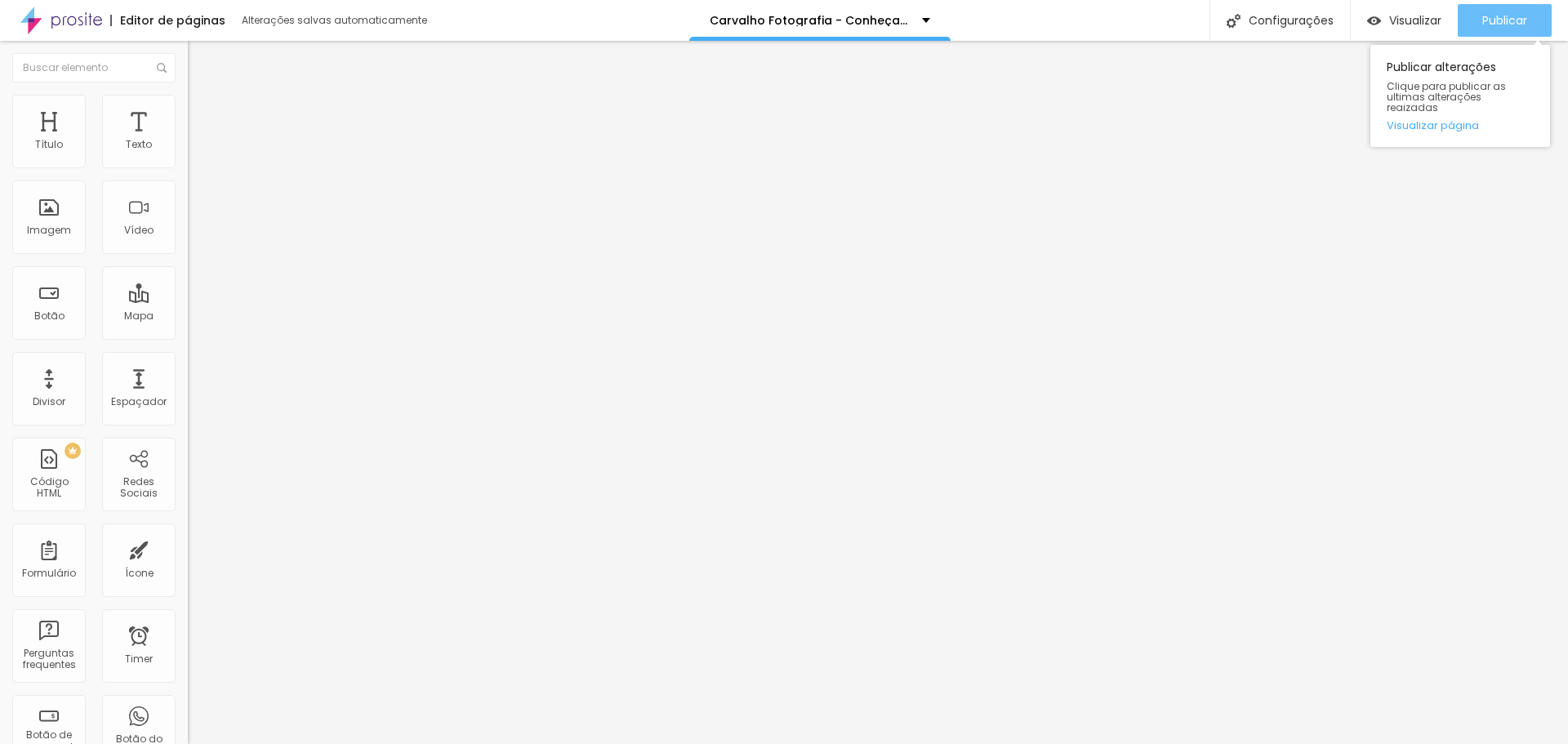
type input "52"
click at [1480, 25] on button "Publicar" at bounding box center [1505, 20] width 94 height 33
type input "50"
click at [188, 102] on img at bounding box center [196, 102] width 15 height 15
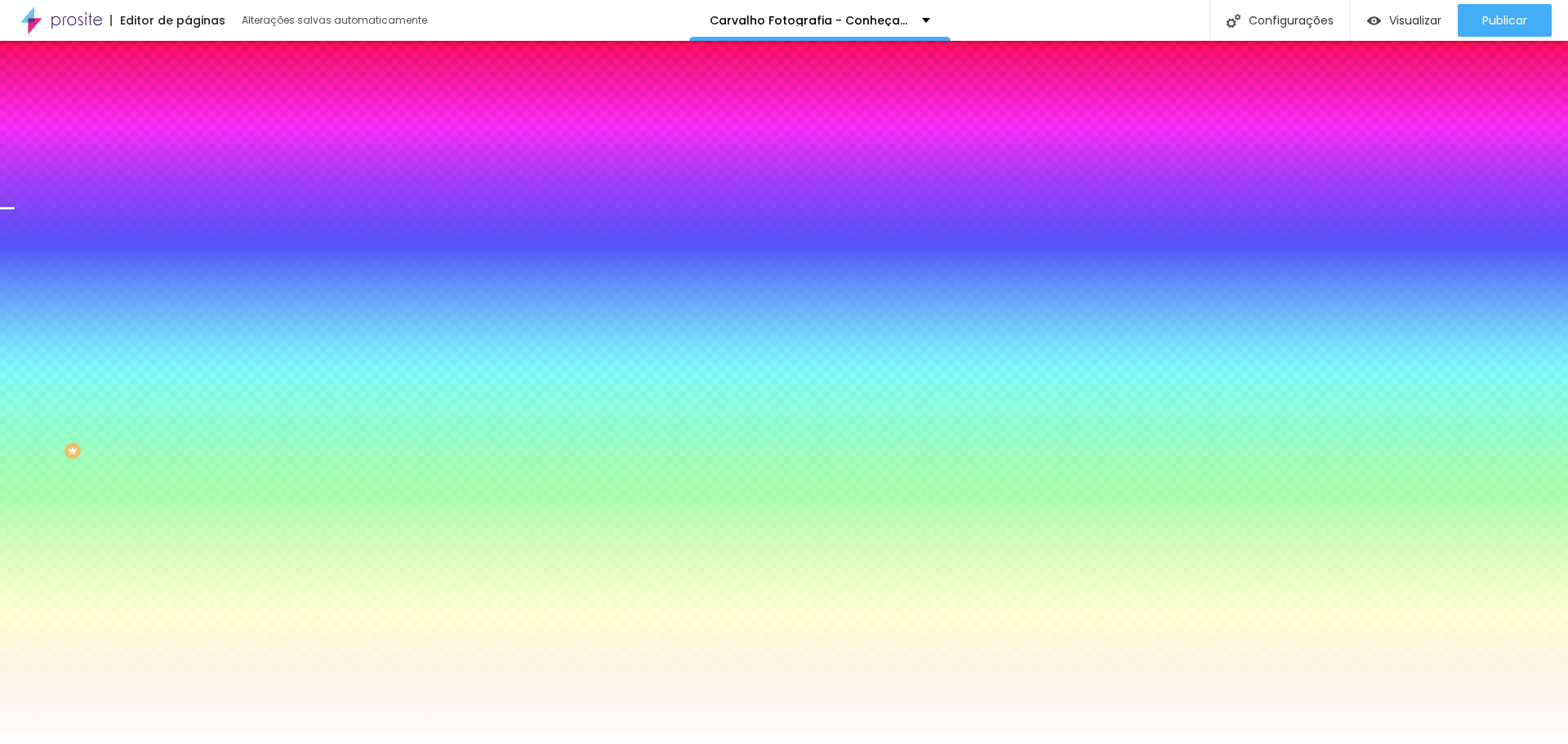
type input "37"
type input "36"
type input "35"
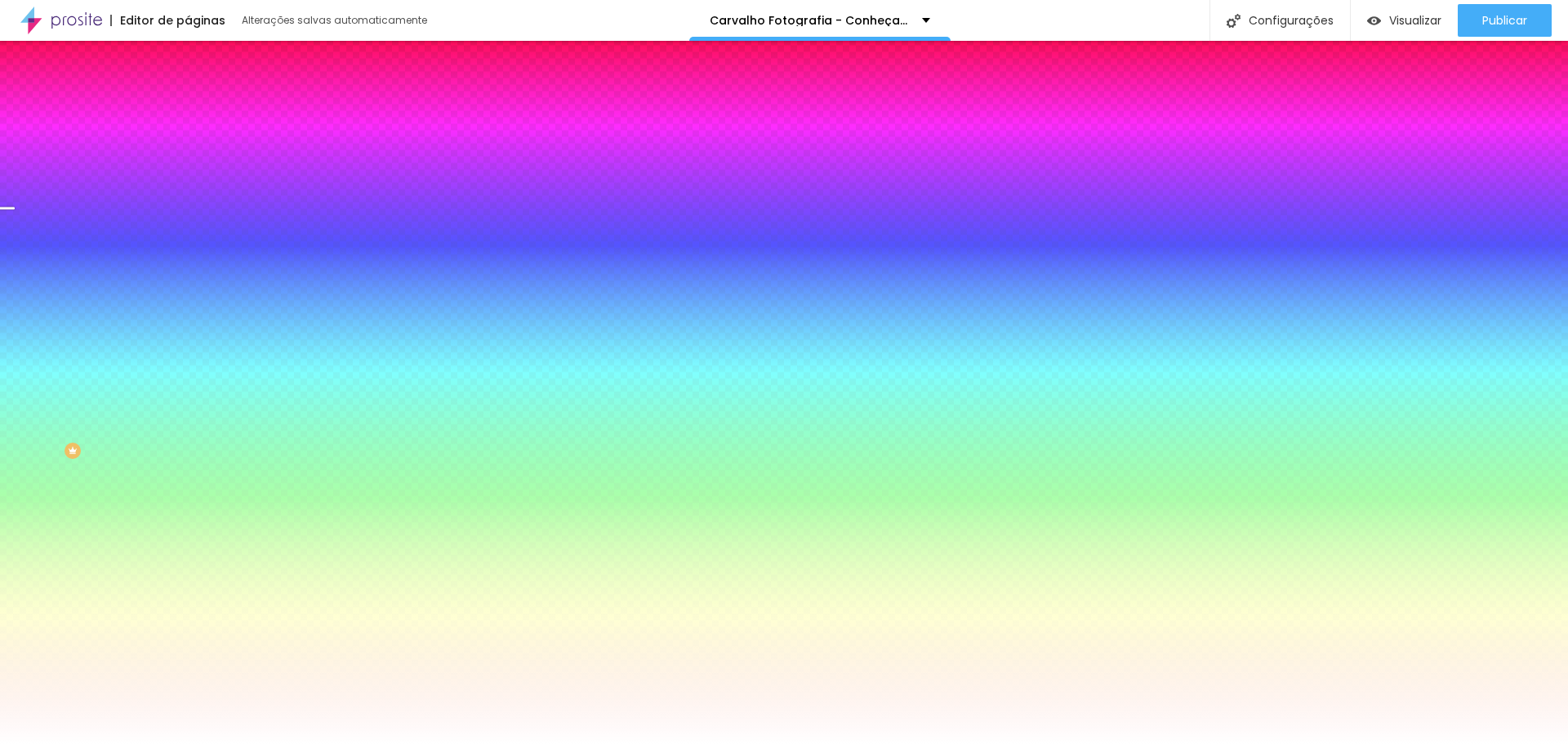
type input "35"
type input "34"
type input "33"
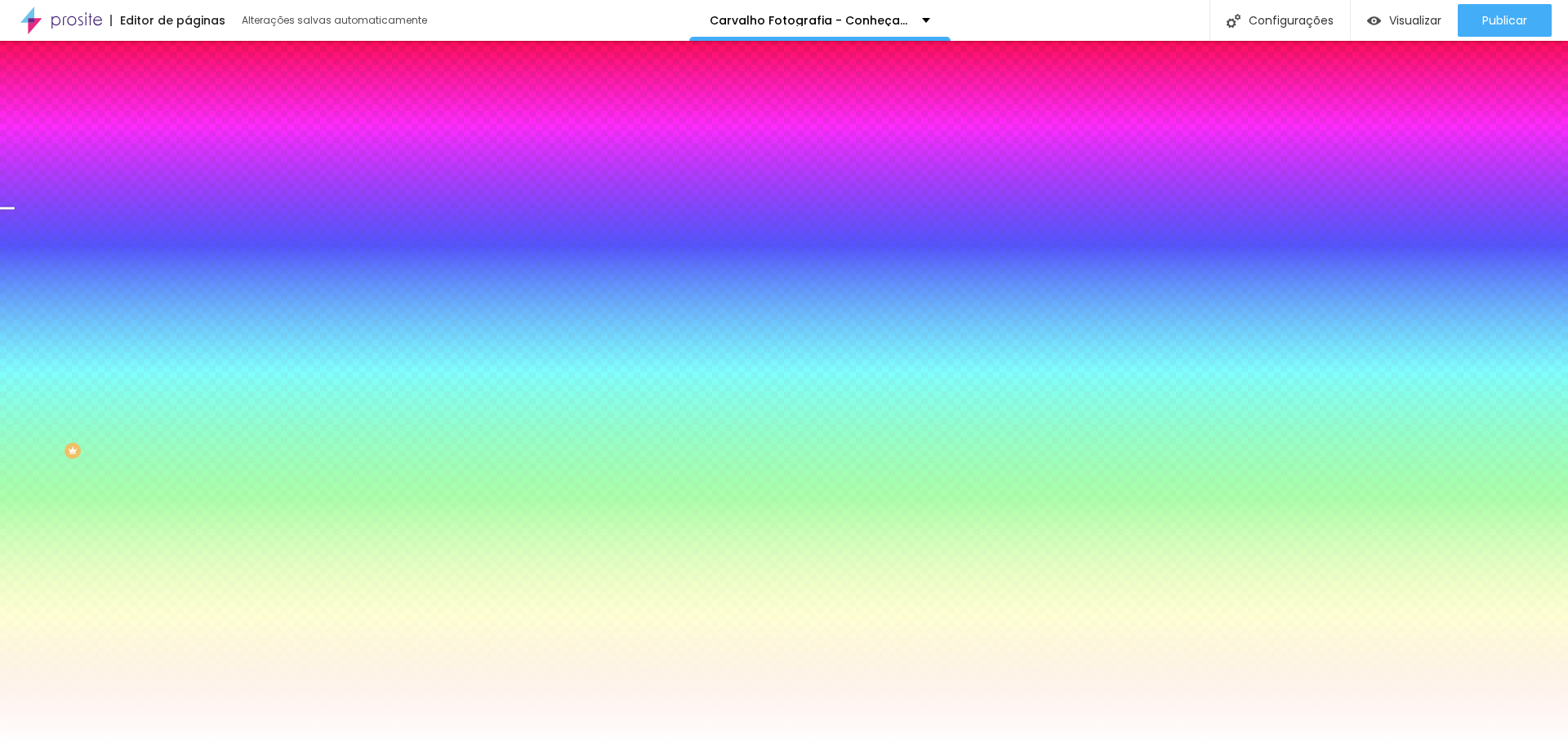
type input "32"
type input "30"
type input "31"
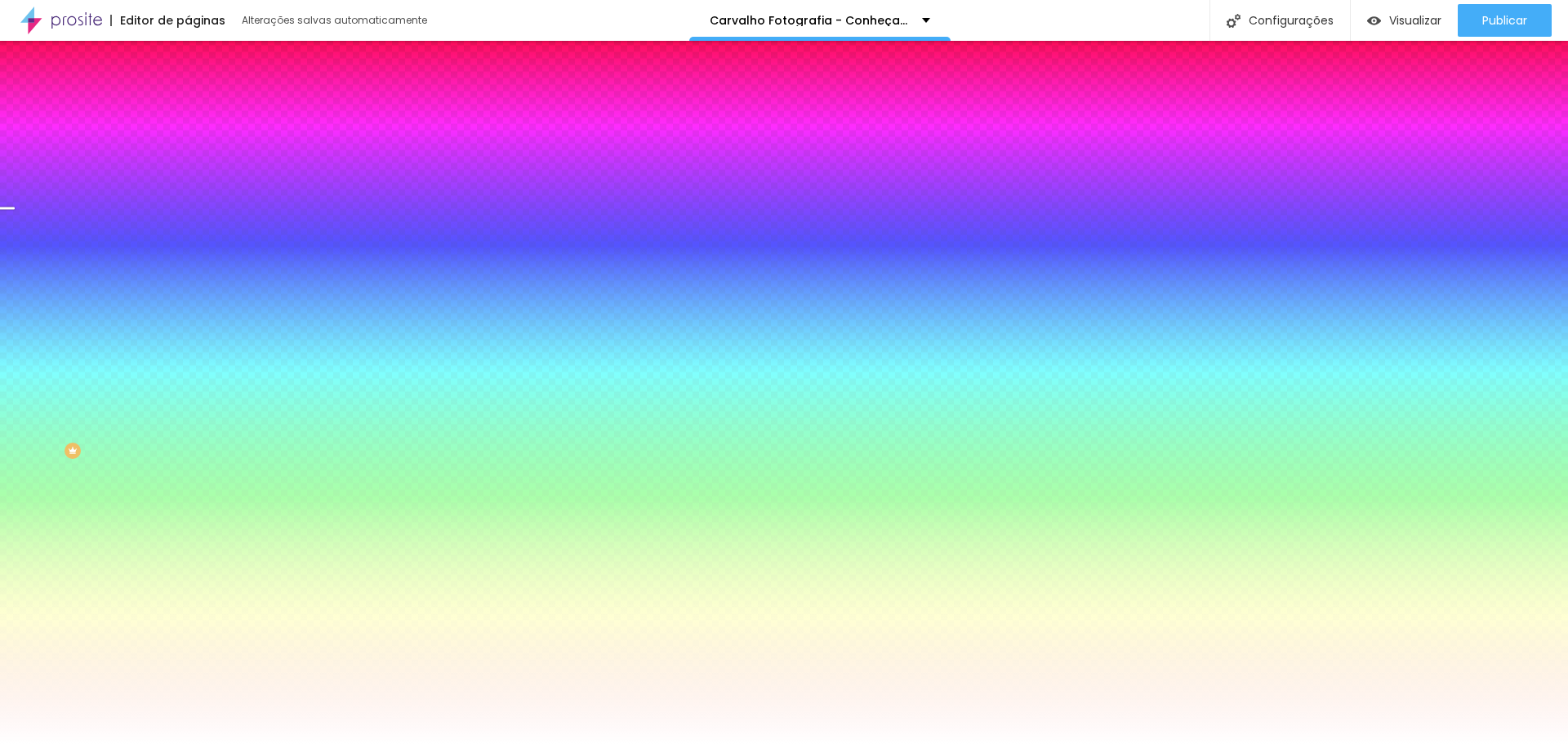
type input "31"
type input "32"
type input "33"
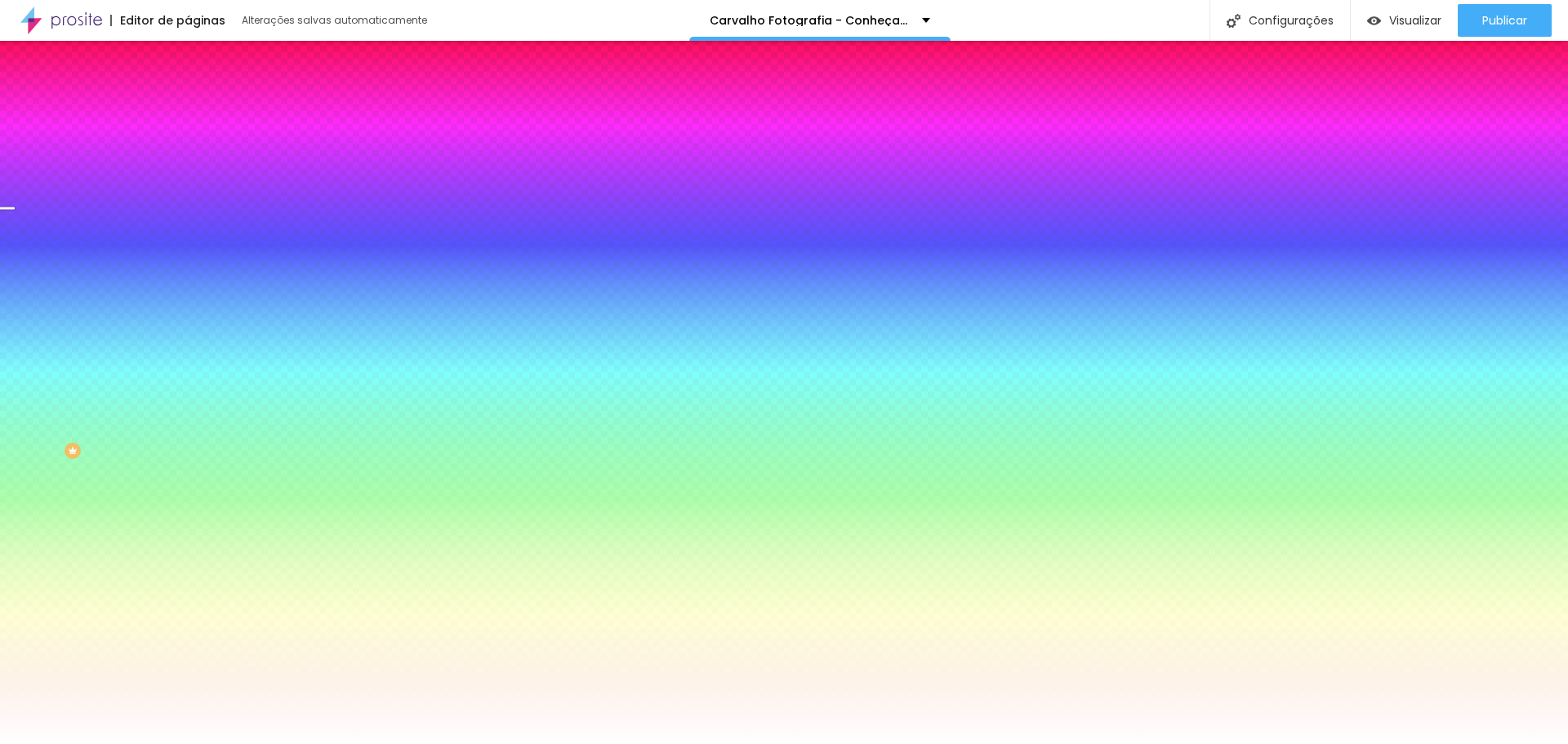
type input "35"
type input "36"
type input "37"
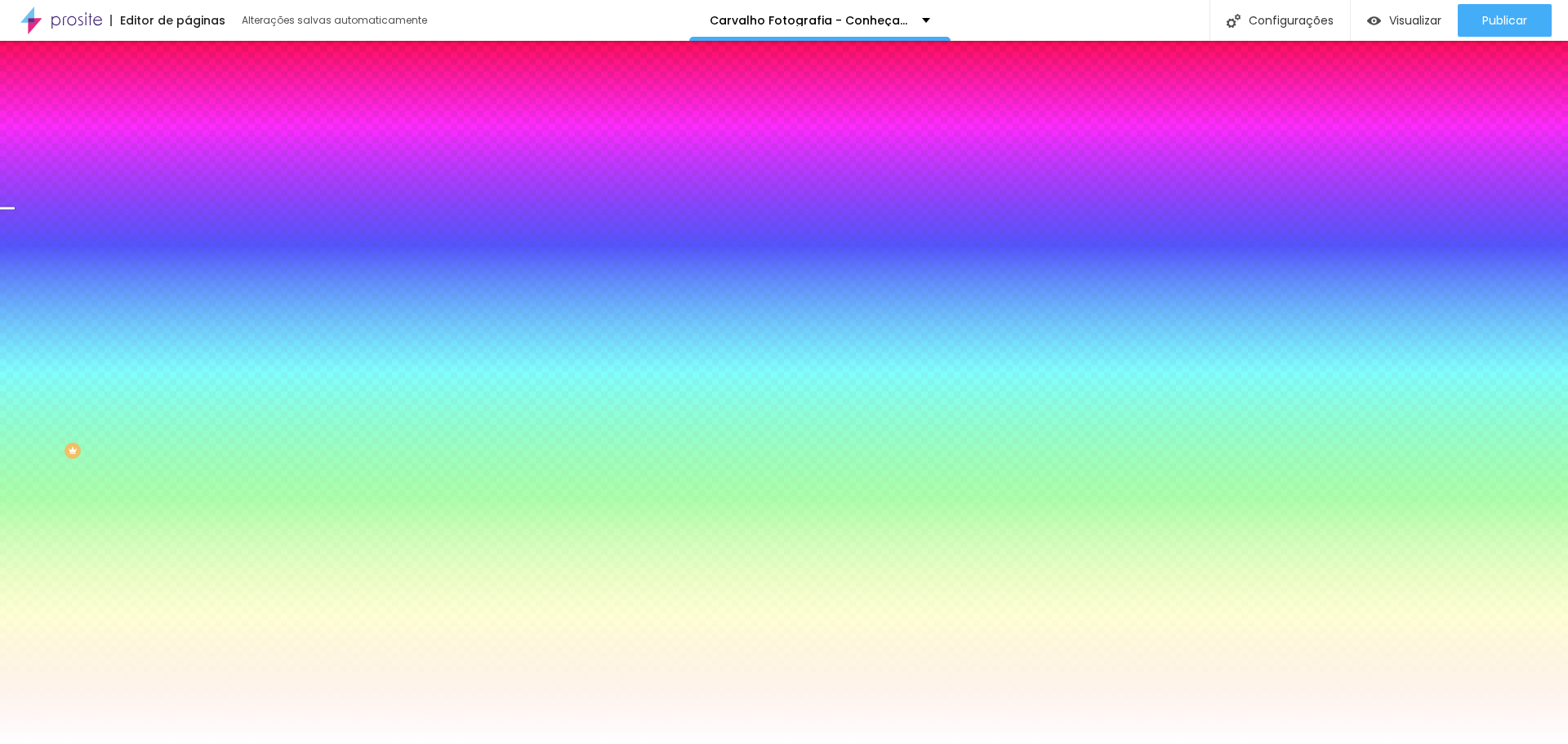
type input "37"
type input "38"
type input "40"
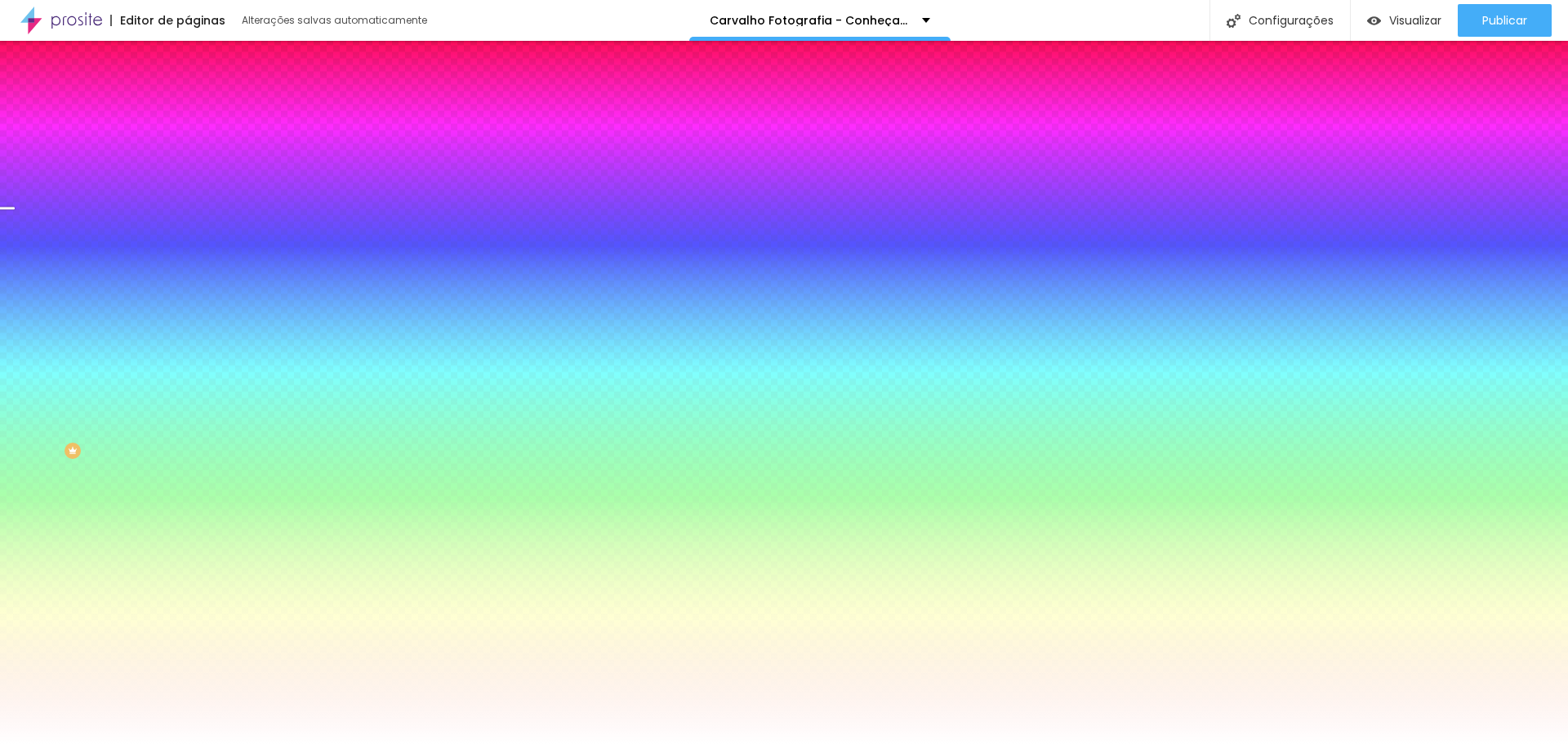
click at [188, 206] on input "range" at bounding box center [241, 206] width 106 height 13
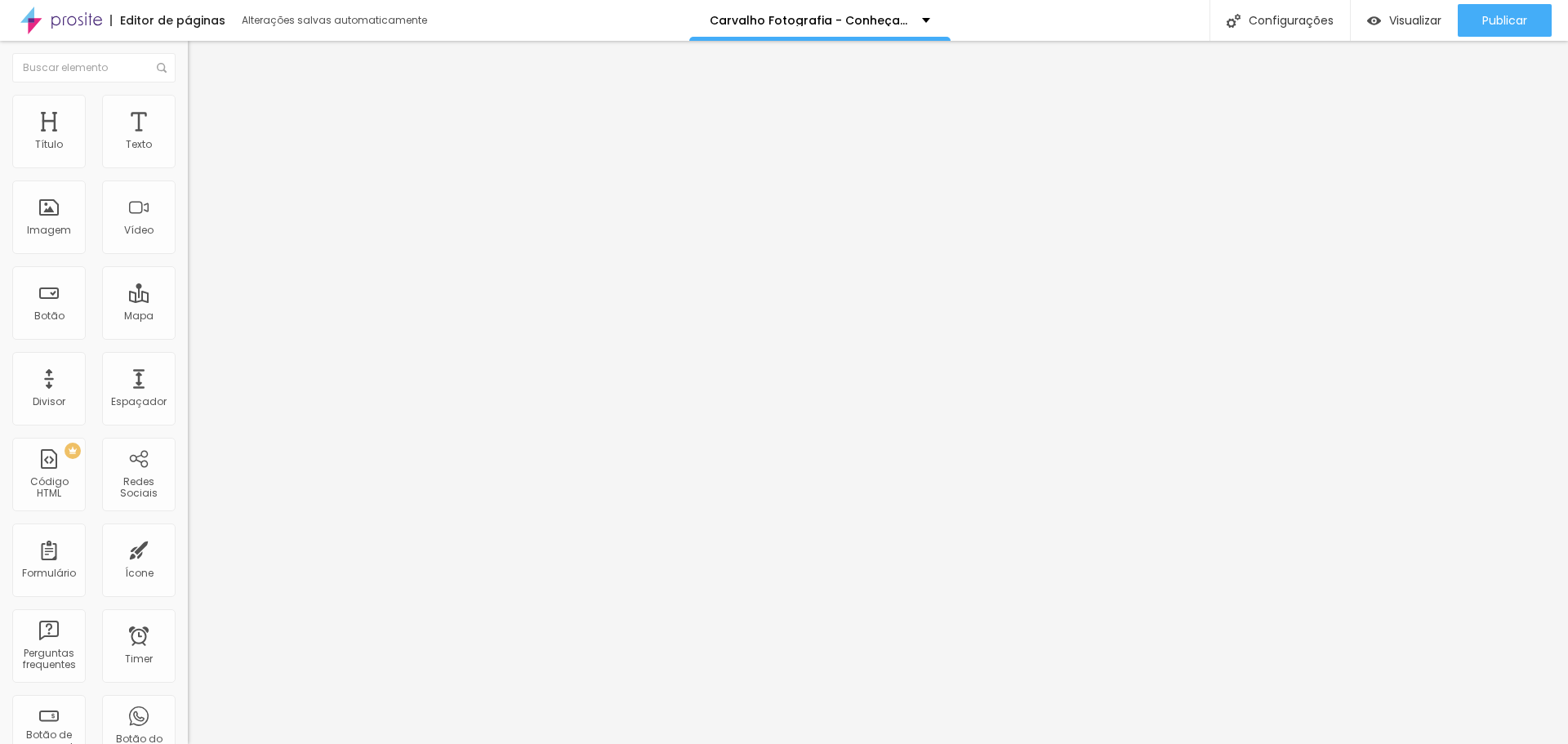
click at [203, 113] on span "Avançado" at bounding box center [230, 106] width 54 height 14
type input "8"
type input "7"
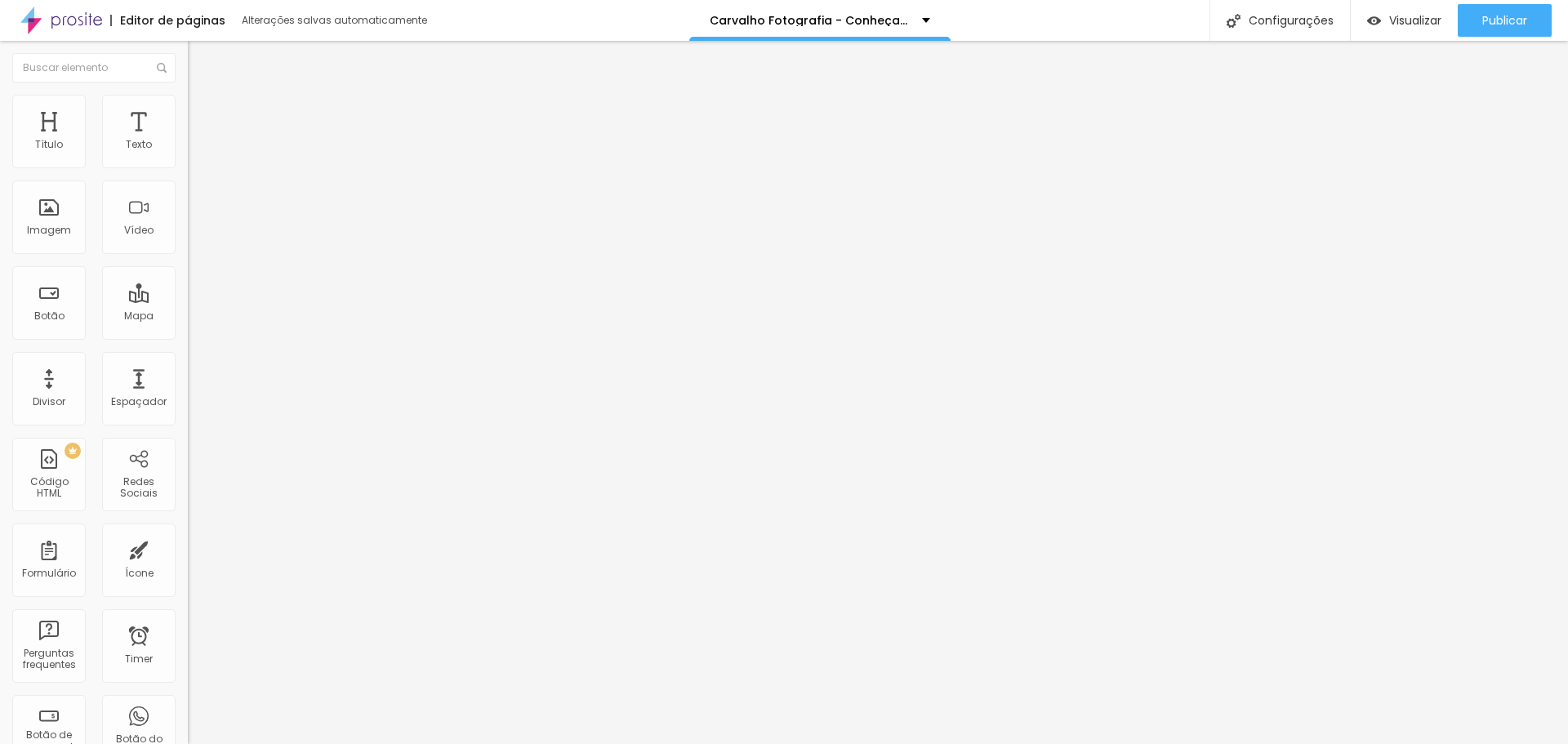
type input "5"
type input "4"
type input "2"
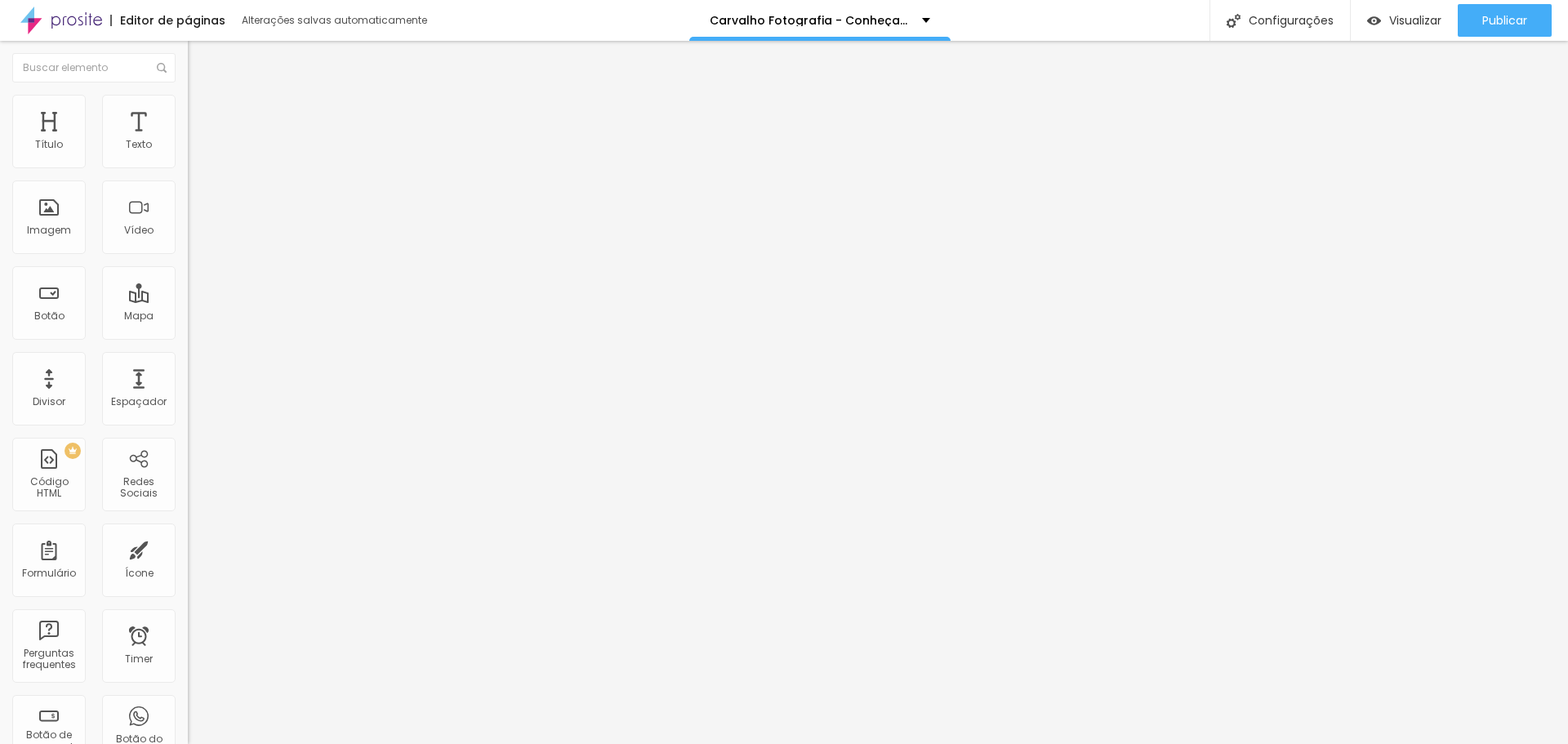
type input "2"
type input "0"
drag, startPoint x: 48, startPoint y: 191, endPoint x: 28, endPoint y: 196, distance: 20.6
type input "0"
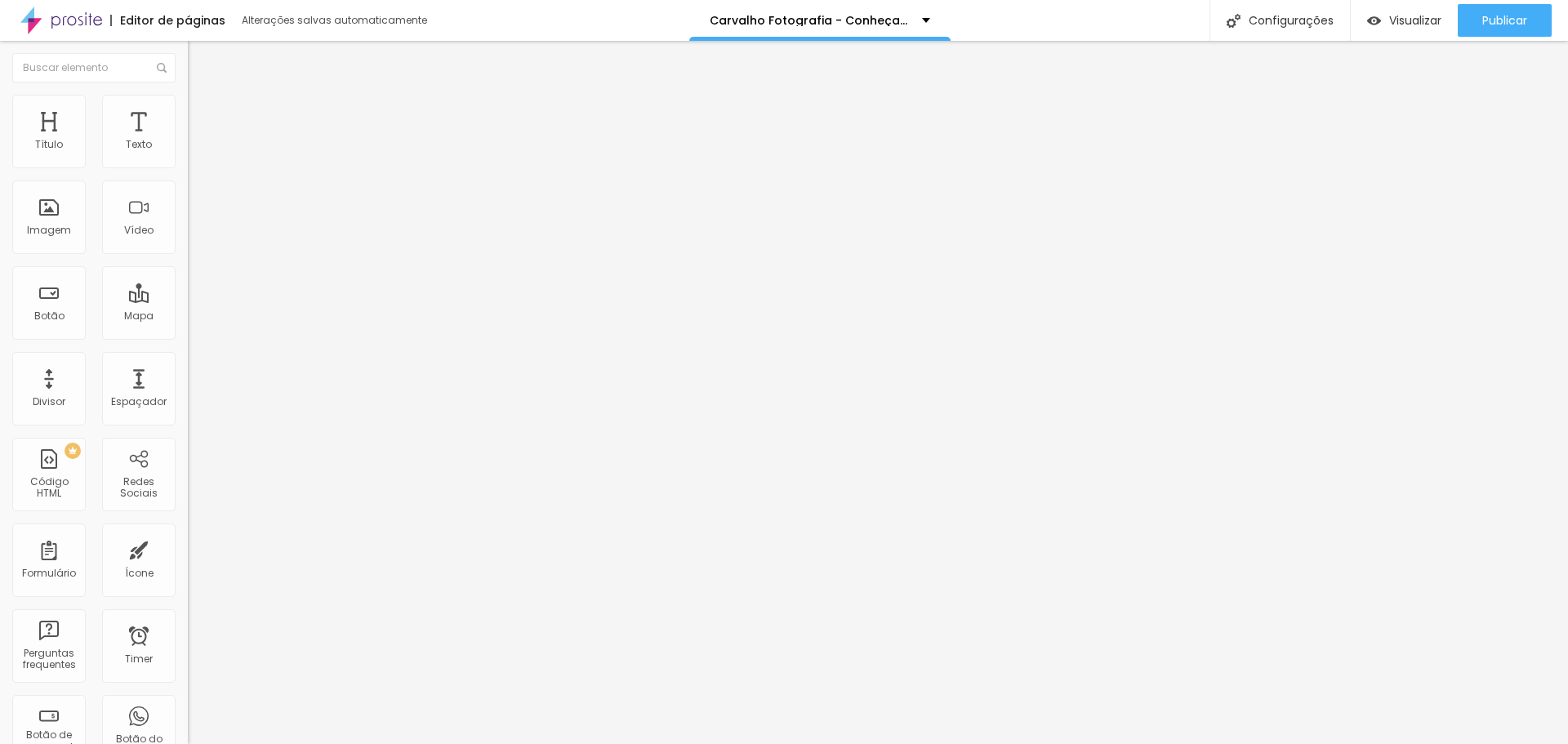
click at [188, 532] on input "range" at bounding box center [241, 539] width 106 height 13
click at [1519, 26] on span "Publicar" at bounding box center [1505, 20] width 45 height 13
click at [1215, 48] on div "Configurações da página Clique para editar as configurações desta página como: …" at bounding box center [1259, 98] width 180 height 106
click at [1515, 18] on span "Publicar" at bounding box center [1505, 20] width 45 height 13
click at [1483, 21] on button "Publicar" at bounding box center [1505, 20] width 94 height 33
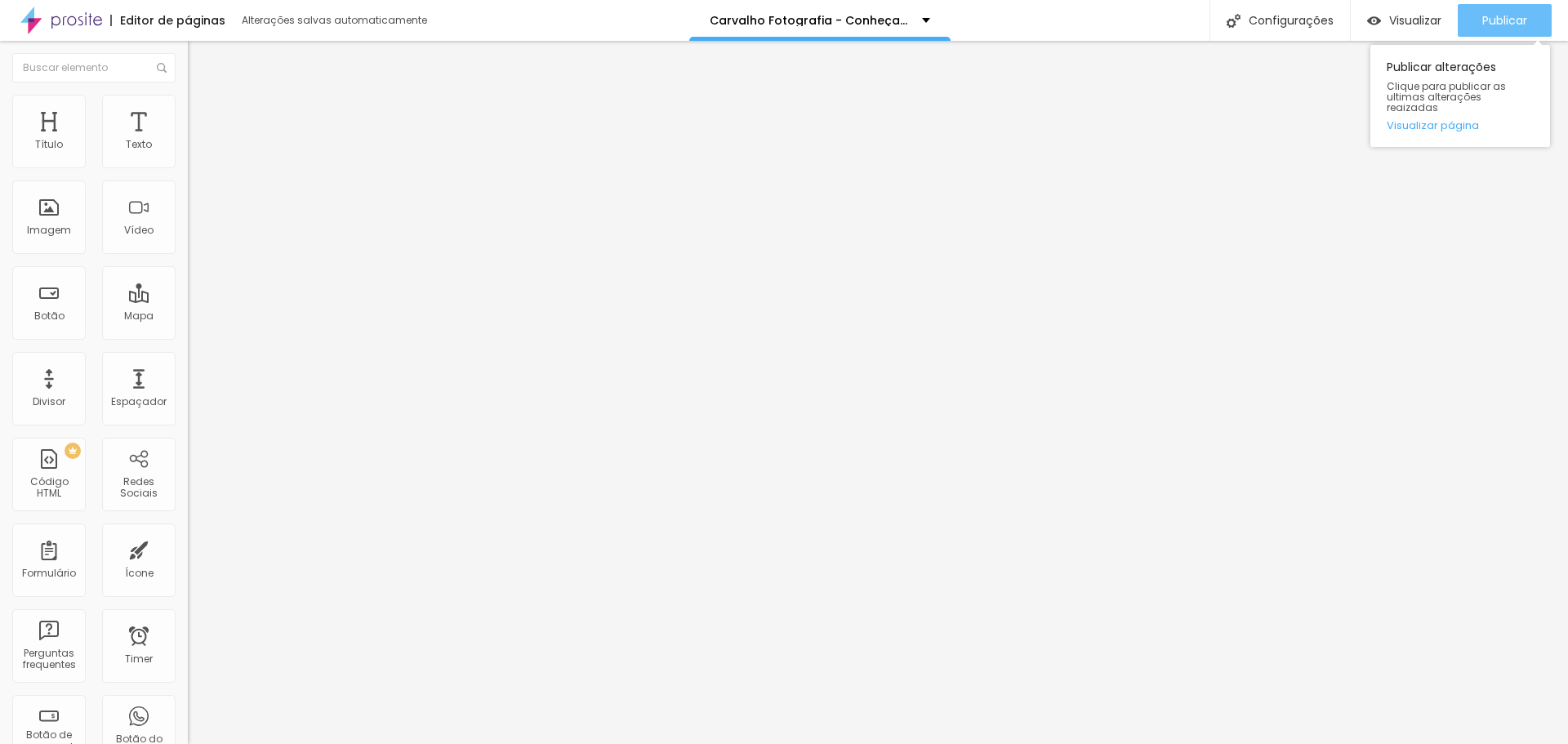
click at [1486, 21] on span "Publicar" at bounding box center [1505, 20] width 45 height 13
click at [1500, 21] on span "Publicar" at bounding box center [1505, 20] width 45 height 13
click at [188, 350] on div "URL https://www.carvalhofotografia.com/" at bounding box center [282, 330] width 188 height 40
click at [188, 336] on input "https://www.carvalhofotografia.com/" at bounding box center [286, 328] width 196 height 16
paste input "blog"
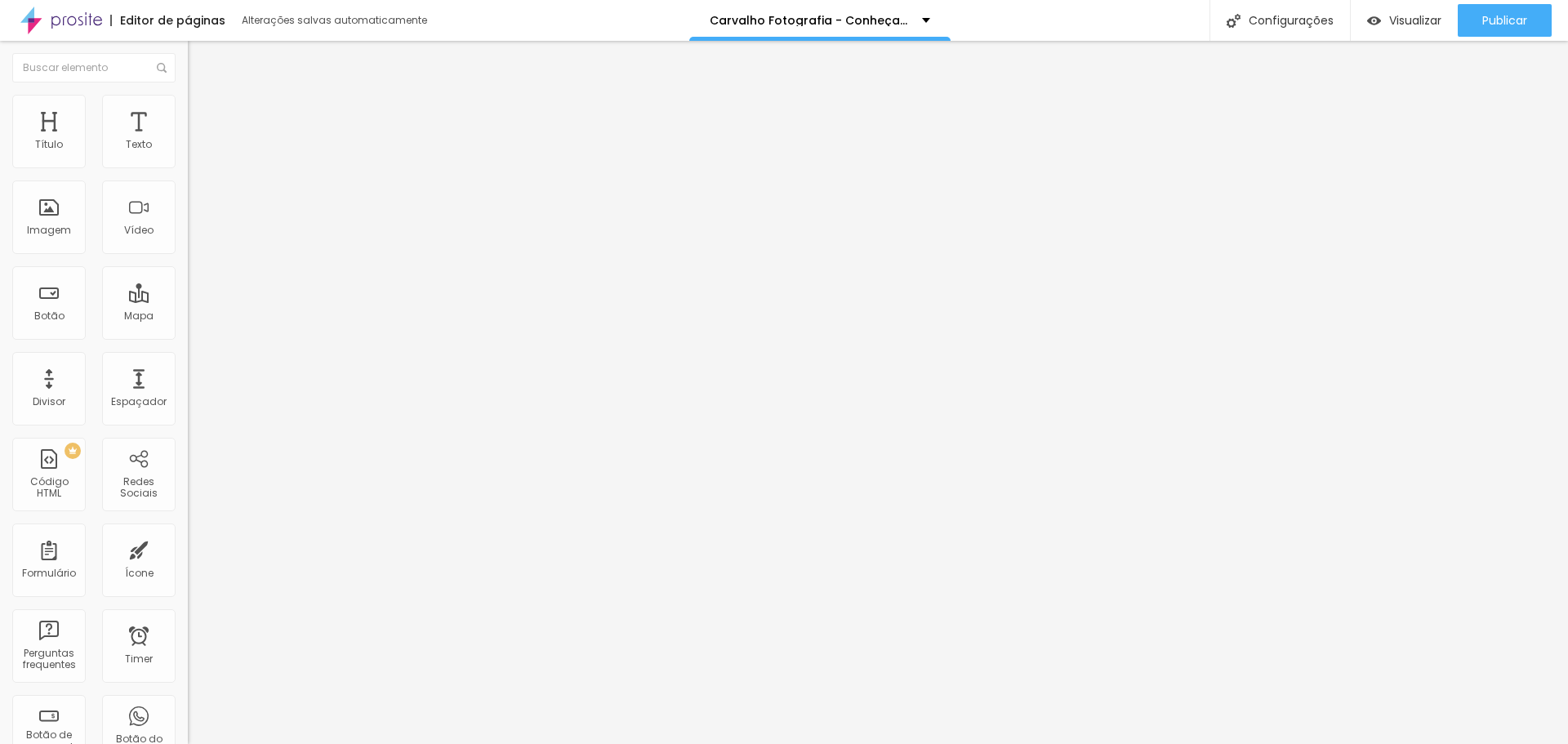
scroll to position [0, 60]
type input "https://www.carvalhofotografia.com/blog"
click at [188, 154] on input "Portfólio ▸ site" at bounding box center [286, 146] width 196 height 16
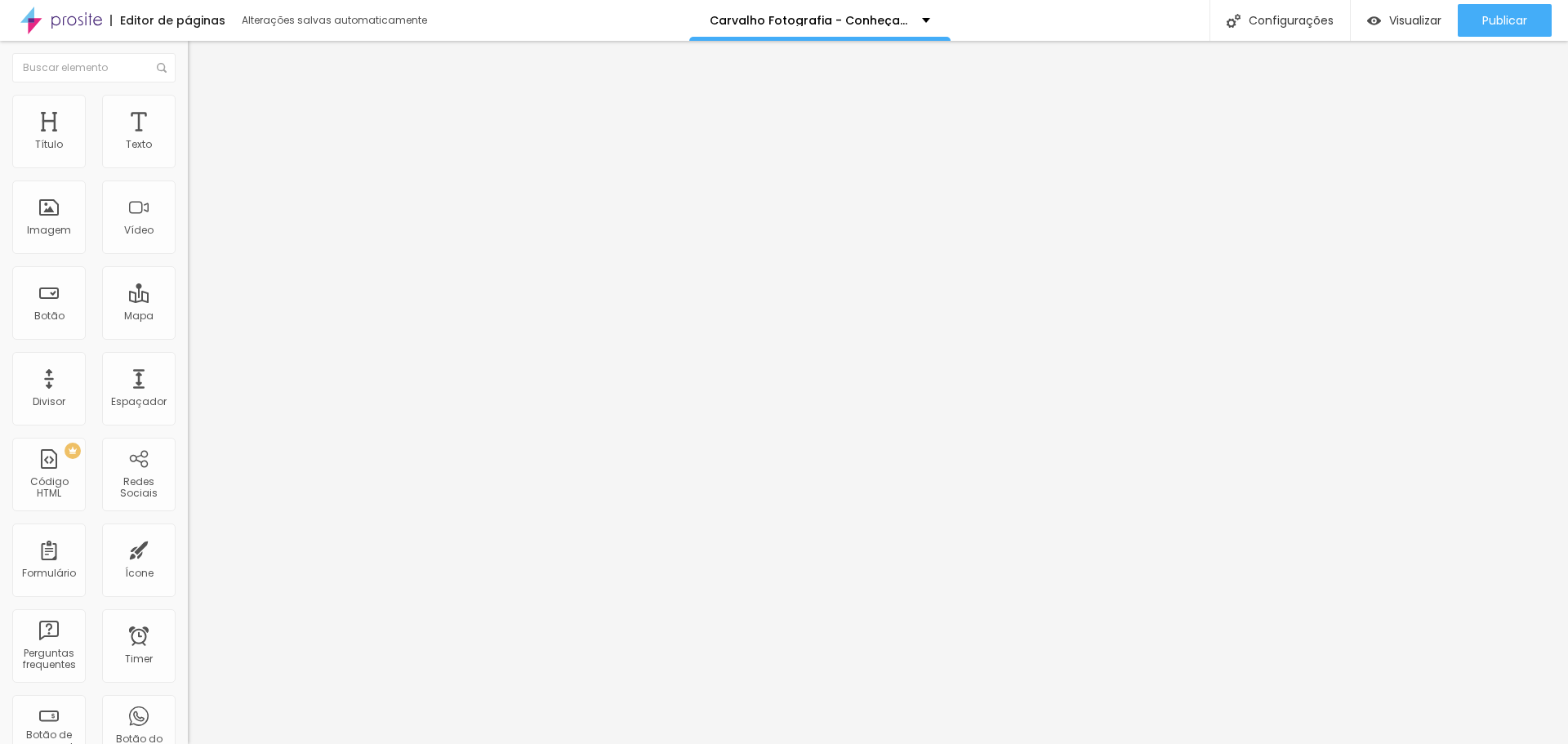
click at [188, 154] on input "Portfólio ▸ site" at bounding box center [286, 146] width 196 height 16
click at [188, 154] on input "Artigos▸ Blog" at bounding box center [286, 146] width 196 height 16
type input "Artigos ▸ Blog"
click at [1525, 15] on span "Publicar" at bounding box center [1505, 20] width 45 height 13
click at [188, 111] on li "Avançado" at bounding box center [282, 103] width 188 height 16
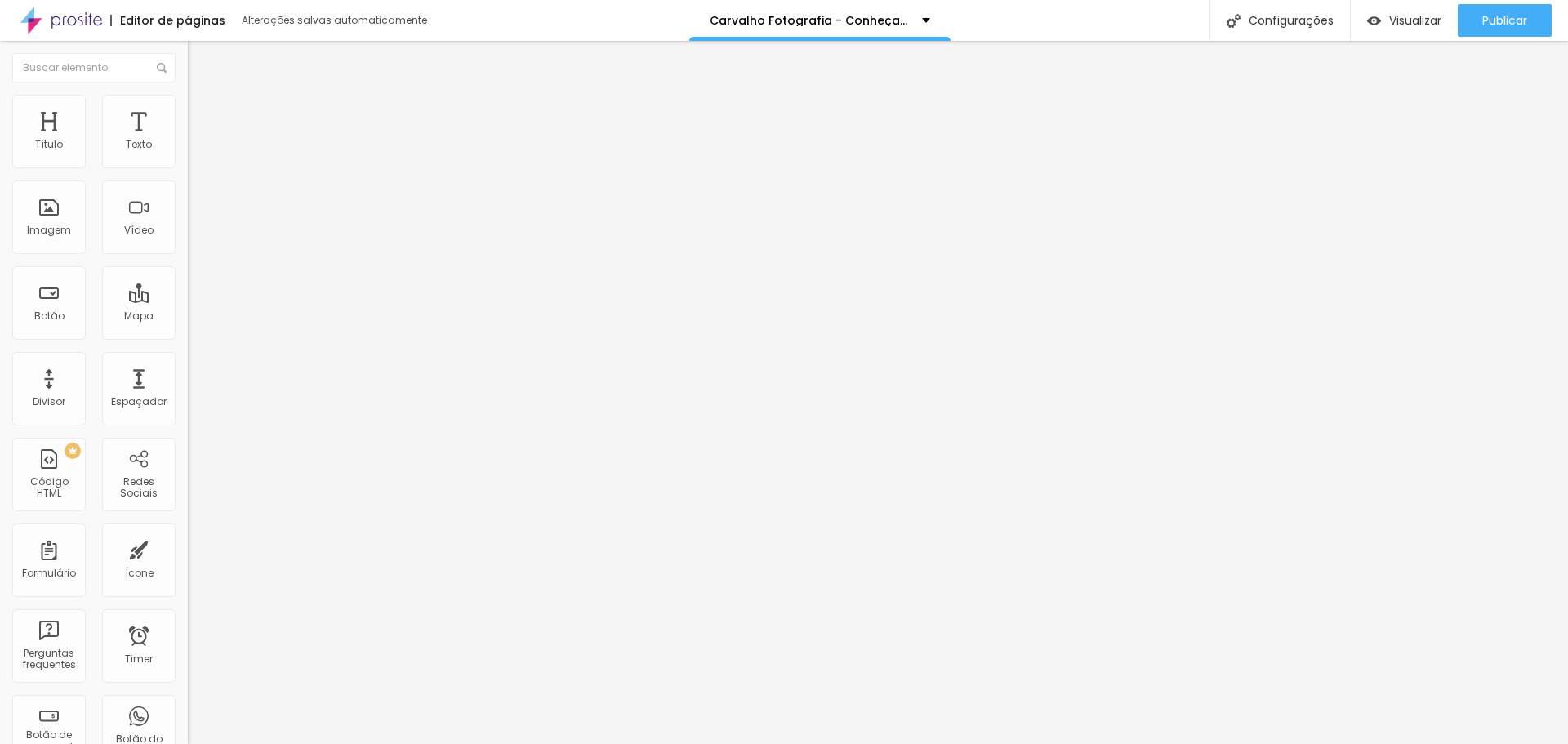
click at [188, 315] on input "10" at bounding box center [223, 323] width 70 height 17
type input "5"
click at [188, 547] on input "0" at bounding box center [223, 555] width 70 height 17
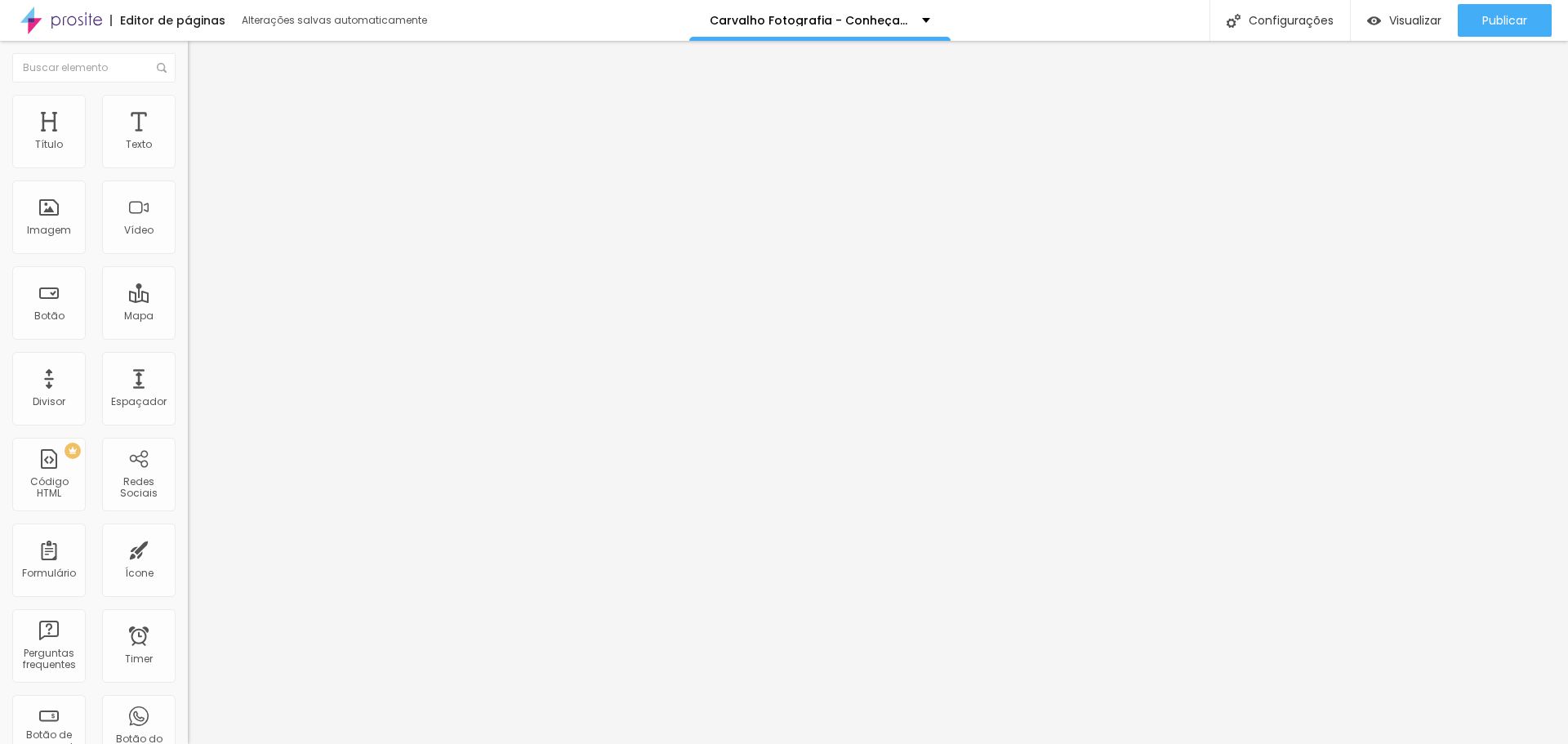
click at [188, 547] on input "0" at bounding box center [223, 555] width 70 height 17
type input "50"
type input "5"
click at [1530, 22] on button "Publicar" at bounding box center [1505, 20] width 94 height 33
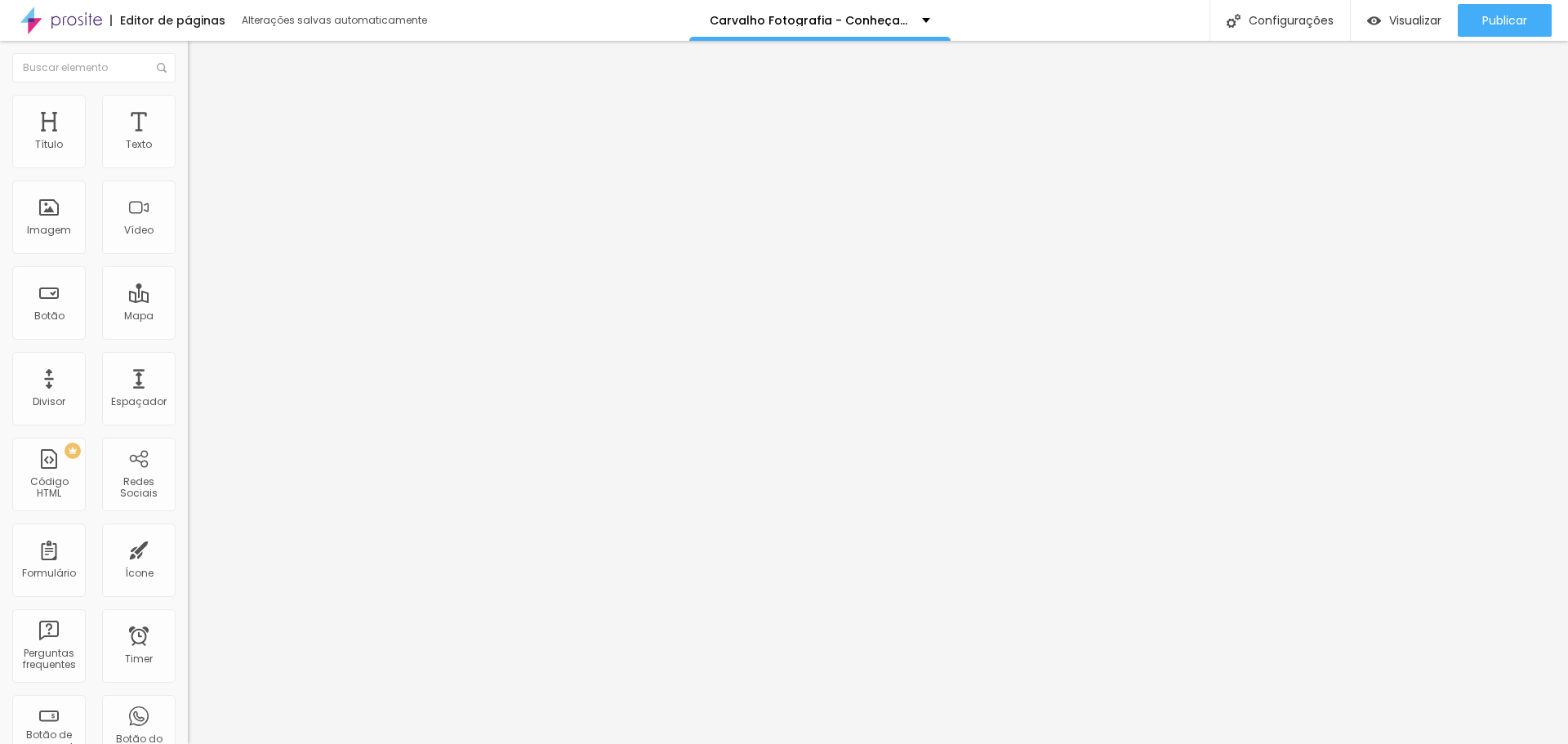
click at [195, 152] on icon "button" at bounding box center [200, 147] width 10 height 10
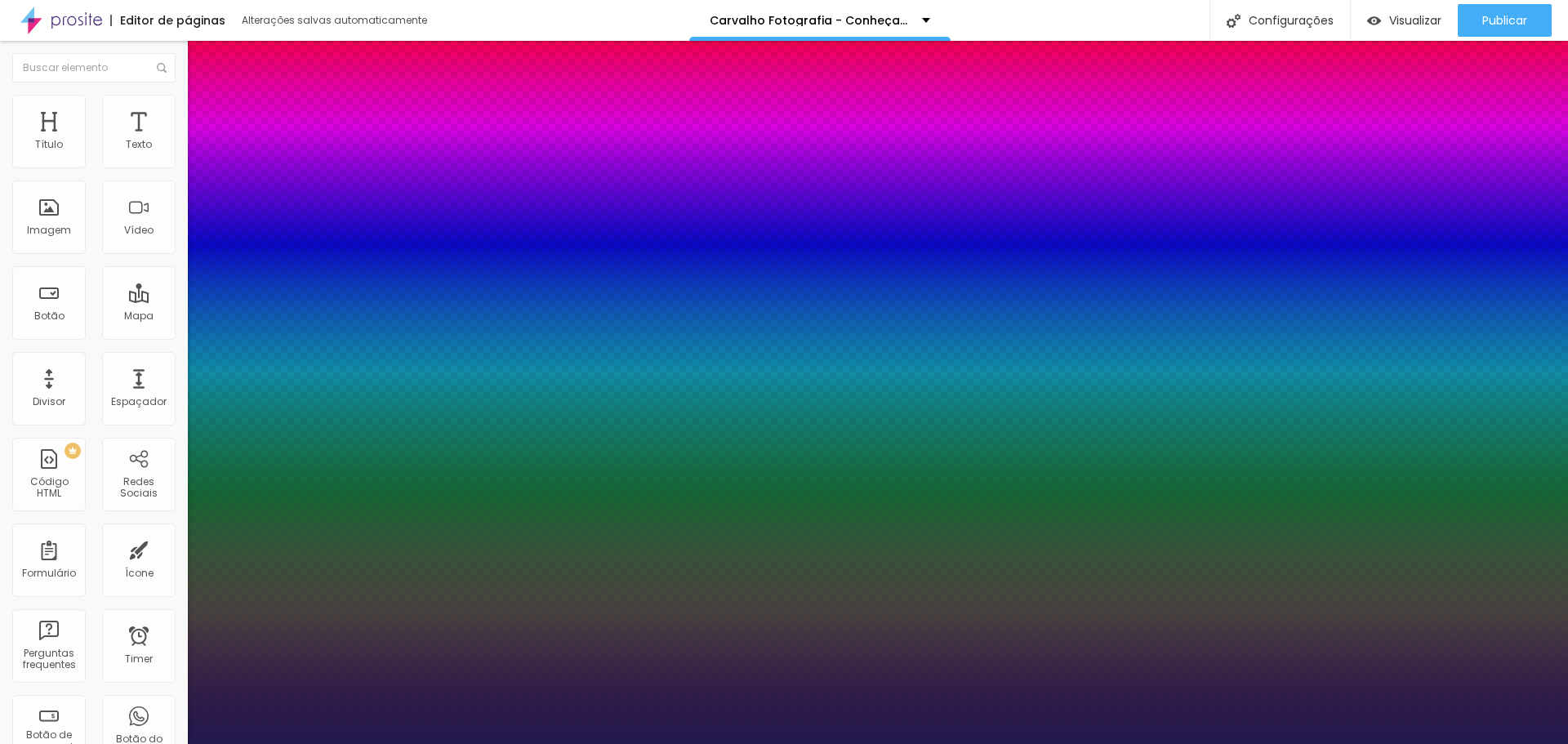
type input "1"
type input "8"
type input "3"
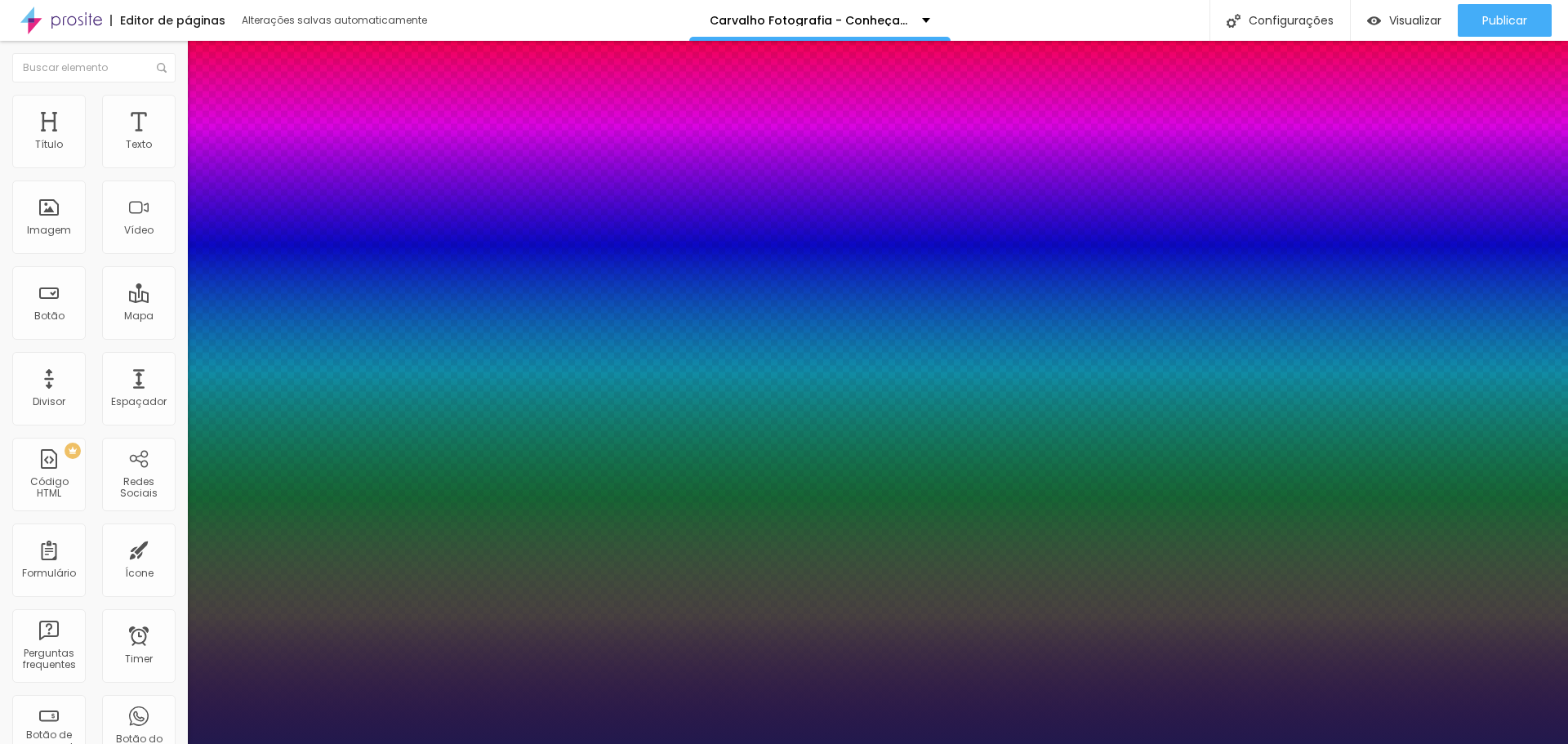
type input "1"
type input "8"
type input "0"
type input "1"
type input "8"
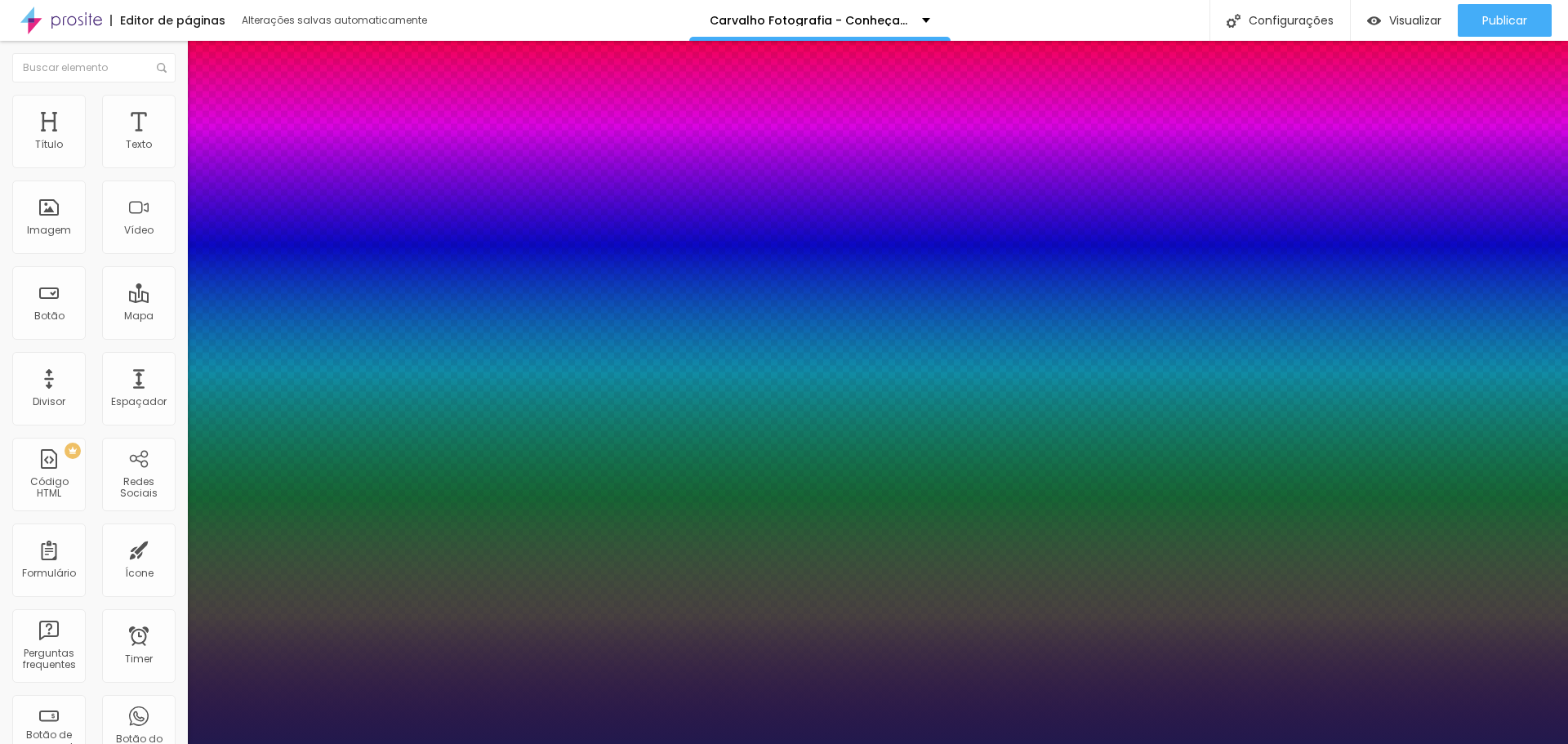
type input "0"
type input "1"
type input "8"
type input "03"
type input "1"
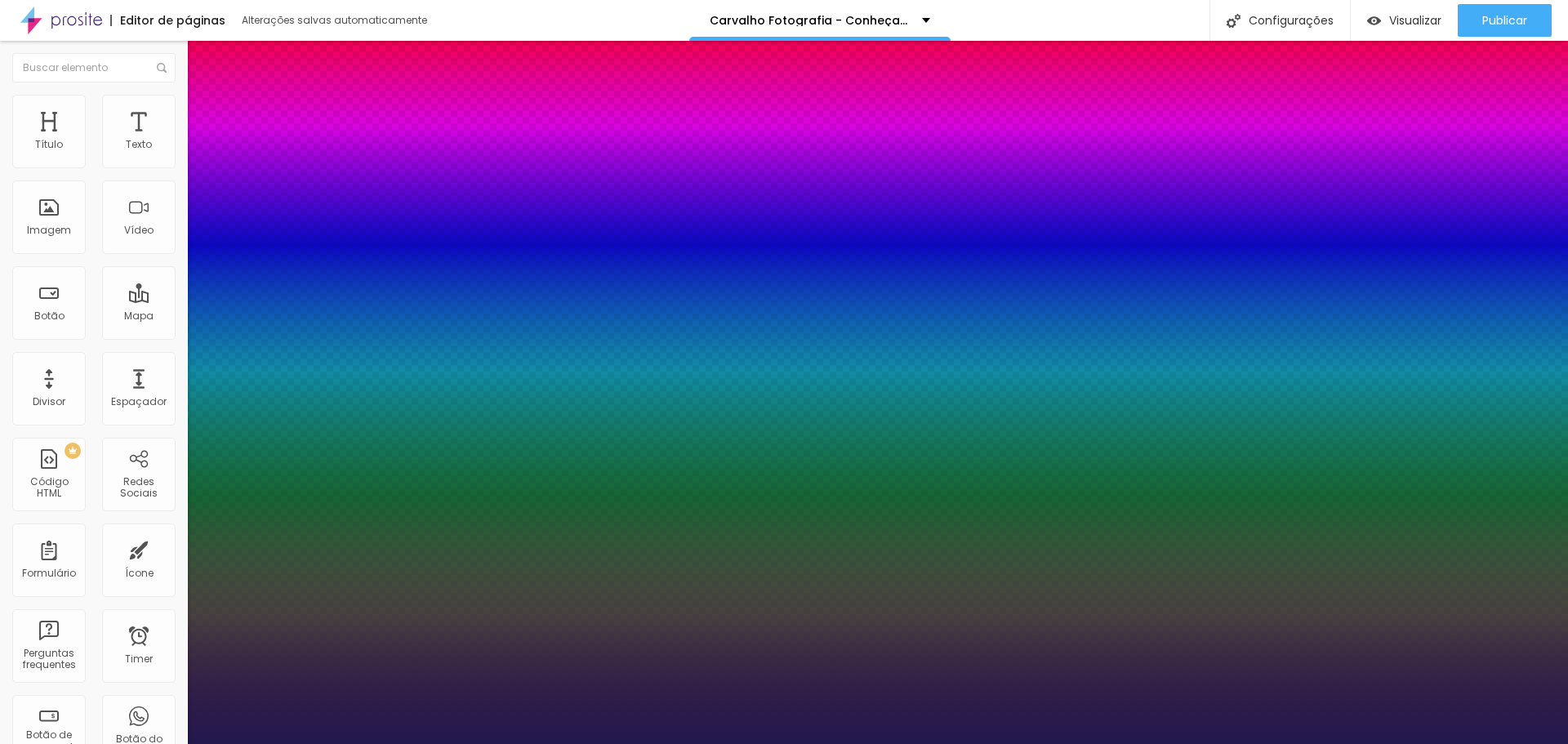
type input "8"
type input "1"
type input "30"
type input "030"
type input "1"
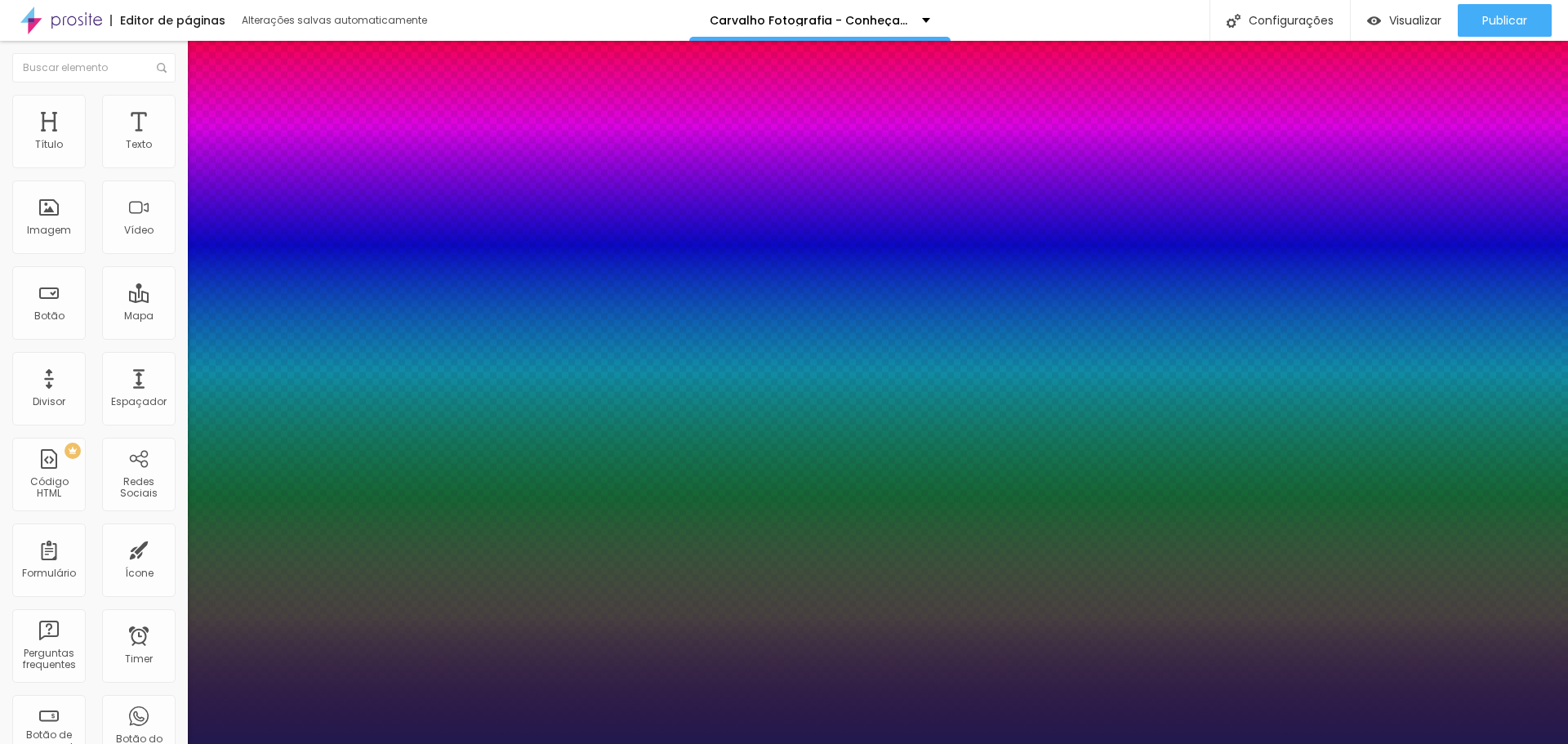
type input "030"
click at [1427, 743] on div at bounding box center [784, 744] width 1568 height 0
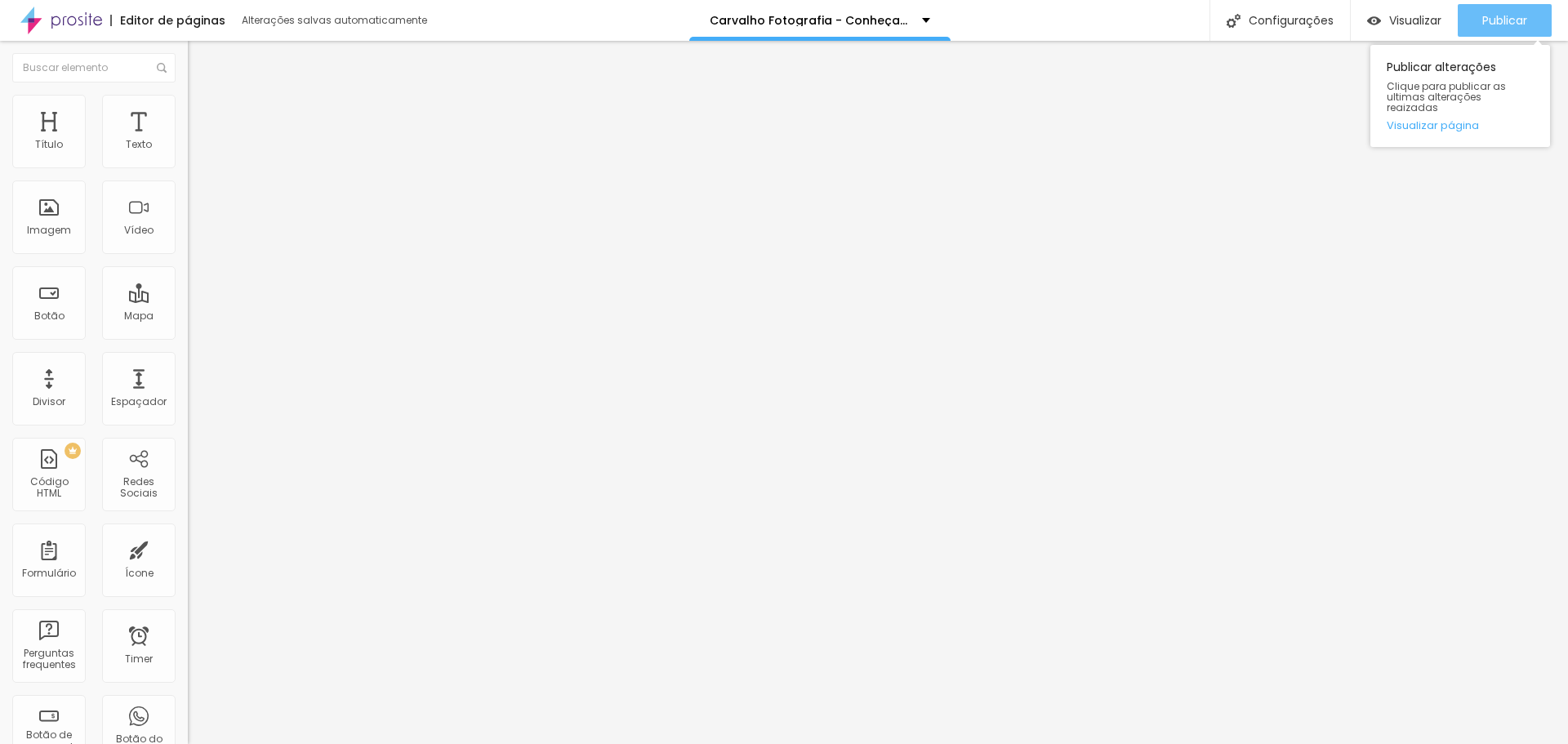
click at [1508, 15] on span "Publicar" at bounding box center [1505, 20] width 45 height 13
click at [1500, 8] on div "Publicar" at bounding box center [1505, 20] width 45 height 33
click at [188, 154] on input "Artigos ▸ Blog" at bounding box center [286, 146] width 196 height 16
type input "Artigos ▸ blog"
click at [1494, 27] on span "Publicar" at bounding box center [1505, 20] width 45 height 13
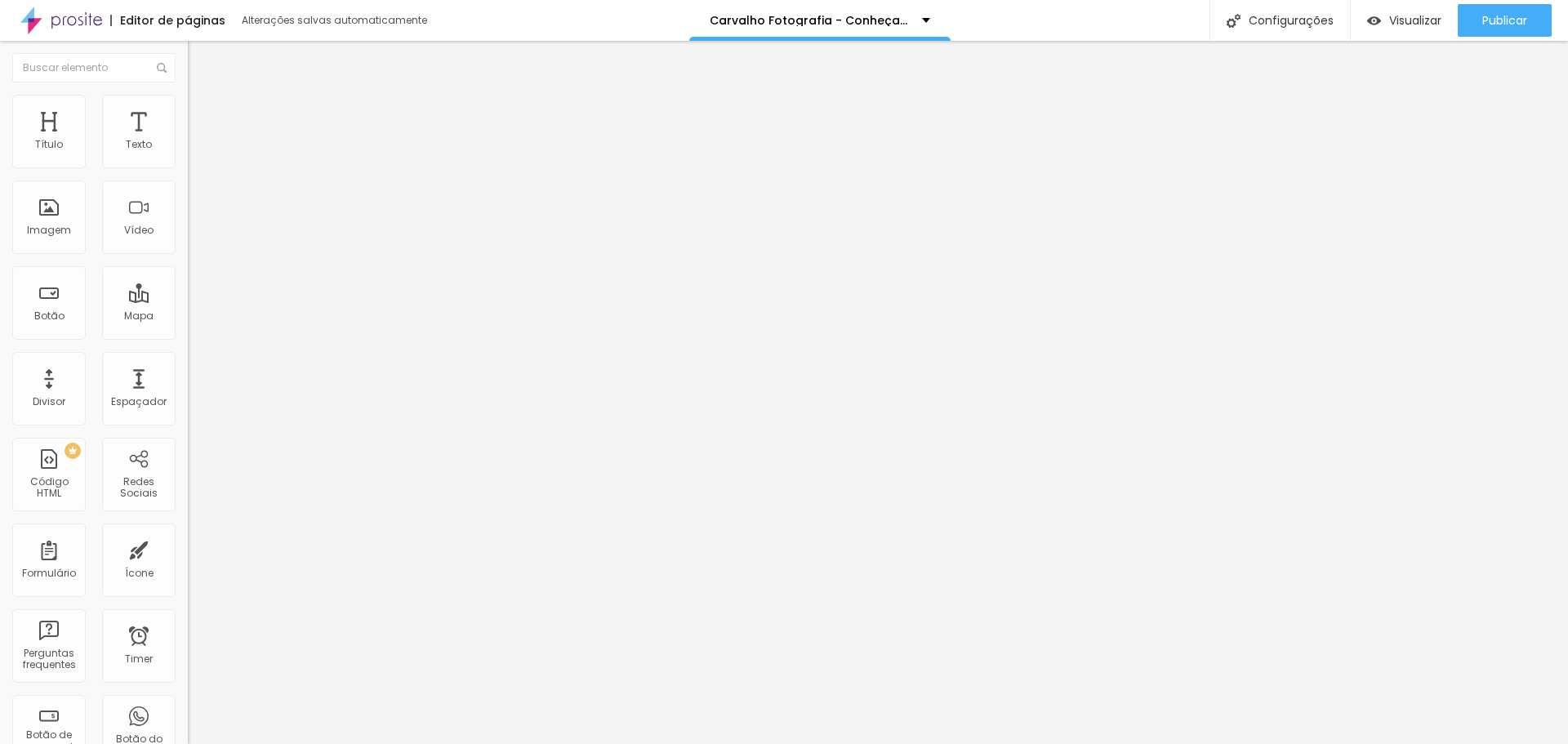
click at [188, 154] on input "E-book ▸ dicas" at bounding box center [286, 146] width 196 height 16
type input "E-book ▸ pre-wedding"
click at [1498, 32] on div "Publicar" at bounding box center [1505, 20] width 45 height 33
click at [1505, 15] on span "Publicar" at bounding box center [1505, 20] width 45 height 13
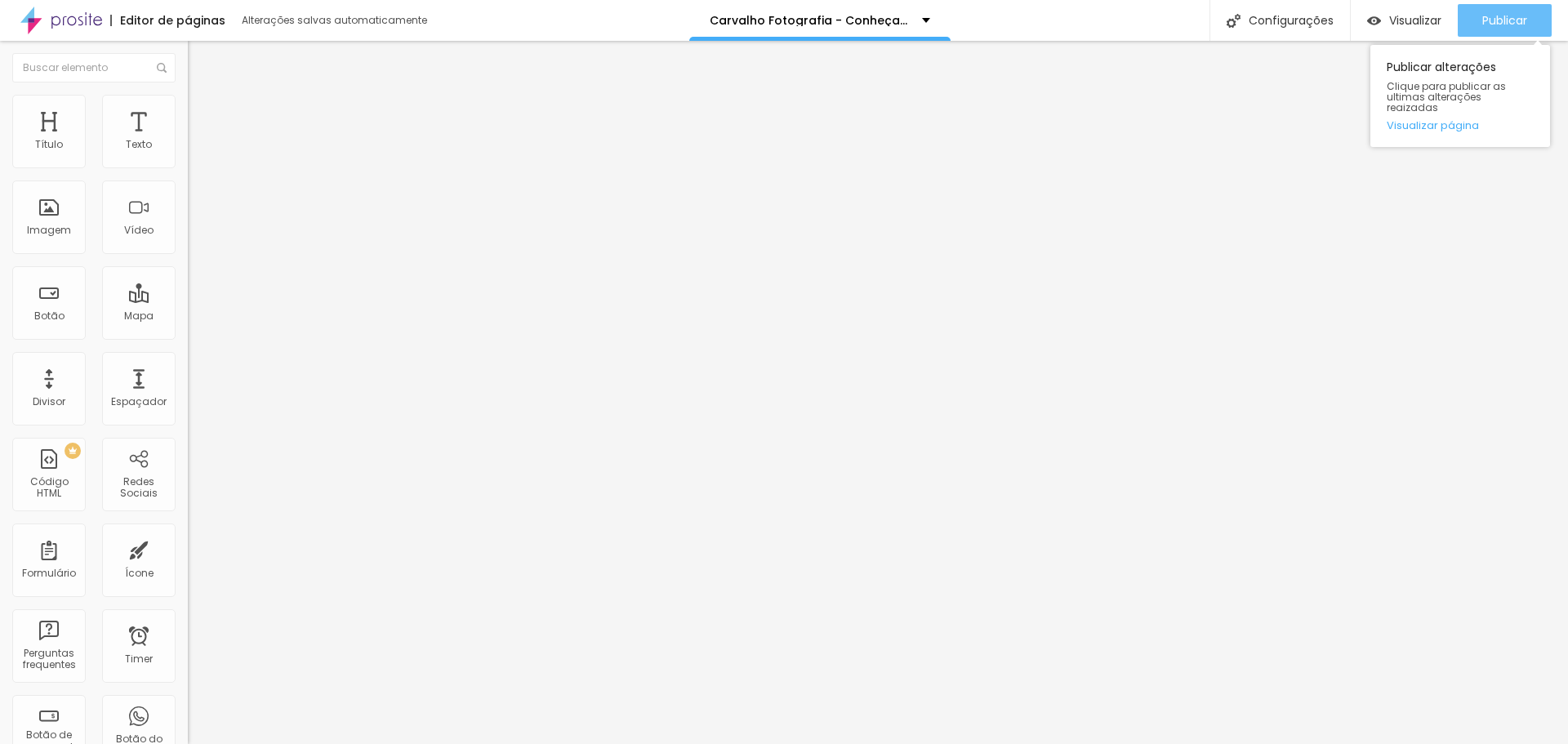
click at [1523, 14] on span "Publicar" at bounding box center [1505, 20] width 45 height 13
click at [1489, 45] on div "Publicar alterações Clique para publicar as ultimas alterações reaizadas Visual…" at bounding box center [1461, 96] width 180 height 102
click at [1489, 25] on span "Publicar" at bounding box center [1505, 20] width 45 height 13
click at [188, 336] on input "https://www.carvalhofotografia.com/ebook-ensaio-perfeito" at bounding box center [286, 328] width 196 height 16
click at [1520, 31] on div "Publicar" at bounding box center [1505, 20] width 45 height 33
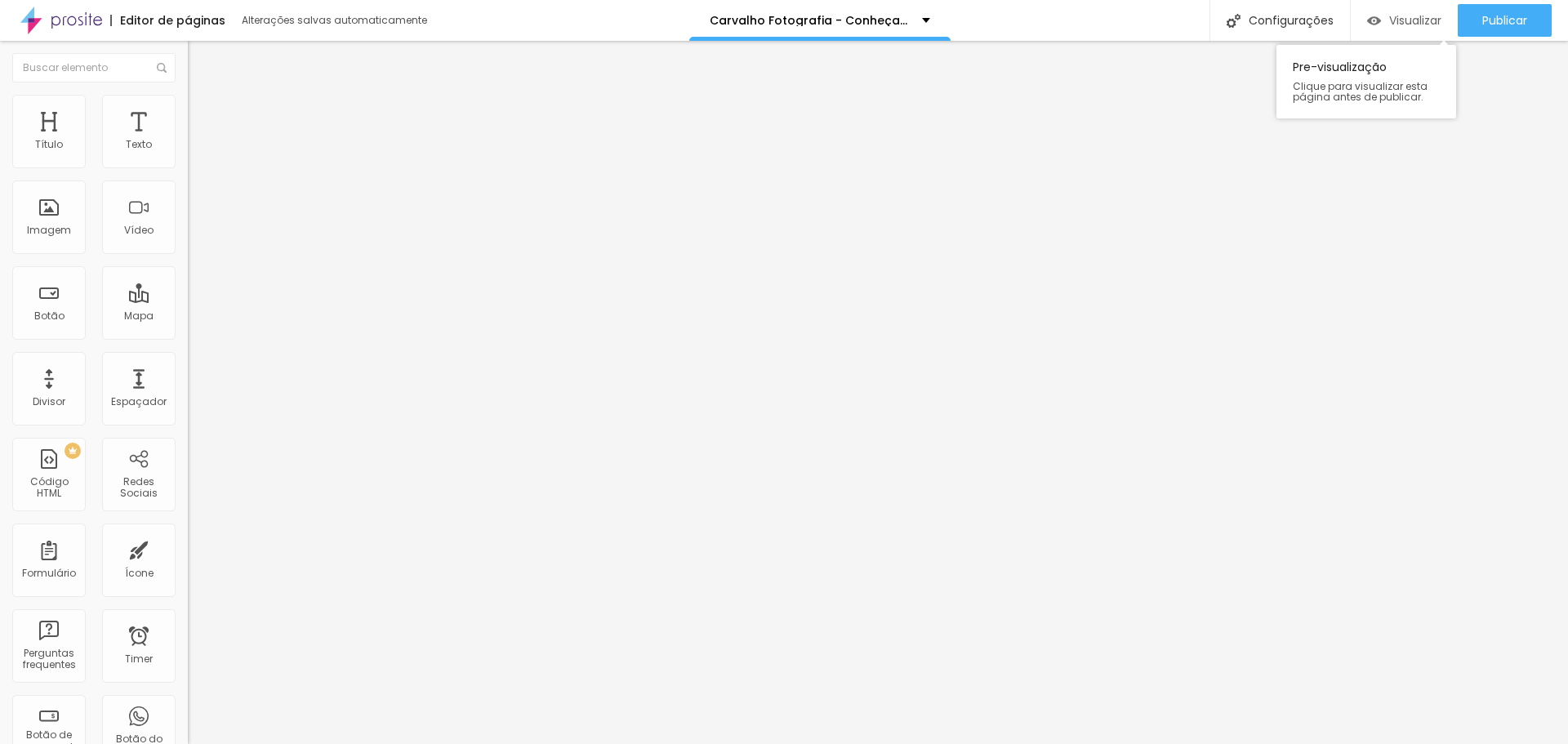
click at [1405, 26] on span "Visualizar" at bounding box center [1416, 20] width 52 height 13
click at [1476, 21] on button "Publicar" at bounding box center [1505, 20] width 94 height 33
click at [188, 141] on span "Trocar imagem" at bounding box center [232, 133] width 89 height 14
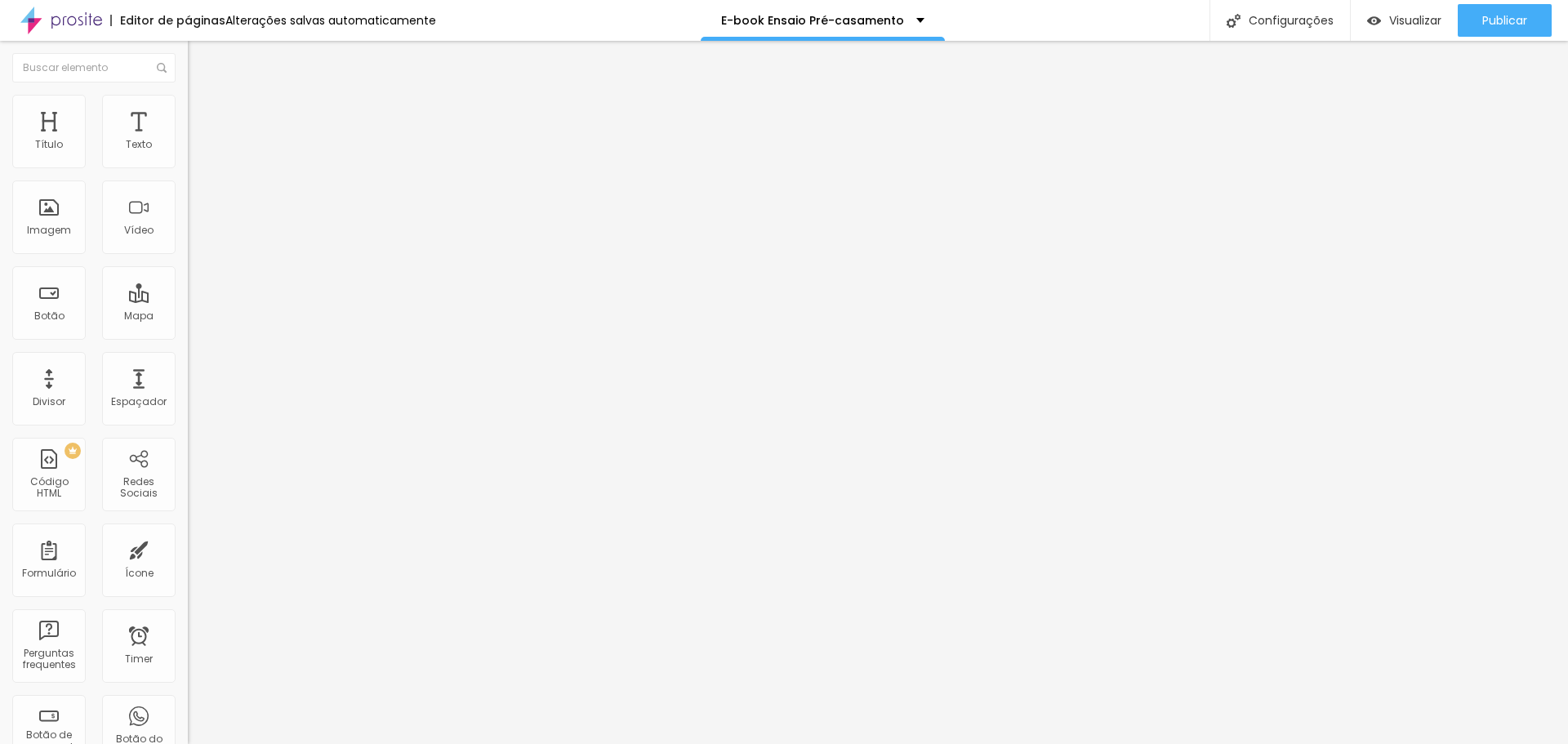
click at [1508, 21] on span "Publicar" at bounding box center [1505, 20] width 45 height 13
click at [188, 141] on span "Trocar imagem" at bounding box center [232, 133] width 89 height 14
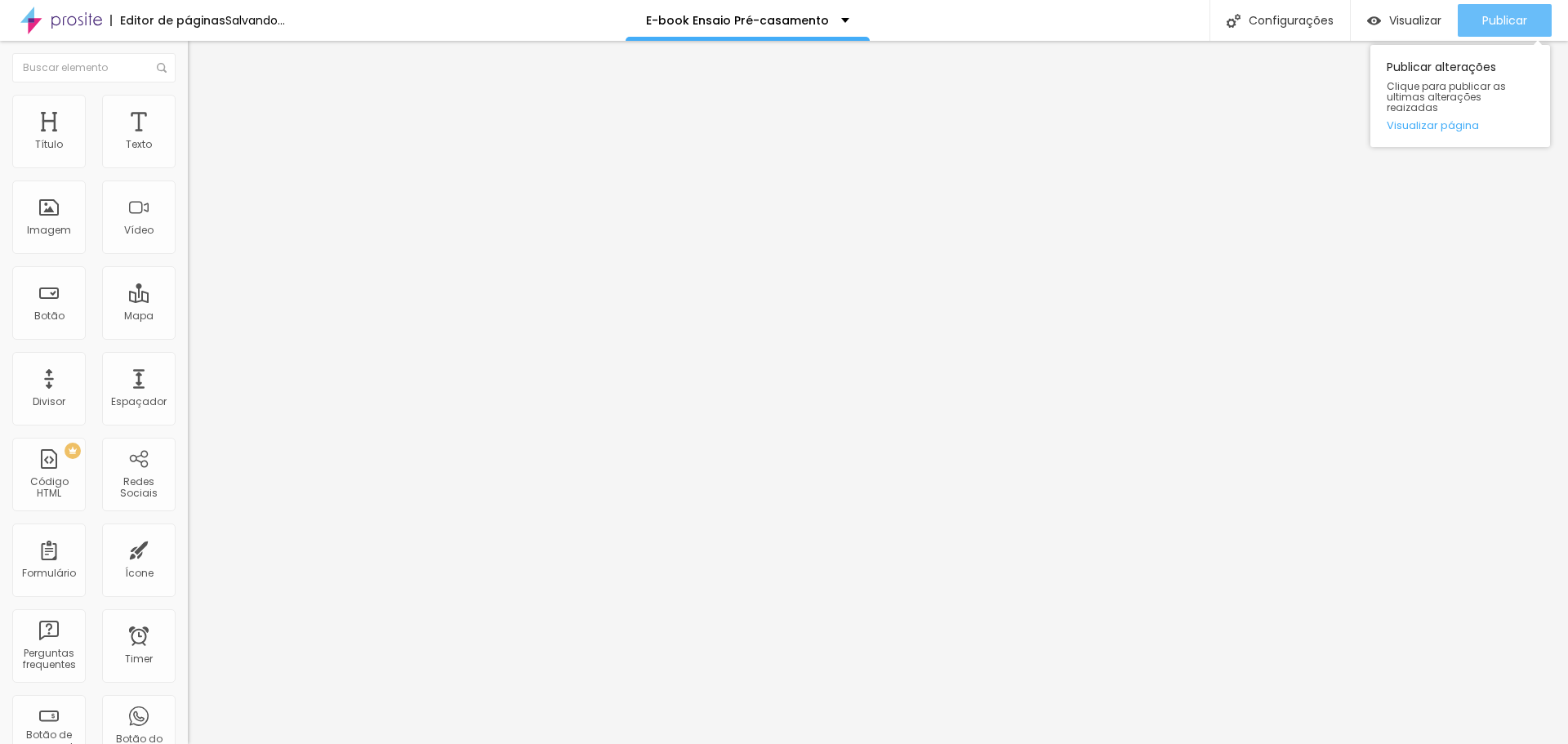
click at [1500, 11] on div "Publicar" at bounding box center [1505, 20] width 45 height 33
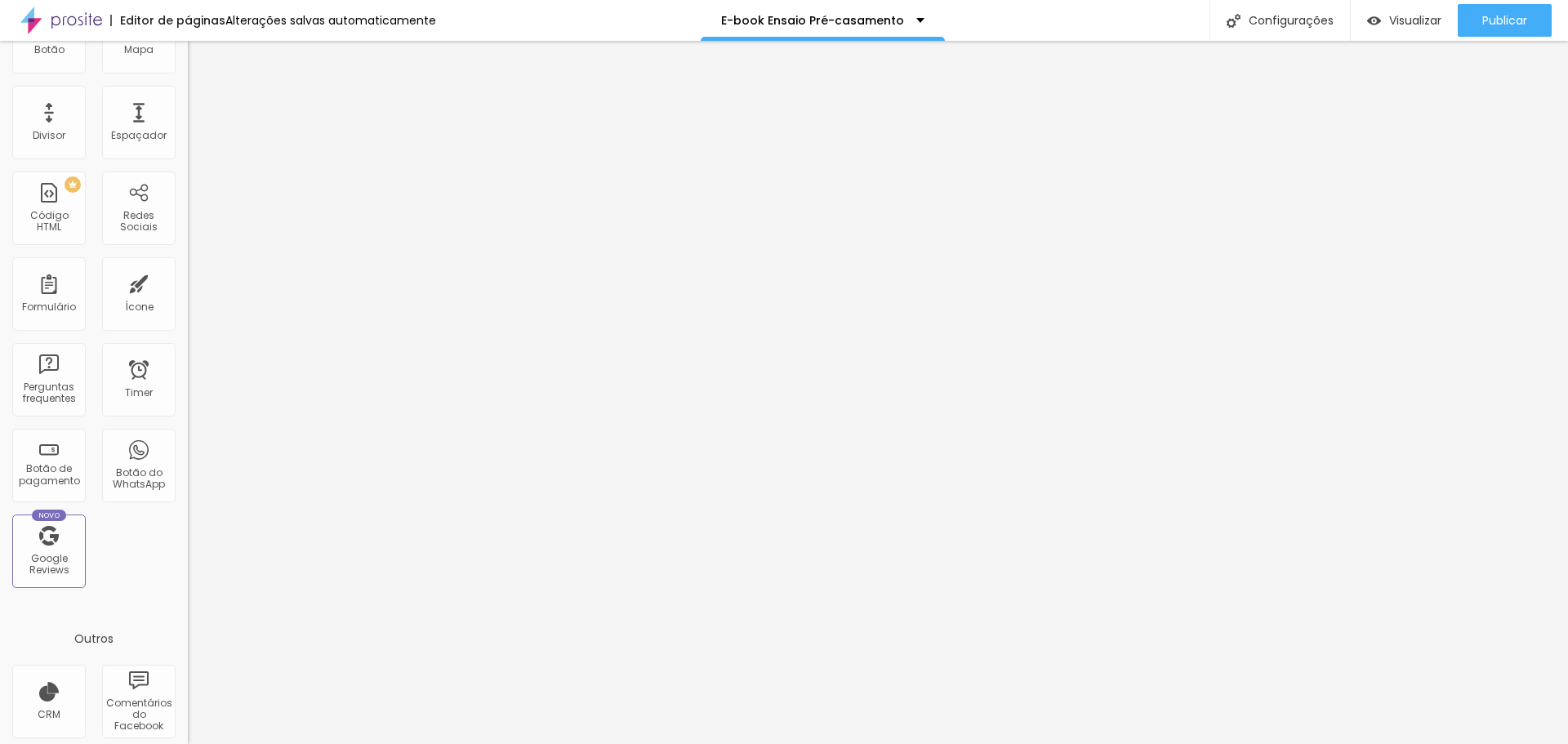
scroll to position [264, 0]
click at [53, 574] on div "Google Reviews" at bounding box center [48, 566] width 65 height 24
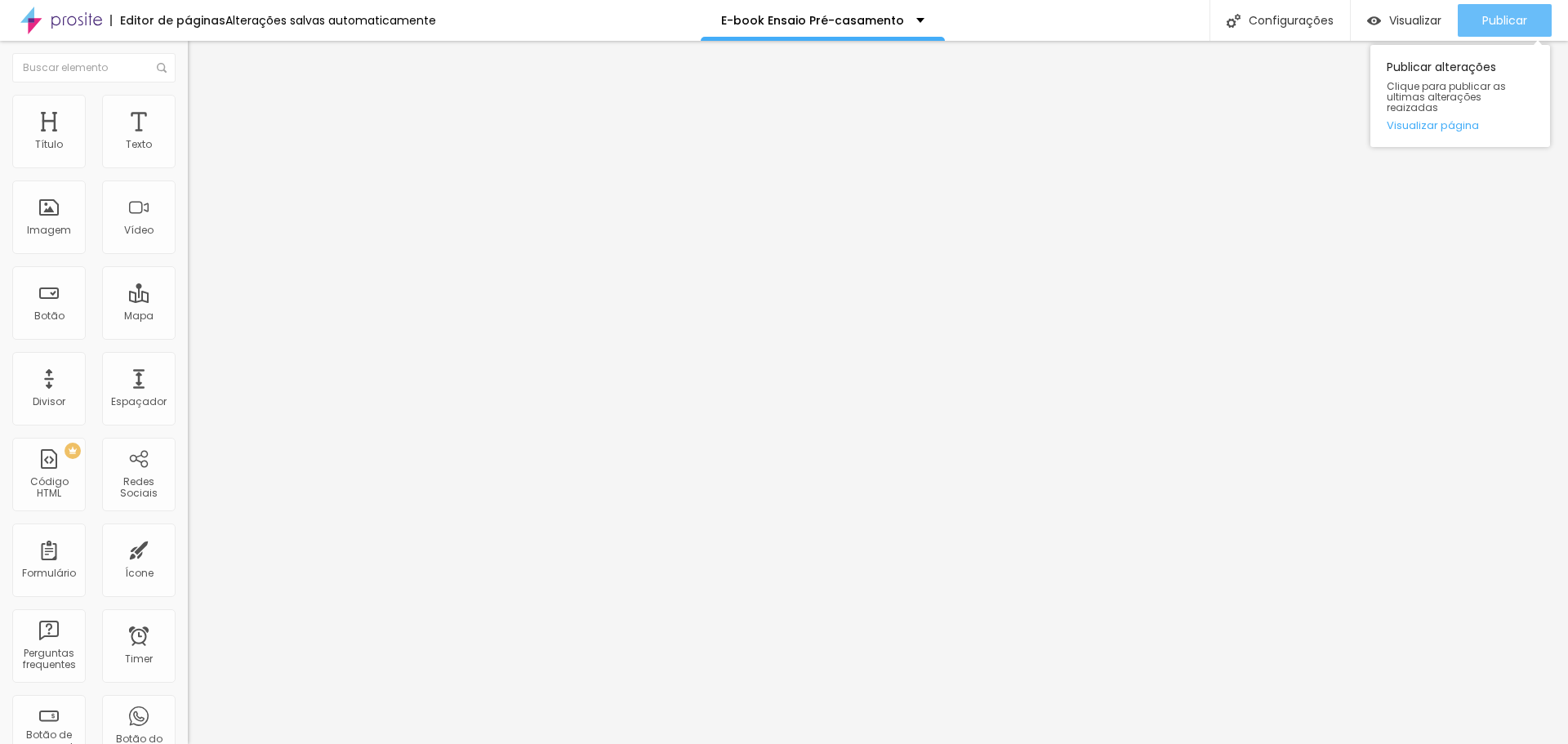
click at [1505, 14] on span "Publicar" at bounding box center [1505, 20] width 45 height 13
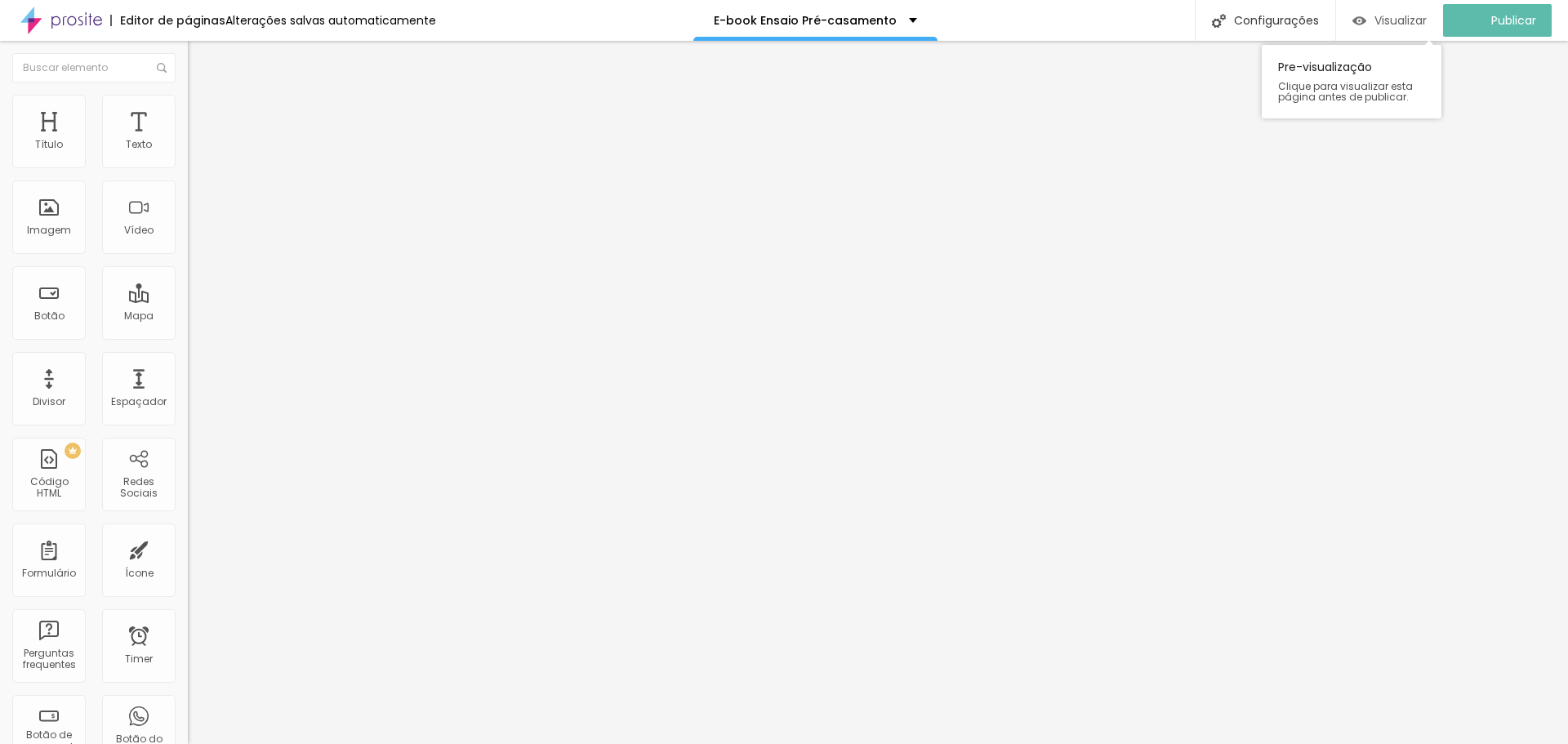
click at [1367, 18] on img "button" at bounding box center [1359, 20] width 14 height 14
click at [188, 141] on span "Adicionar imagem" at bounding box center [241, 133] width 106 height 14
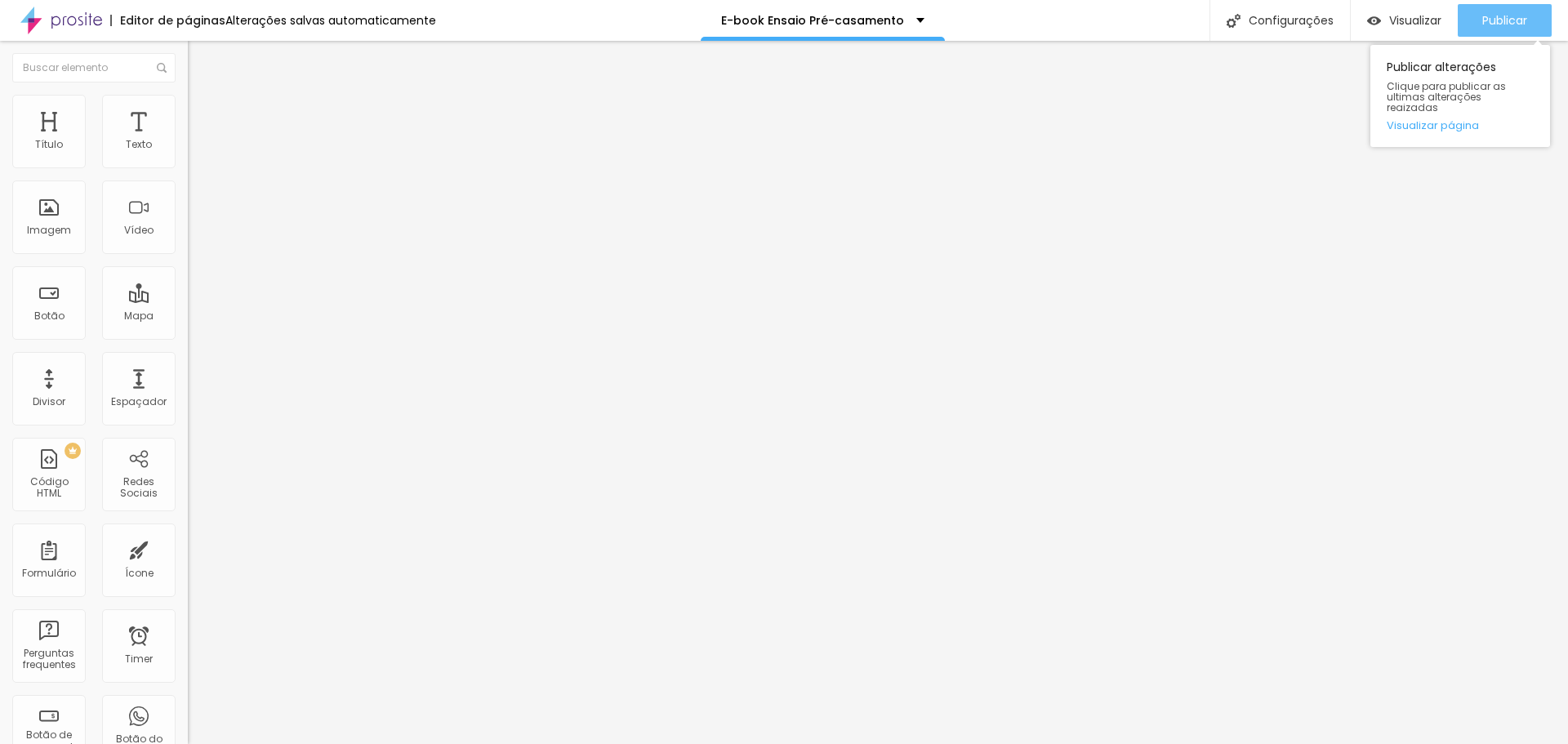
click at [1507, 19] on span "Publicar" at bounding box center [1505, 20] width 45 height 13
click at [188, 255] on span "Original" at bounding box center [208, 248] width 39 height 14
click at [188, 104] on li "Estilo" at bounding box center [282, 103] width 188 height 16
type input "7"
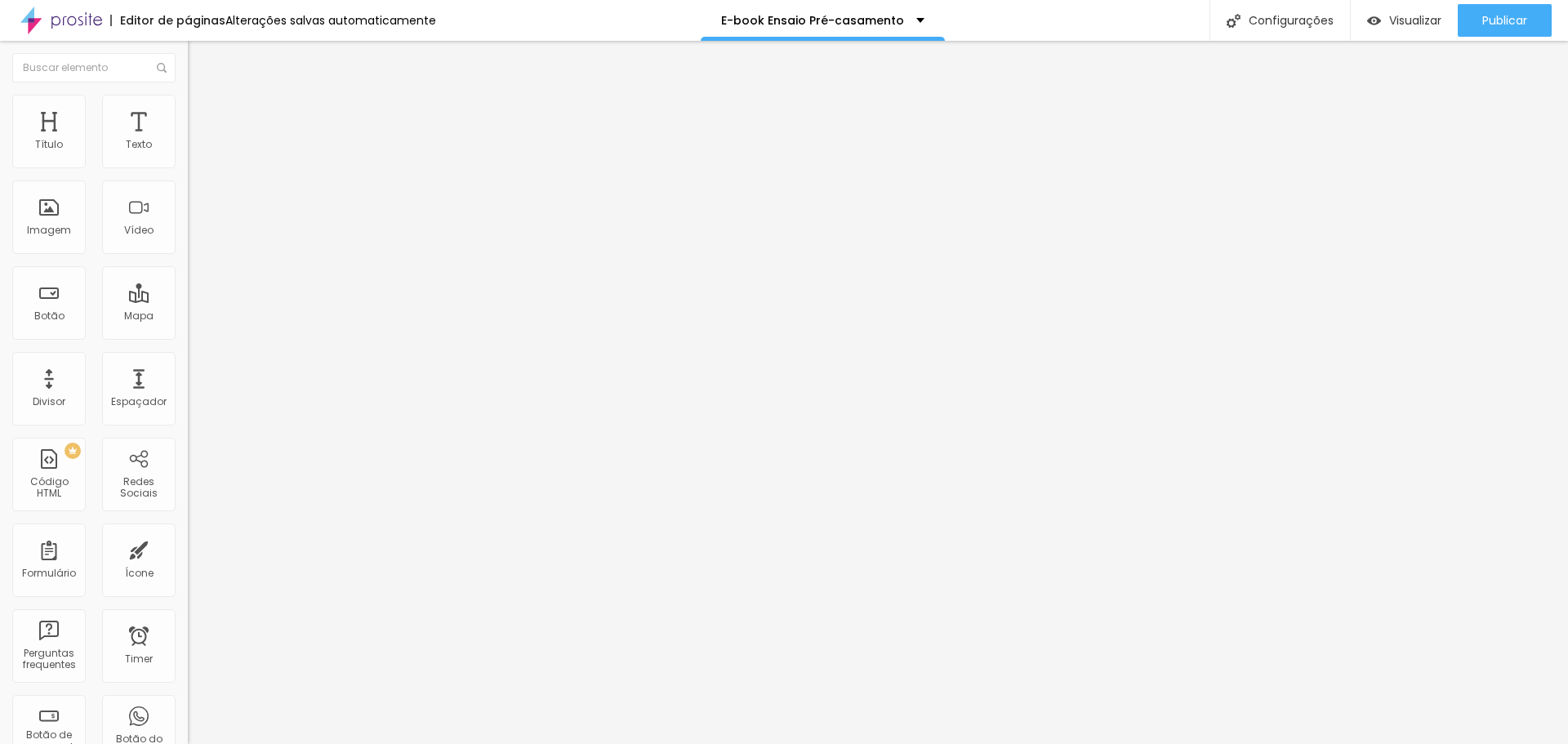
type input "7"
type input "53"
type input "64"
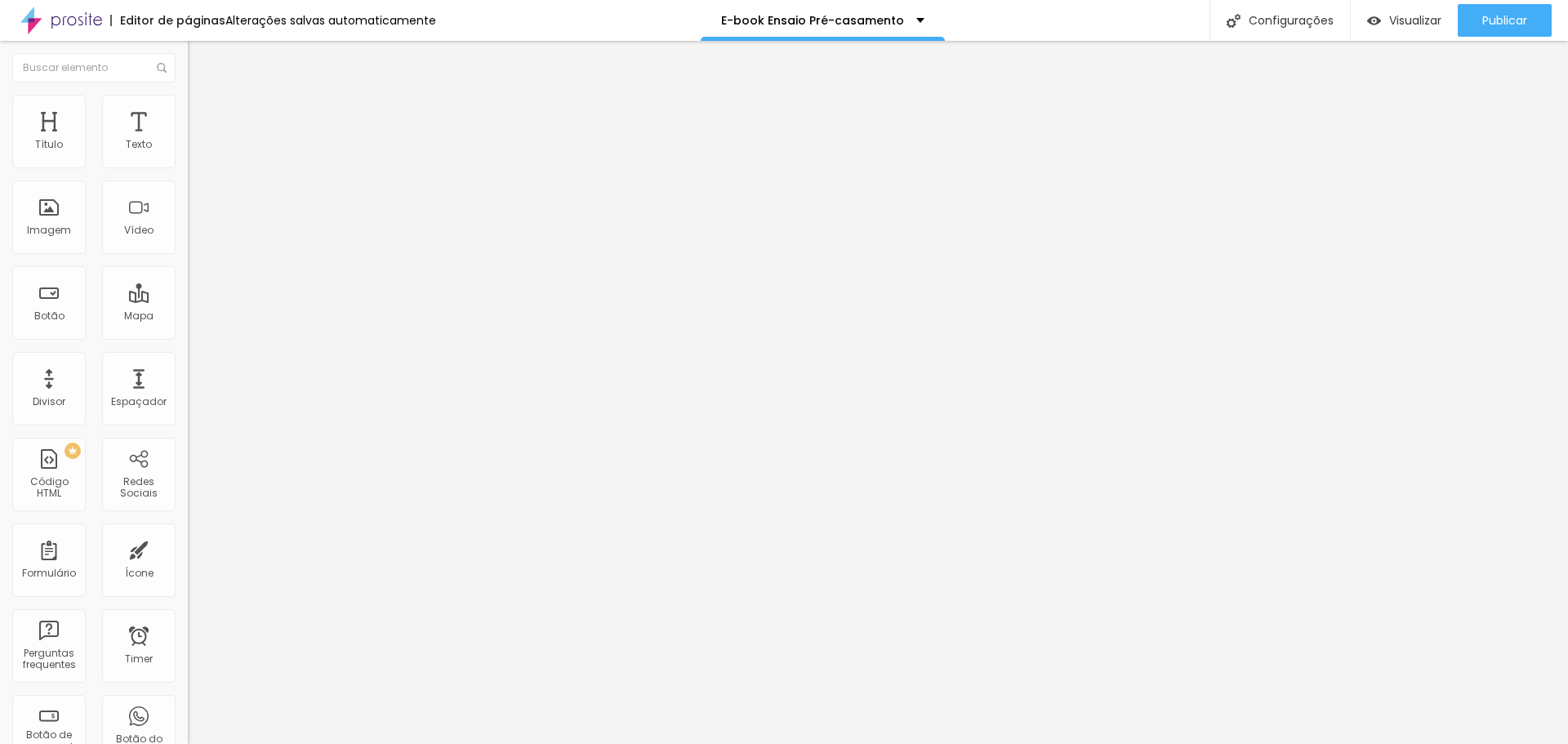
type input "77"
type input "89"
type input "107"
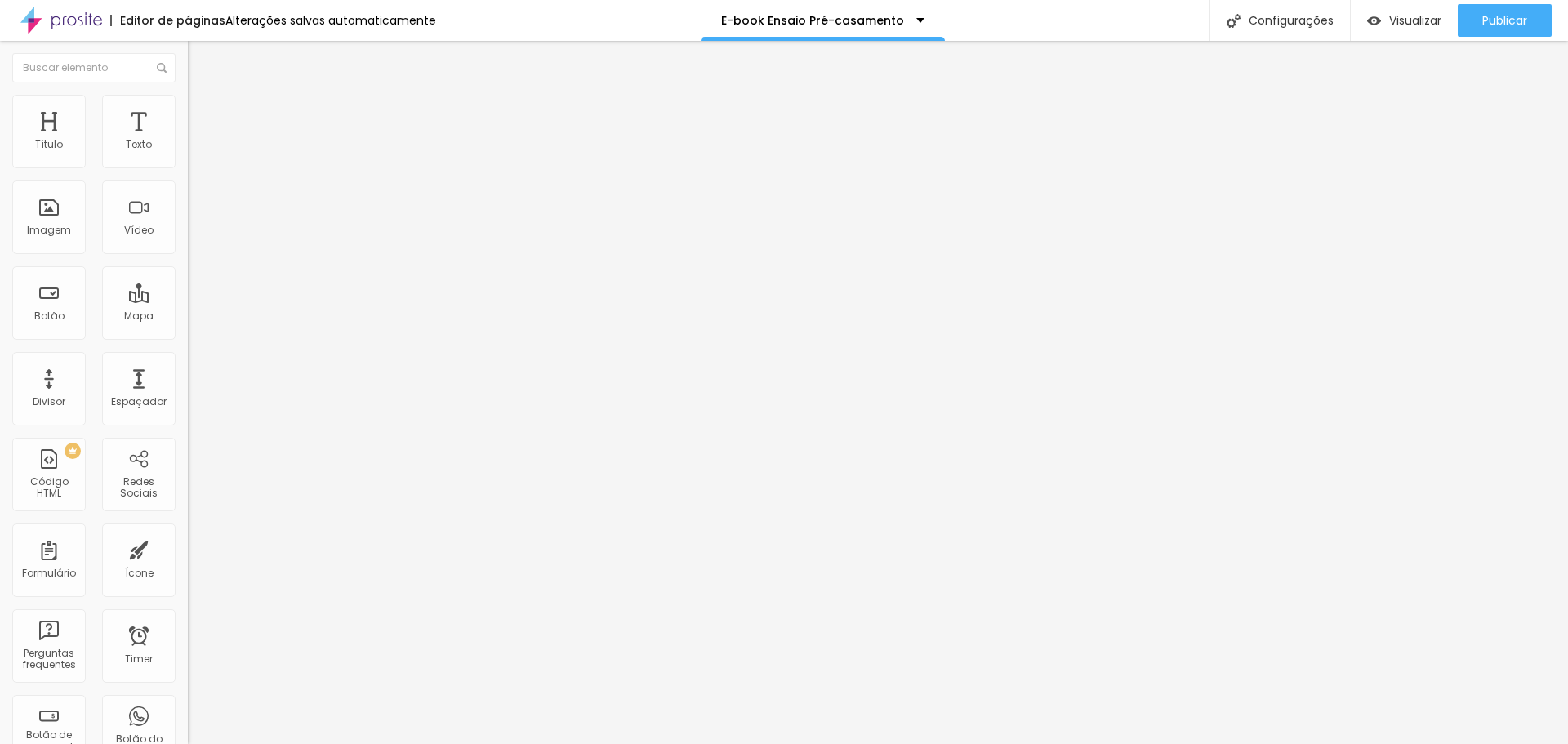
type input "107"
type input "143"
type input "173"
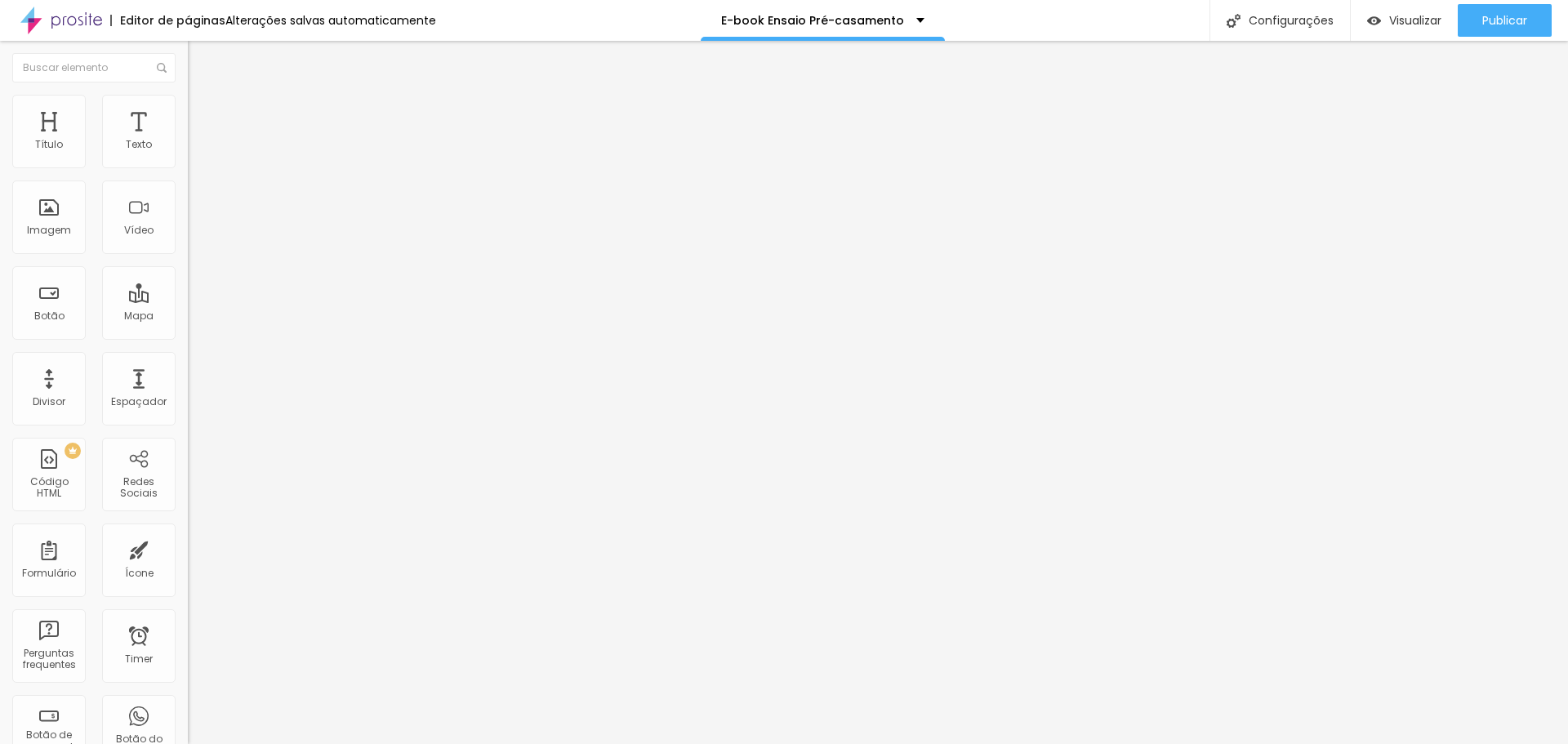
type input "200"
drag, startPoint x: 65, startPoint y: 209, endPoint x: 195, endPoint y: 234, distance: 132.4
click at [195, 358] on input "range" at bounding box center [241, 365] width 106 height 13
type input "194"
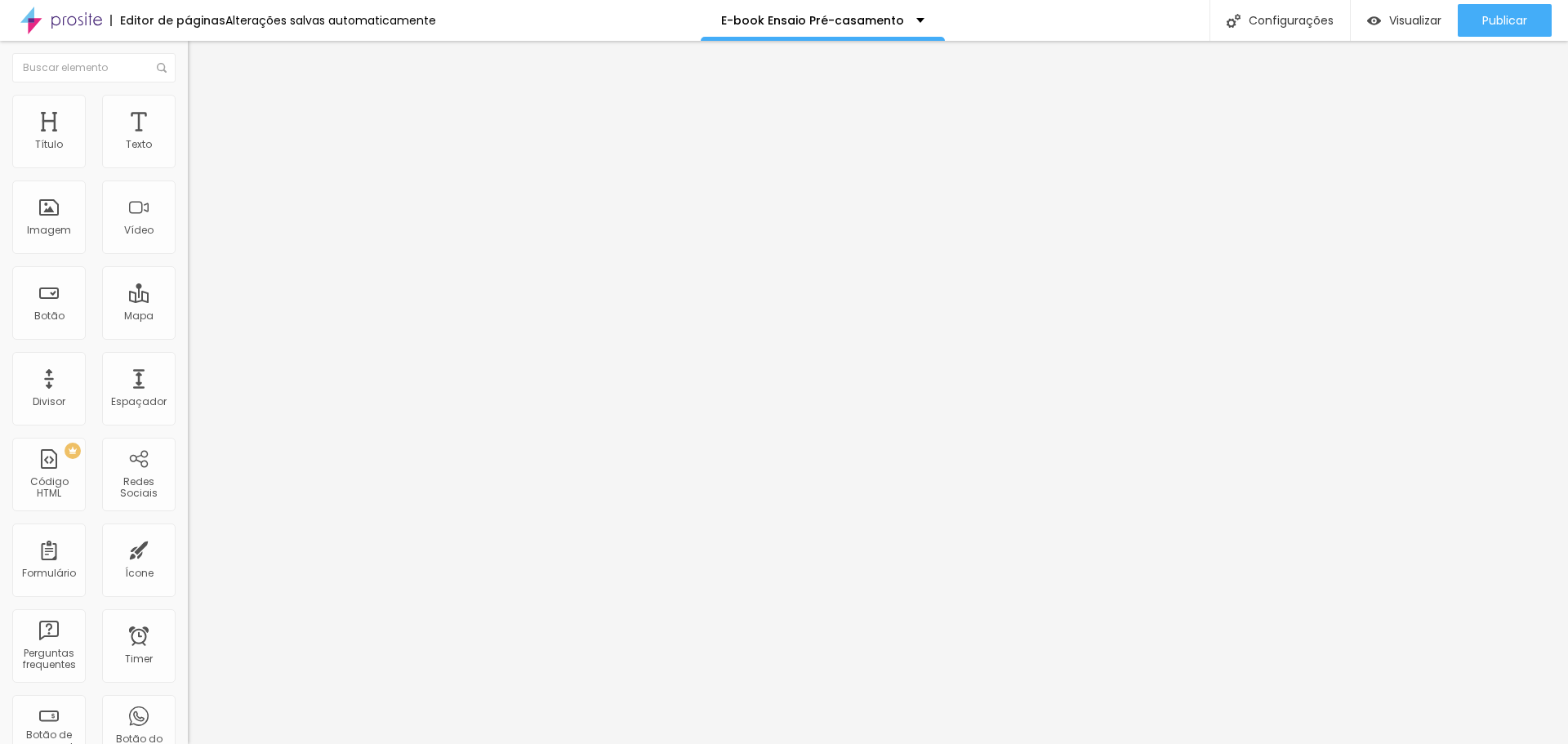
type input "194"
type input "189"
type input "64"
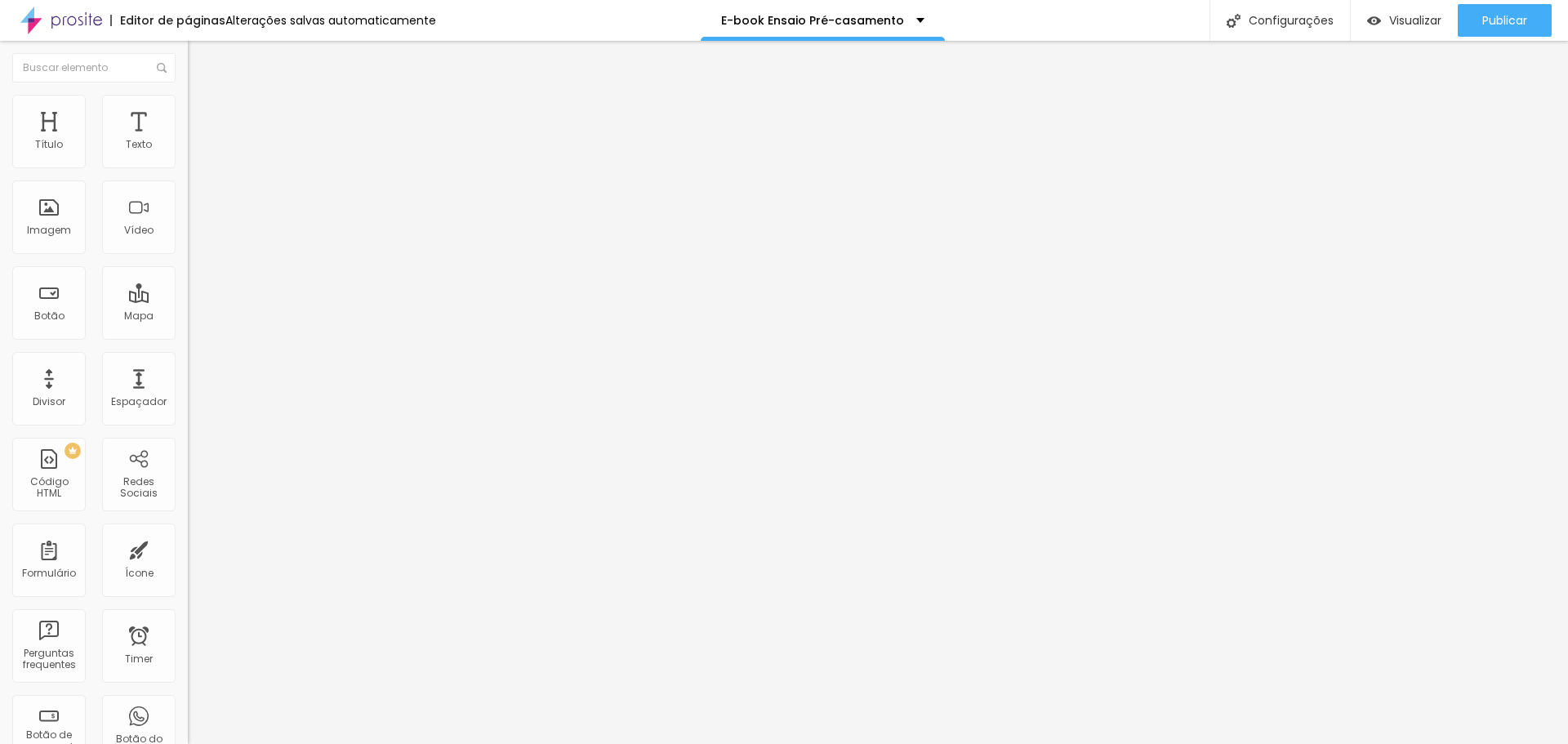
type input "54"
type input "53"
type input "49"
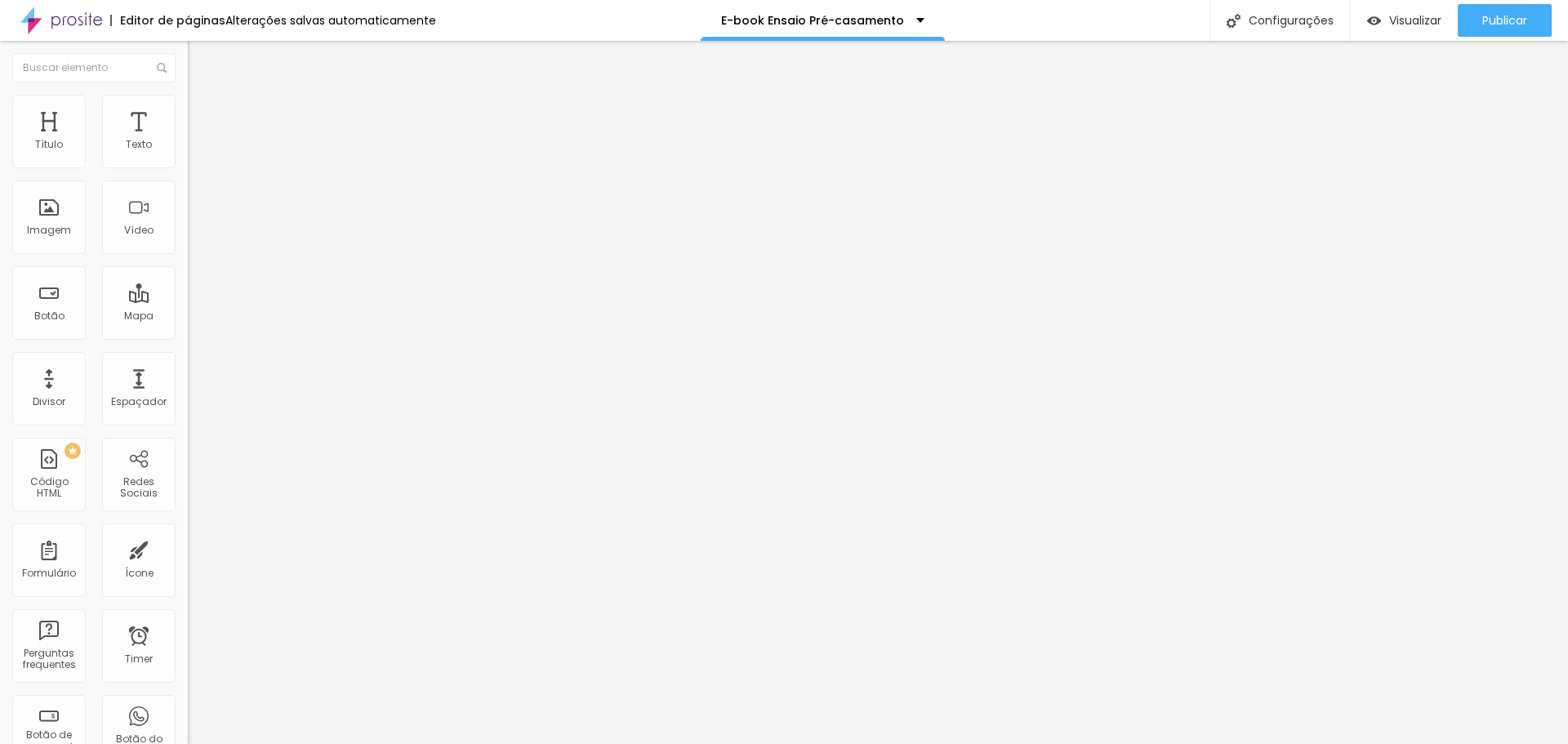
type input "49"
type input "43"
type input "41"
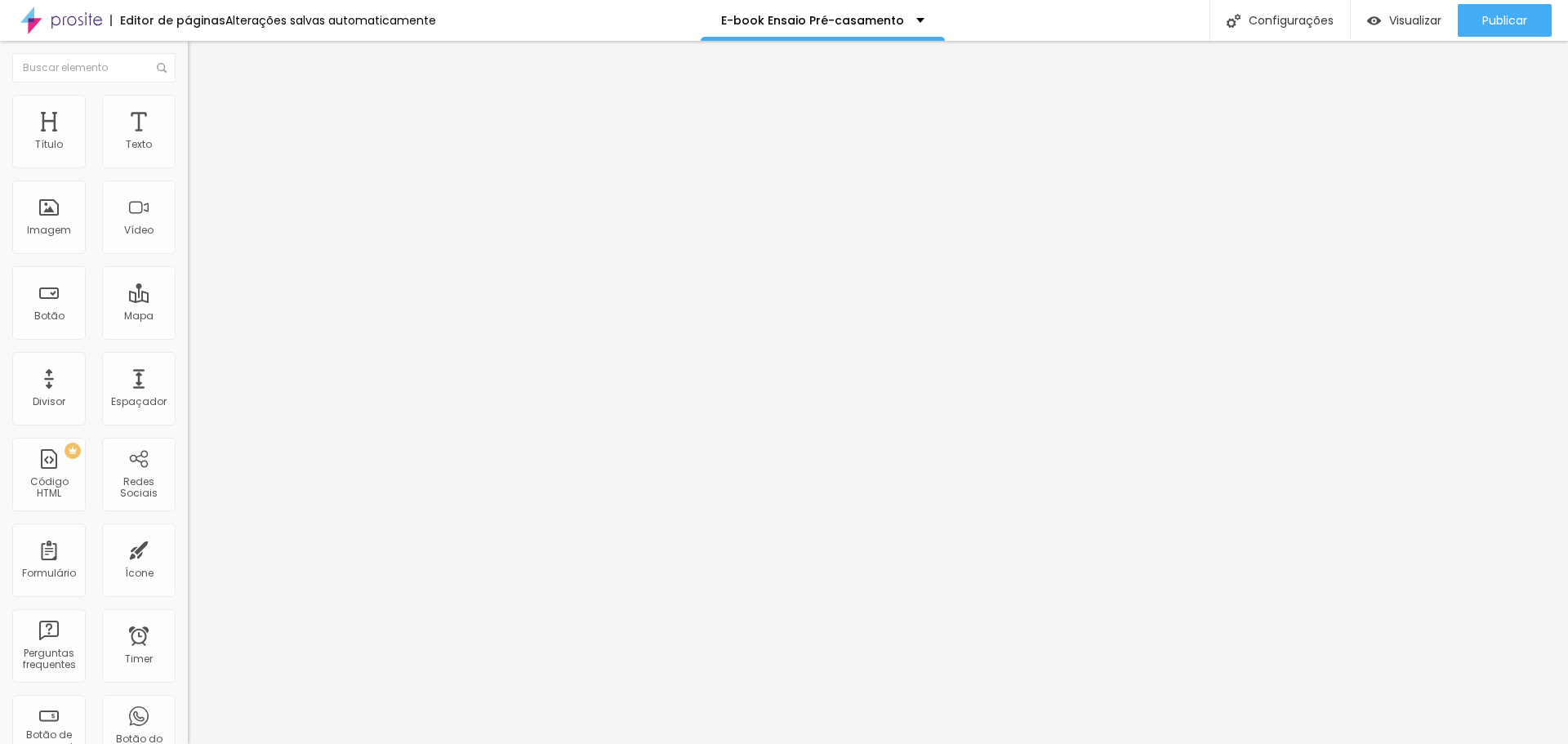
type input "36"
type input "35"
type input "31"
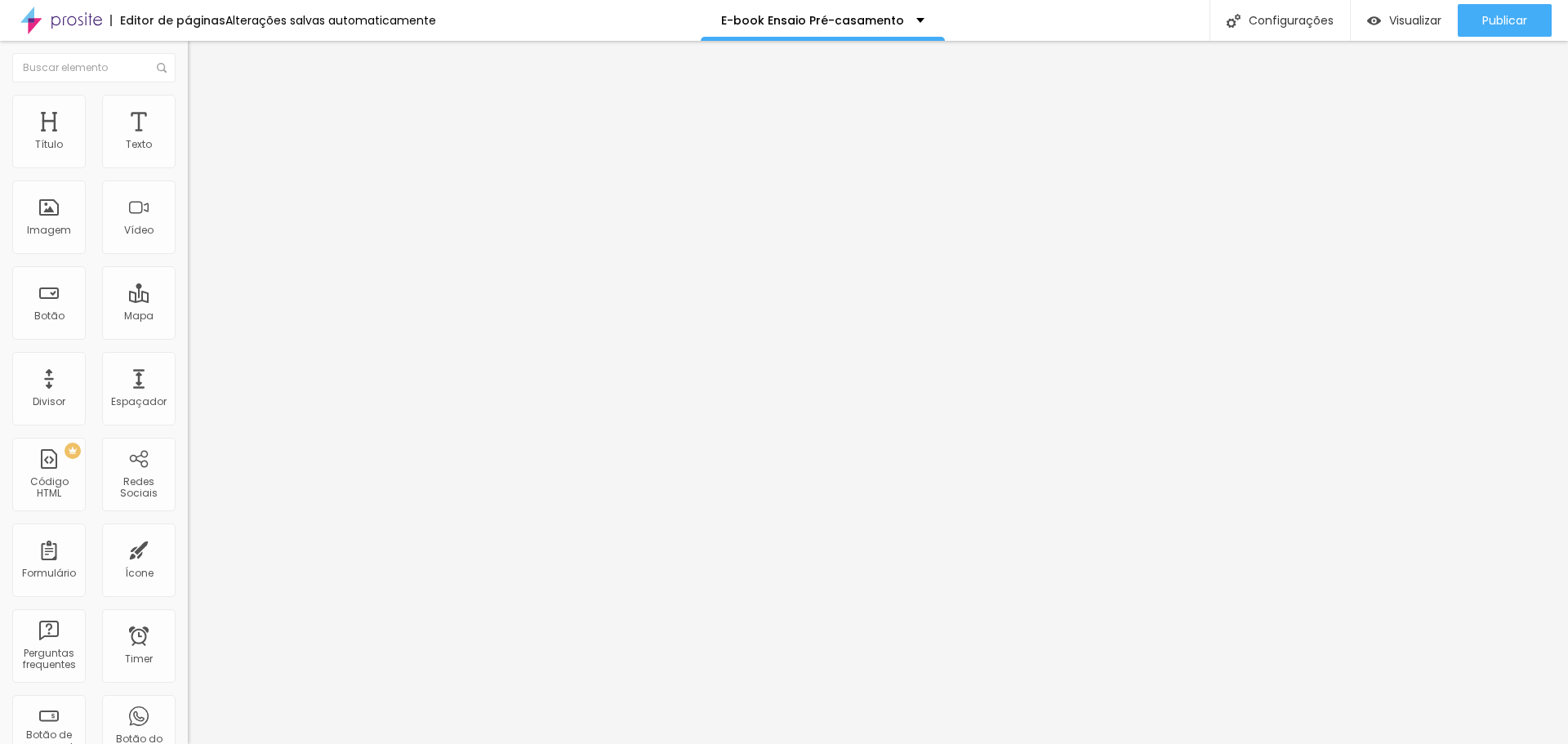
type input "31"
type input "25"
type input "20"
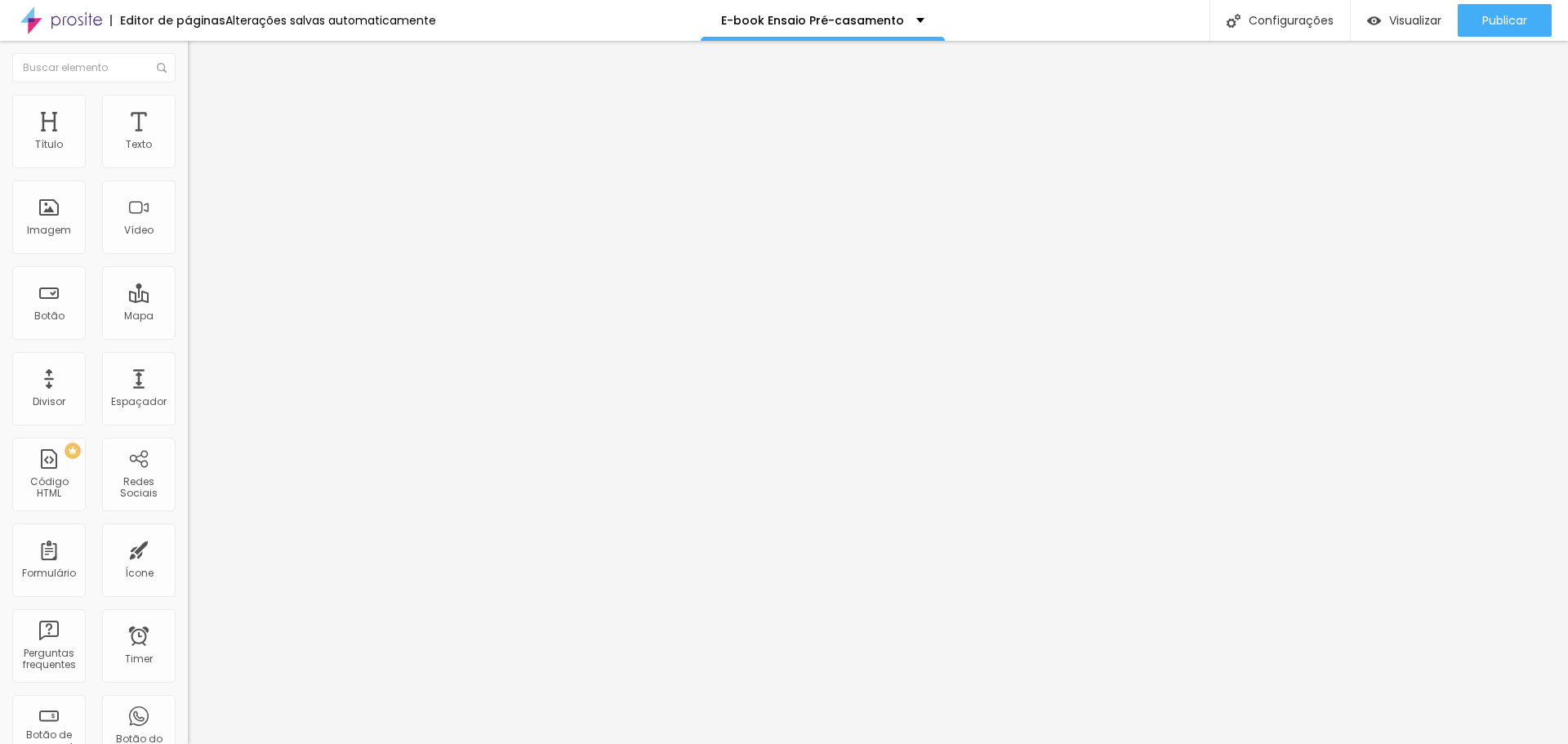
type input "16"
type input "13"
drag, startPoint x: 135, startPoint y: 205, endPoint x: 45, endPoint y: 204, distance: 90.0
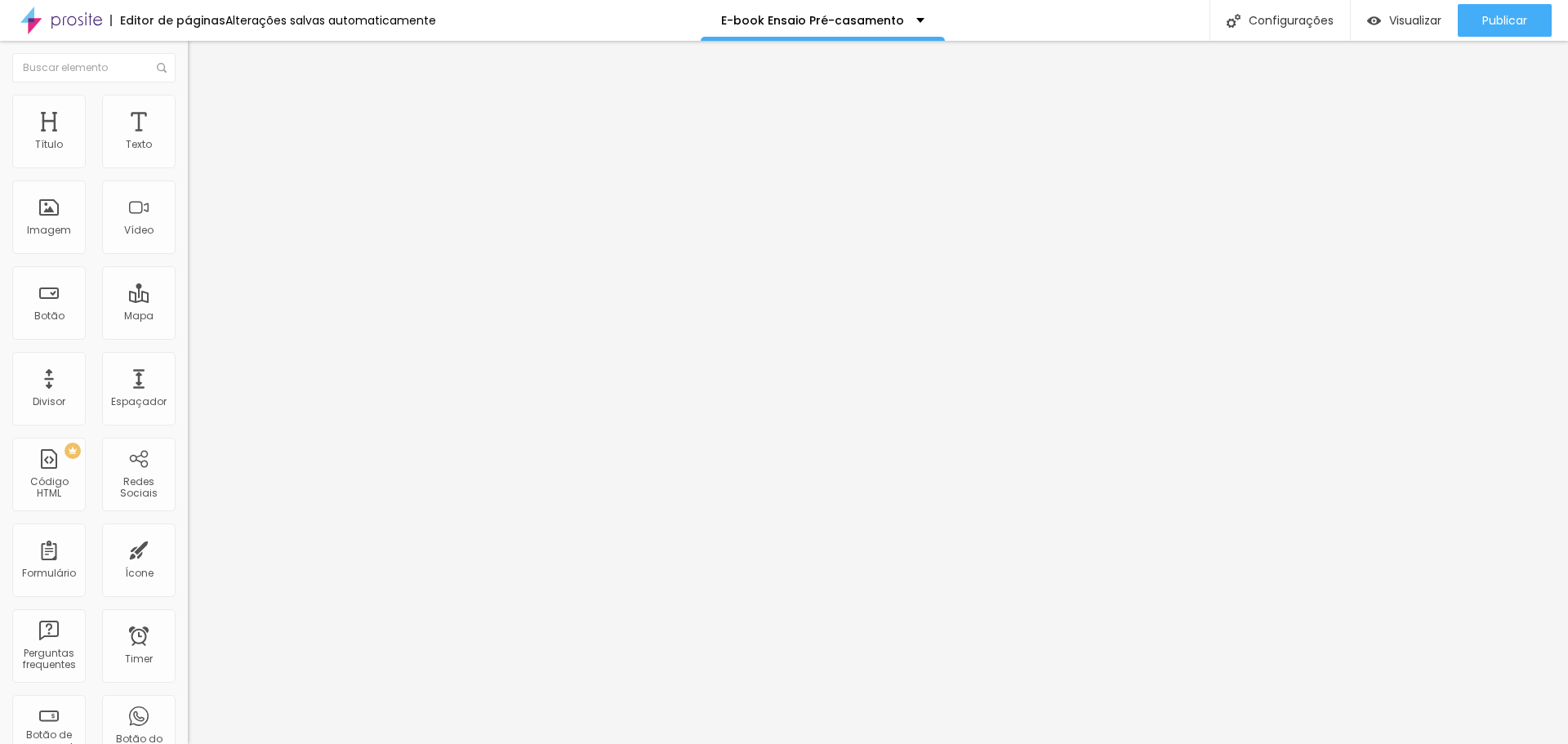
click at [188, 358] on input "range" at bounding box center [241, 365] width 106 height 13
click at [1453, 34] on button "Visualizar" at bounding box center [1404, 20] width 107 height 33
click at [1536, 16] on button "Publicar" at bounding box center [1505, 20] width 94 height 33
click at [188, 373] on input "13" at bounding box center [223, 381] width 70 height 17
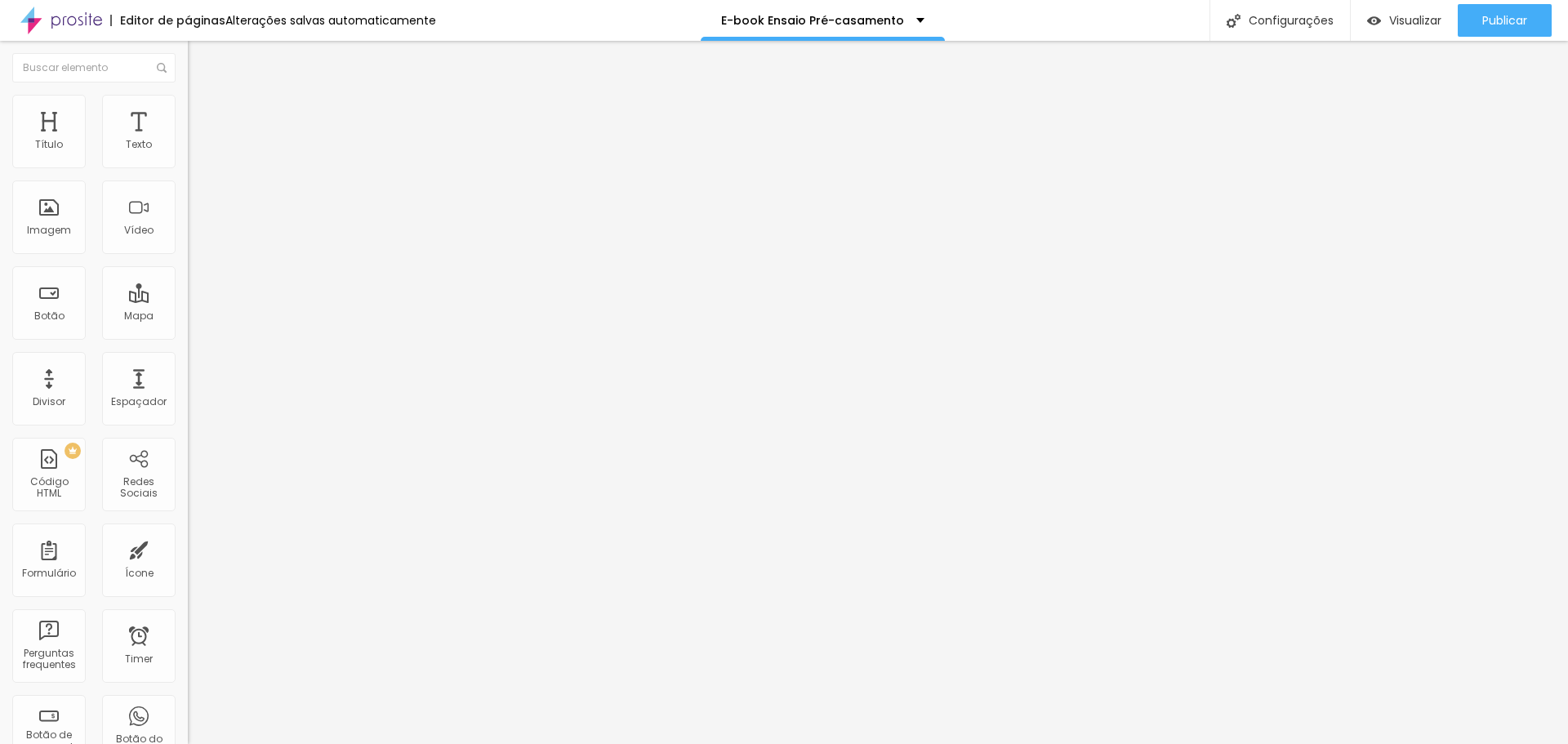
type input "2"
type input "25"
click at [1489, 25] on span "Publicar" at bounding box center [1505, 20] width 45 height 13
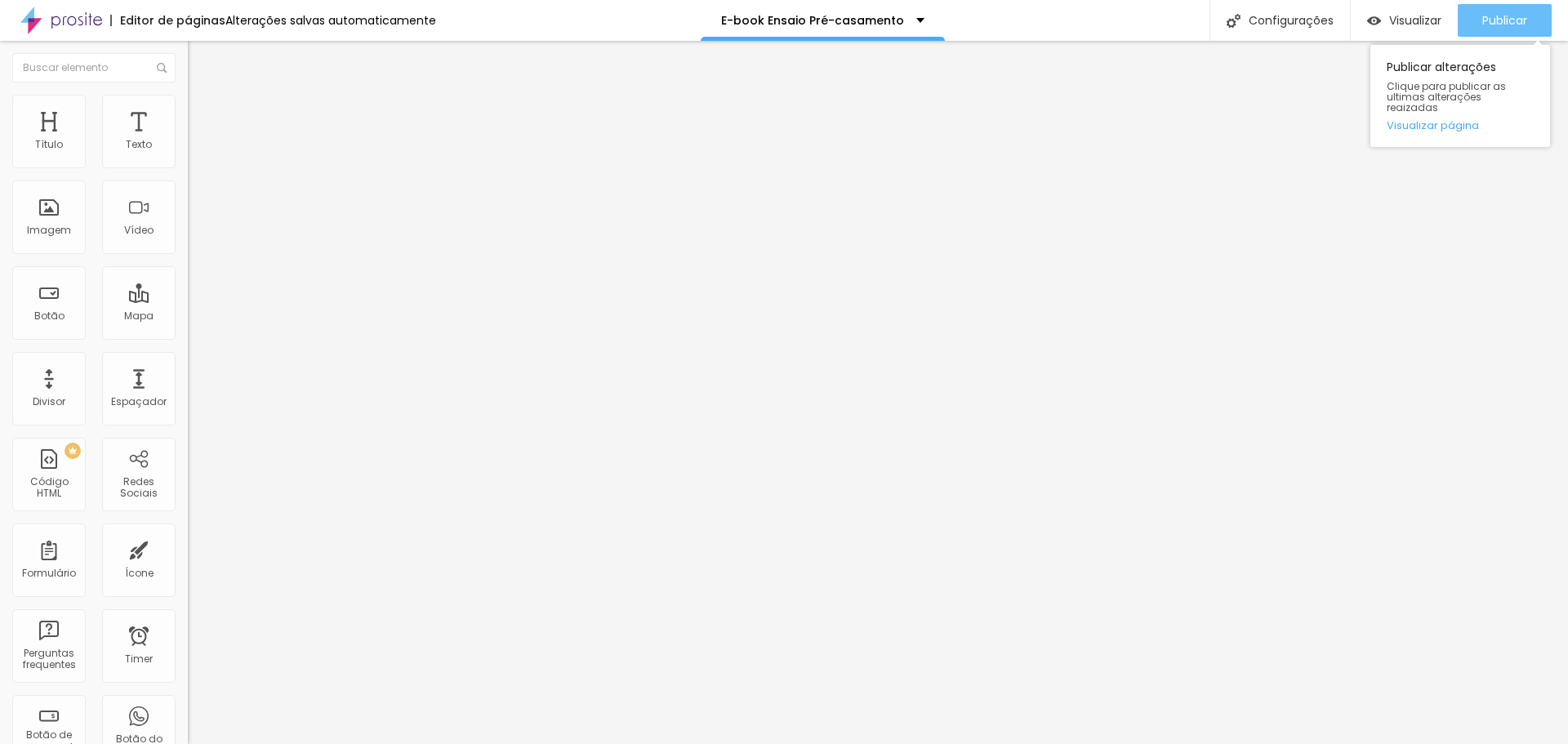
click at [1501, 27] on span "Publicar" at bounding box center [1505, 20] width 45 height 13
click at [188, 106] on li "Avançado" at bounding box center [282, 103] width 188 height 16
type input "6"
type input "7"
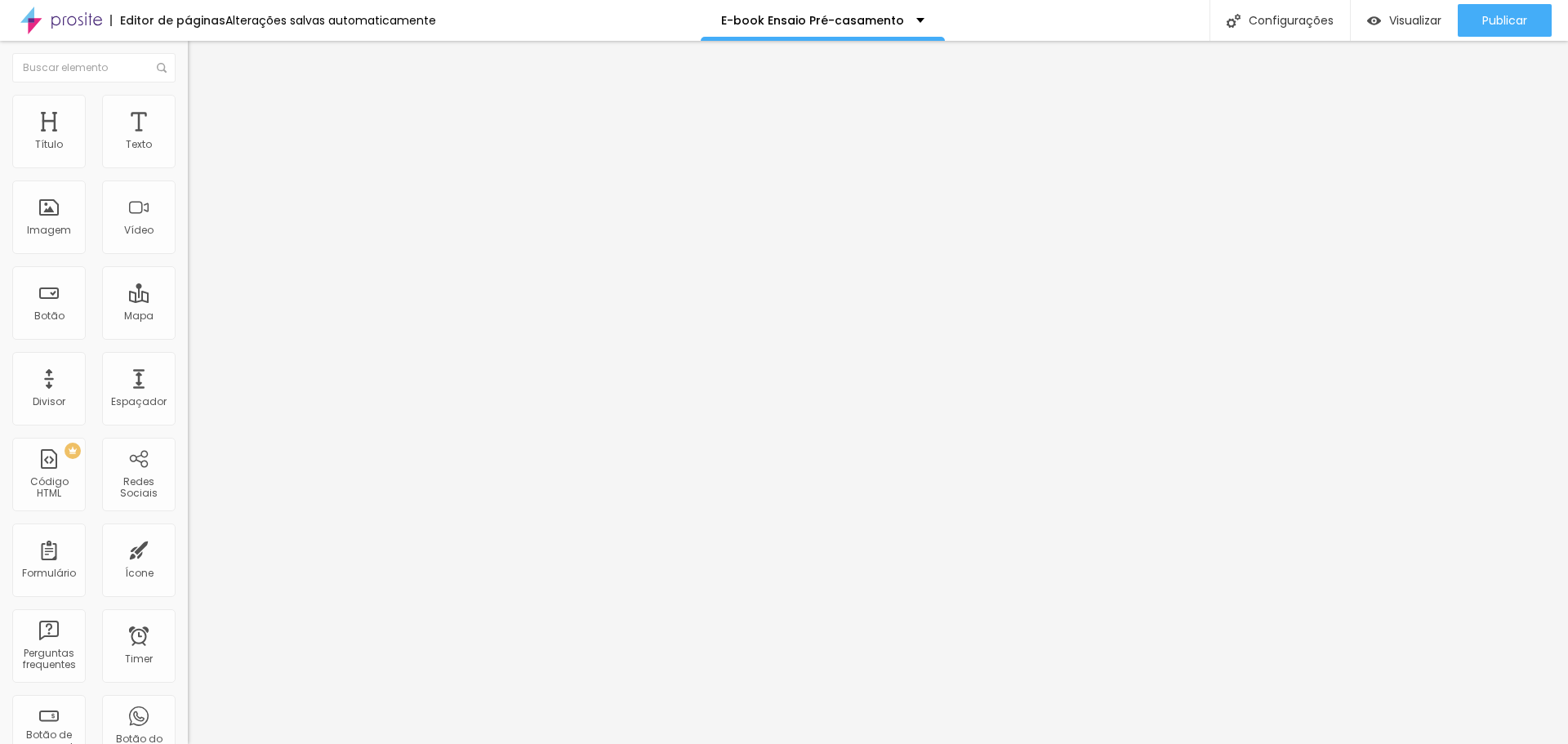
type input "7"
type input "3"
type input "0"
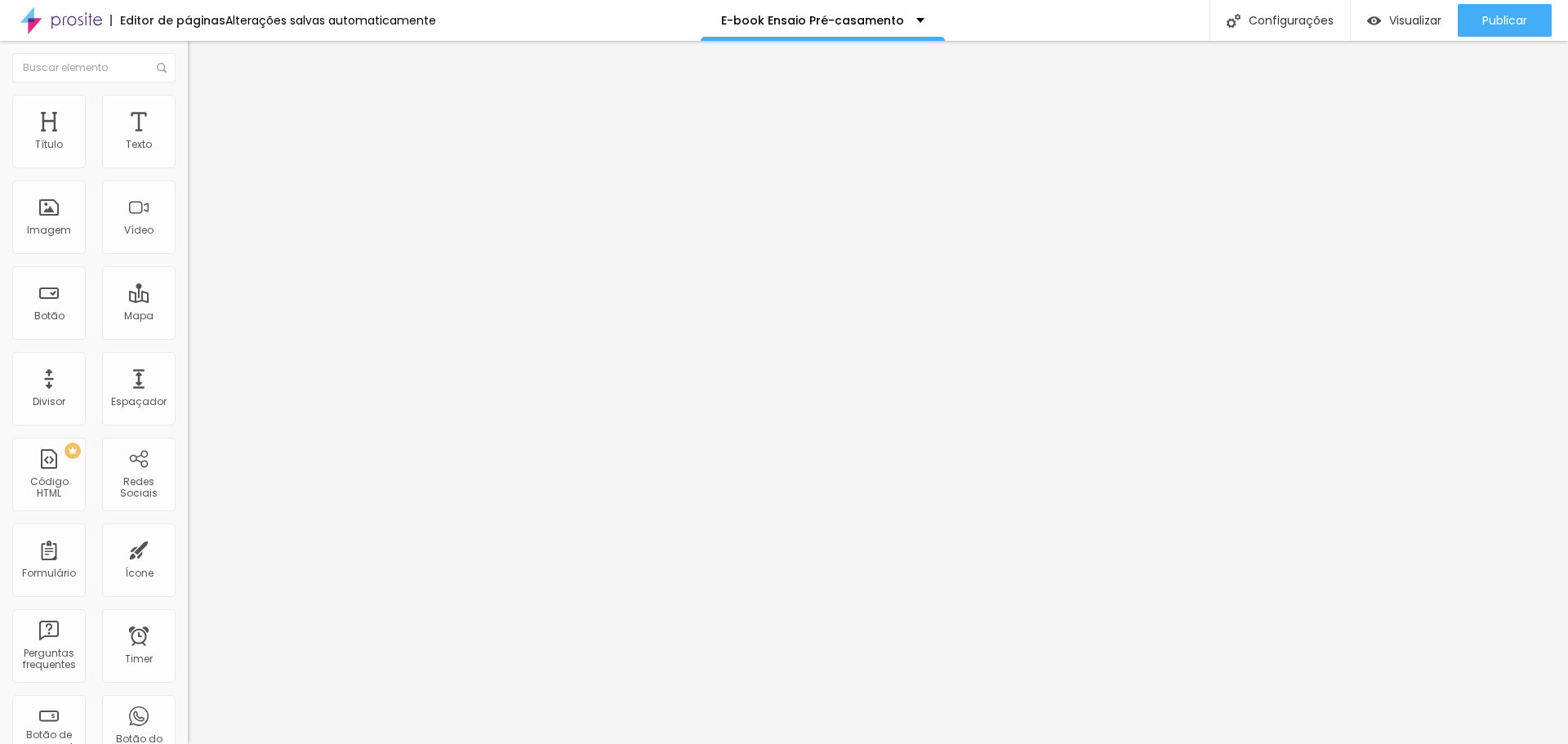
drag, startPoint x: 41, startPoint y: 160, endPoint x: 22, endPoint y: 153, distance: 20.2
click at [188, 300] on input "range" at bounding box center [241, 307] width 106 height 13
click at [203, 113] on span "Avançado" at bounding box center [230, 106] width 54 height 14
type input "9"
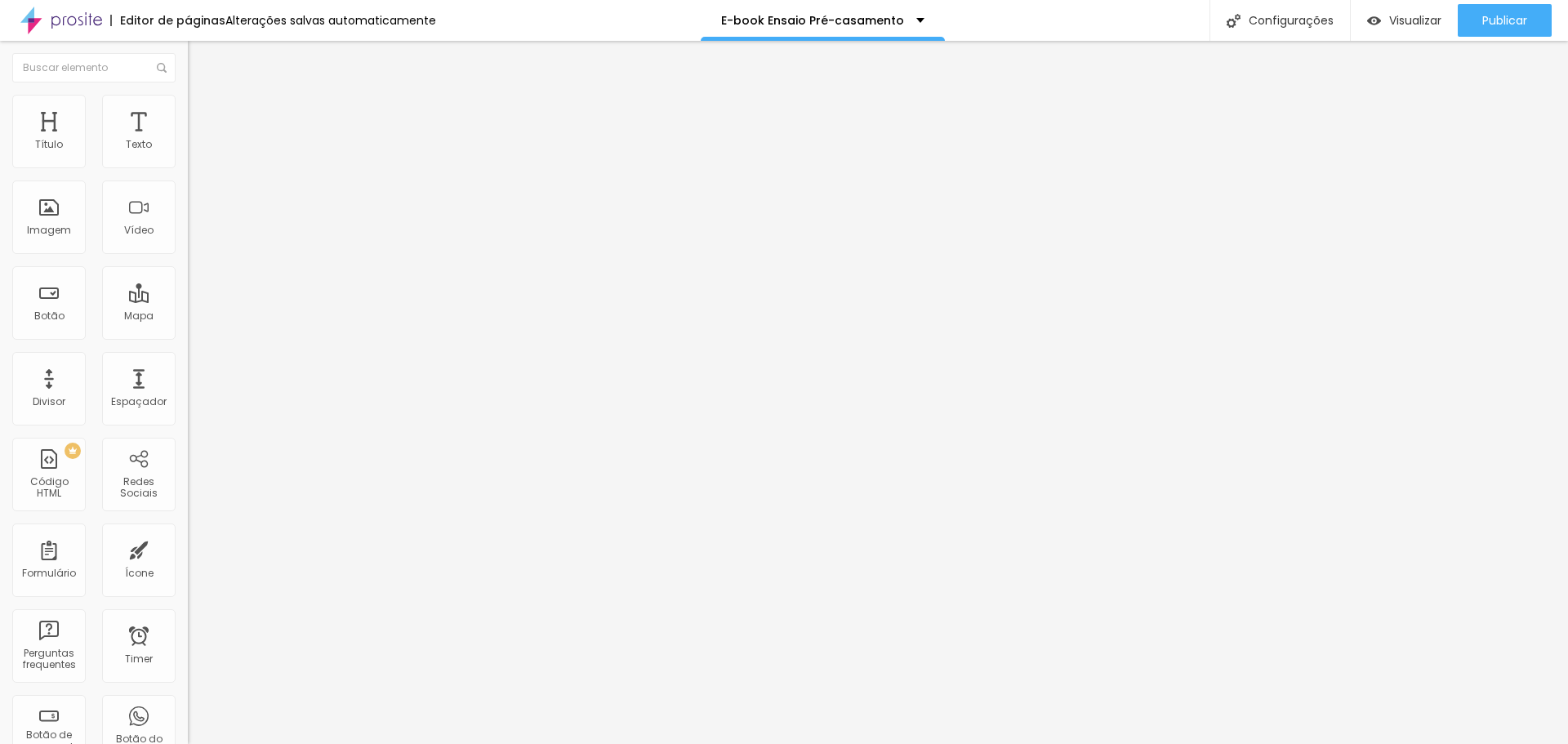
type input "21"
type input "18"
type input "0"
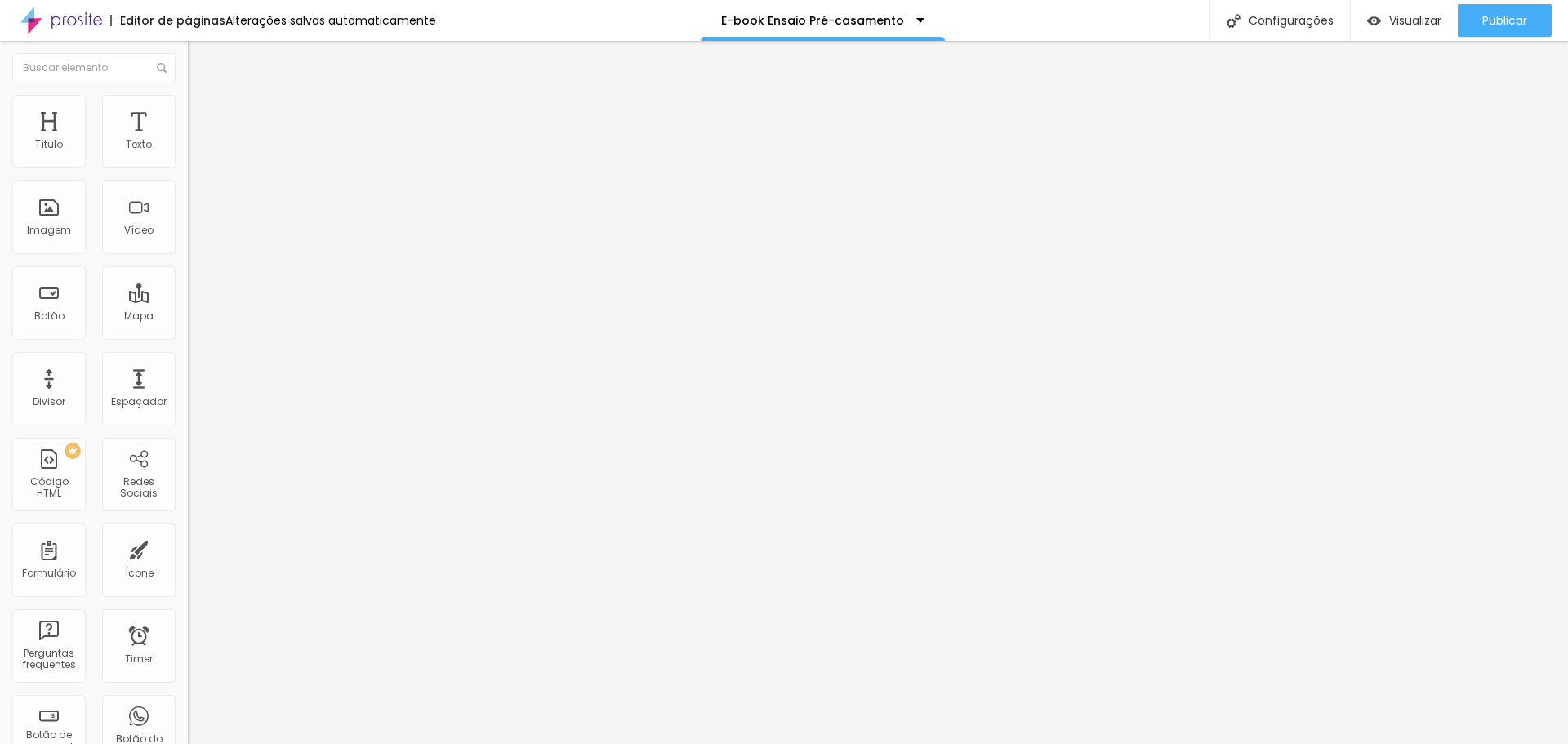
type input "0"
drag, startPoint x: 41, startPoint y: 157, endPoint x: 0, endPoint y: 172, distance: 43.7
click at [188, 300] on input "range" at bounding box center [241, 307] width 106 height 13
type input "12"
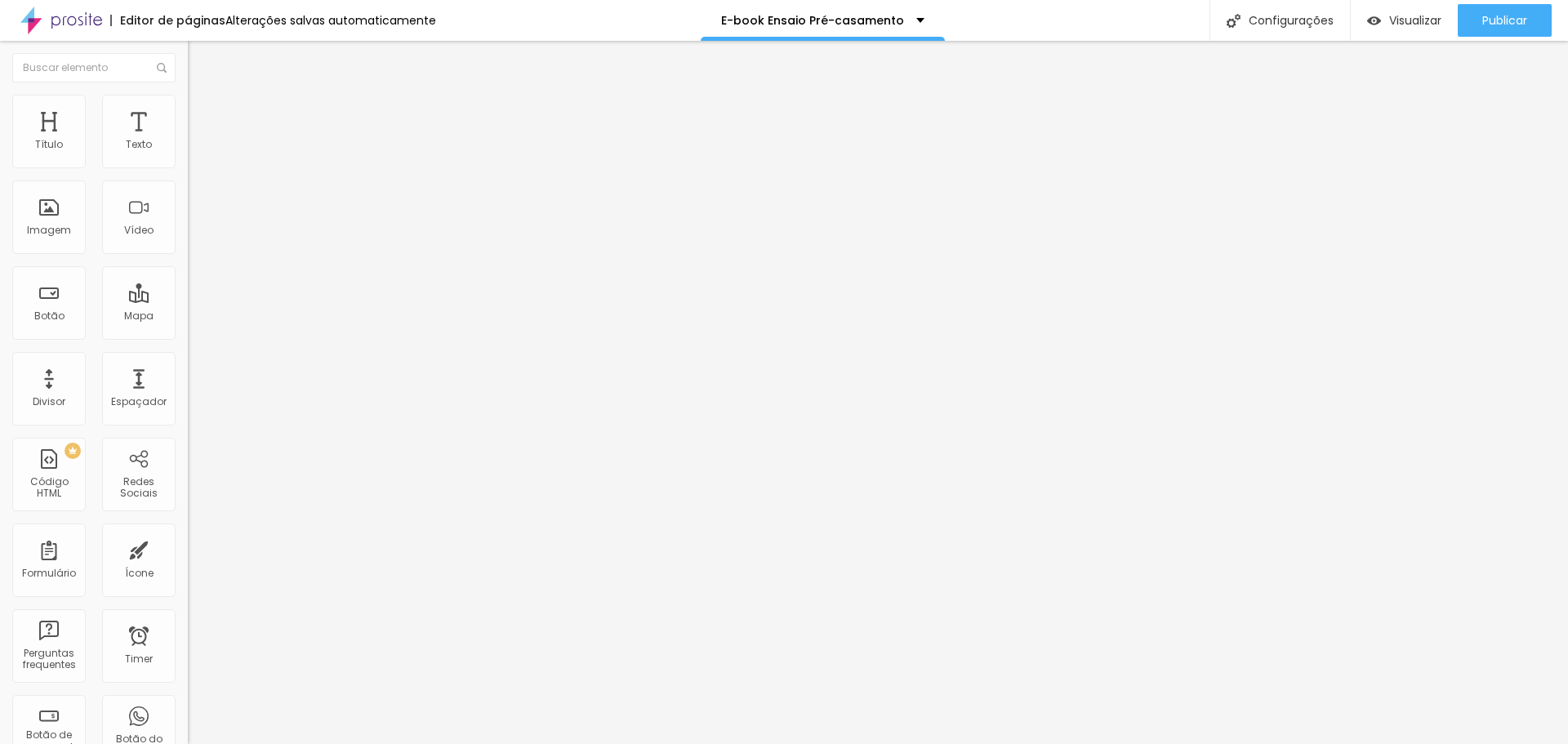
type input "39"
type input "41"
type input "36"
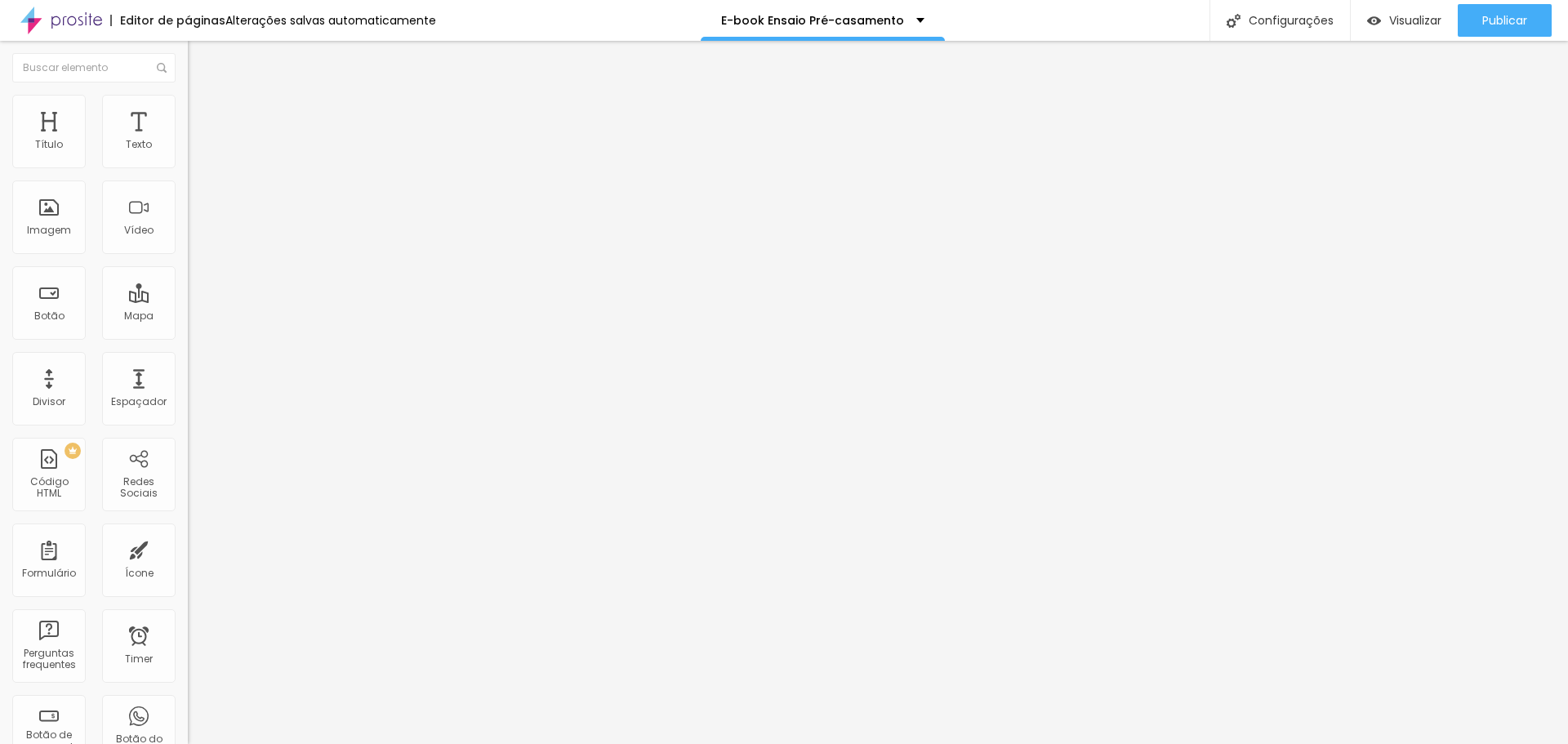
type input "36"
type input "1"
type input "0"
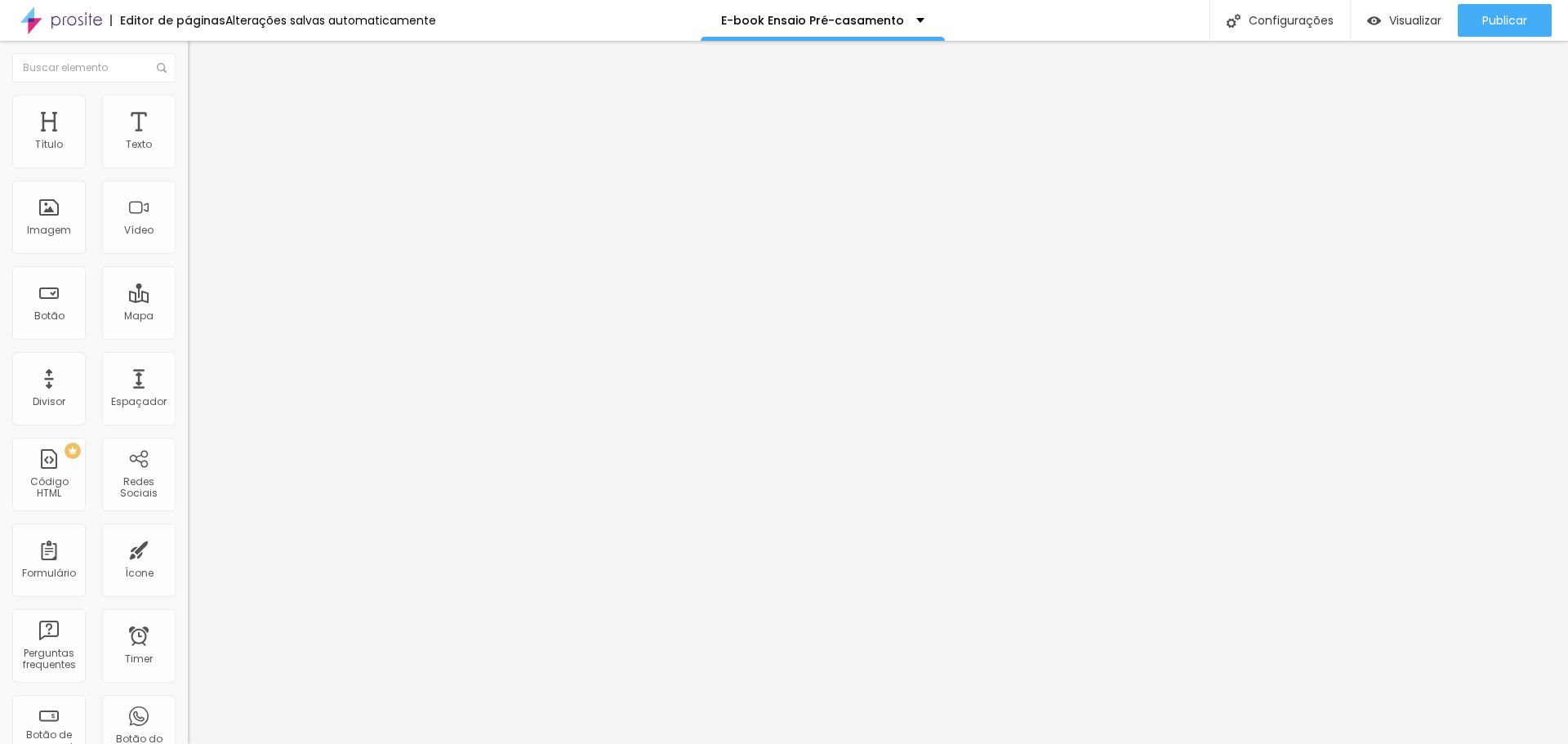
drag, startPoint x: 38, startPoint y: 193, endPoint x: 0, endPoint y: 206, distance: 40.2
click at [188, 532] on input "range" at bounding box center [241, 539] width 106 height 13
click at [1489, 32] on div "Publicar" at bounding box center [1505, 20] width 45 height 33
click at [1483, 19] on span "Publicar" at bounding box center [1505, 20] width 45 height 13
click at [1503, 23] on span "Publicar" at bounding box center [1505, 20] width 45 height 13
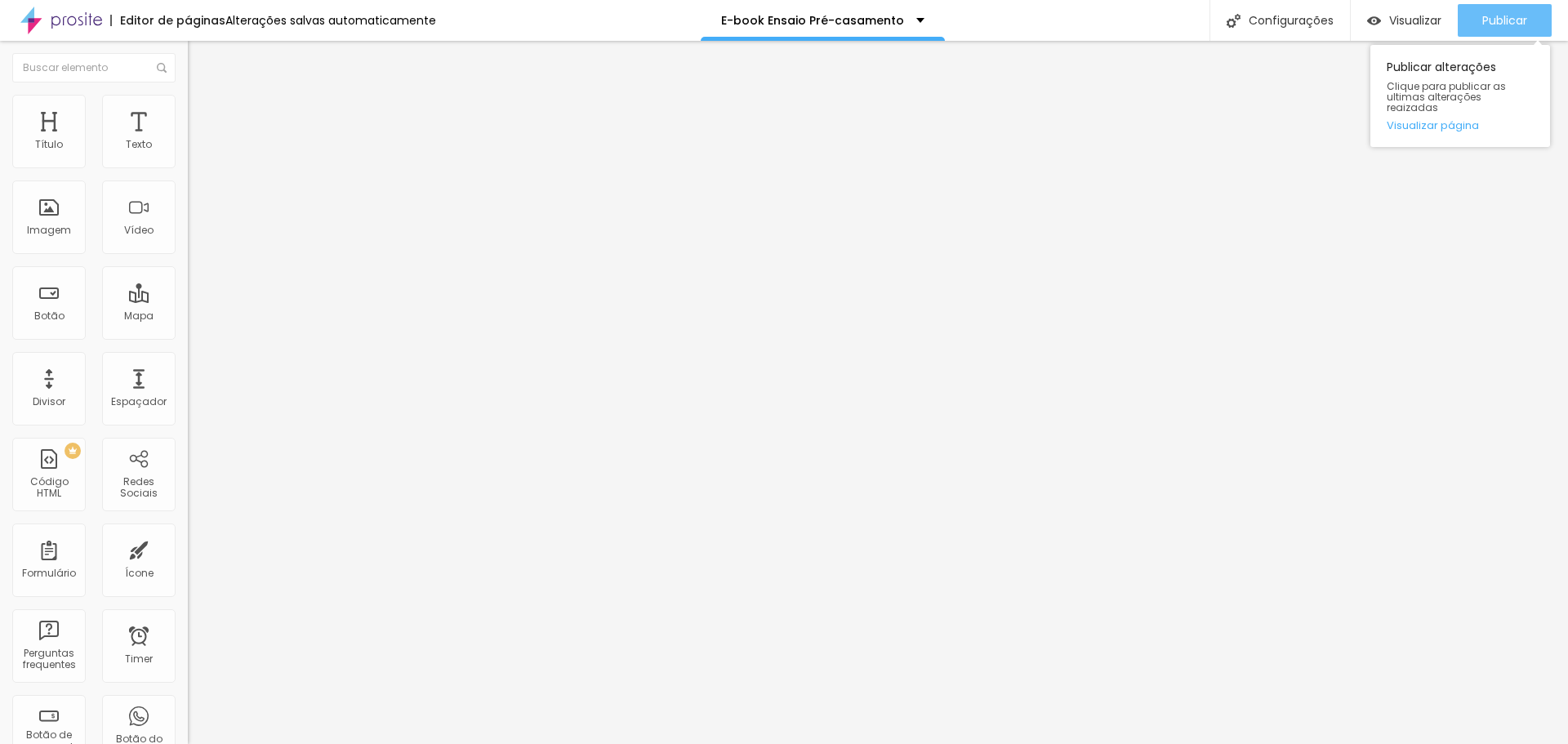
click at [1490, 33] on div "Publicar" at bounding box center [1505, 20] width 45 height 33
click at [1483, 14] on span "Publicar" at bounding box center [1505, 20] width 45 height 13
